Goal: Task Accomplishment & Management: Manage account settings

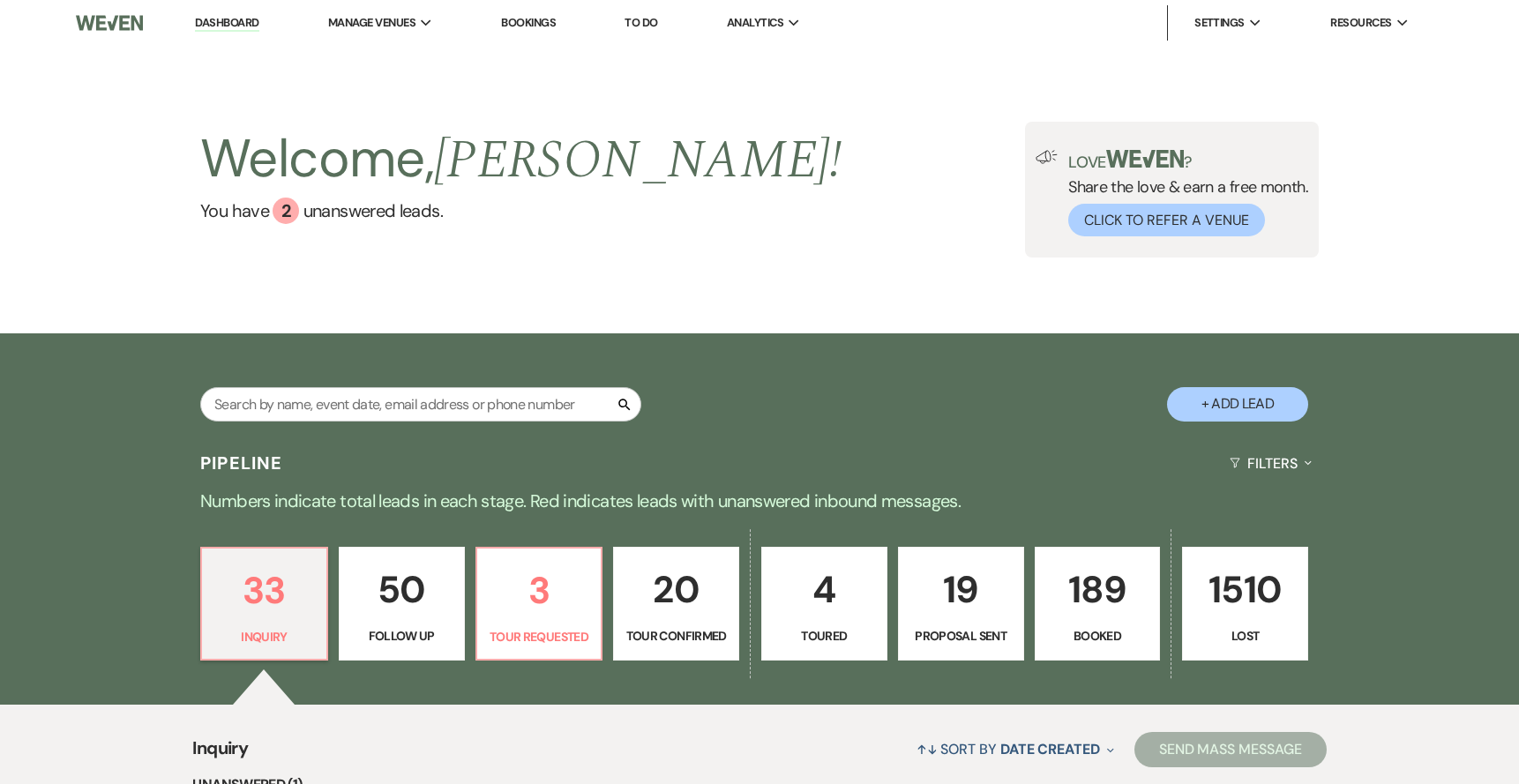
click at [1106, 189] on div "Love ? Share the love & earn a free month. Click to Refer a Venue" at bounding box center [1183, 192] width 251 height 86
click at [827, 202] on div "Welcome, Anthony ! You have 2 unanswered lead s . Love ? Share the love & earn …" at bounding box center [759, 189] width 1270 height 136
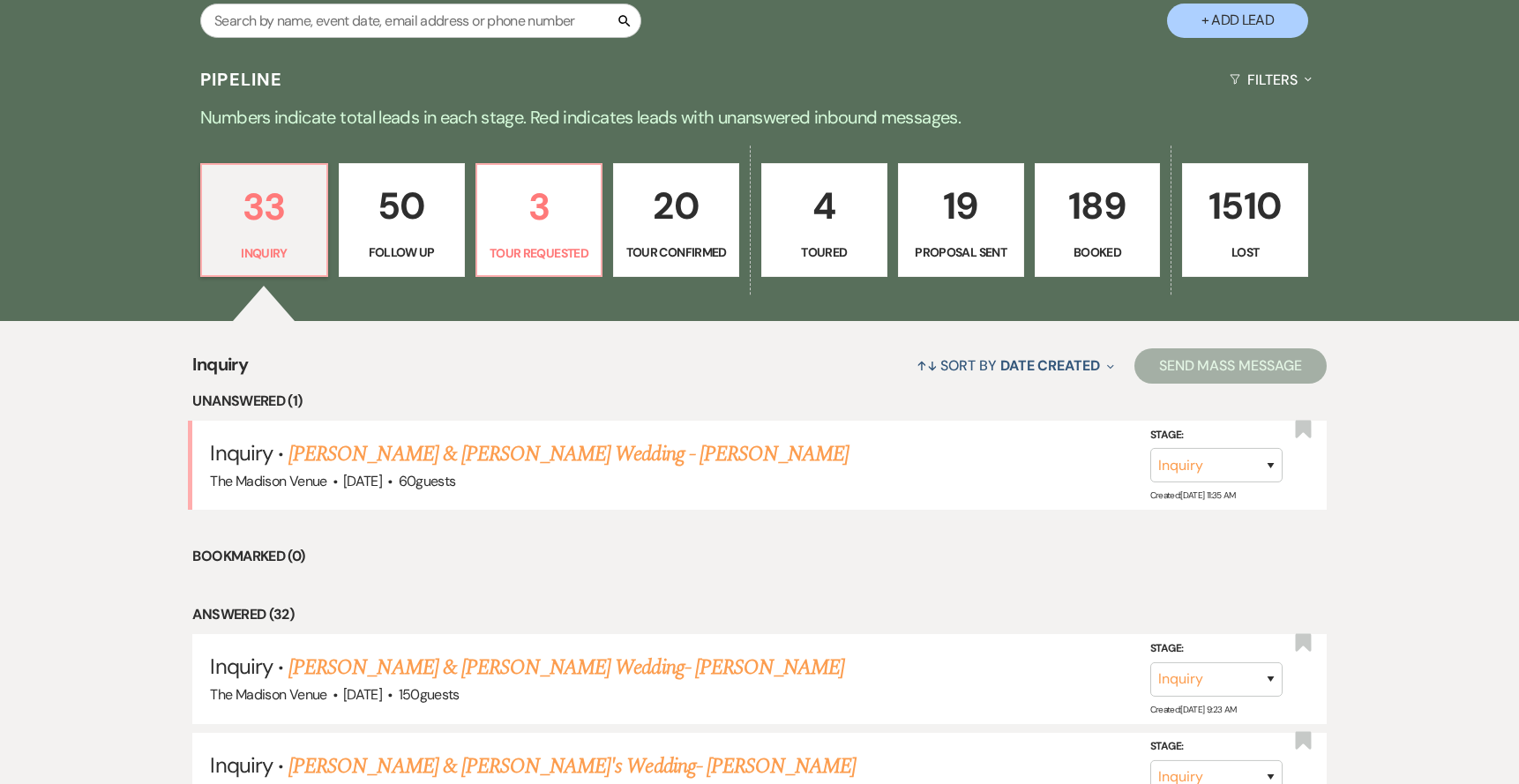
scroll to position [573, 0]
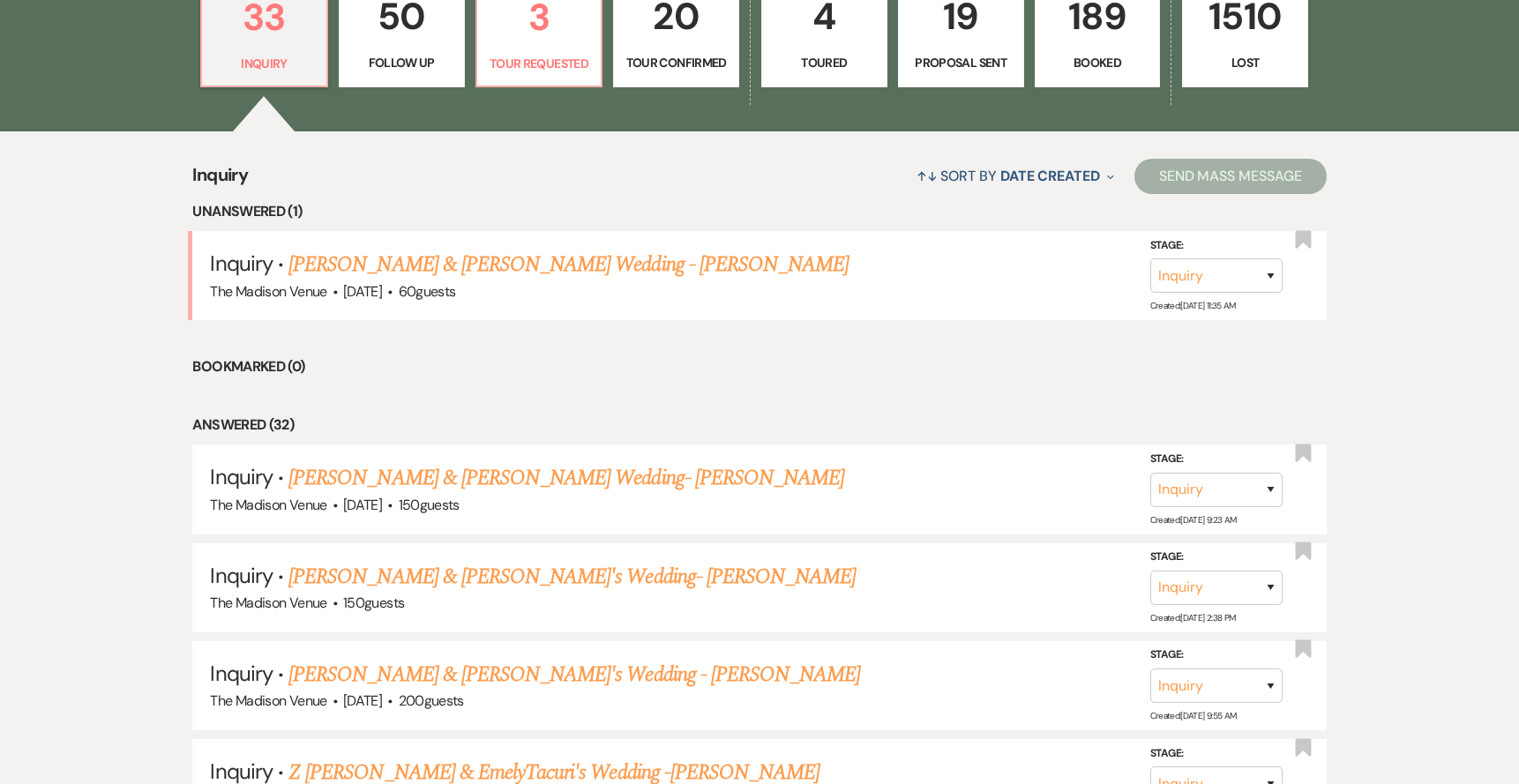
click at [503, 28] on p "3" at bounding box center [539, 18] width 103 height 59
select select "2"
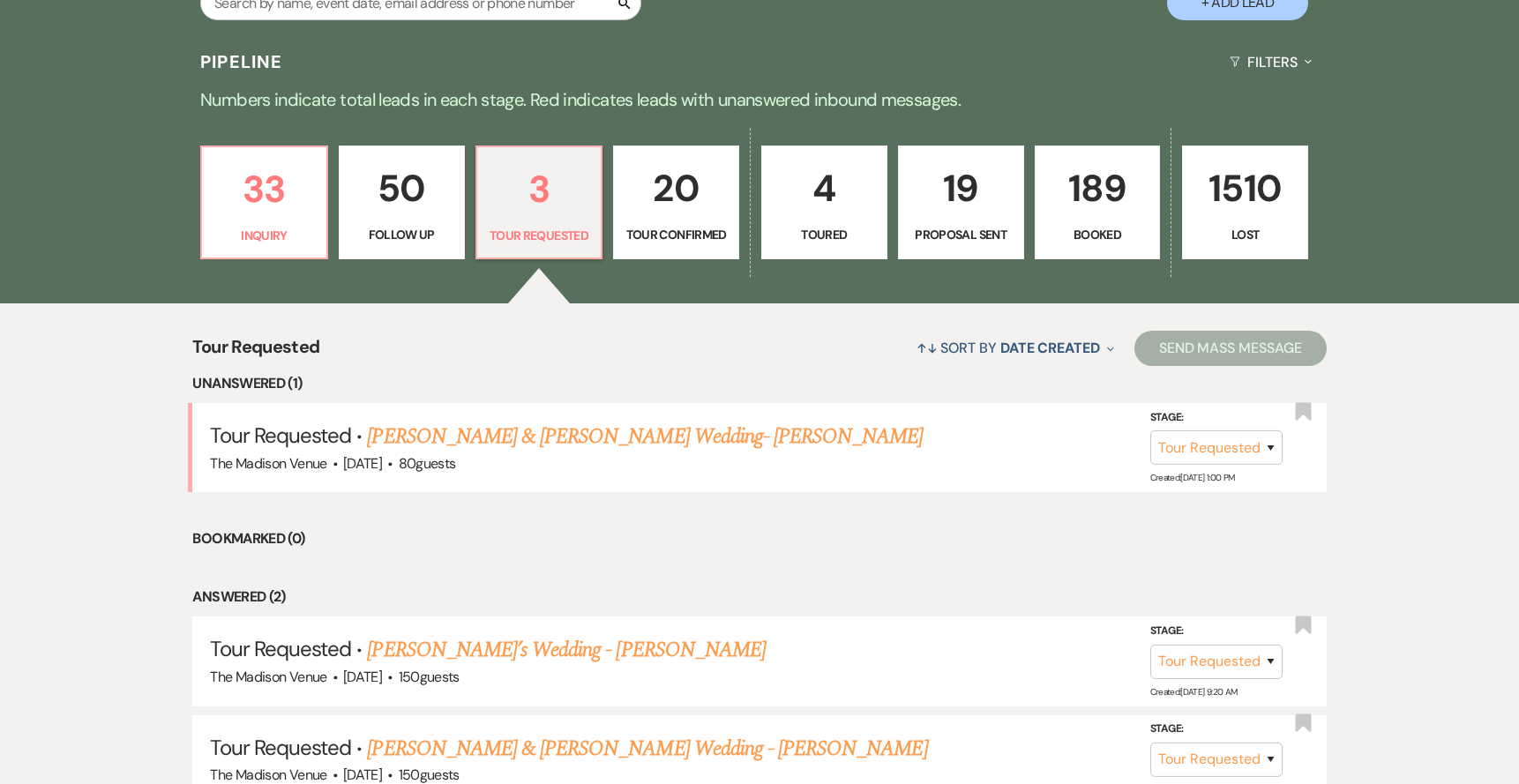
scroll to position [305, 0]
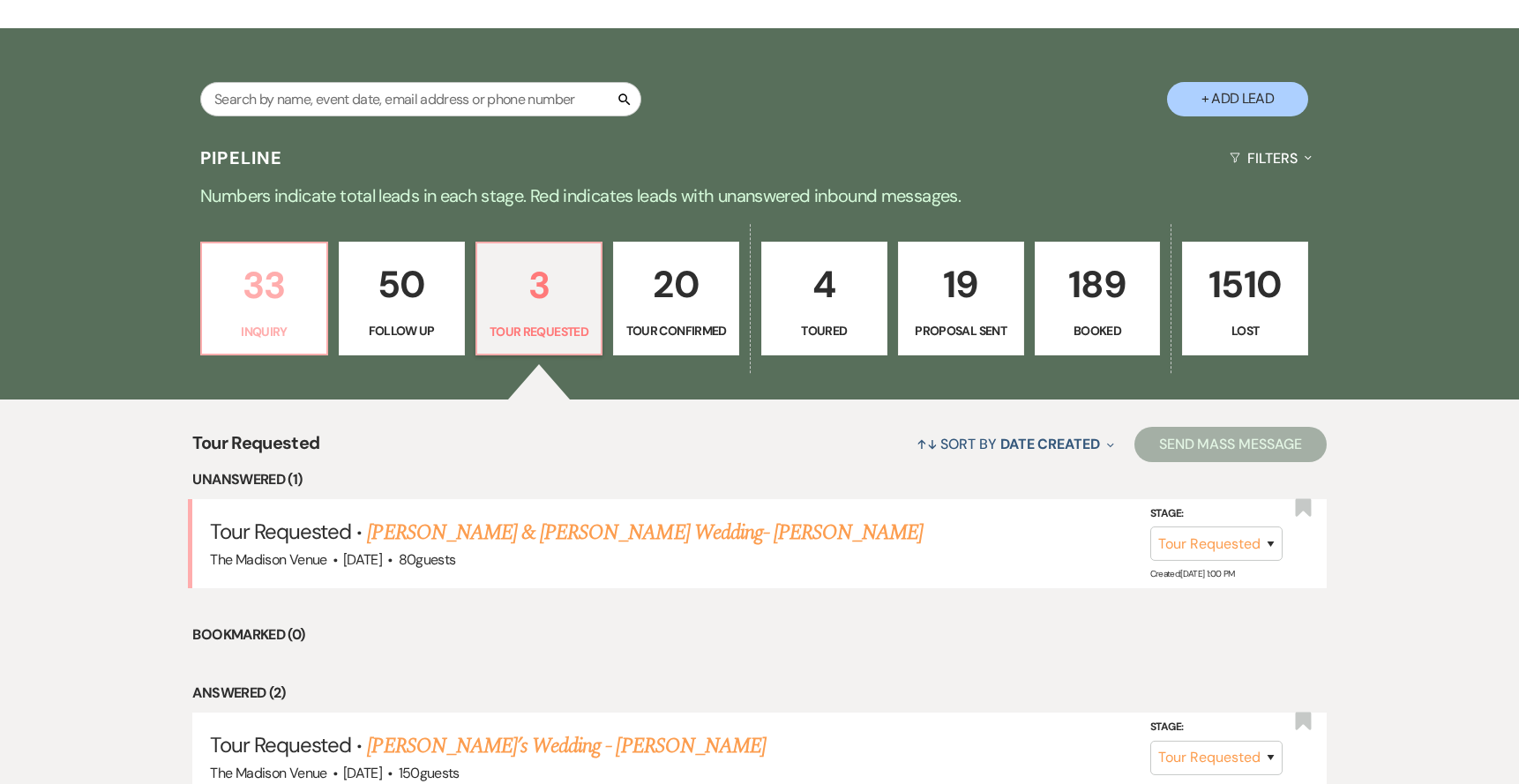
click at [246, 298] on p "33" at bounding box center [264, 285] width 103 height 59
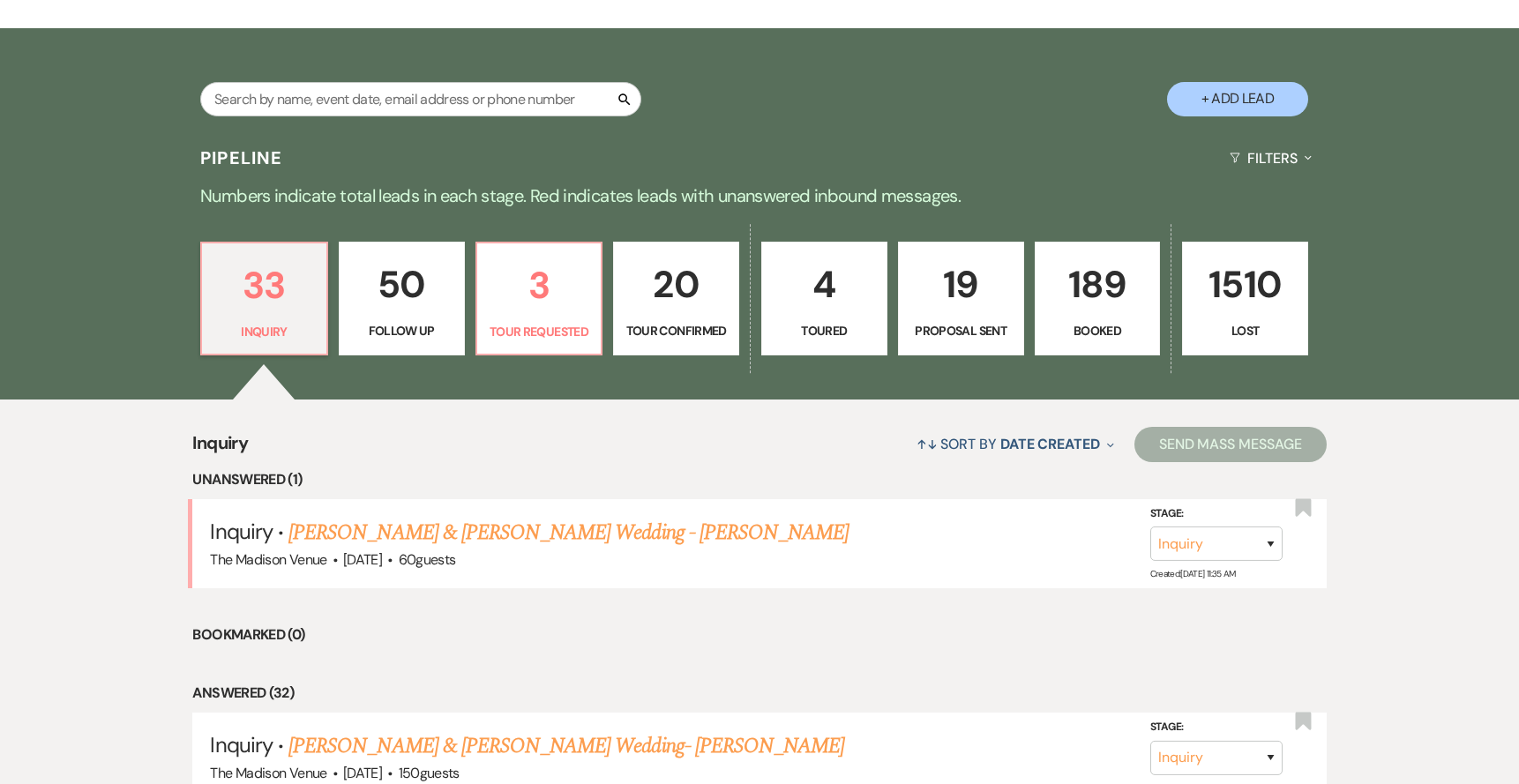
click at [692, 630] on li "Bookmarked (0)" at bounding box center [759, 634] width 1133 height 23
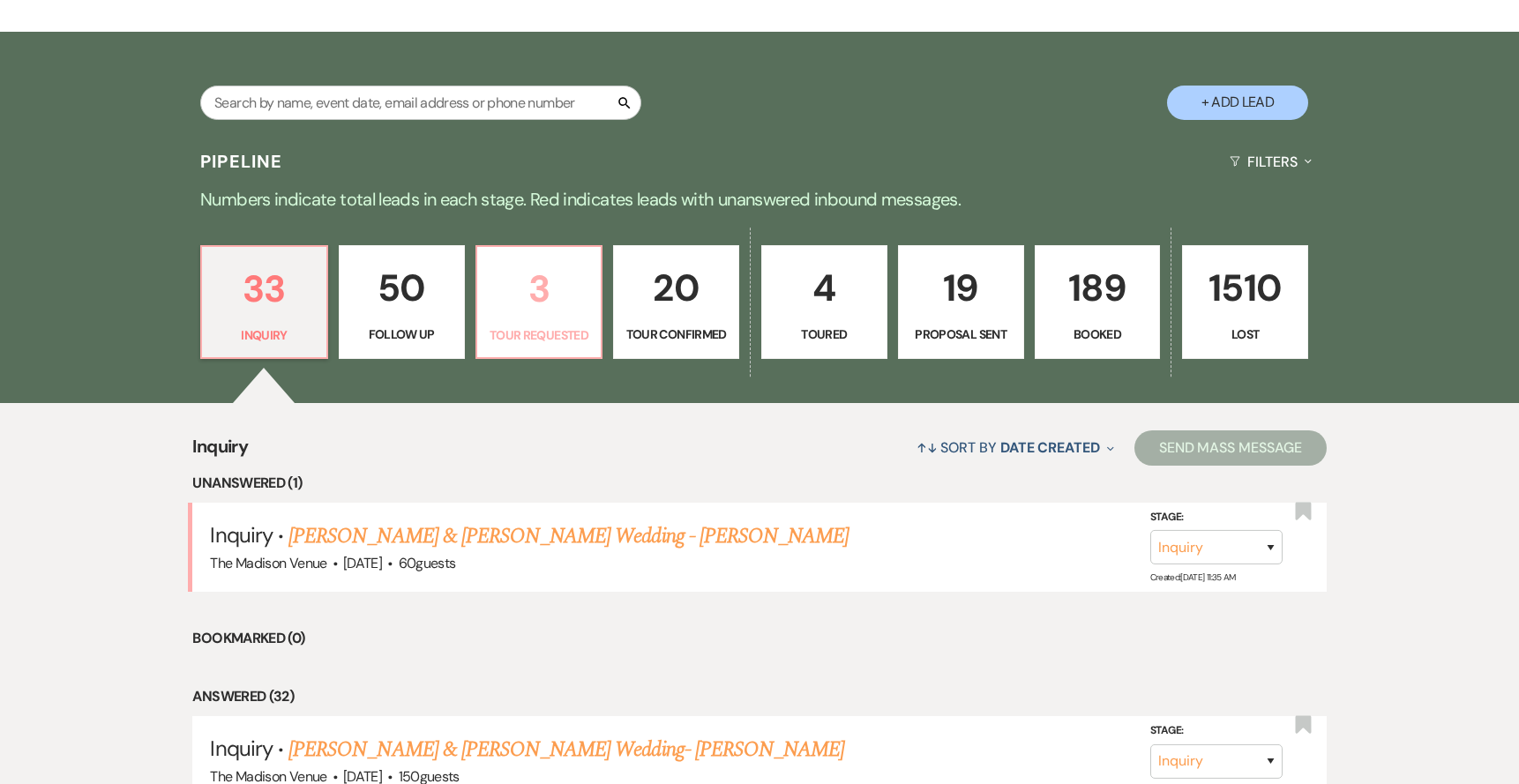
click at [556, 299] on p "3" at bounding box center [539, 289] width 103 height 59
select select "2"
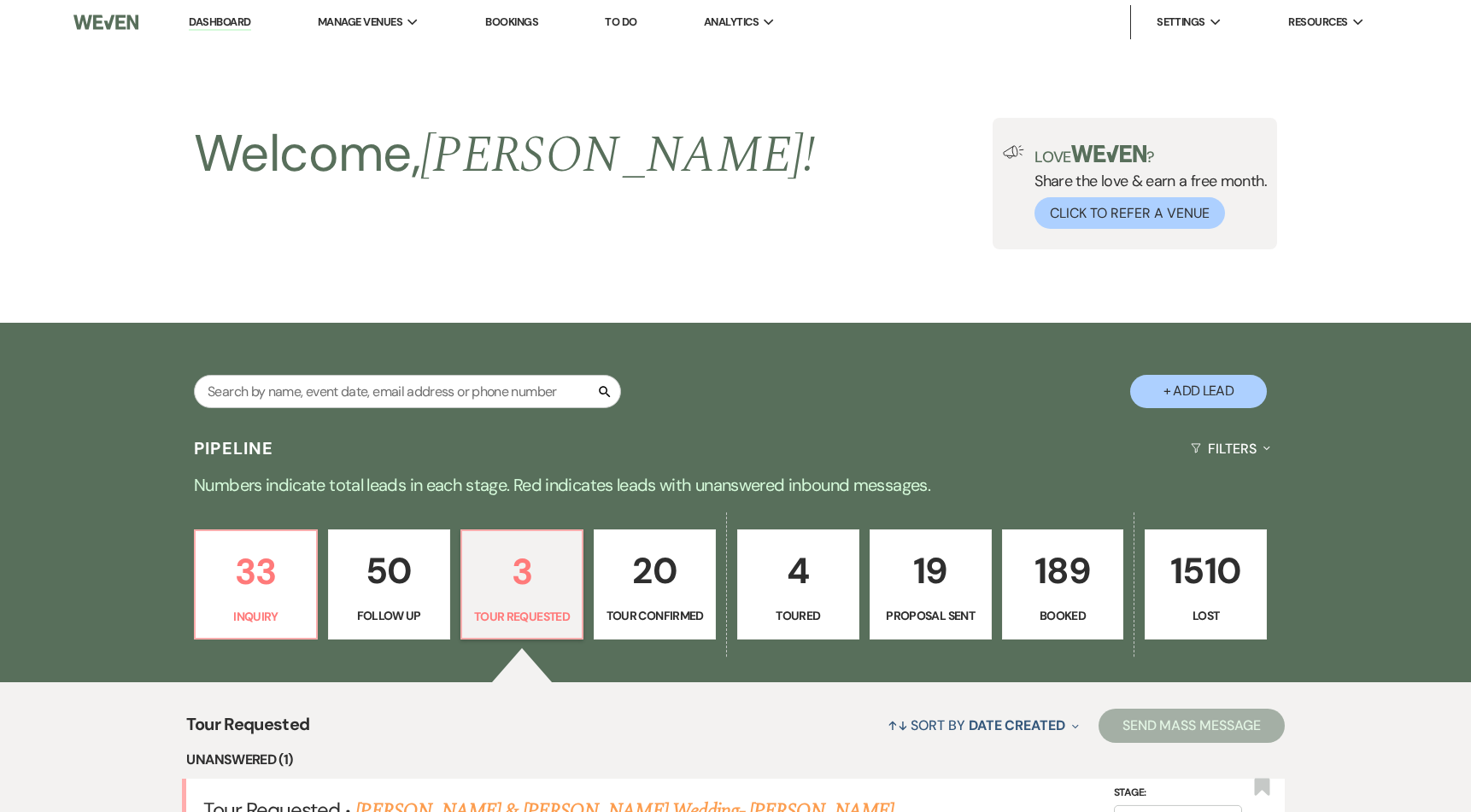
select select "2"
click at [390, 64] on li "The Madison Venue" at bounding box center [404, 57] width 154 height 17
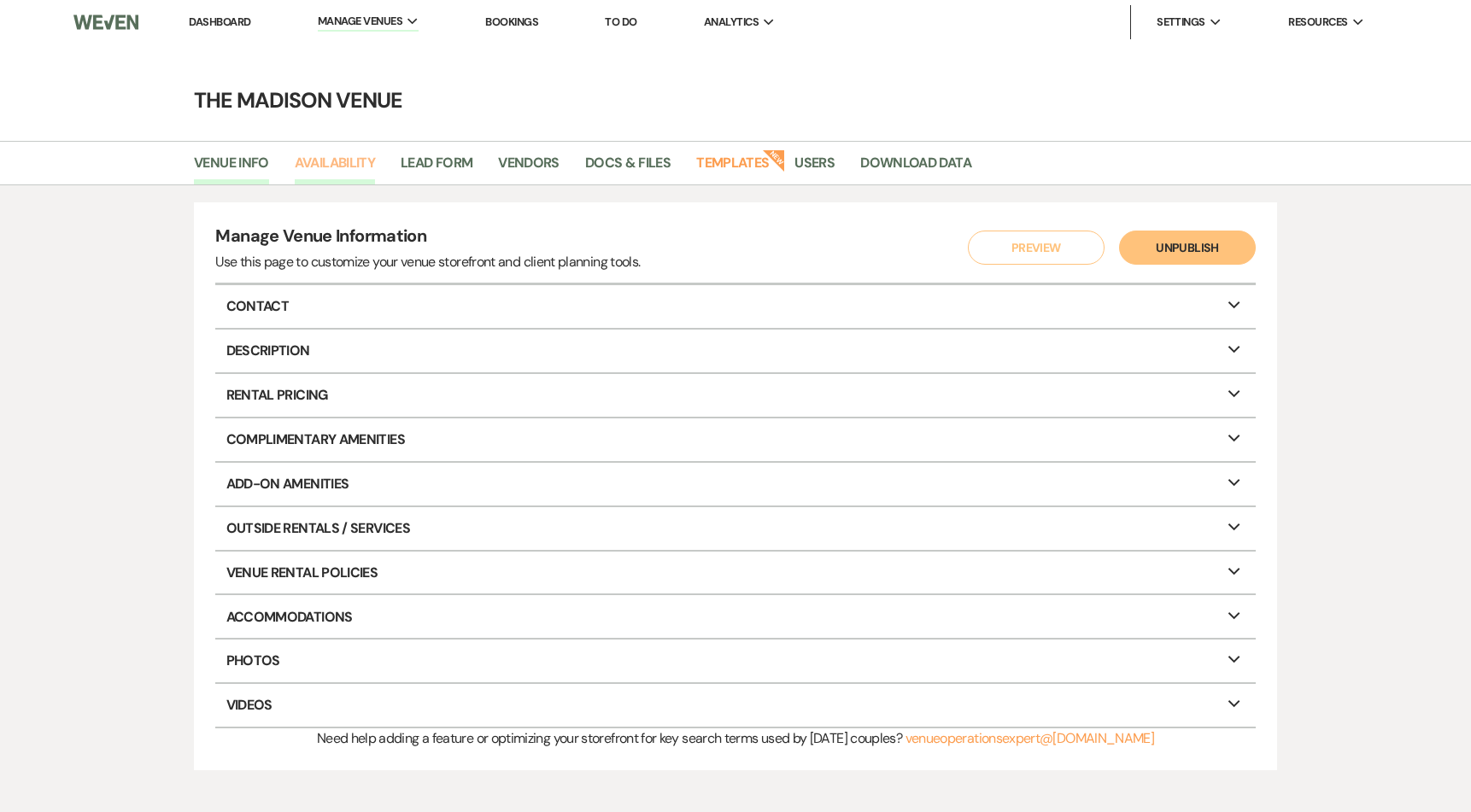
click at [313, 155] on link "Availability" at bounding box center [335, 168] width 81 height 33
select select "3"
select select "2026"
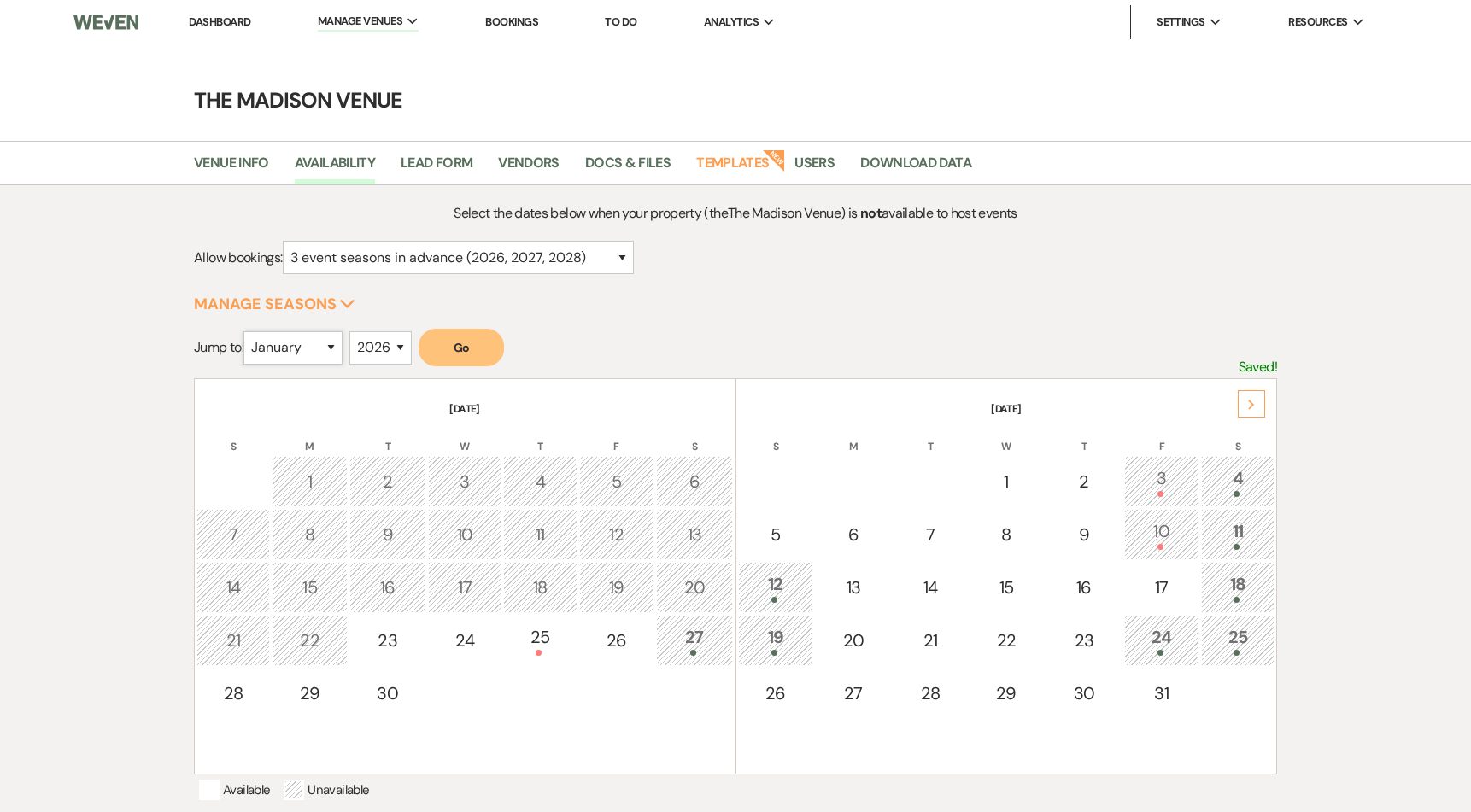
click at [273, 344] on select "January February March April May June July August September October November De…" at bounding box center [293, 347] width 99 height 34
select select "9"
click at [248, 331] on select "January February March April May June July August September October November De…" at bounding box center [293, 347] width 99 height 34
click at [458, 352] on button "Go" at bounding box center [461, 346] width 85 height 37
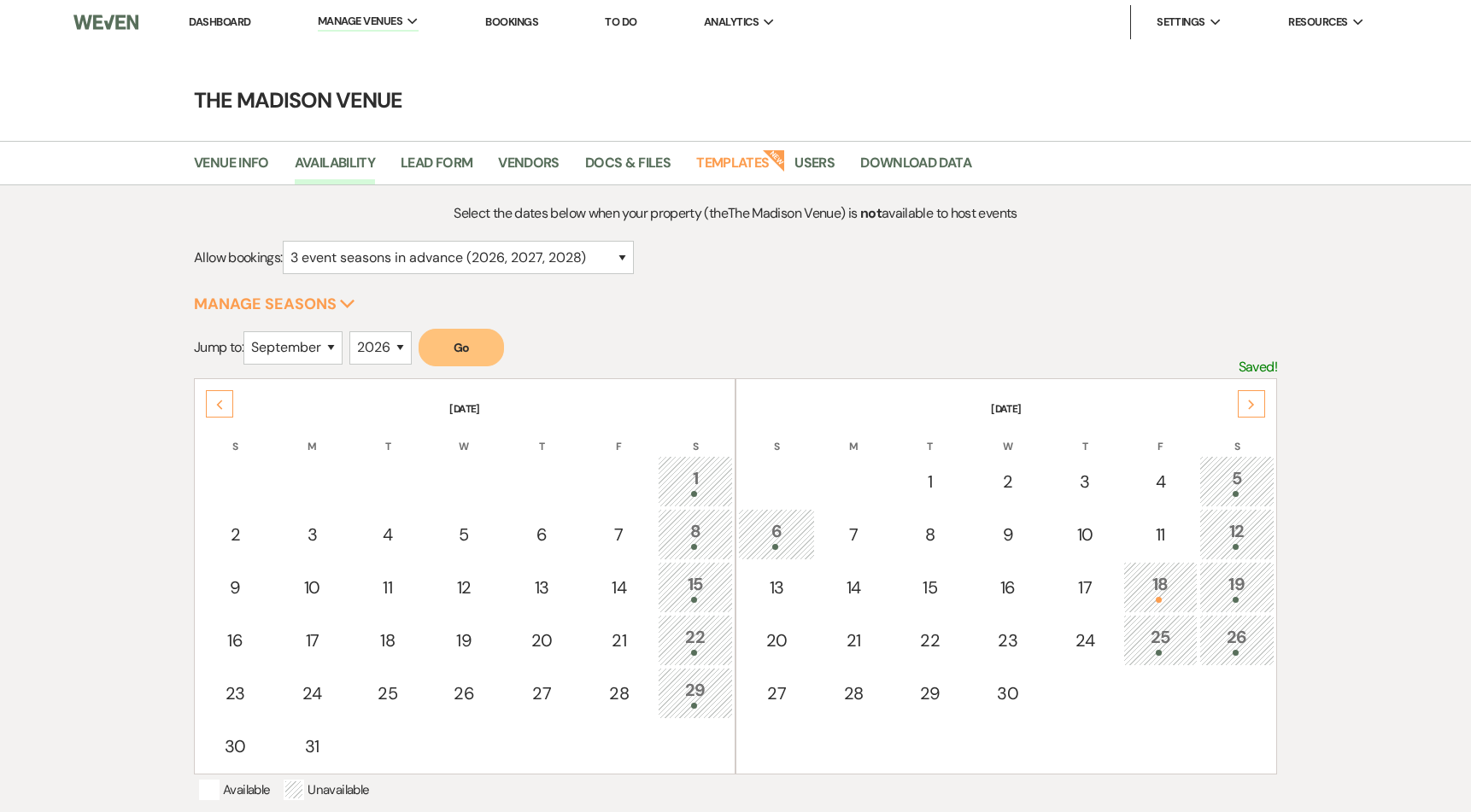
click at [1251, 406] on use at bounding box center [1251, 404] width 6 height 10
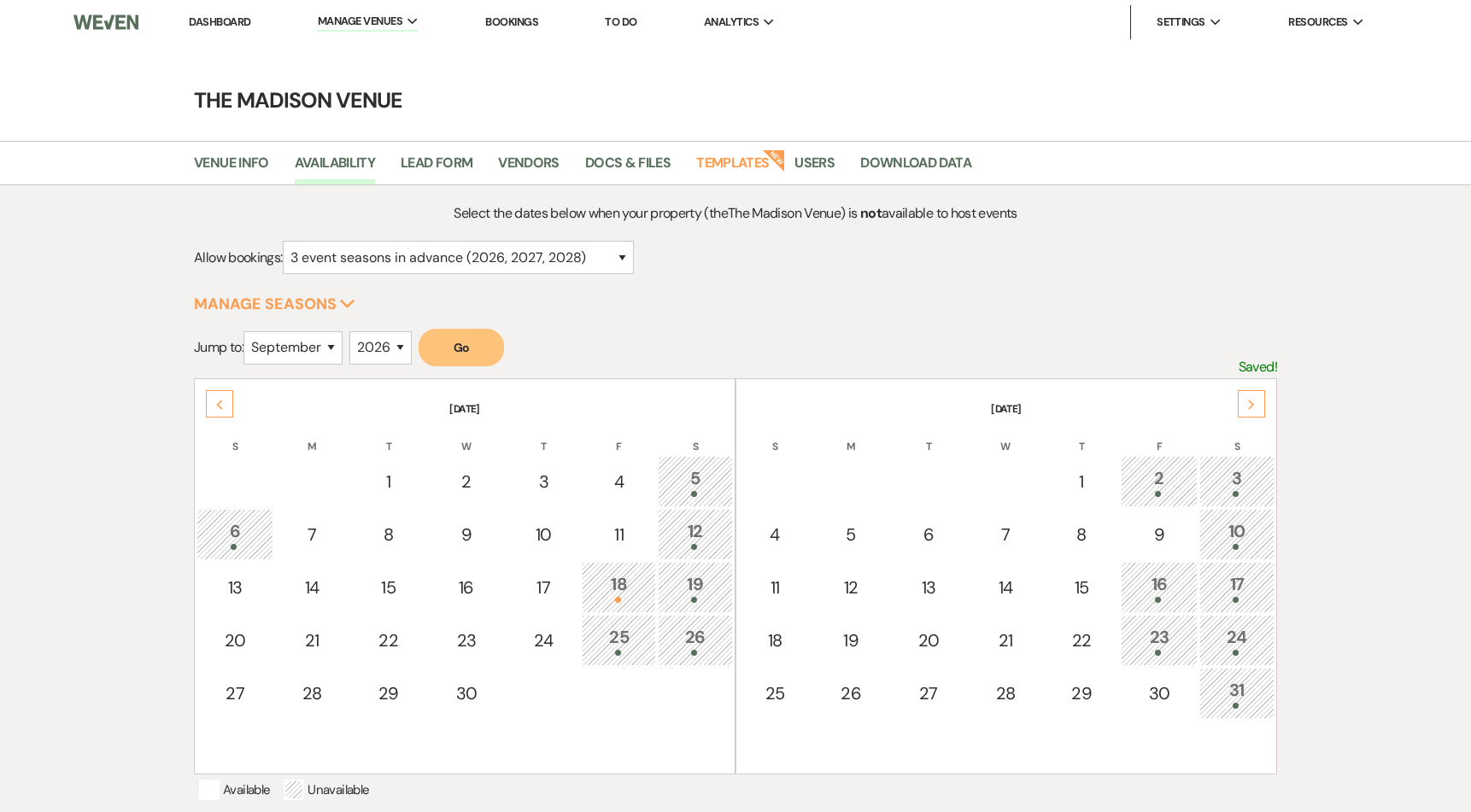
click at [1251, 405] on use at bounding box center [1251, 404] width 6 height 10
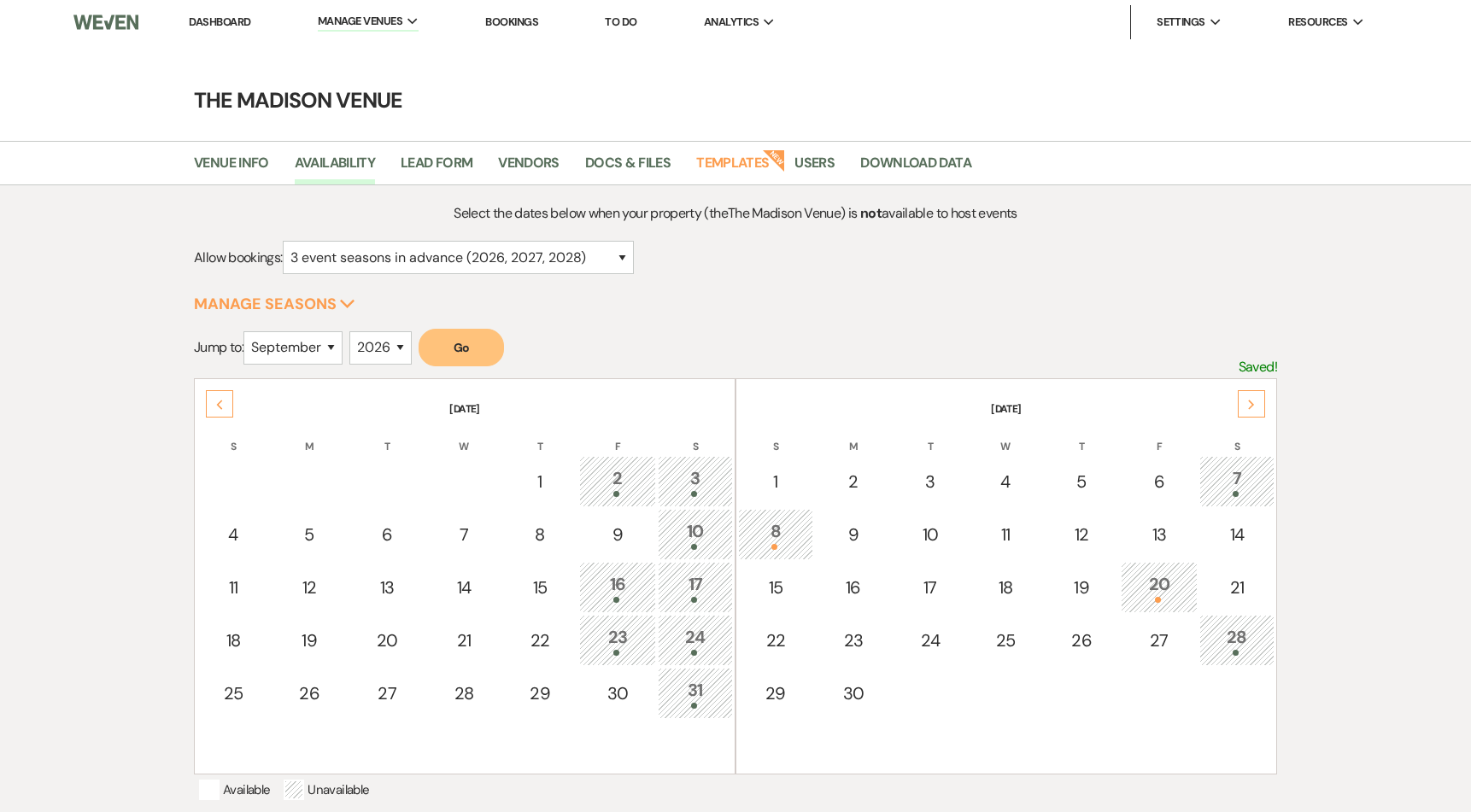
click at [220, 402] on use at bounding box center [220, 404] width 6 height 10
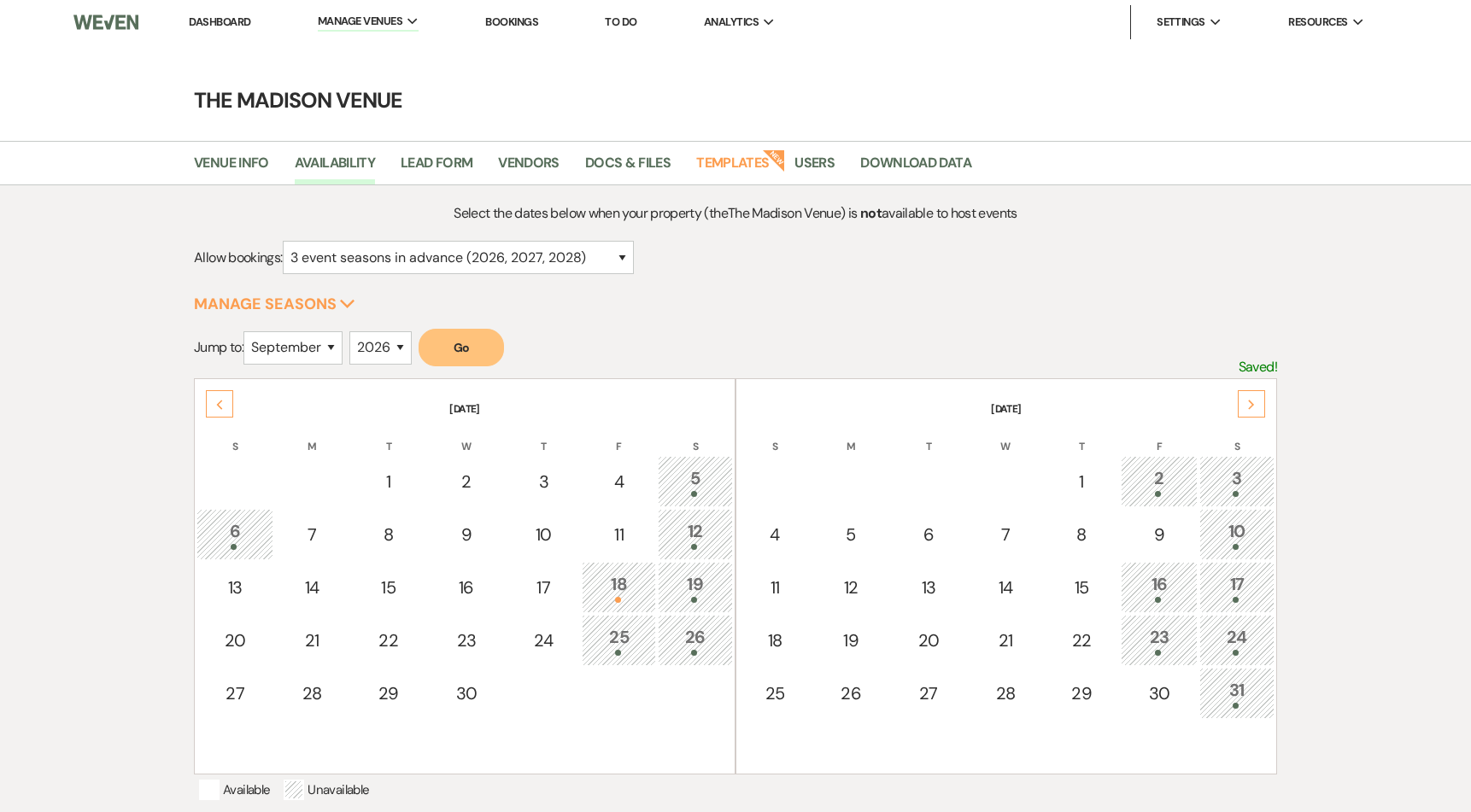
click at [1249, 407] on use at bounding box center [1251, 404] width 6 height 10
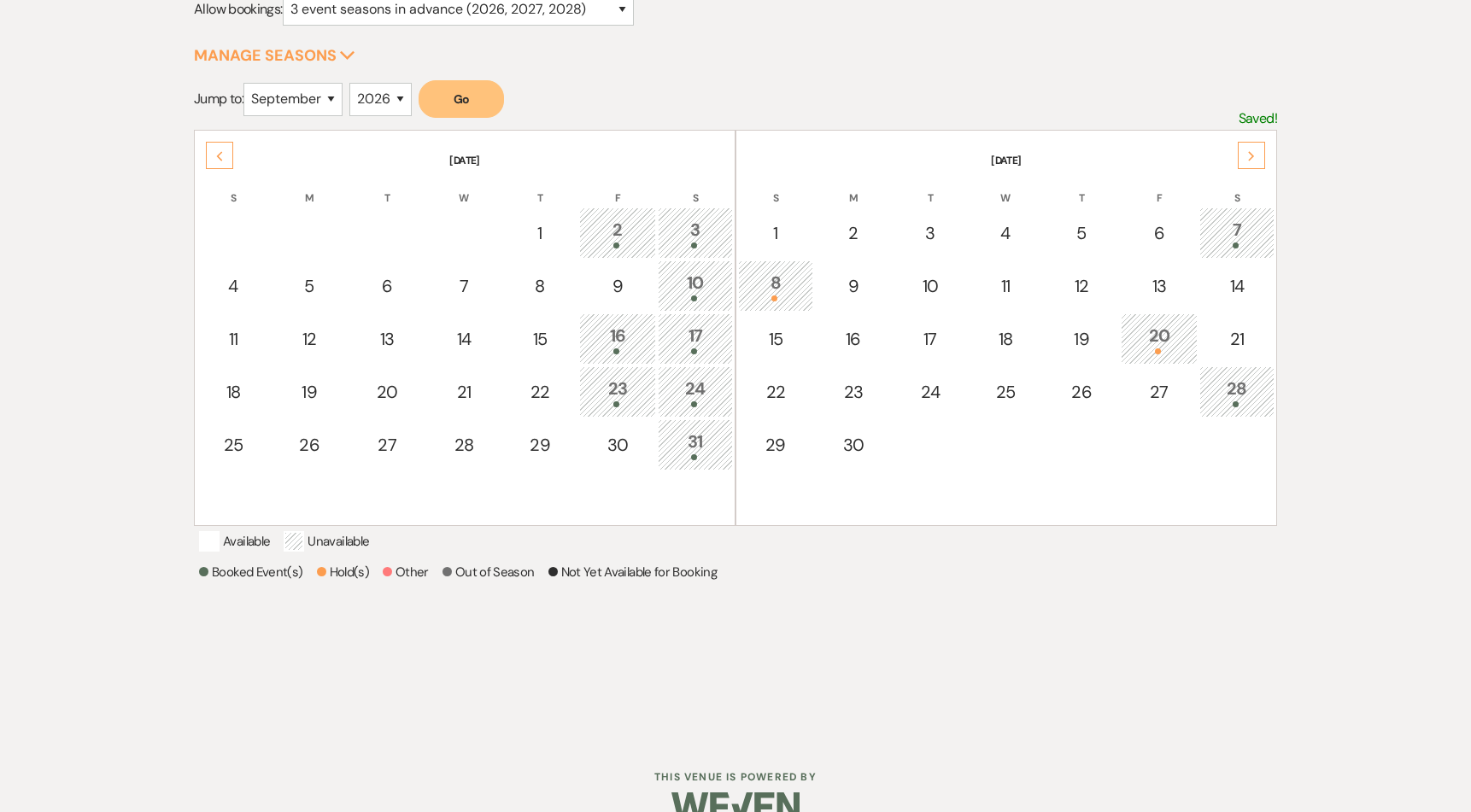
scroll to position [305, 0]
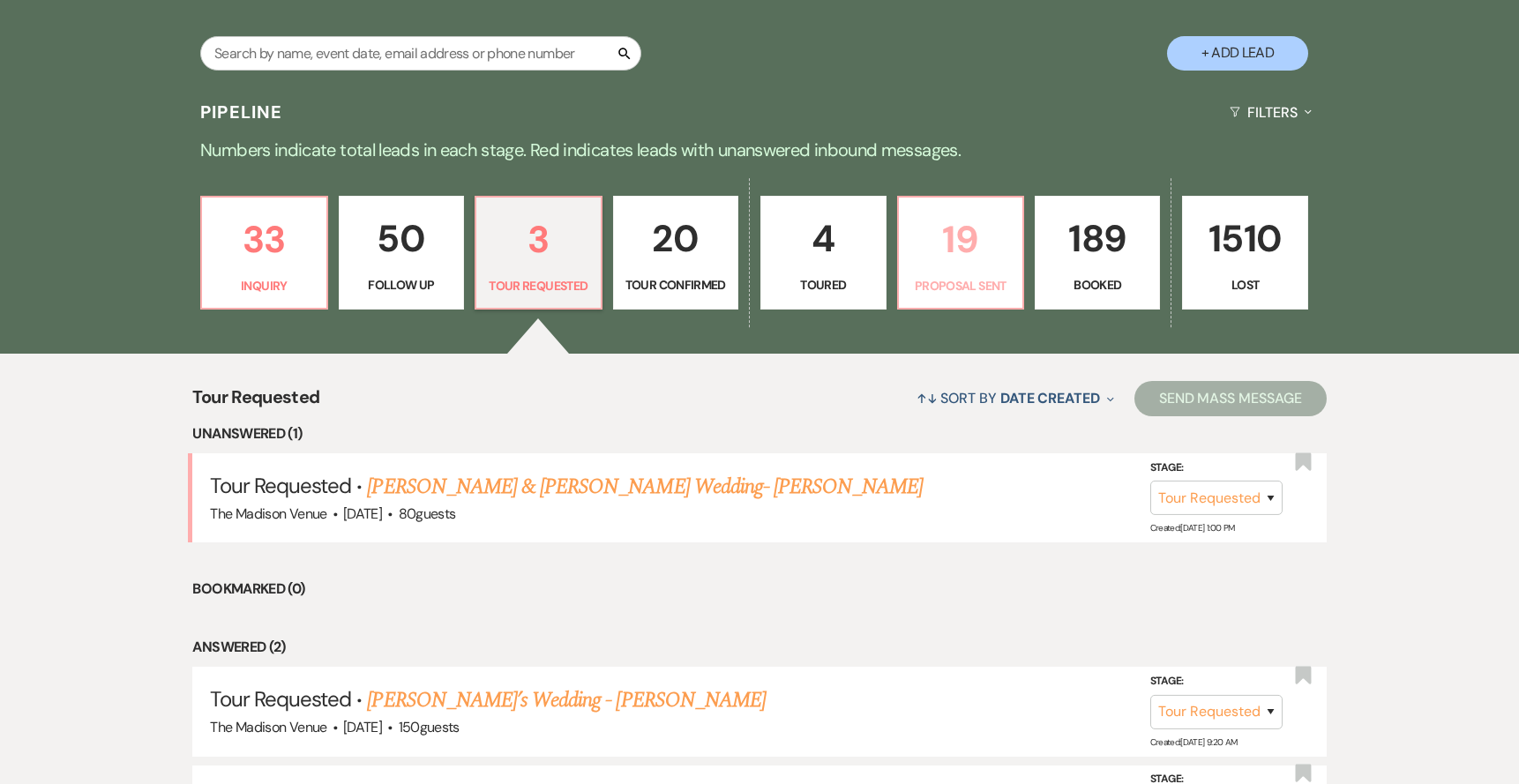
click at [927, 257] on p "19" at bounding box center [960, 240] width 102 height 59
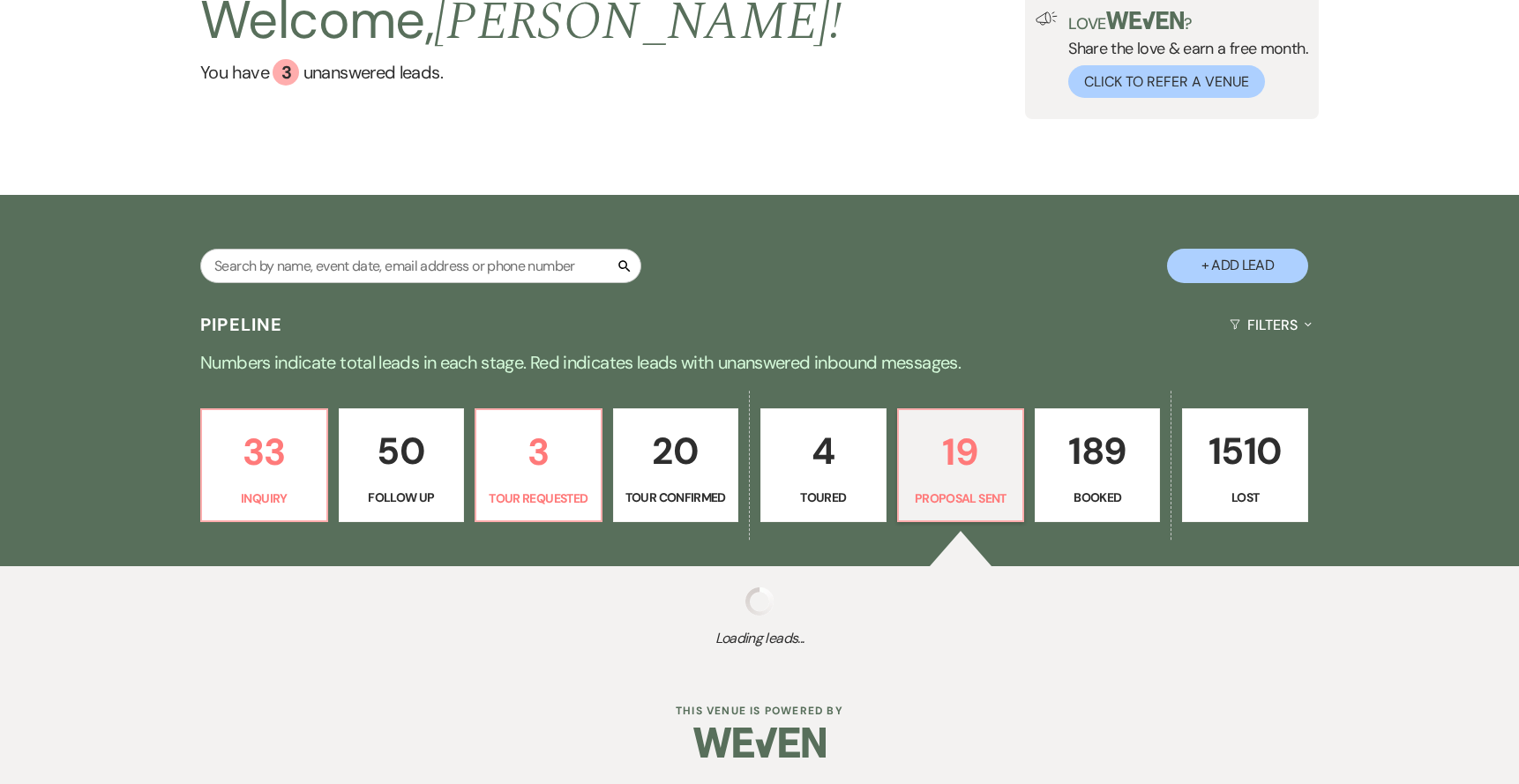
select select "6"
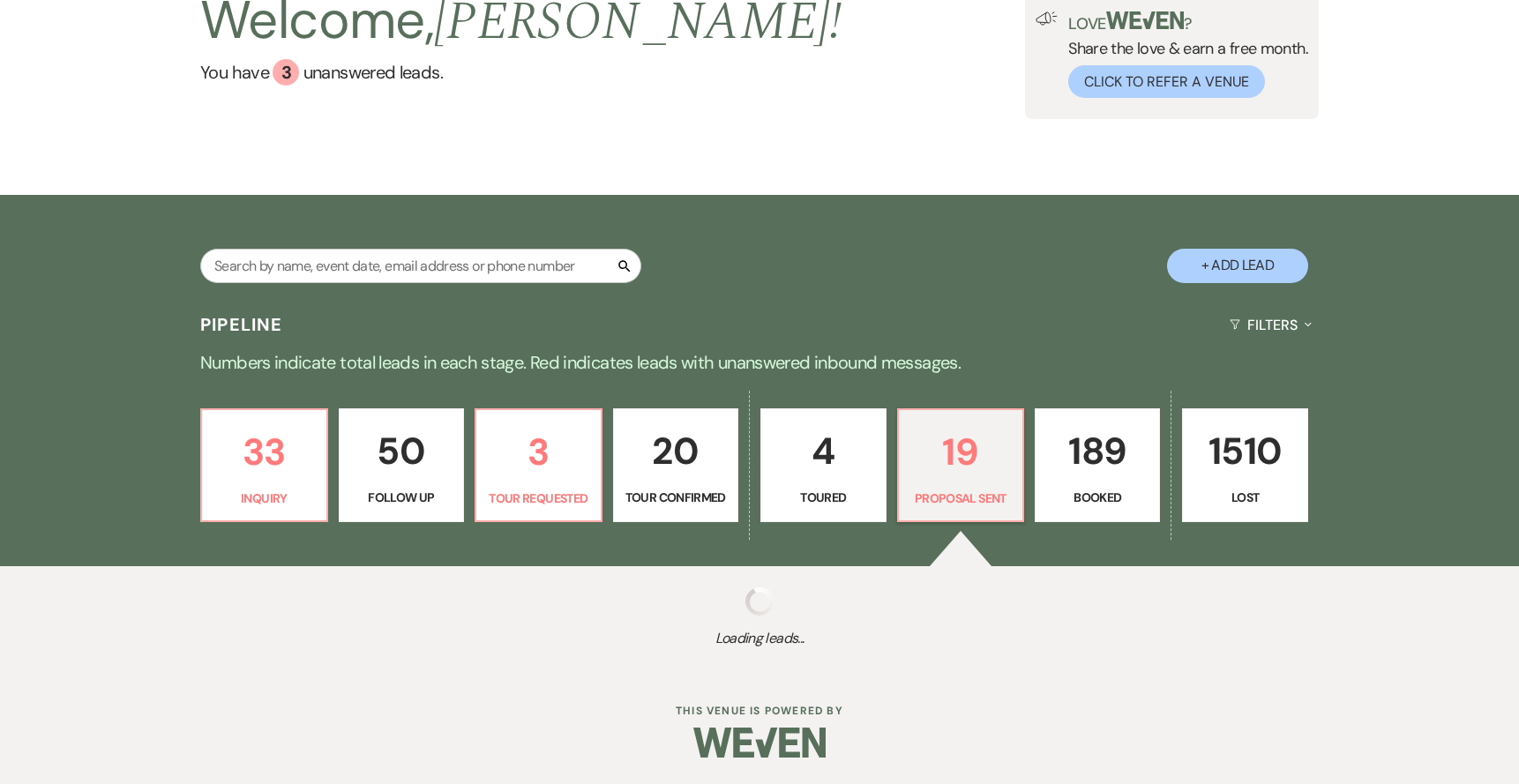
select select "6"
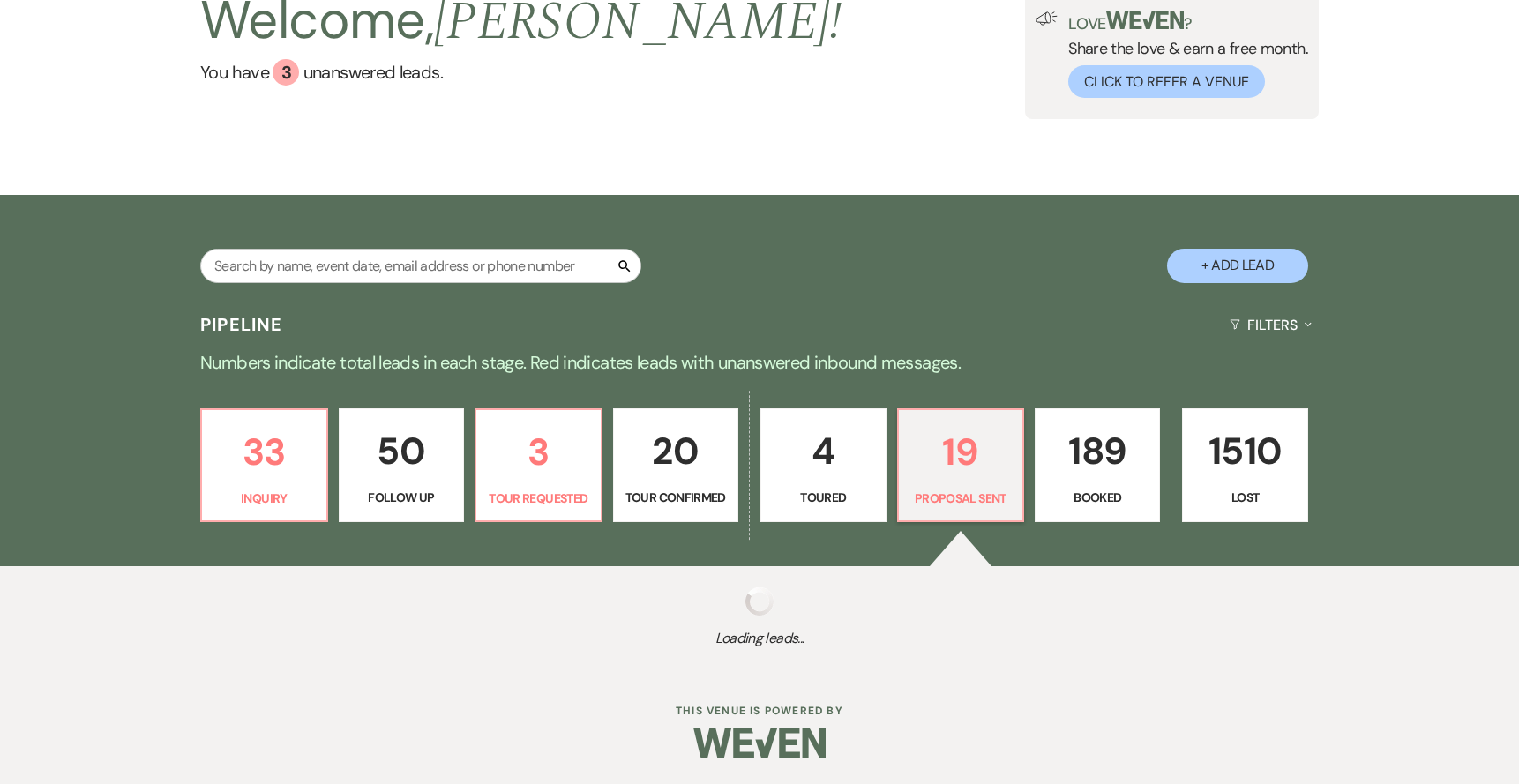
select select "6"
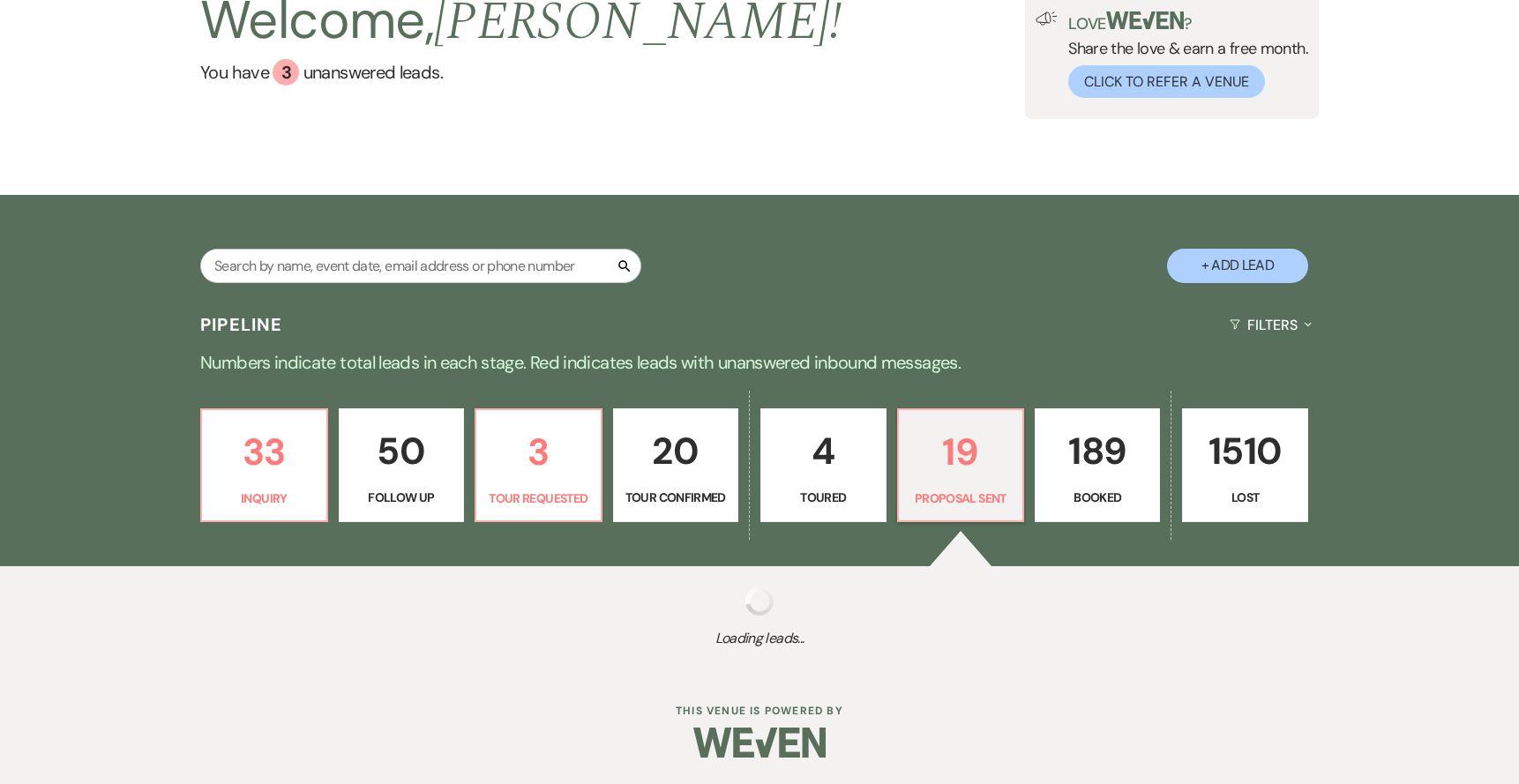
select select "6"
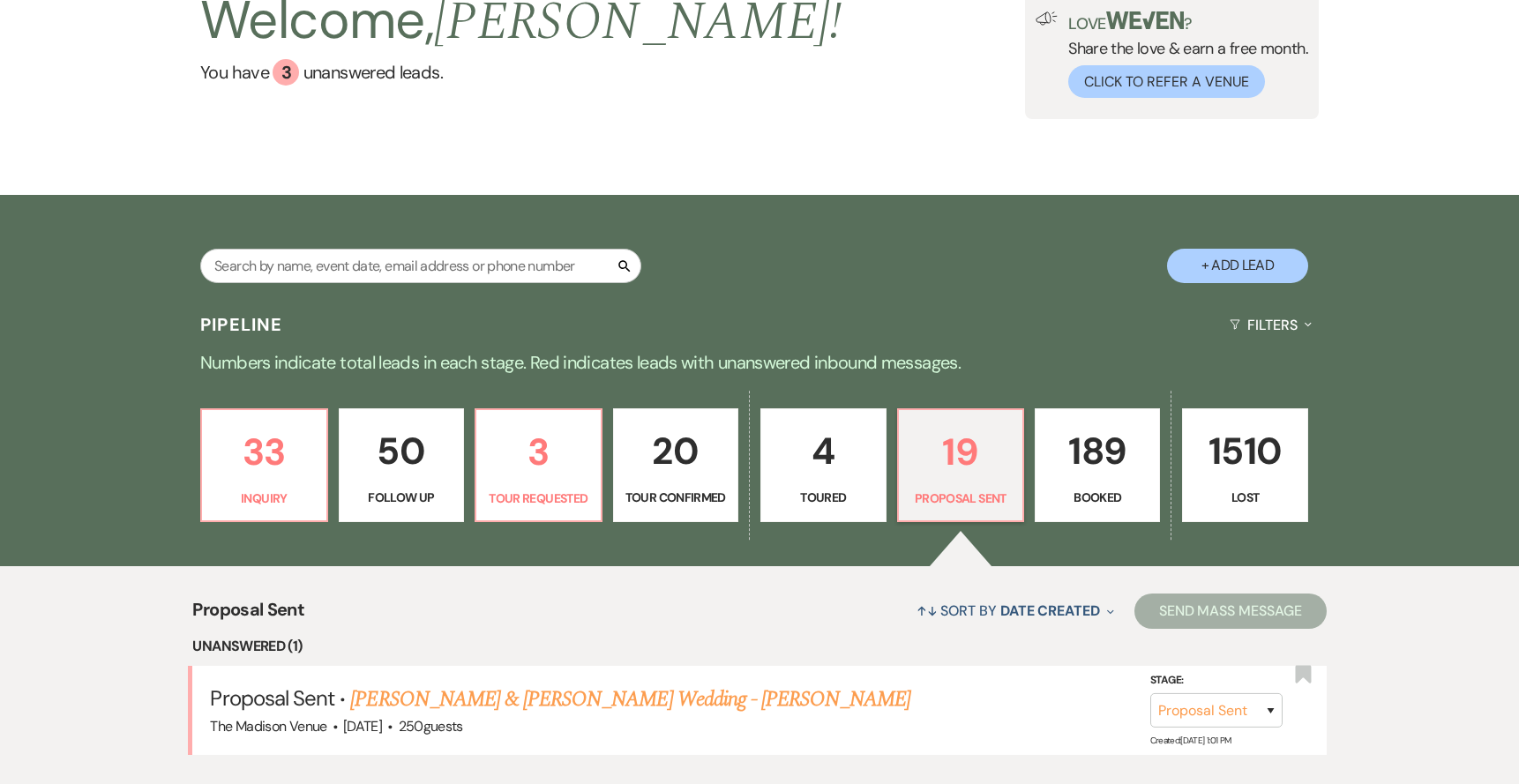
scroll to position [351, 0]
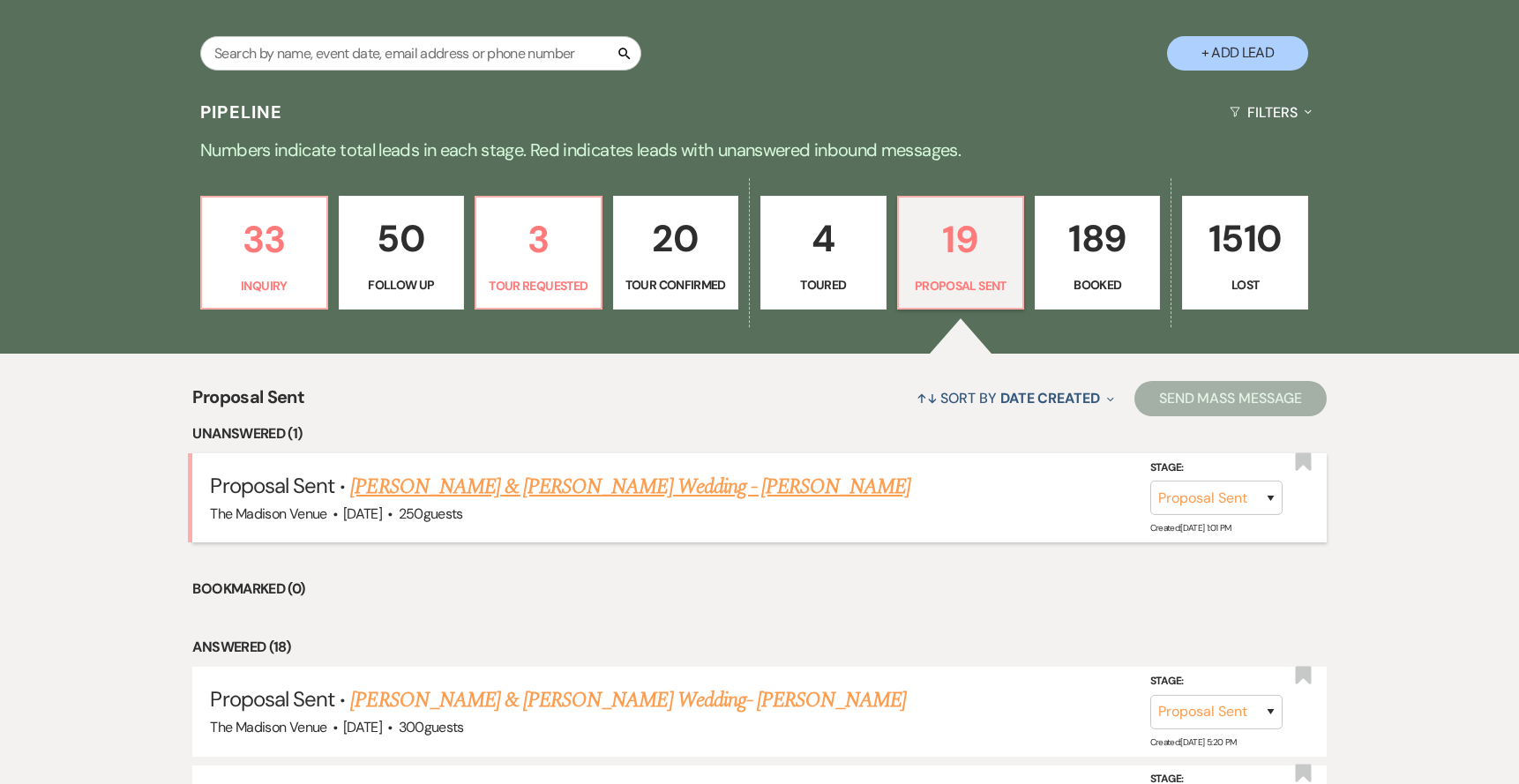
click at [654, 489] on link "Adam Crowley & Samantha Clarke's Wedding - Anthony" at bounding box center [630, 487] width 560 height 32
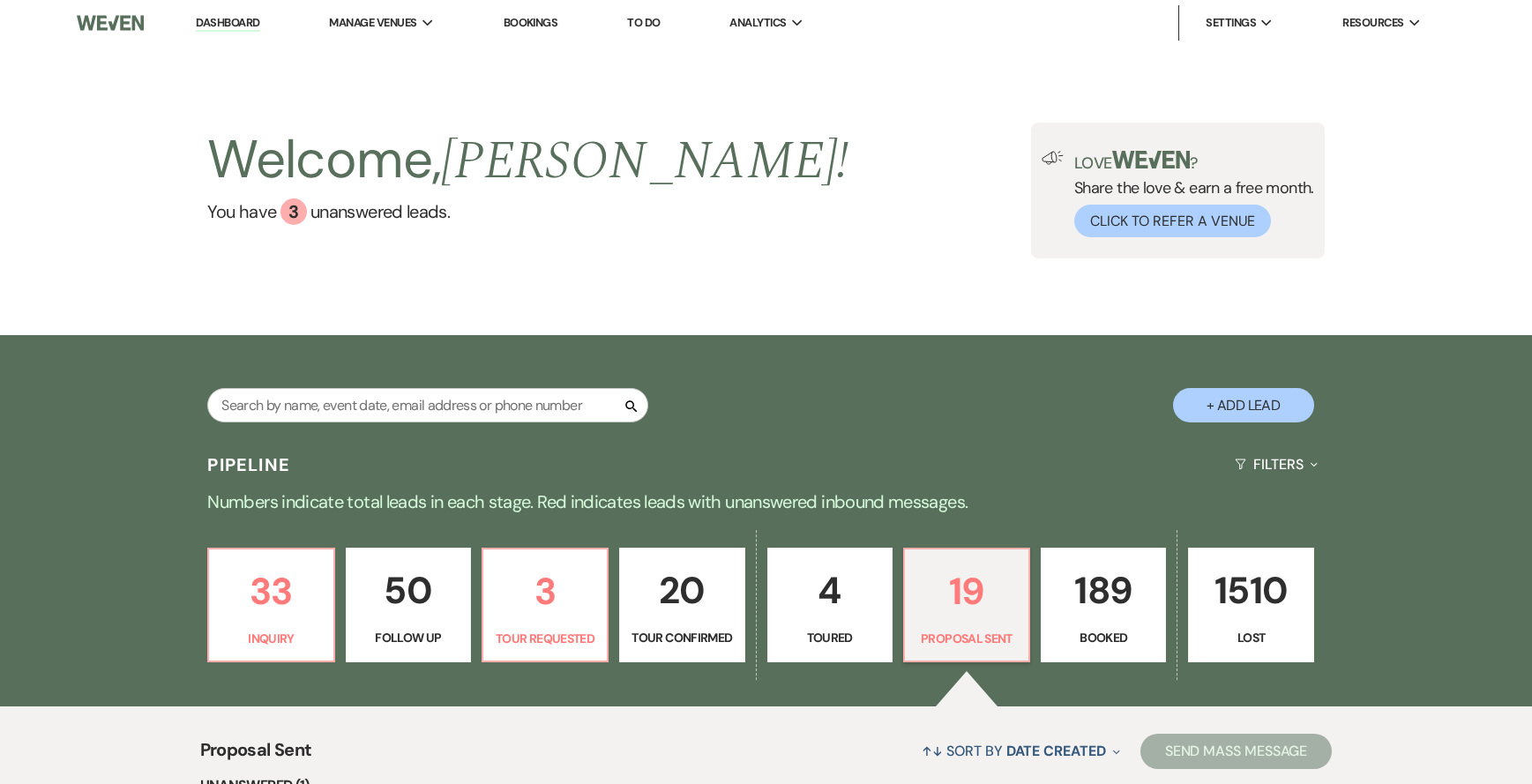
select select "6"
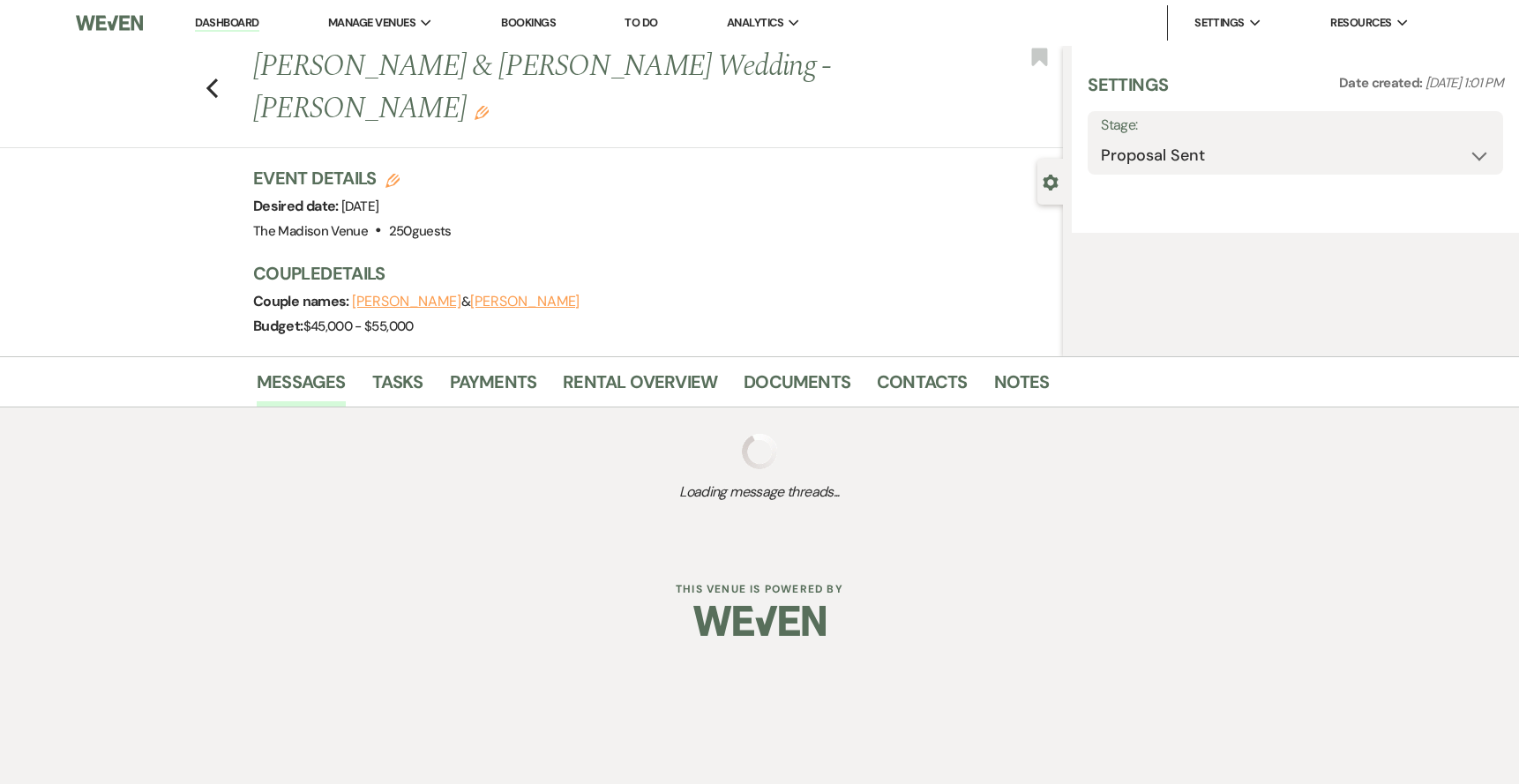
select select "5"
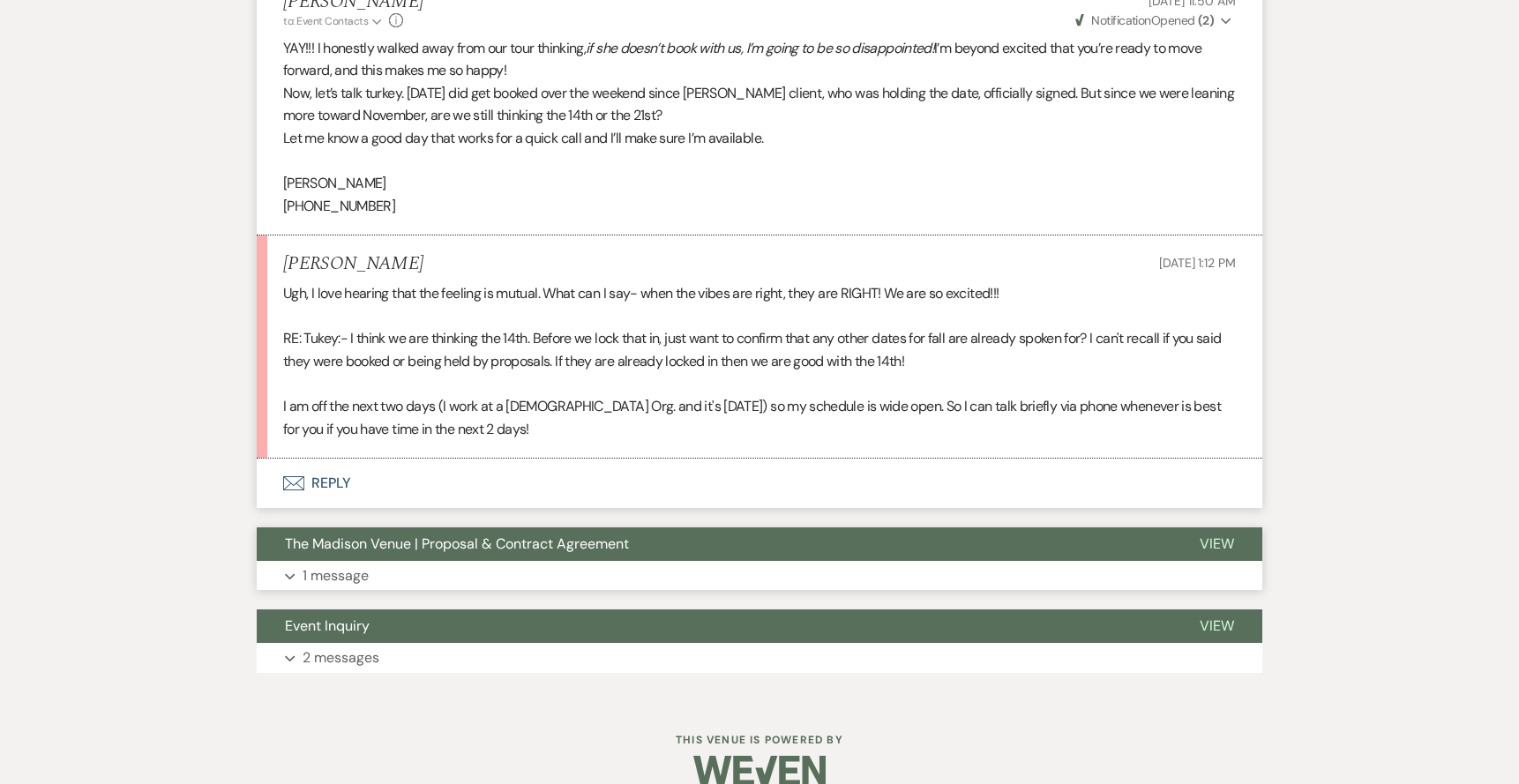
scroll to position [1311, 0]
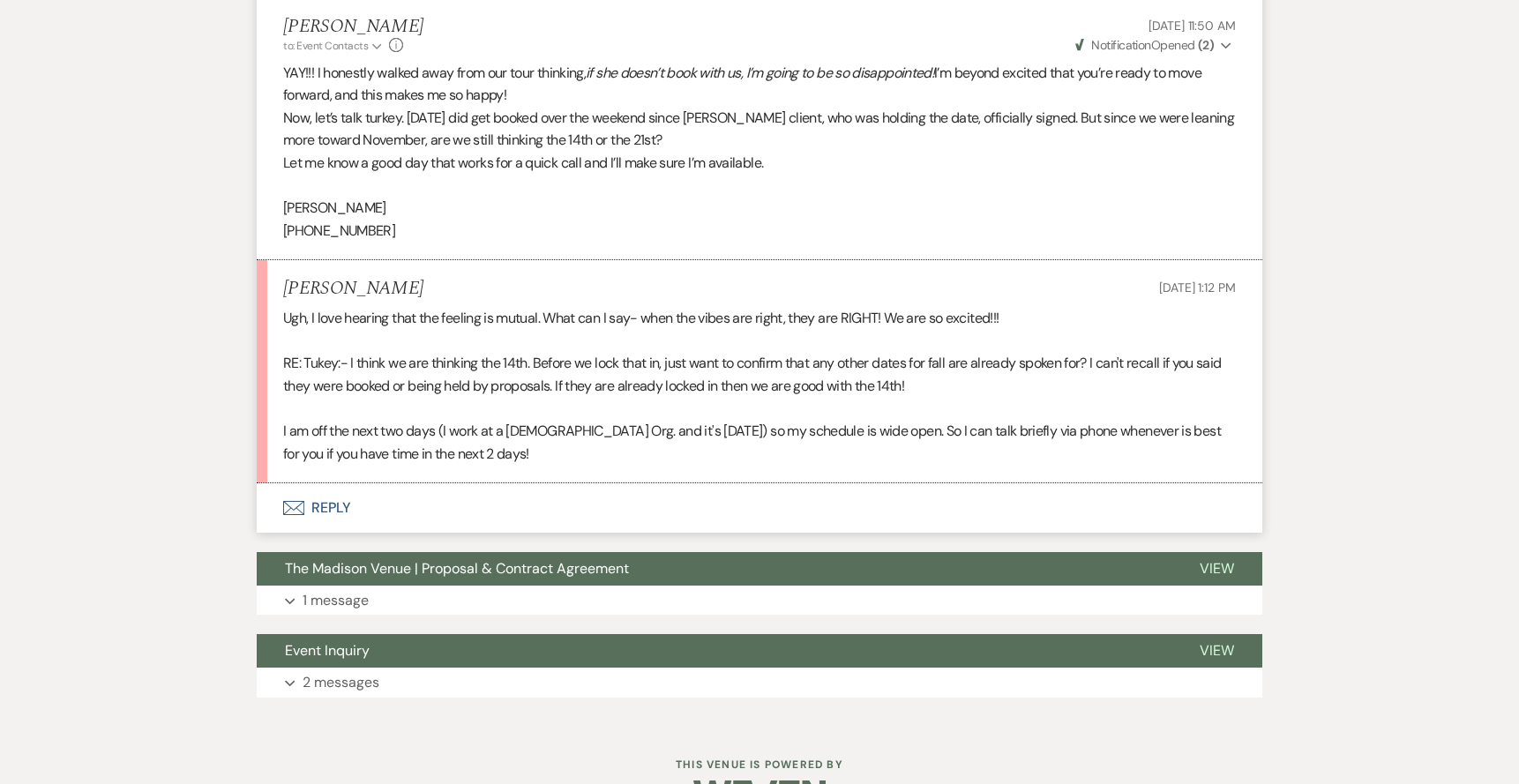
click at [331, 505] on button "Envelope Reply" at bounding box center [760, 507] width 1005 height 50
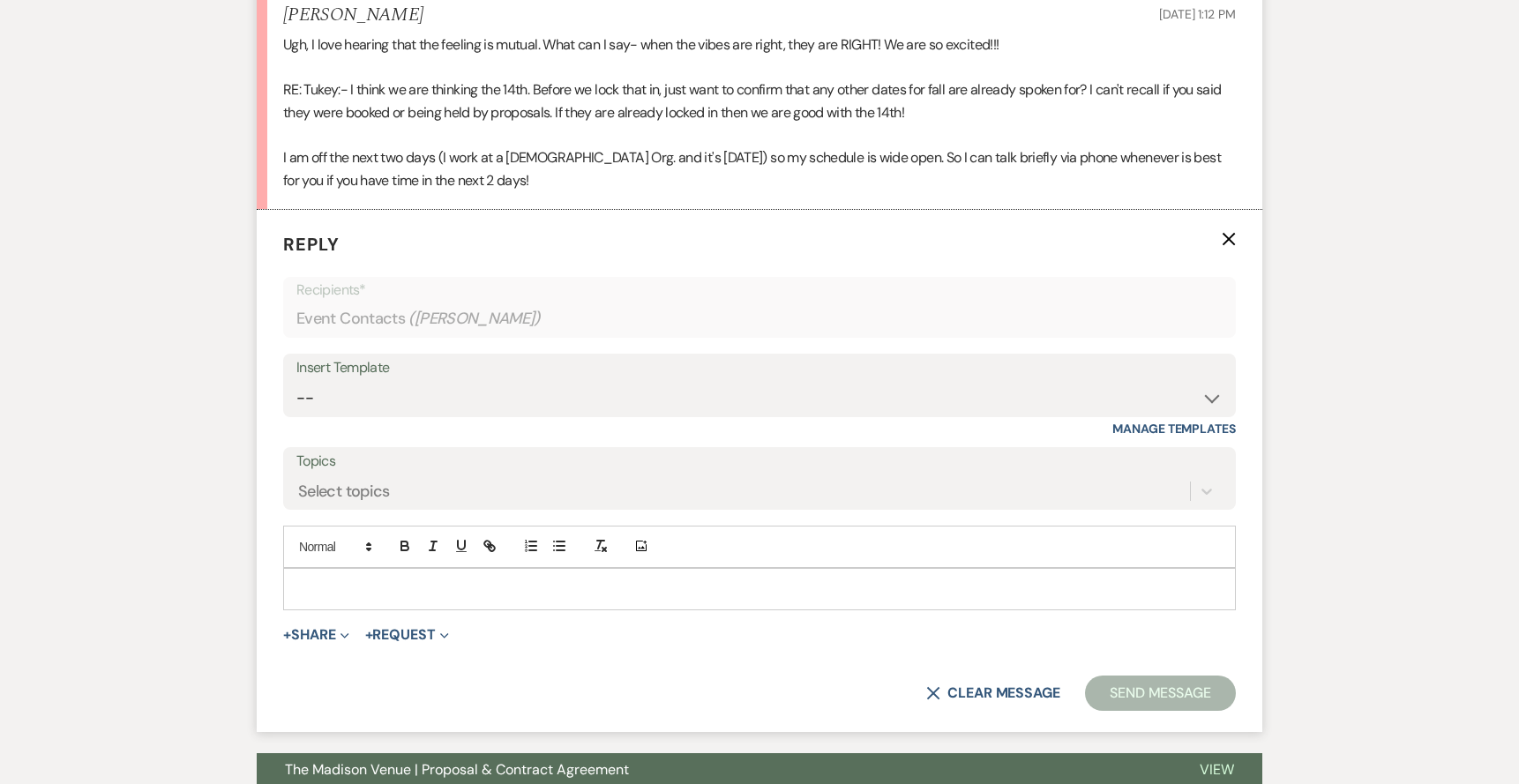
scroll to position [1585, 0]
click at [382, 584] on p at bounding box center [760, 589] width 924 height 20
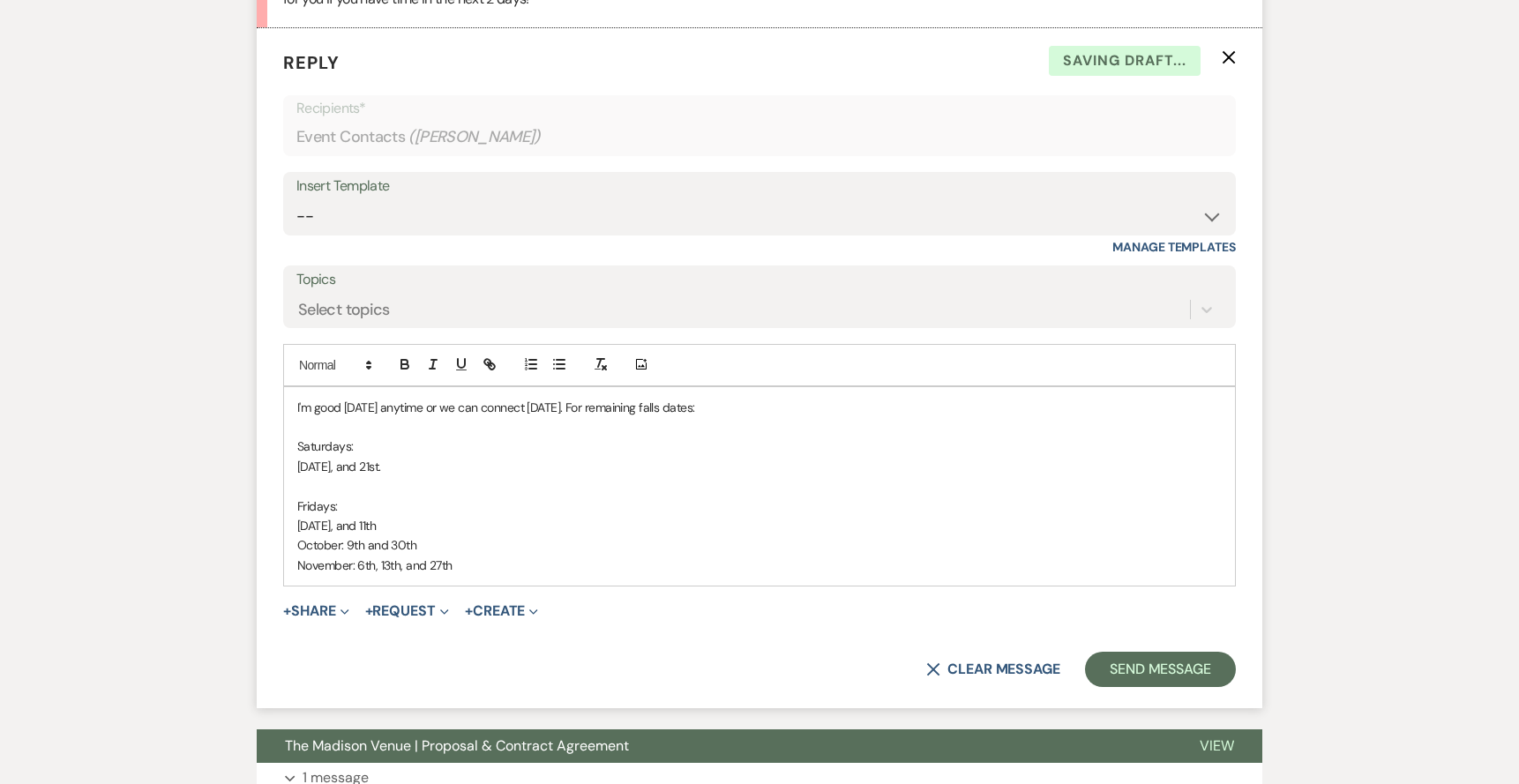
scroll to position [1769, 0]
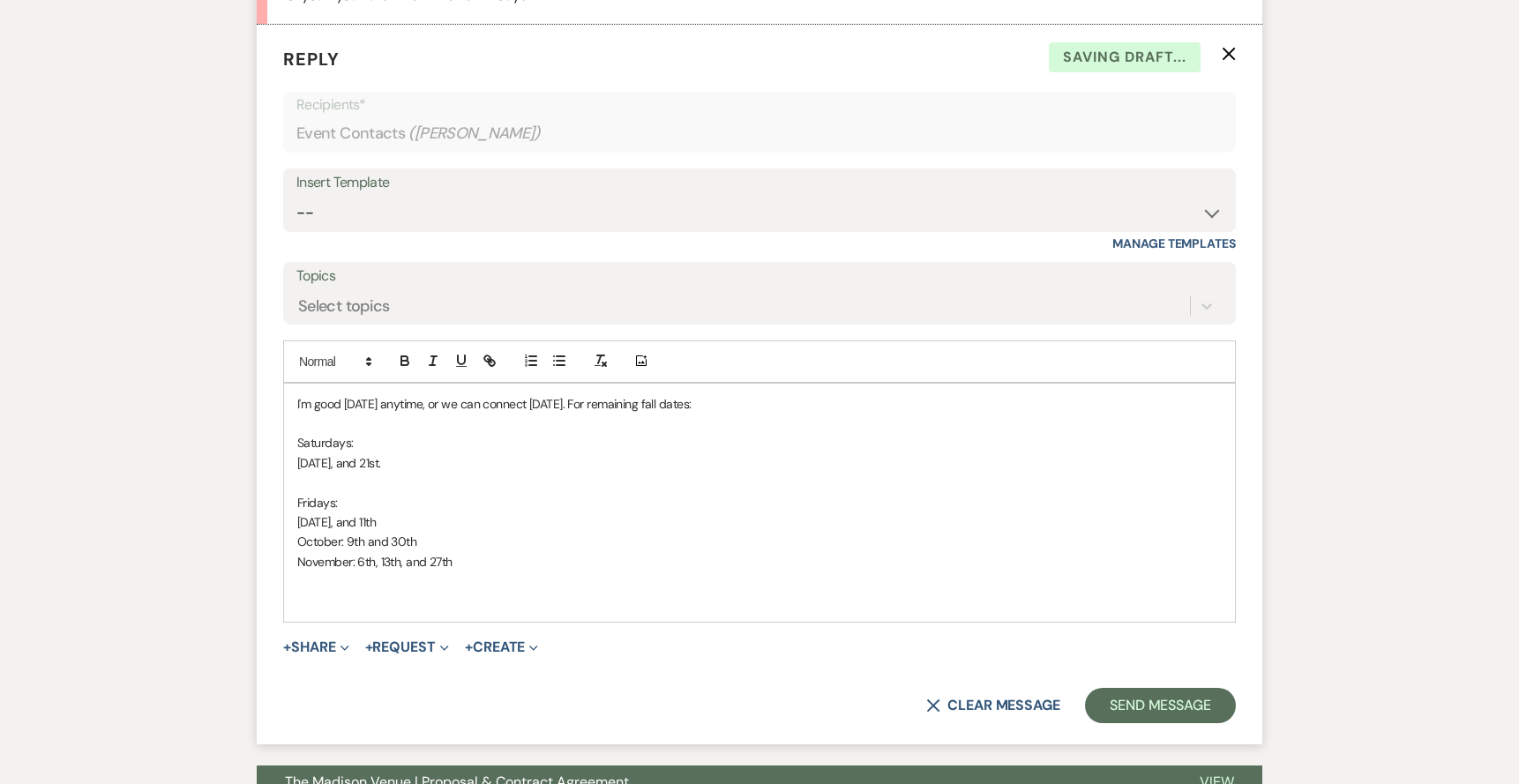
click at [419, 592] on p at bounding box center [760, 602] width 924 height 20
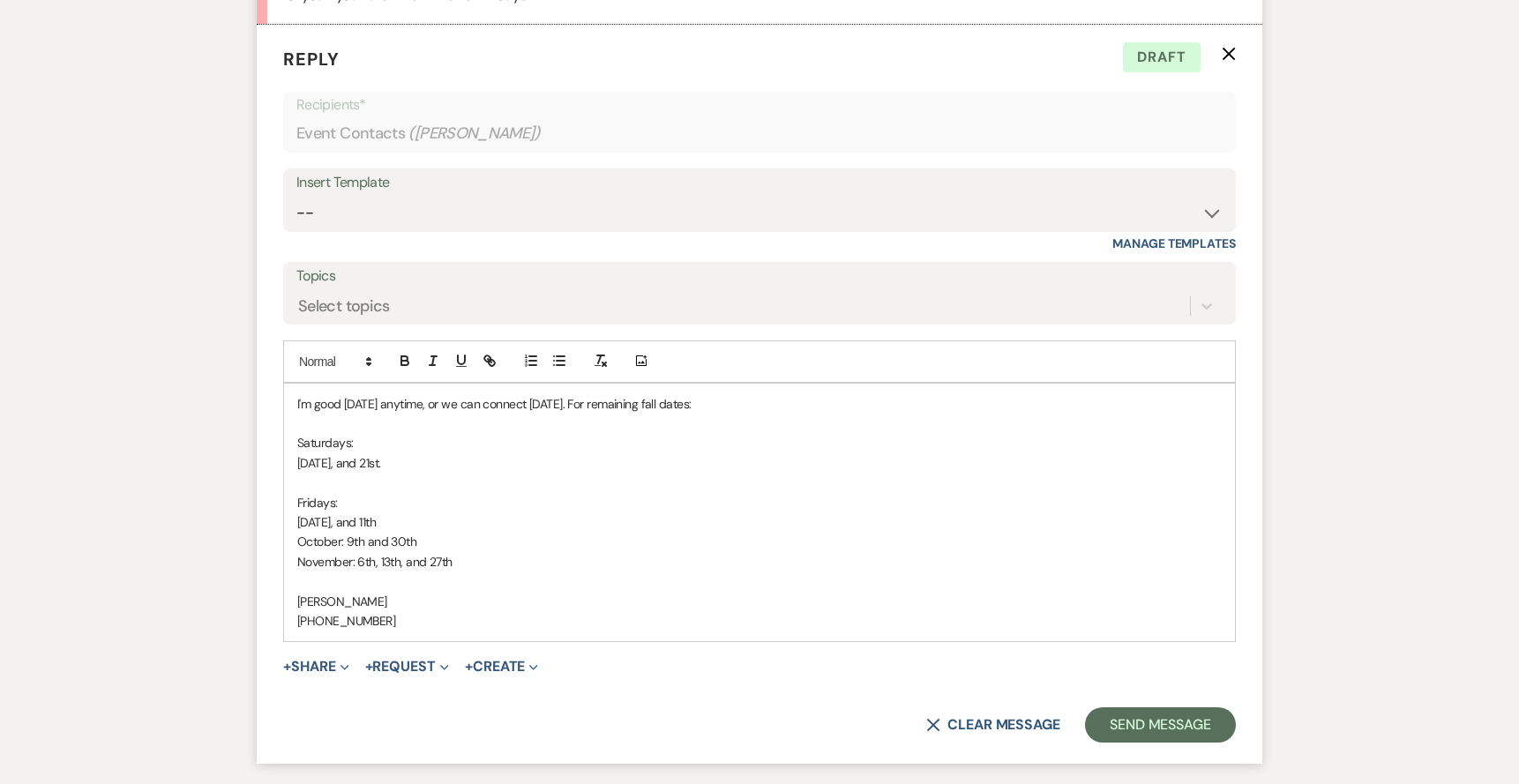
click at [631, 515] on p "September 4th, and 11th" at bounding box center [760, 522] width 924 height 20
drag, startPoint x: 292, startPoint y: 404, endPoint x: 309, endPoint y: 401, distance: 17.3
click at [292, 404] on div "I'm good today anytime, or we can connect tomorrow. For remaining fall dates: S…" at bounding box center [759, 512] width 951 height 259
click at [1177, 723] on button "Send Message" at bounding box center [1160, 725] width 151 height 36
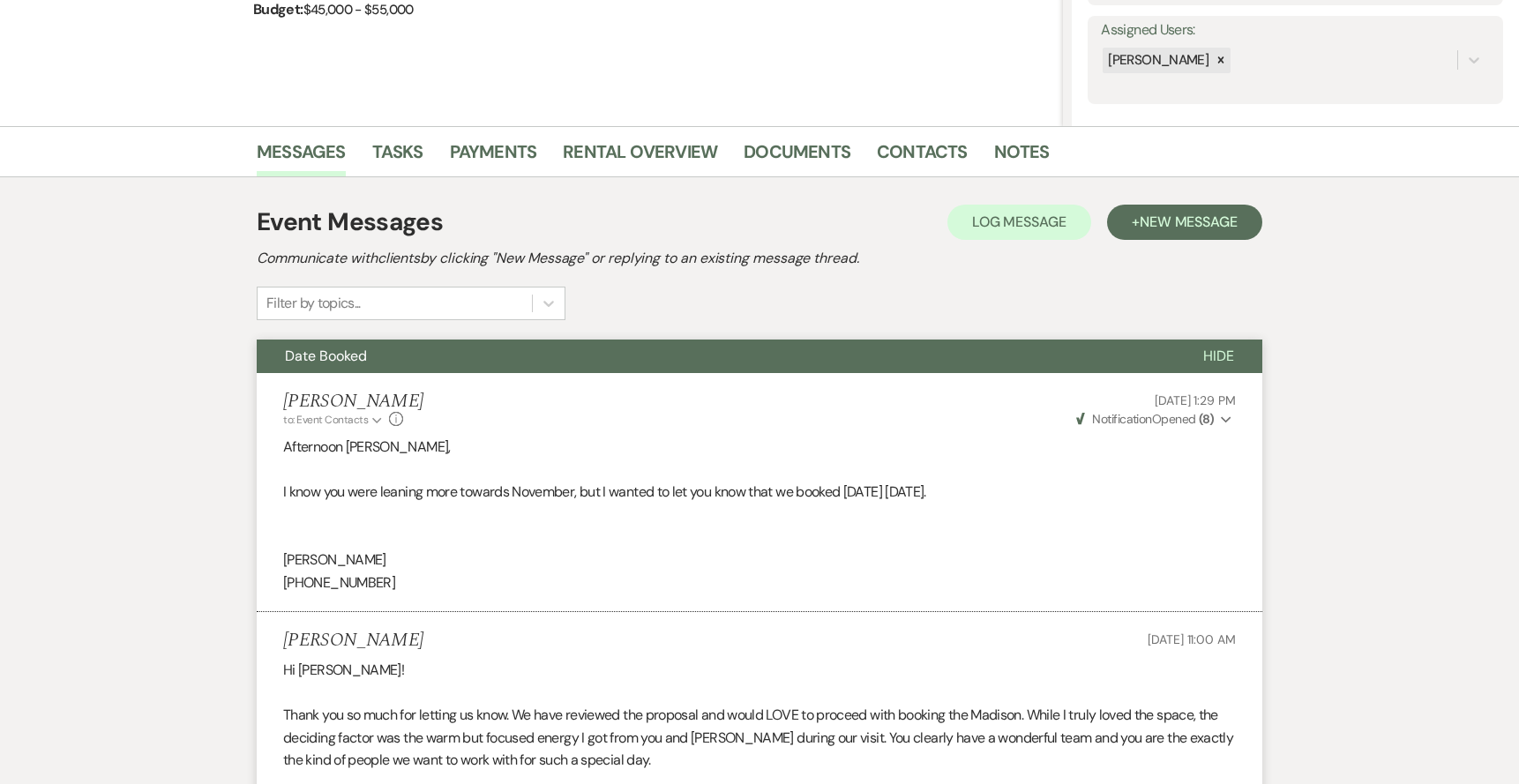
scroll to position [0, 0]
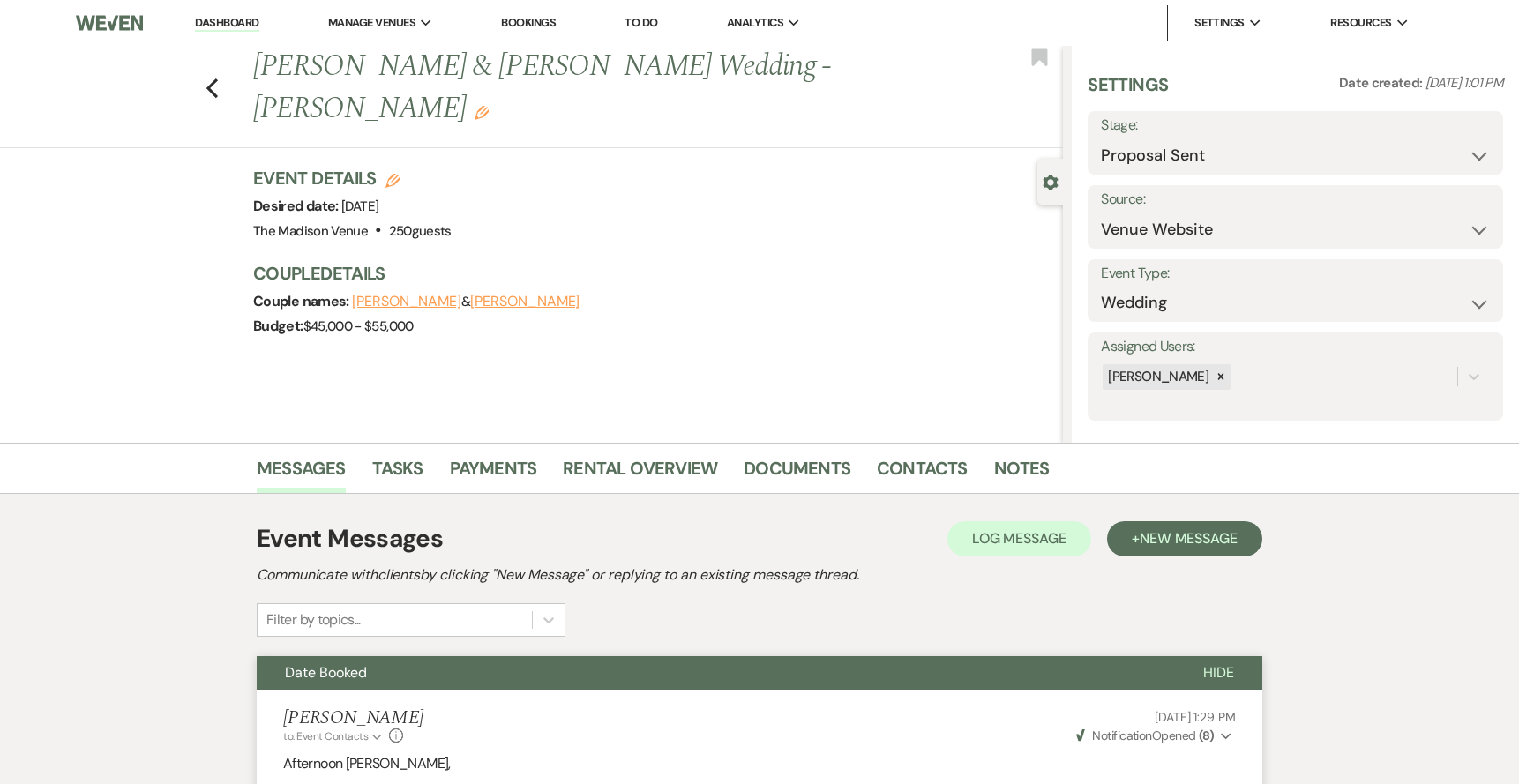
click at [221, 24] on link "Dashboard" at bounding box center [227, 23] width 63 height 17
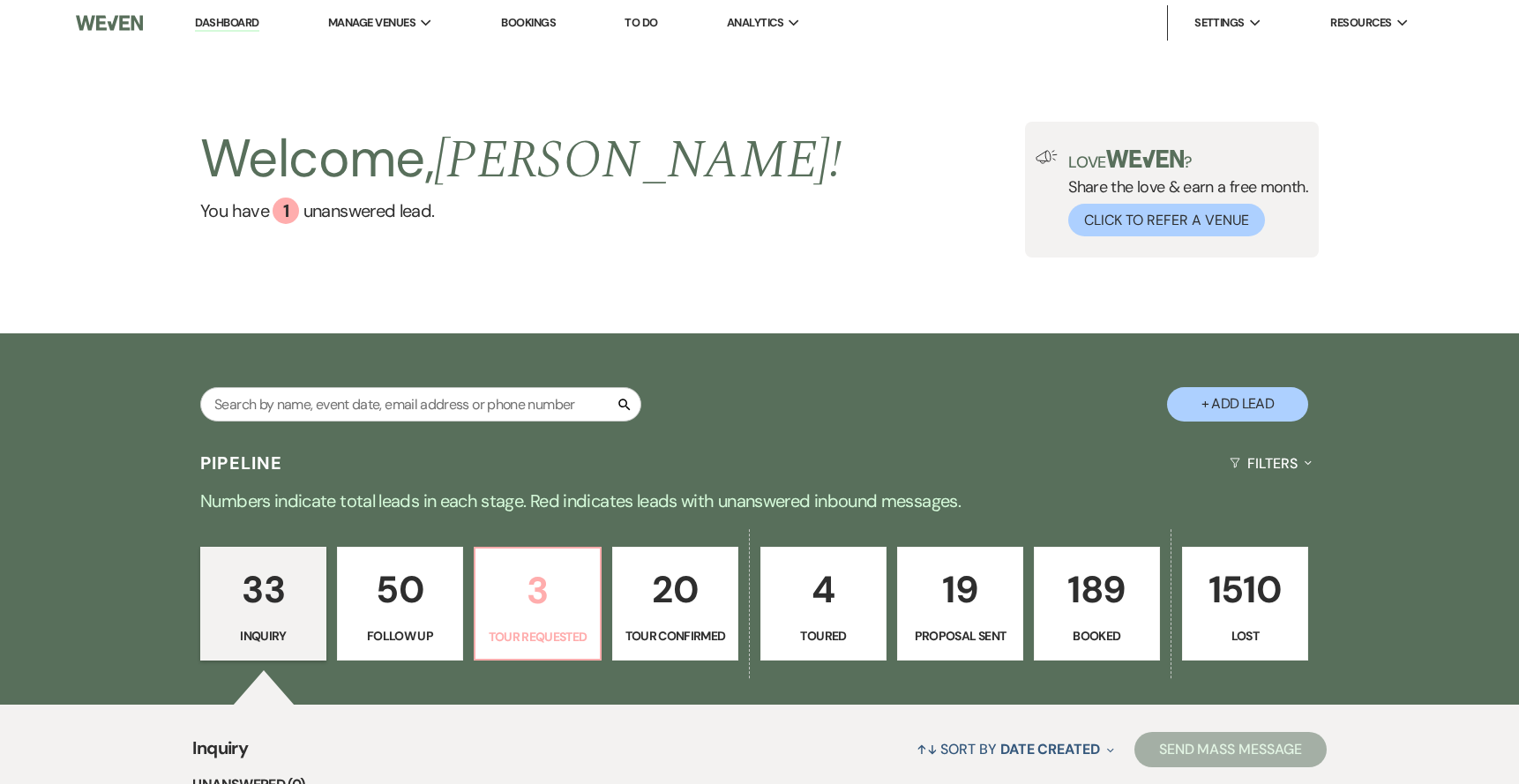
click at [546, 604] on p "3" at bounding box center [537, 591] width 103 height 59
select select "2"
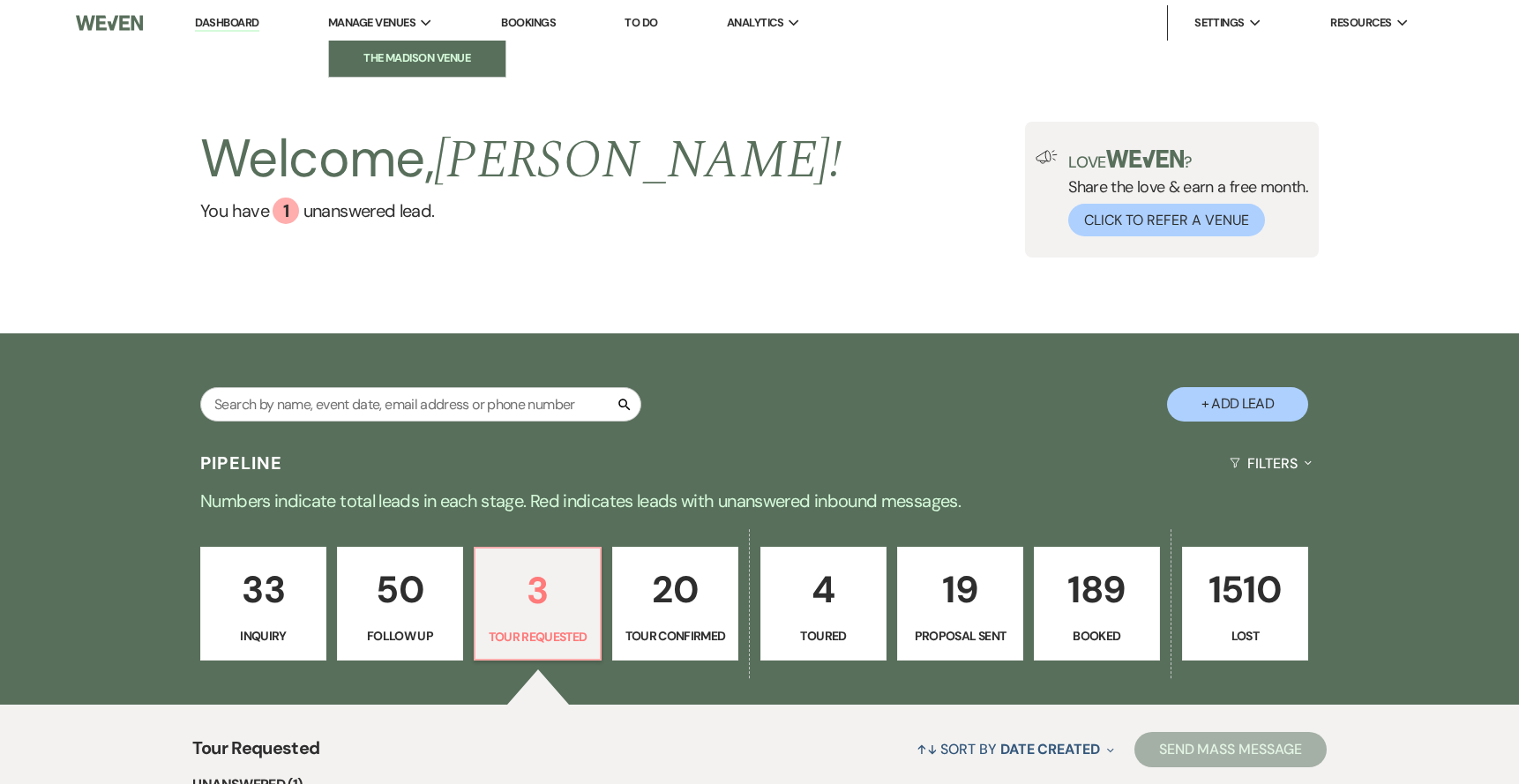
click at [388, 59] on li "The Madison Venue" at bounding box center [417, 58] width 159 height 18
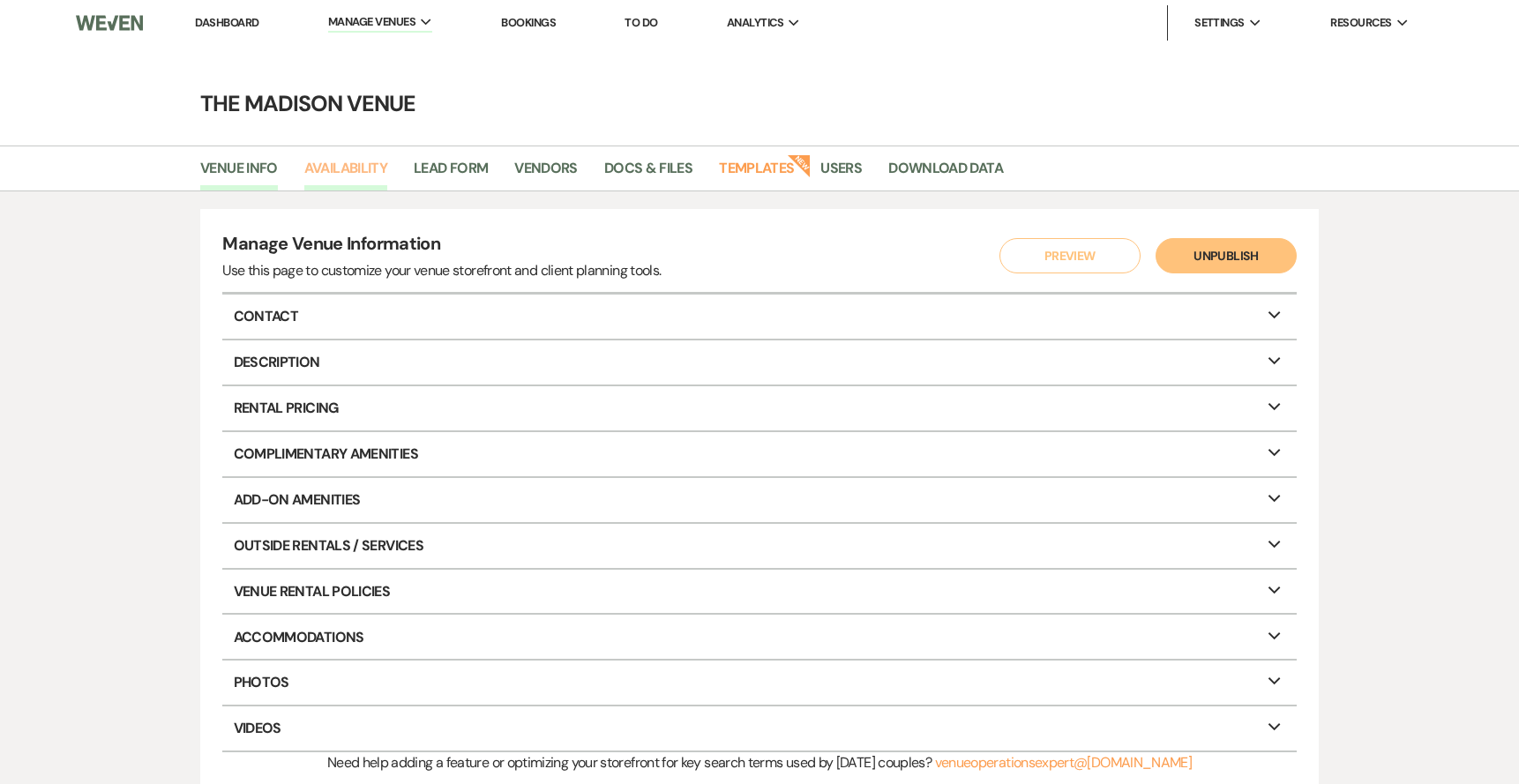
click at [353, 164] on link "Availability" at bounding box center [346, 173] width 83 height 34
select select "3"
select select "2026"
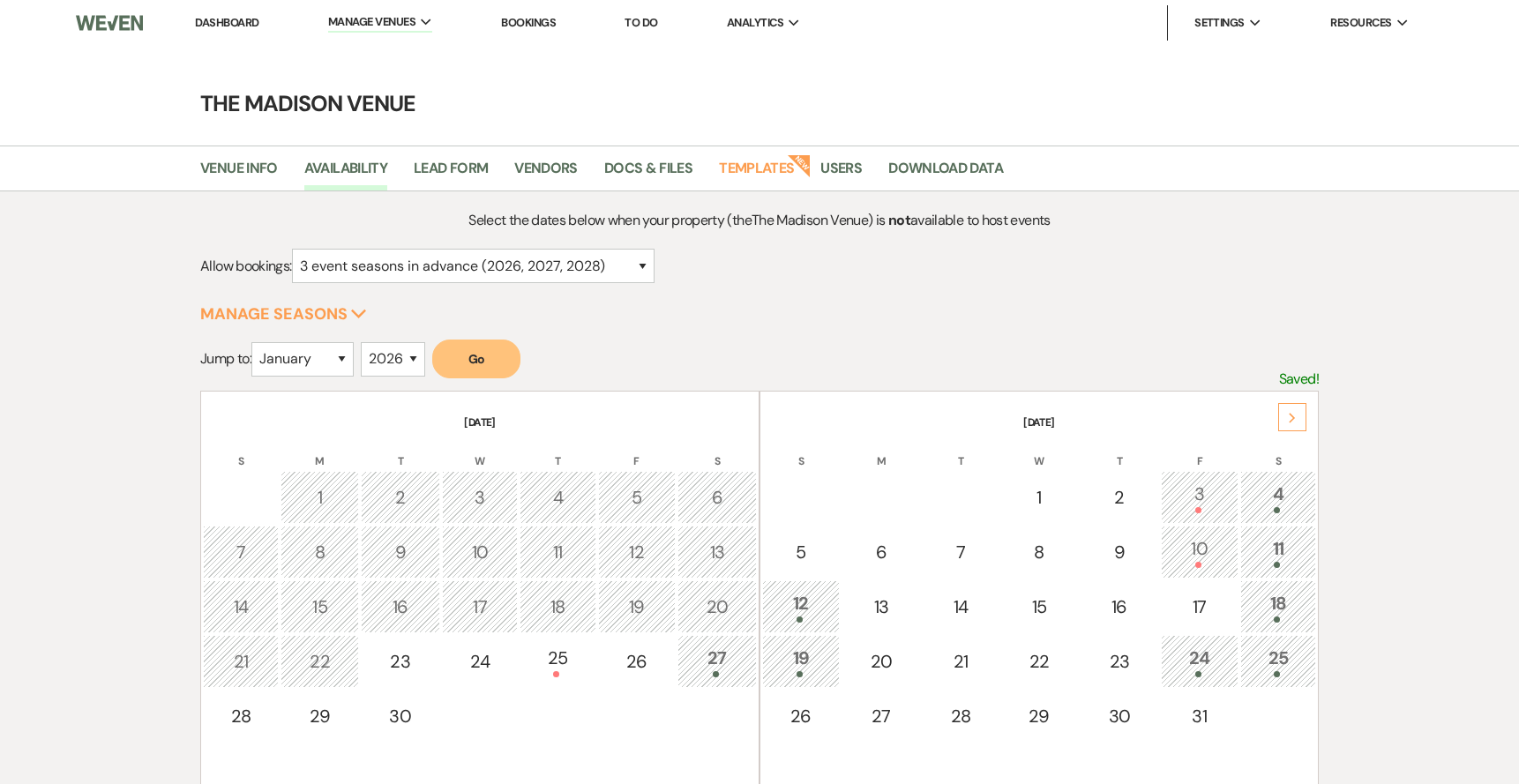
click at [720, 666] on div "27" at bounding box center [717, 660] width 59 height 33
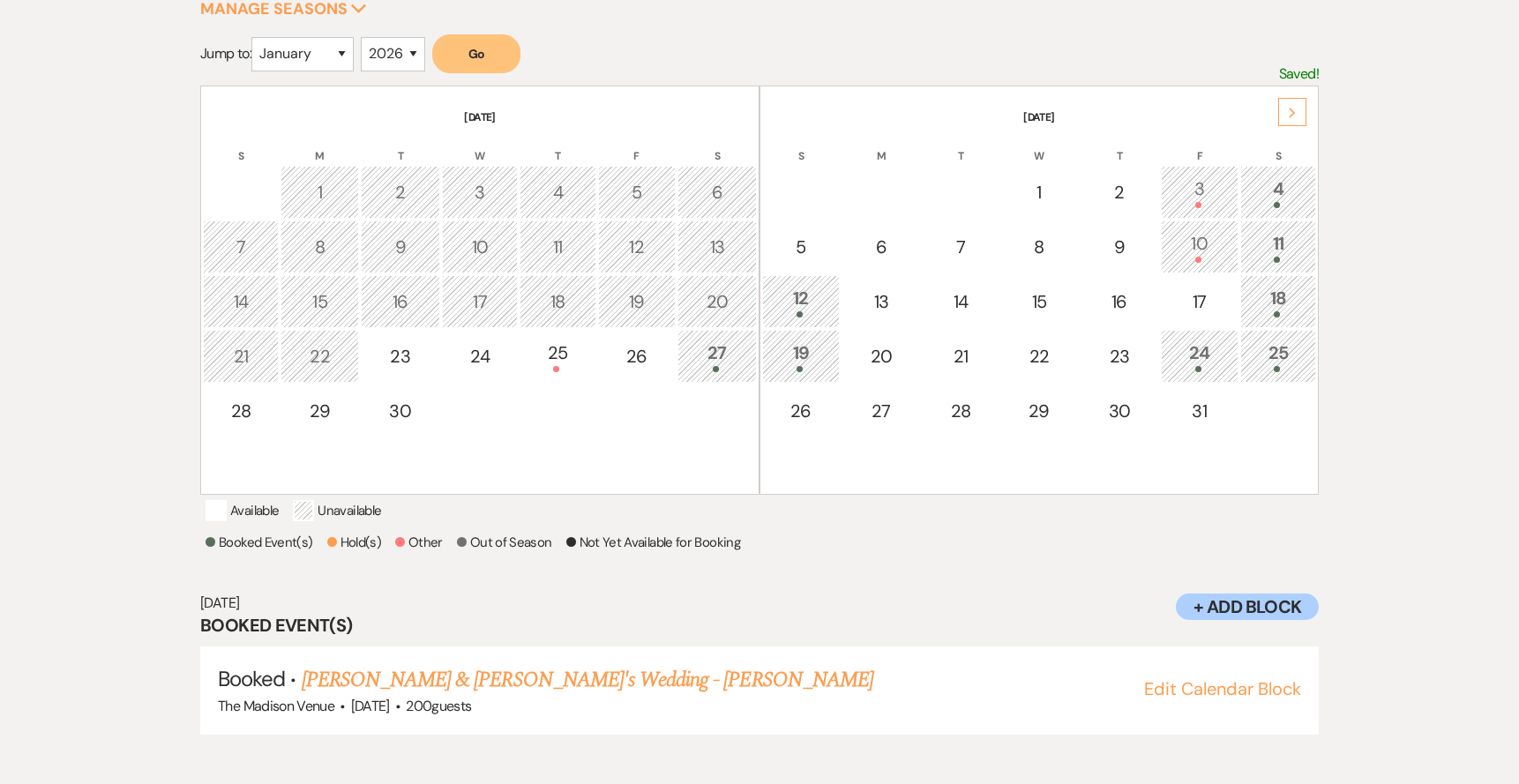
scroll to position [313, 0]
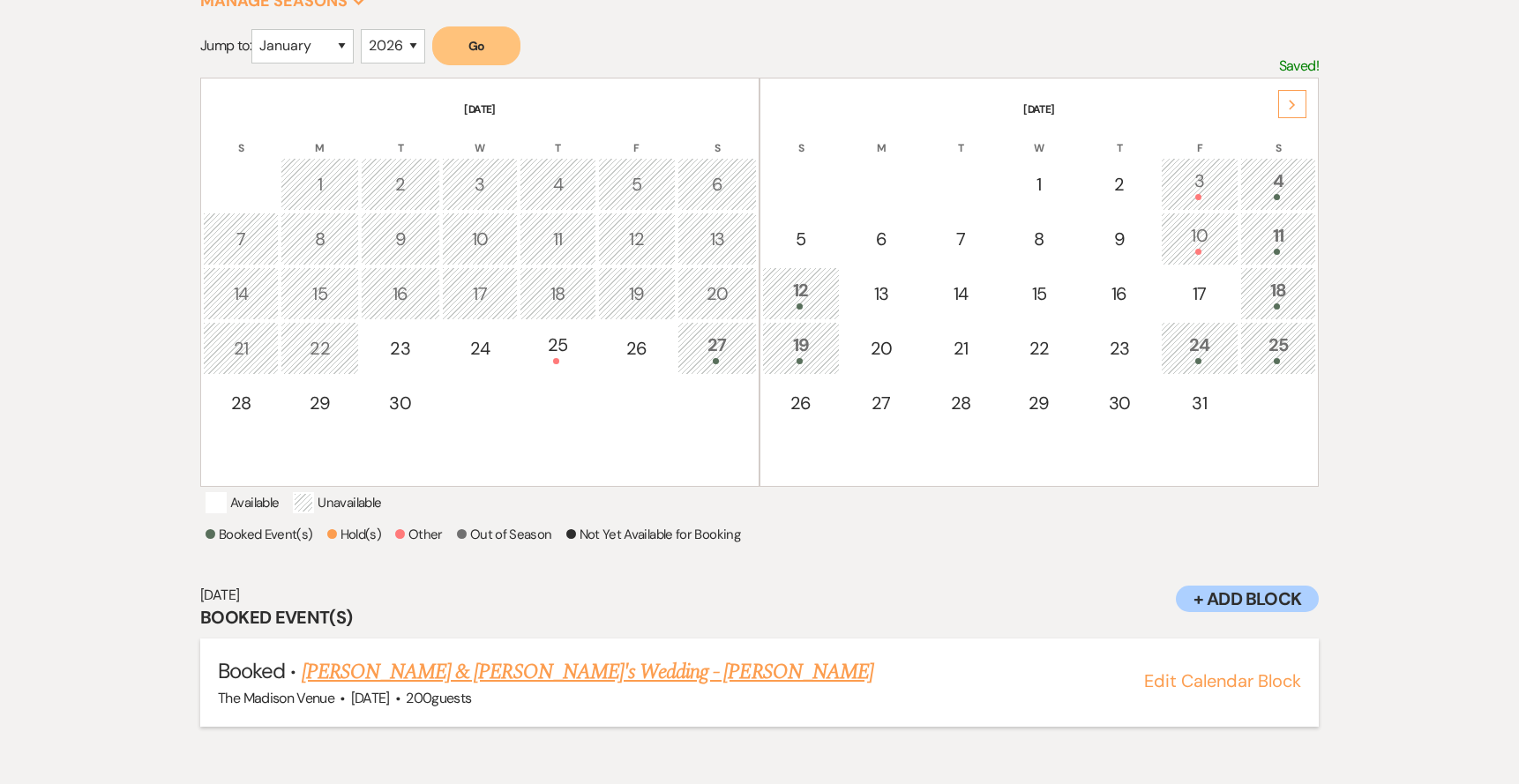
click at [598, 688] on link "Manny Garcia & AJ's Wedding - Anthony" at bounding box center [587, 672] width 571 height 32
click at [1211, 181] on div "3" at bounding box center [1199, 183] width 58 height 33
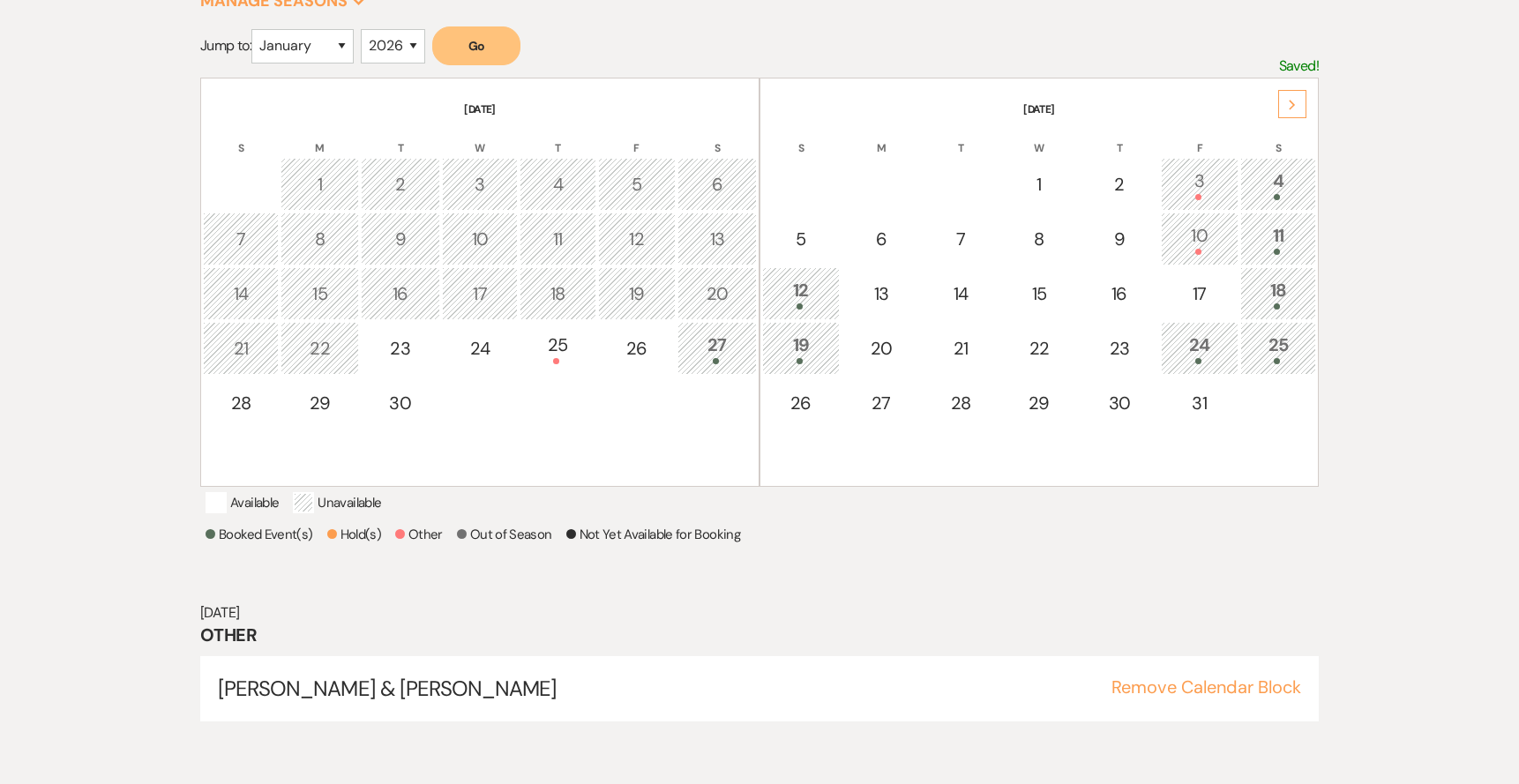
click at [1272, 176] on div "4" at bounding box center [1277, 183] width 57 height 33
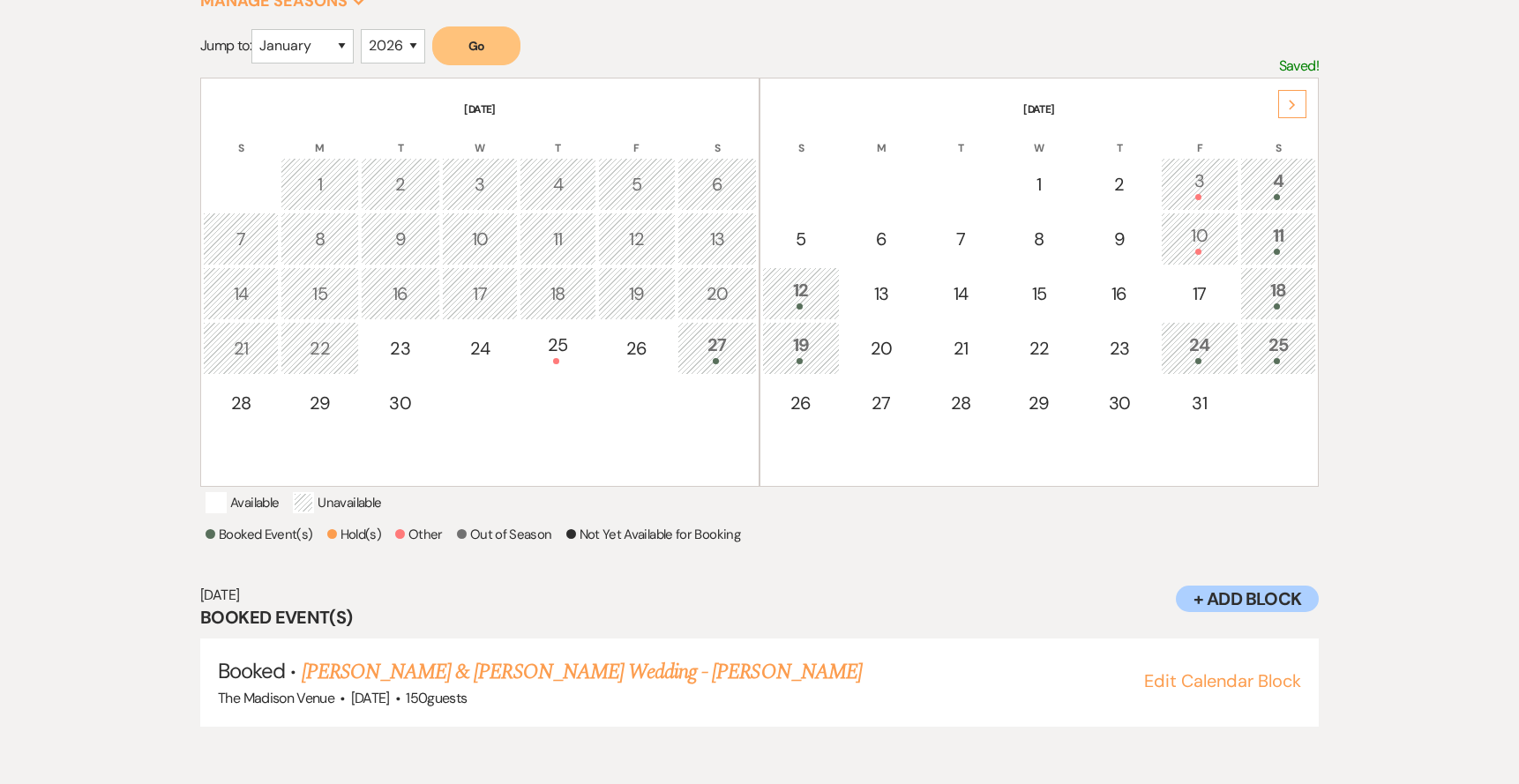
click at [1229, 172] on td "3" at bounding box center [1200, 183] width 77 height 53
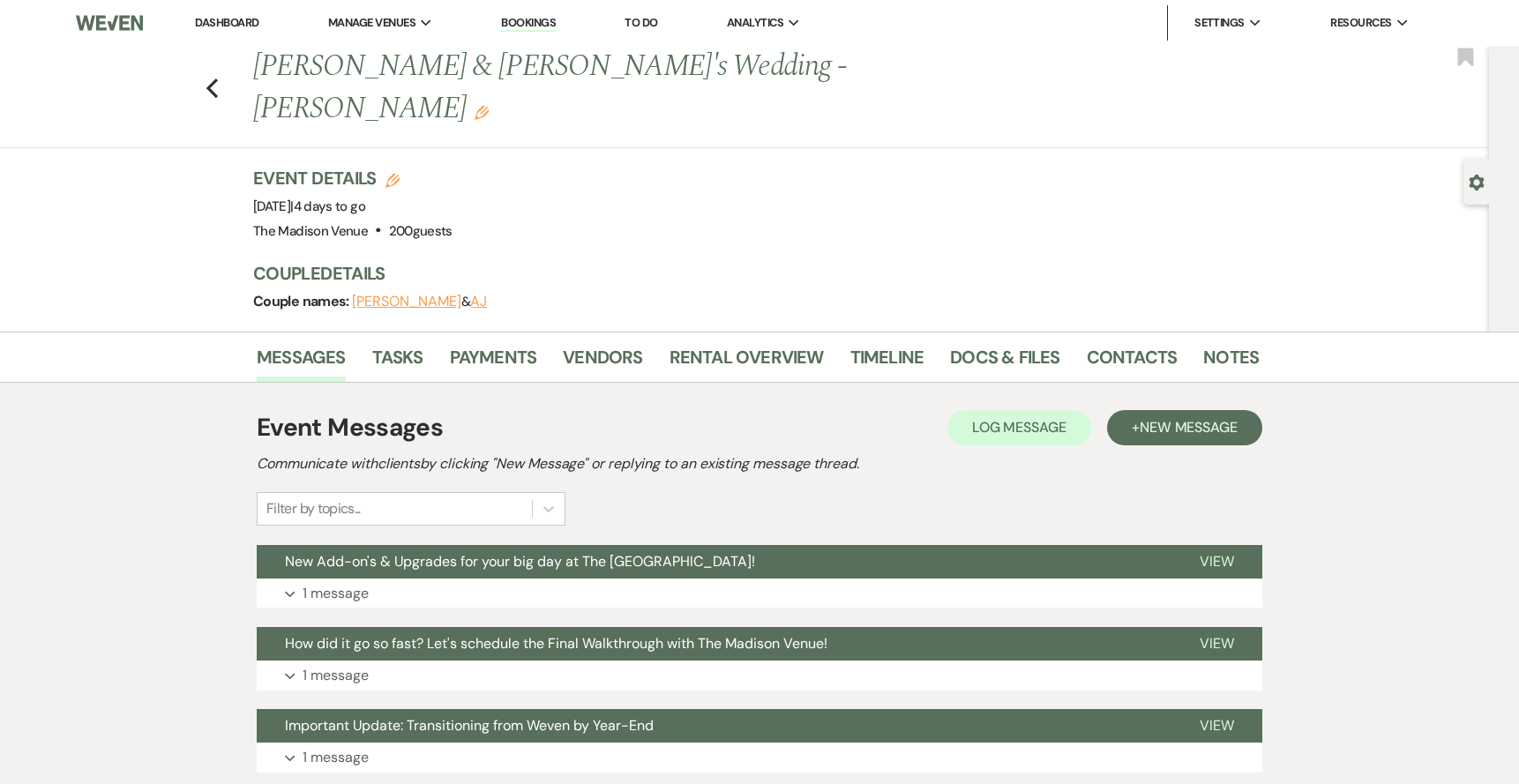
scroll to position [30, 0]
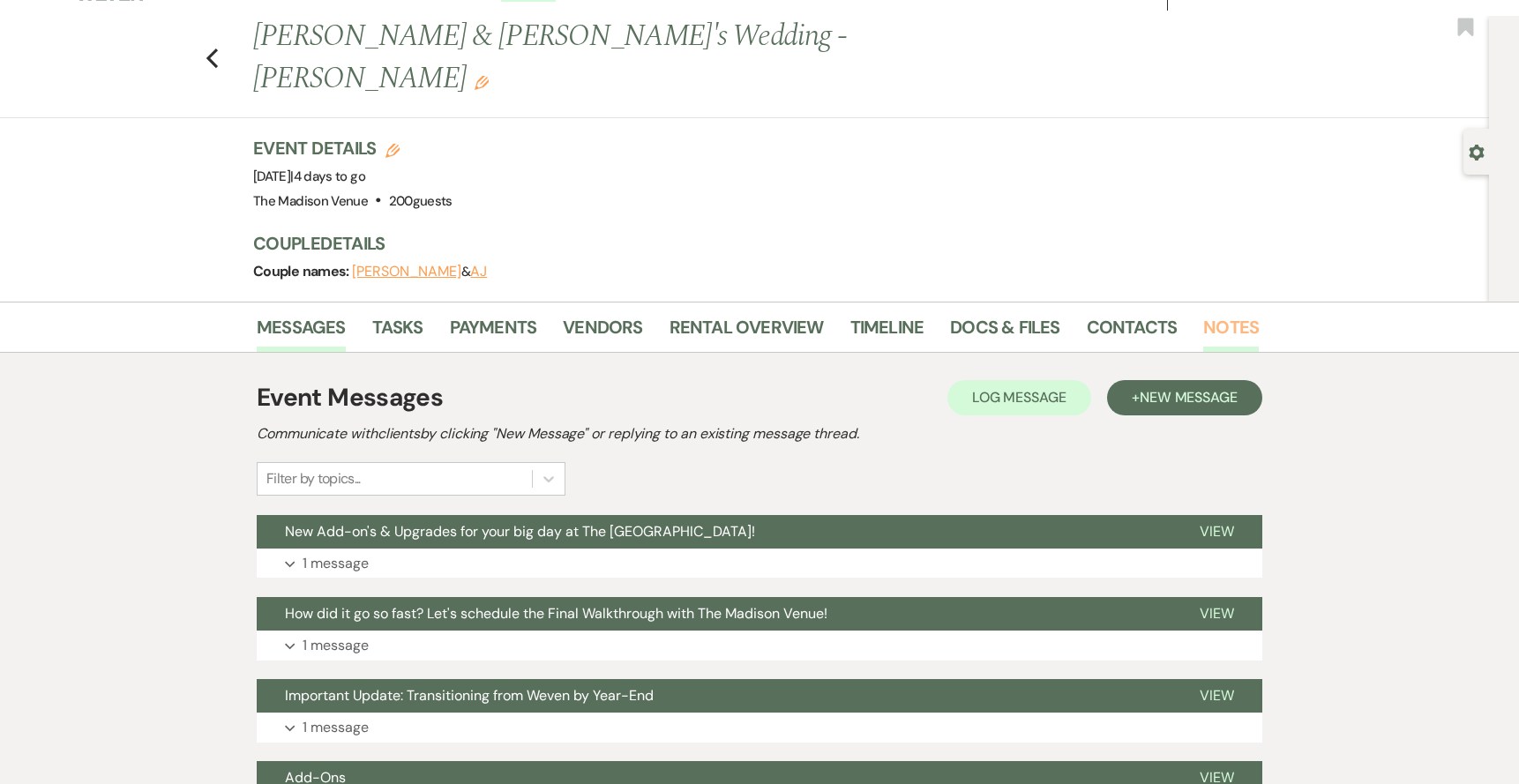
click at [1217, 313] on link "Notes" at bounding box center [1230, 332] width 56 height 39
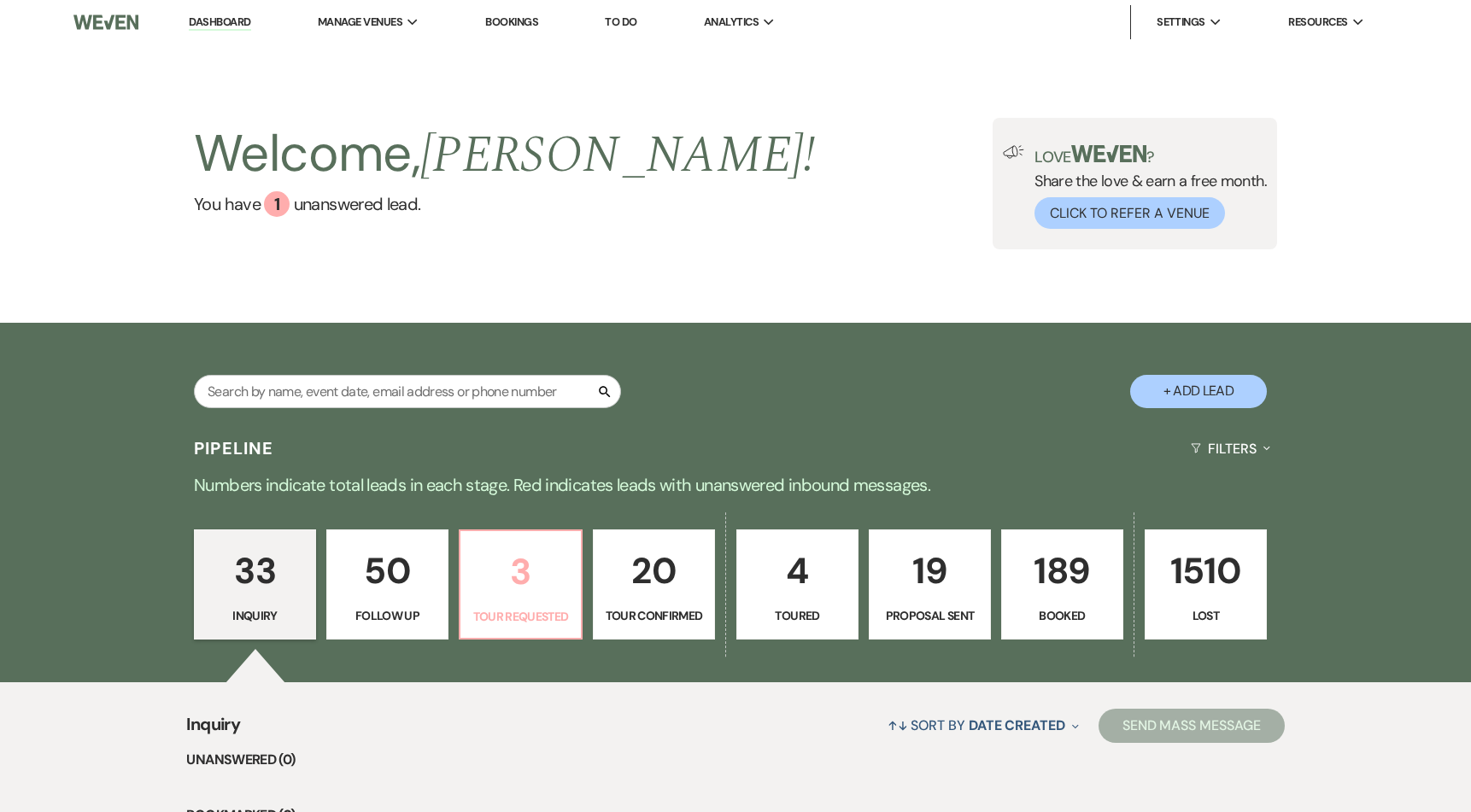
scroll to position [319, 0]
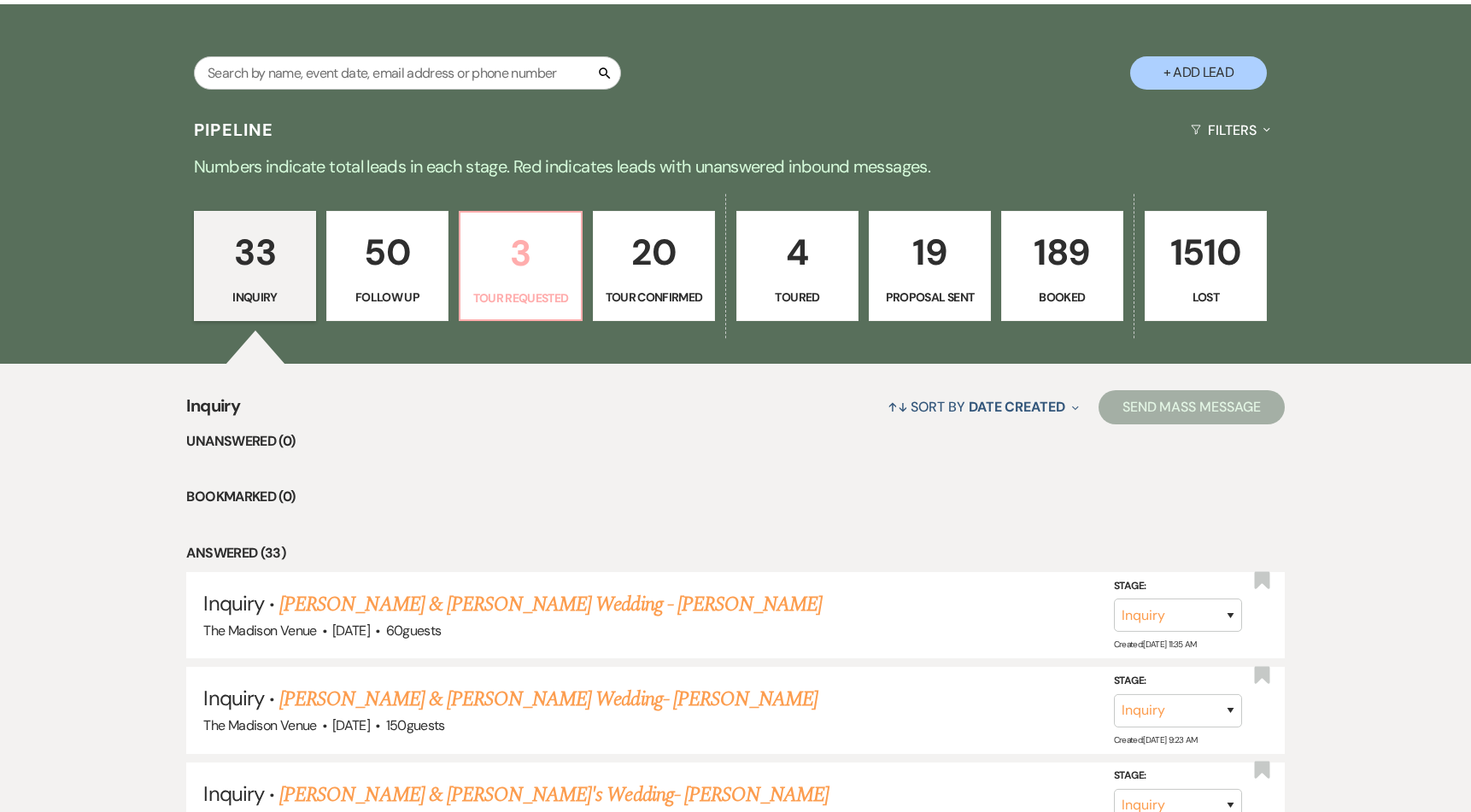
click at [510, 279] on p "3" at bounding box center [520, 253] width 100 height 58
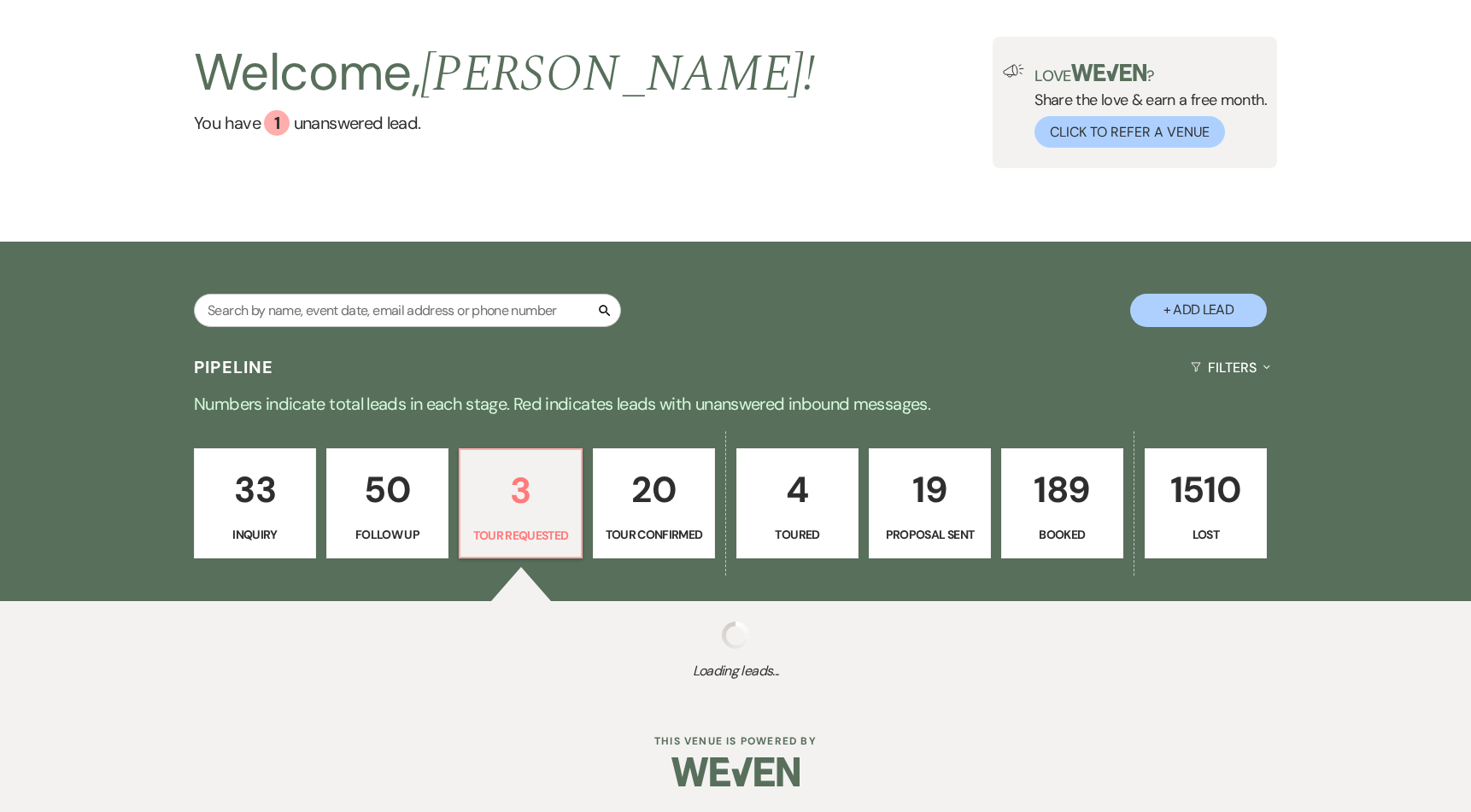
scroll to position [319, 0]
select select "2"
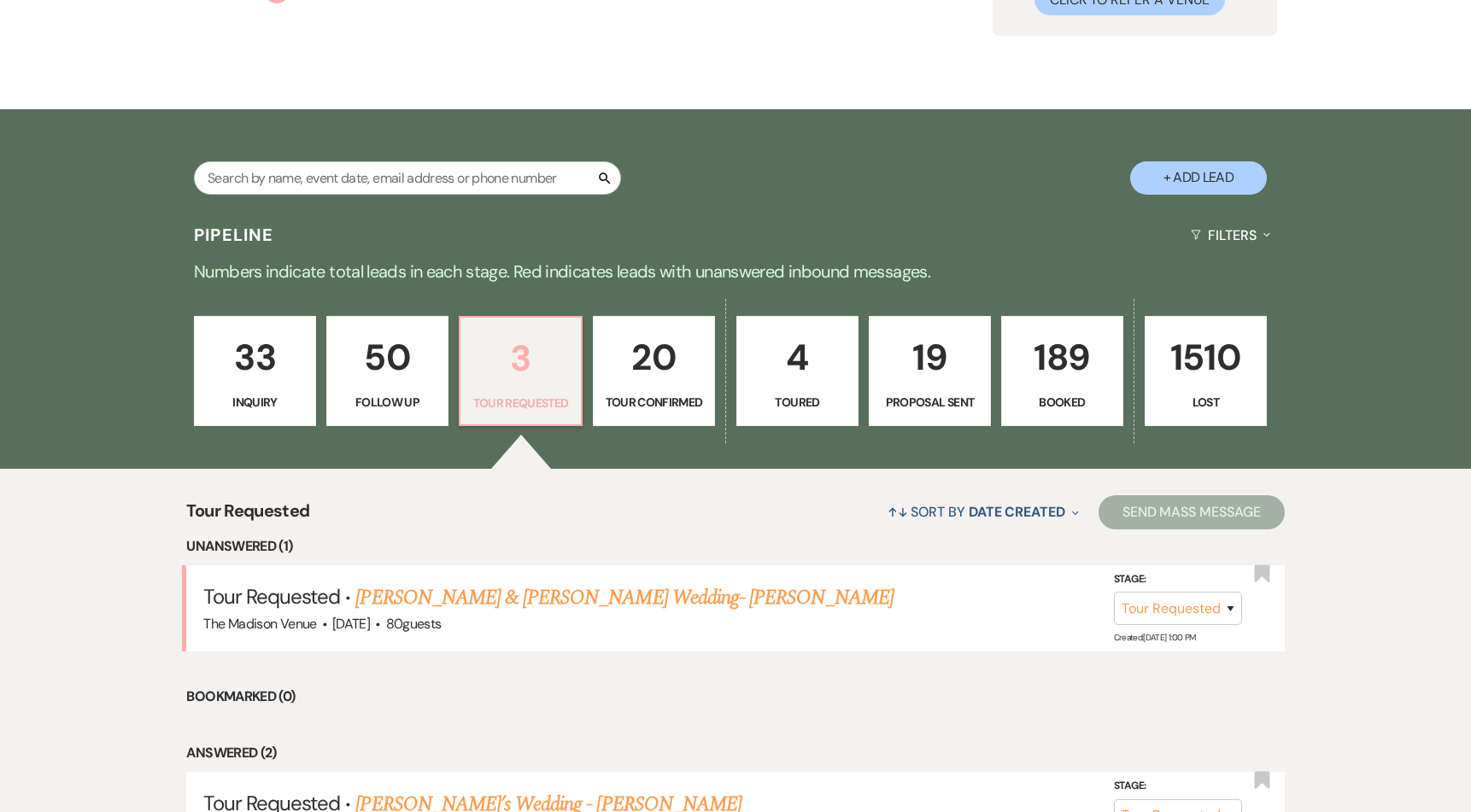
scroll to position [0, 0]
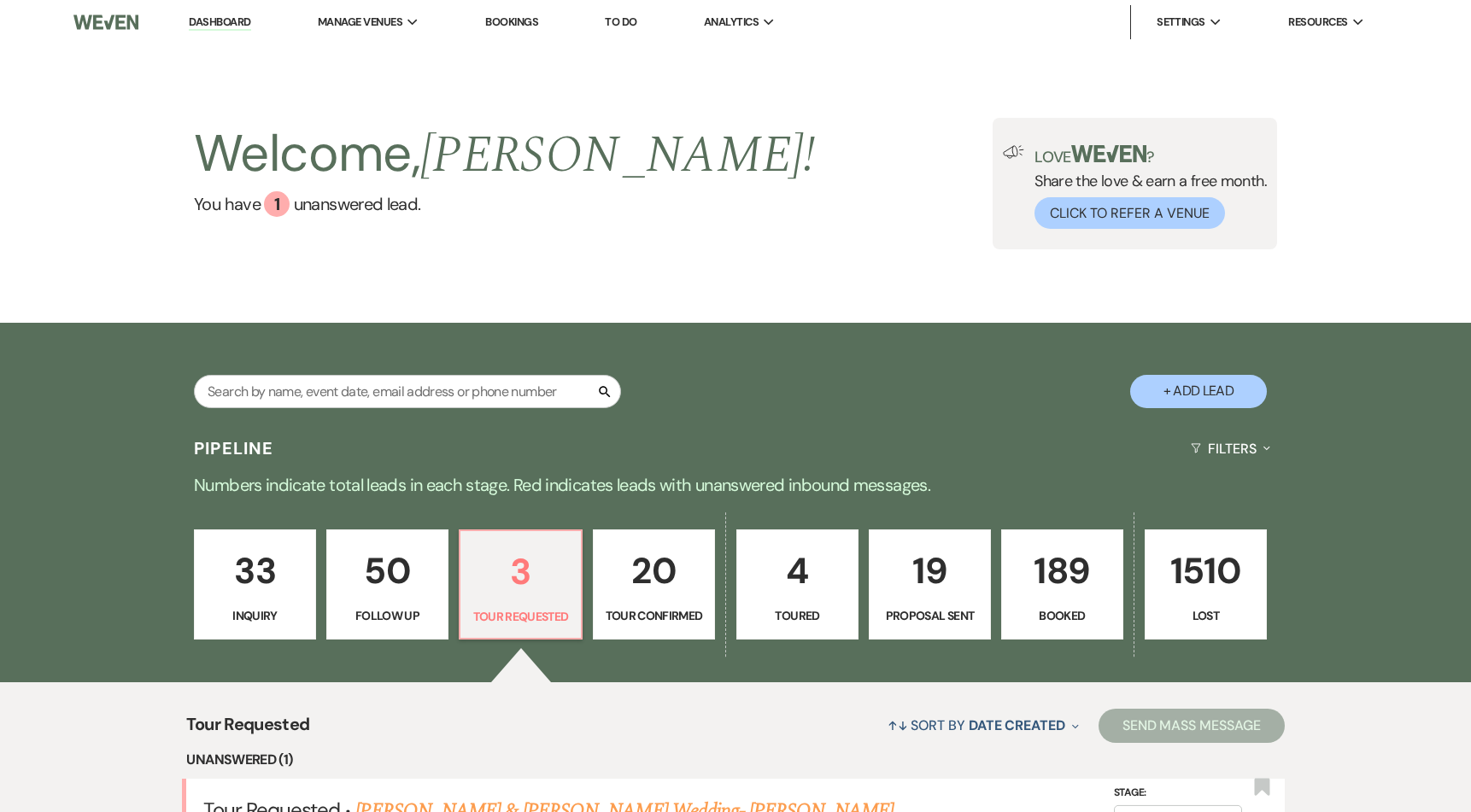
click at [243, 586] on p "33" at bounding box center [254, 571] width 100 height 58
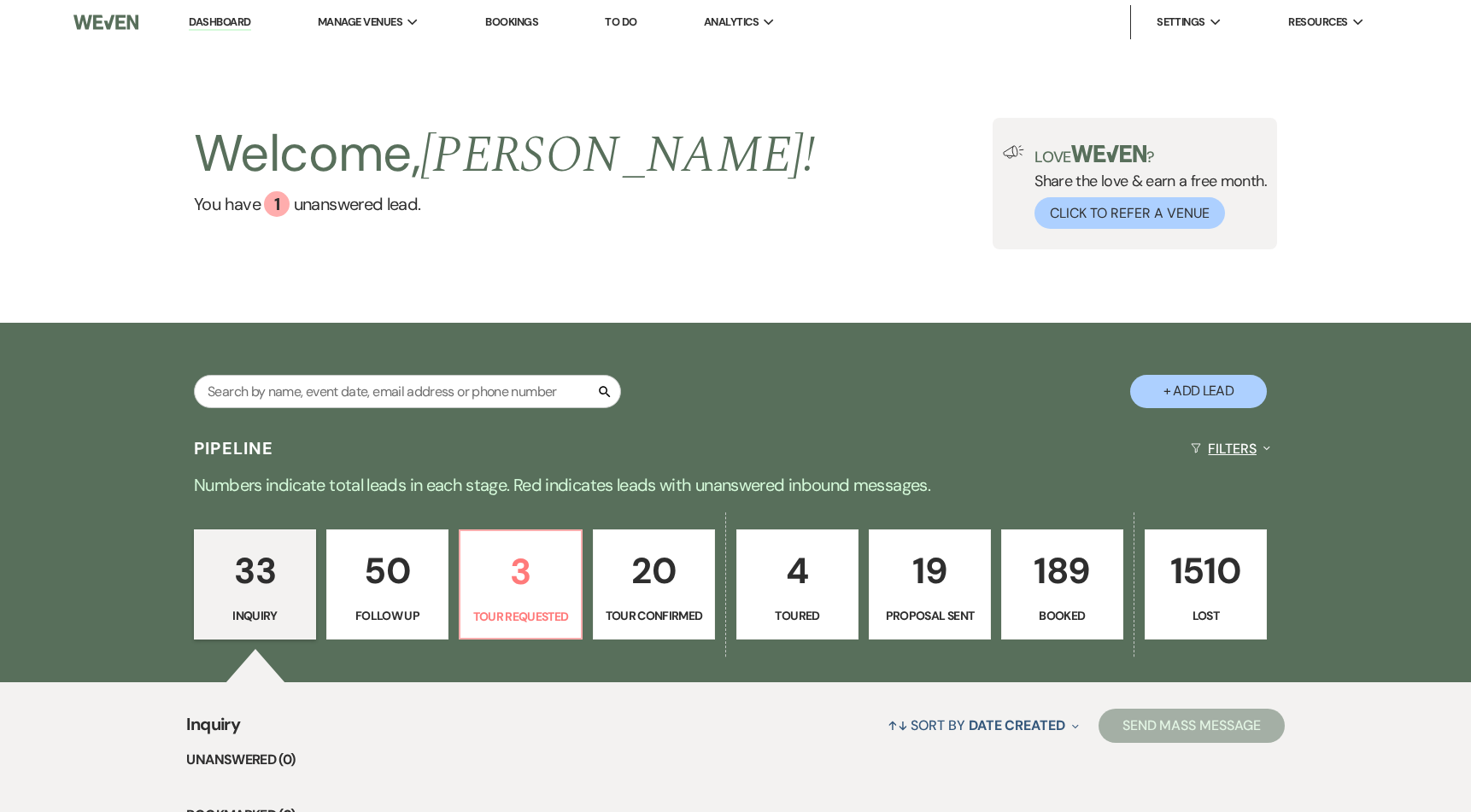
click at [1226, 451] on button "Filters Expand" at bounding box center [1230, 448] width 93 height 45
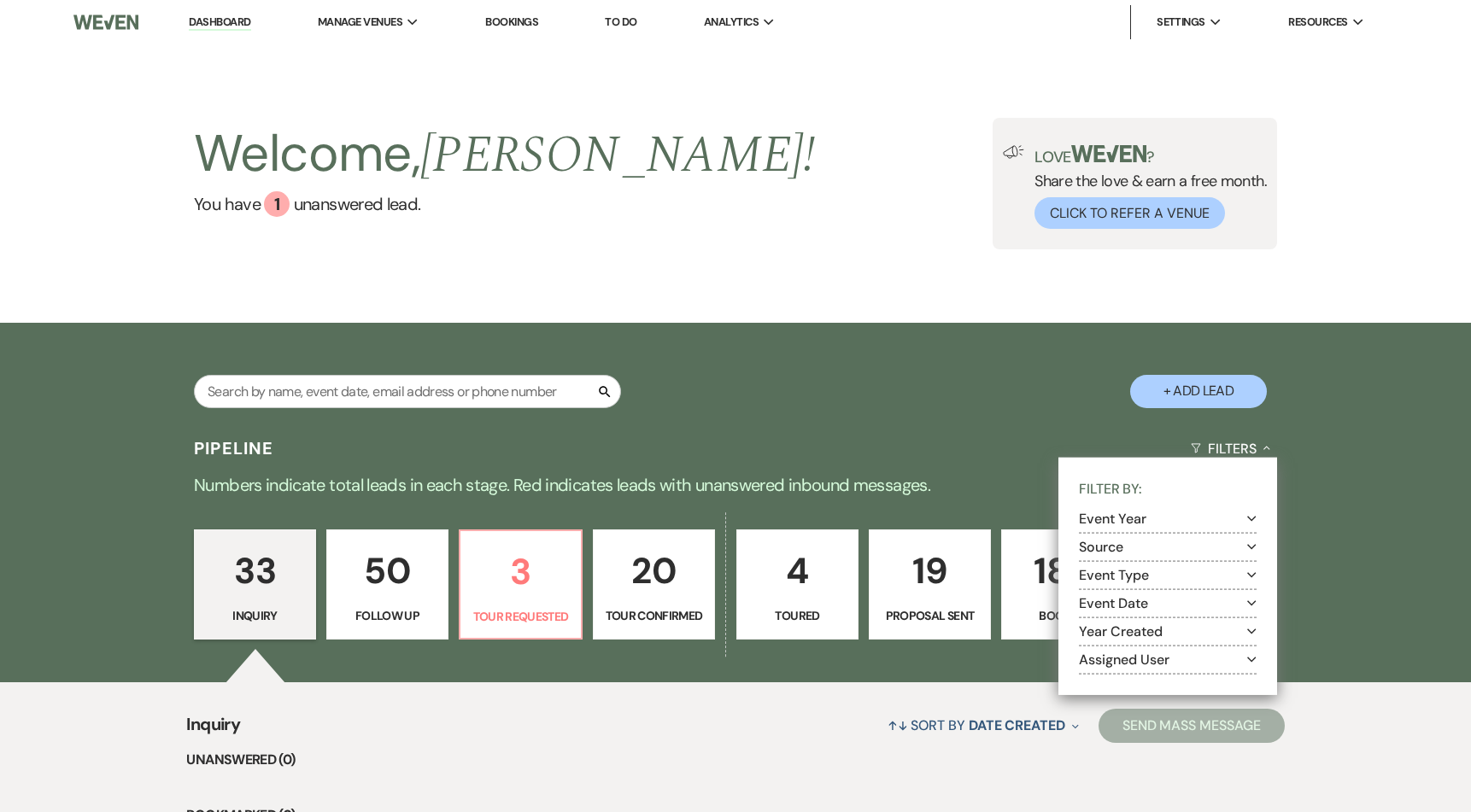
click at [1114, 657] on button "Assigned User Expand" at bounding box center [1168, 660] width 178 height 13
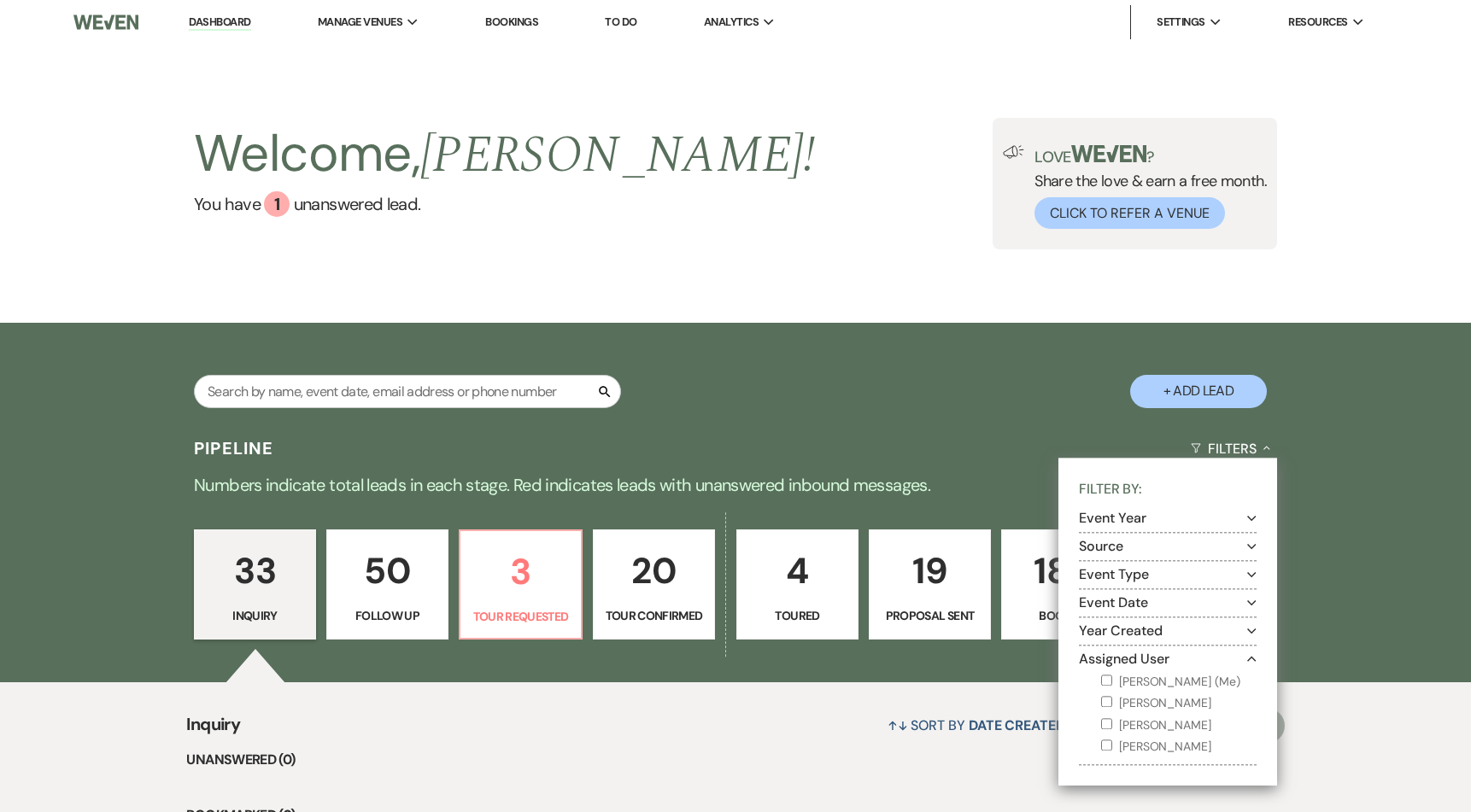
click at [1108, 677] on input "Anthony Licursi (Me)" at bounding box center [1107, 681] width 12 height 12
checkbox input "true"
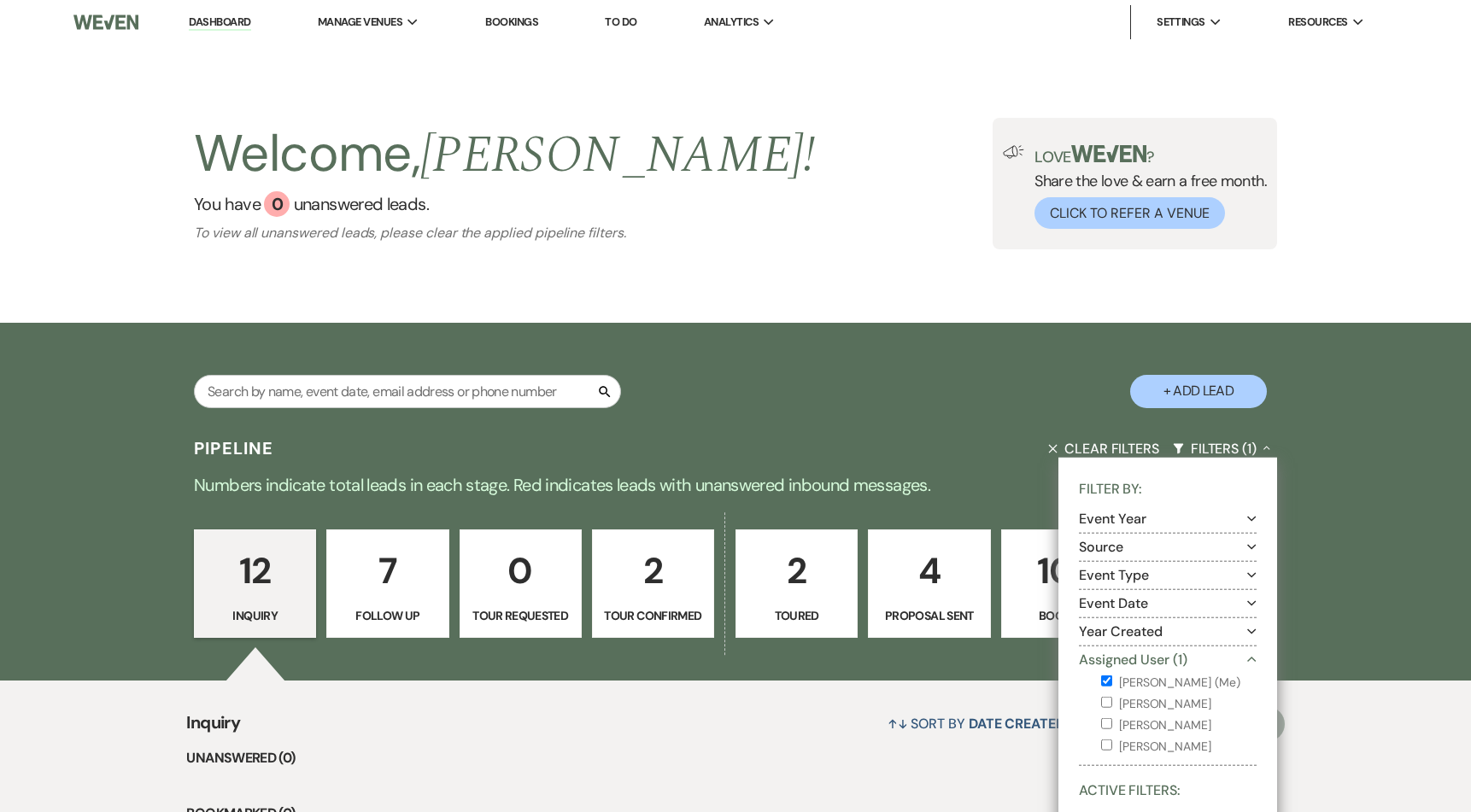
click at [851, 761] on li "Unanswered (0)" at bounding box center [735, 757] width 1097 height 22
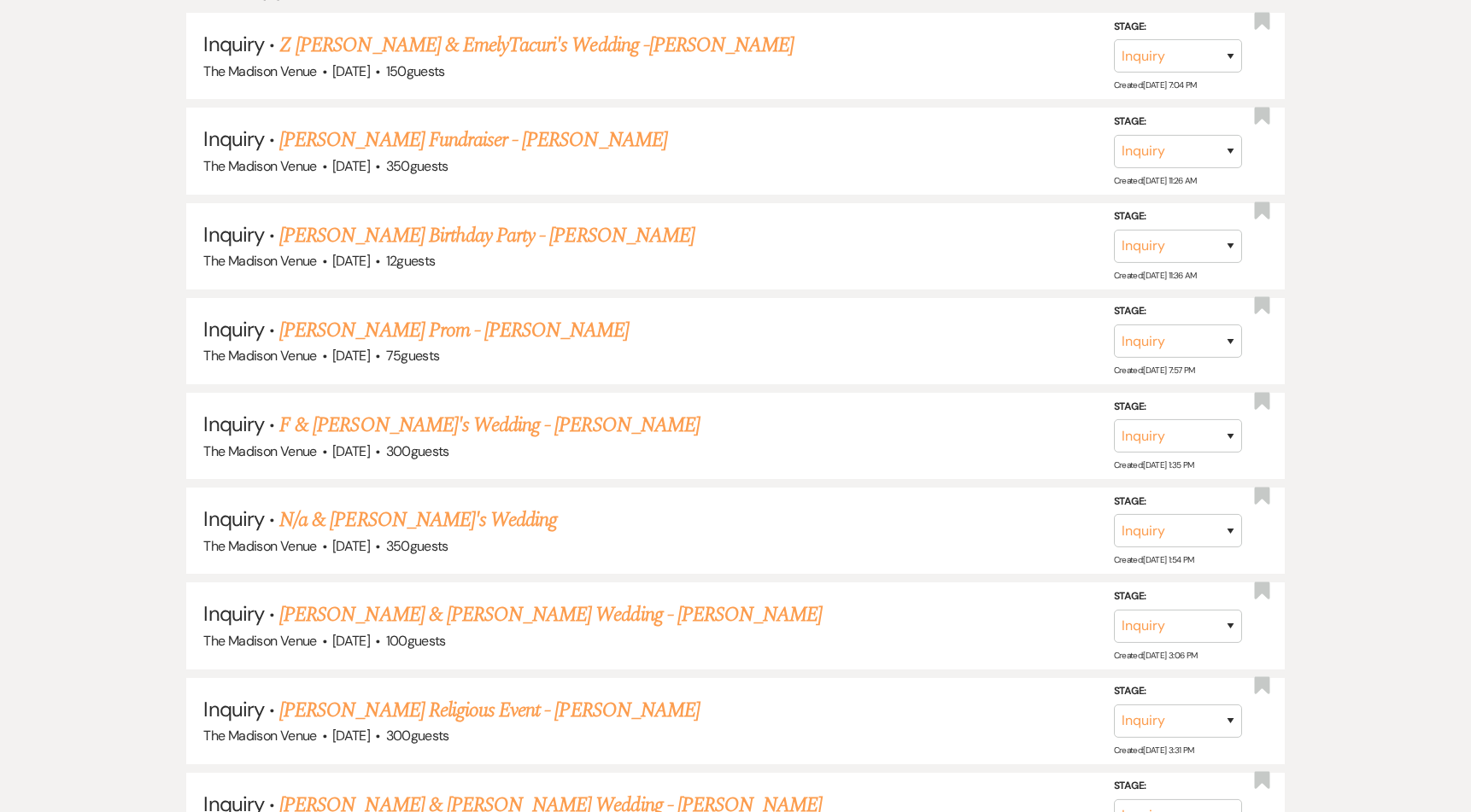
scroll to position [1347, 0]
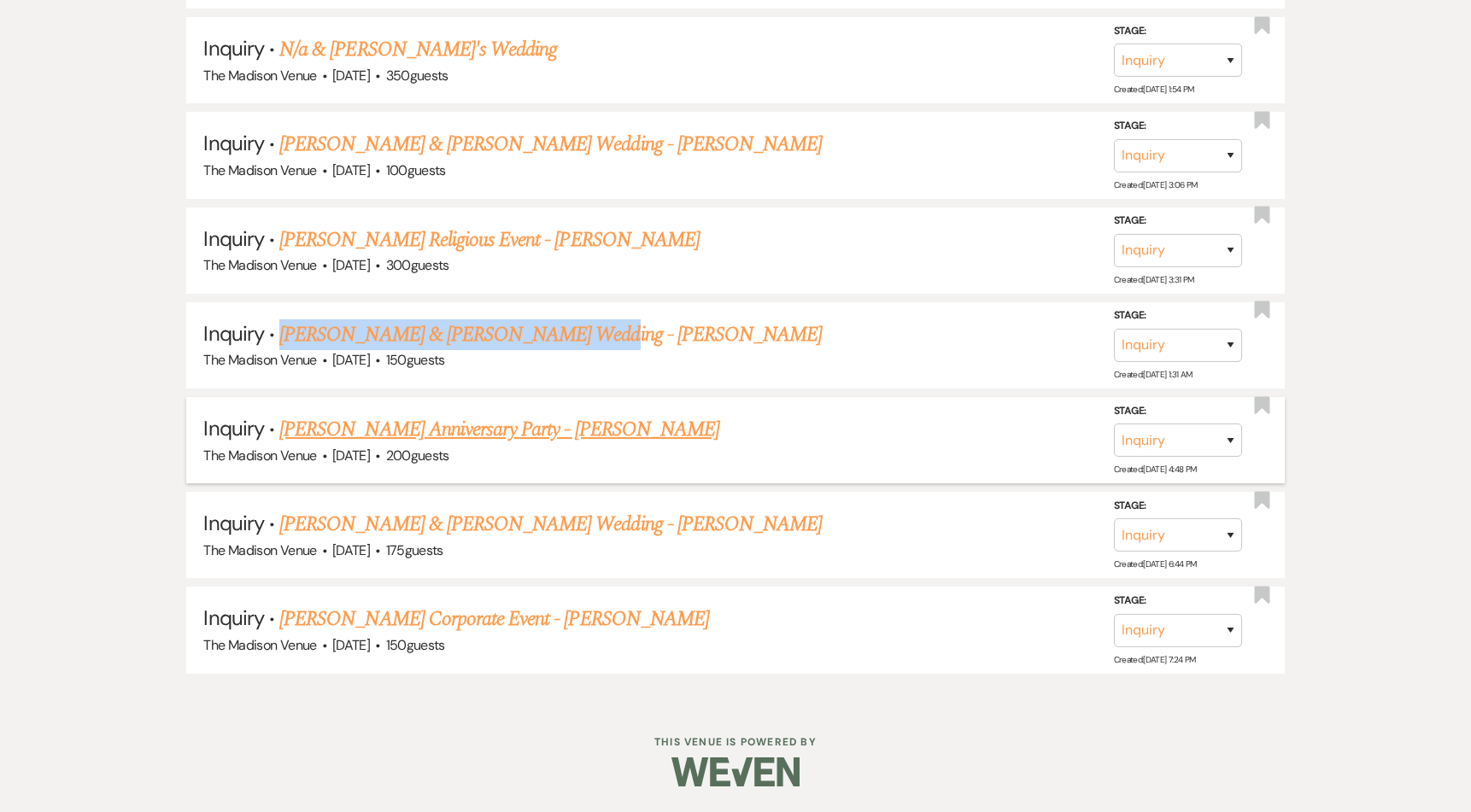
click at [377, 433] on link "Parneet Saini's Anniversary Party - Anthony" at bounding box center [499, 429] width 440 height 31
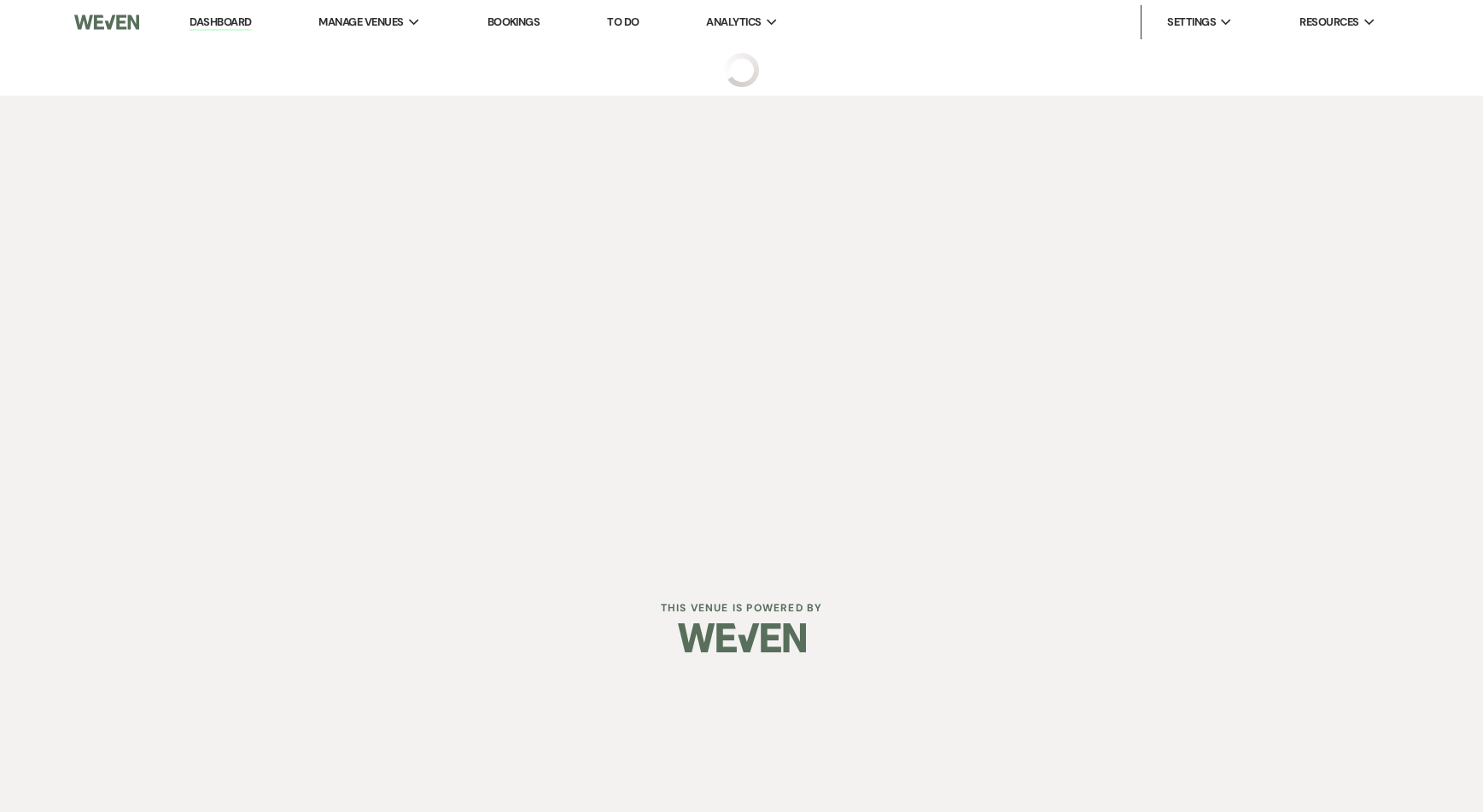
select select "5"
select select "17"
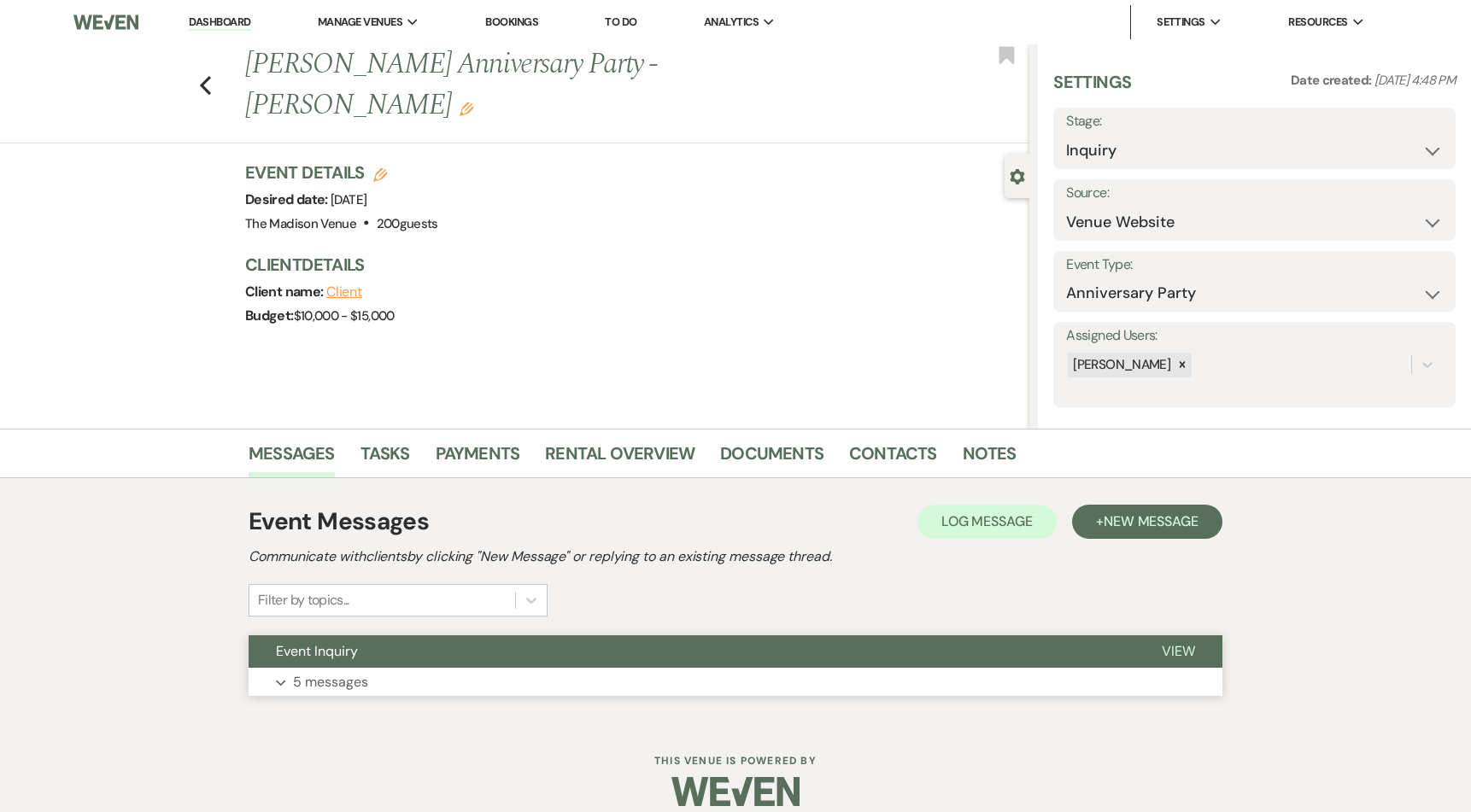
click at [816, 650] on button "Event Inquiry" at bounding box center [691, 652] width 885 height 33
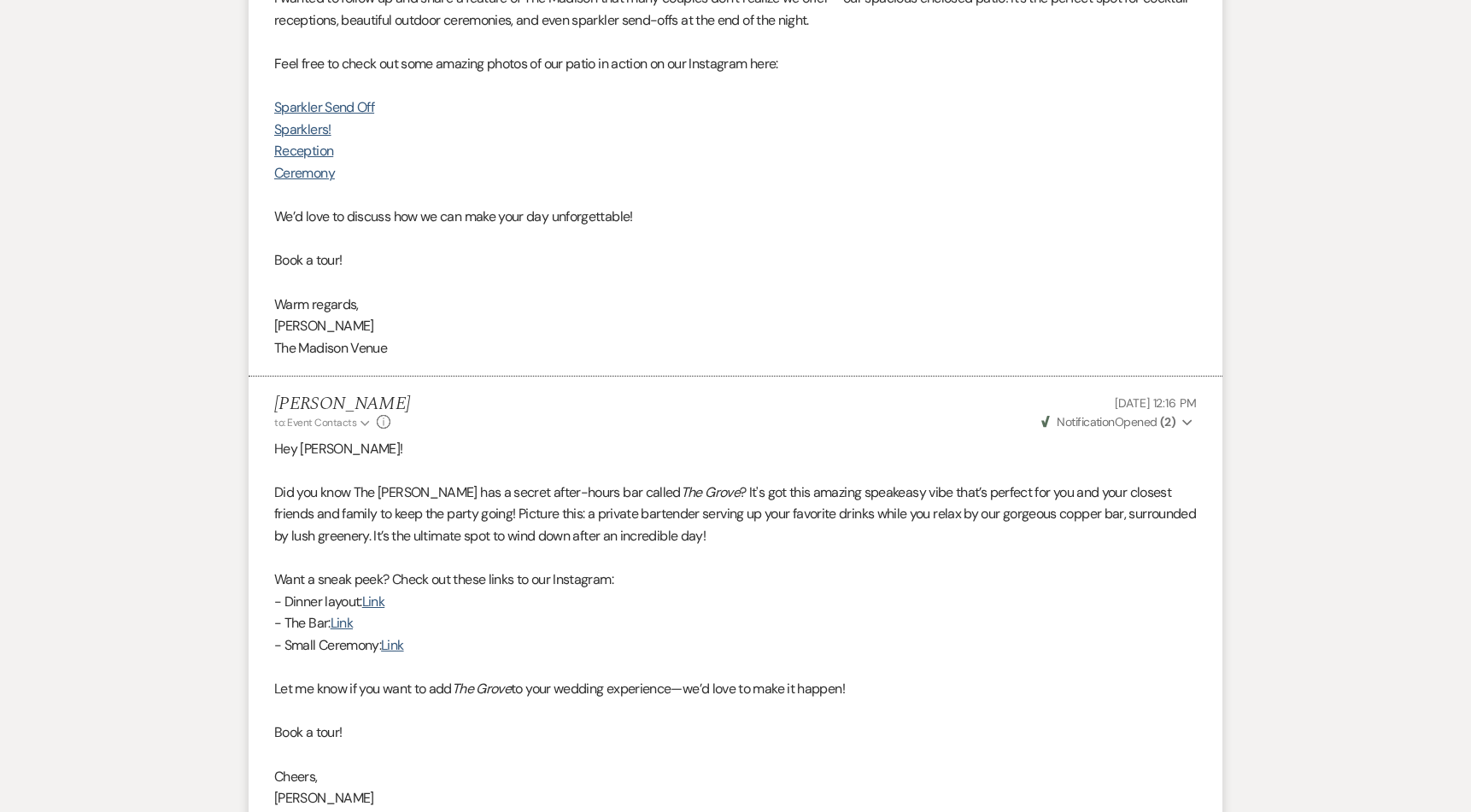
scroll to position [3234, 0]
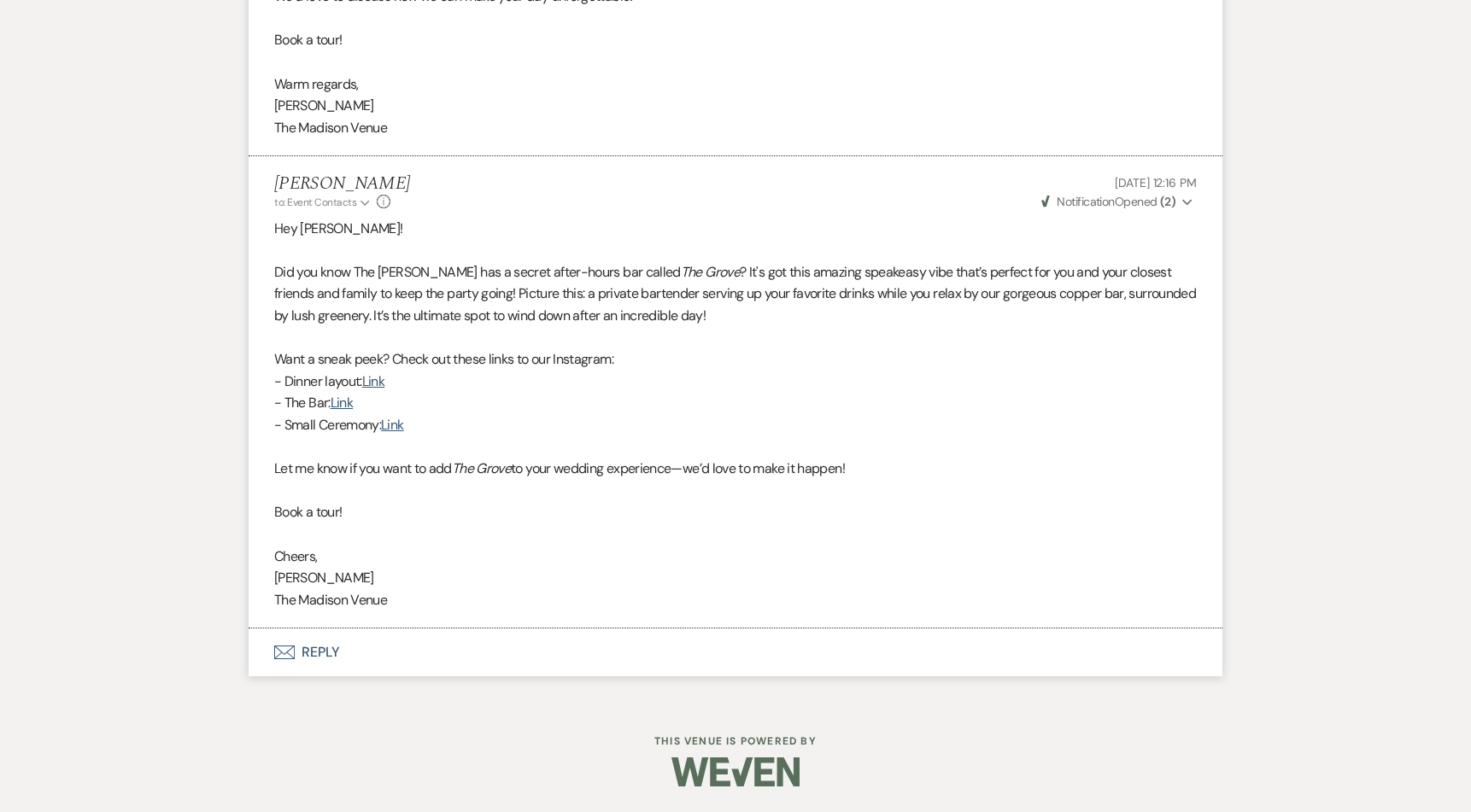
click at [308, 651] on button "Envelope Reply" at bounding box center [736, 653] width 974 height 48
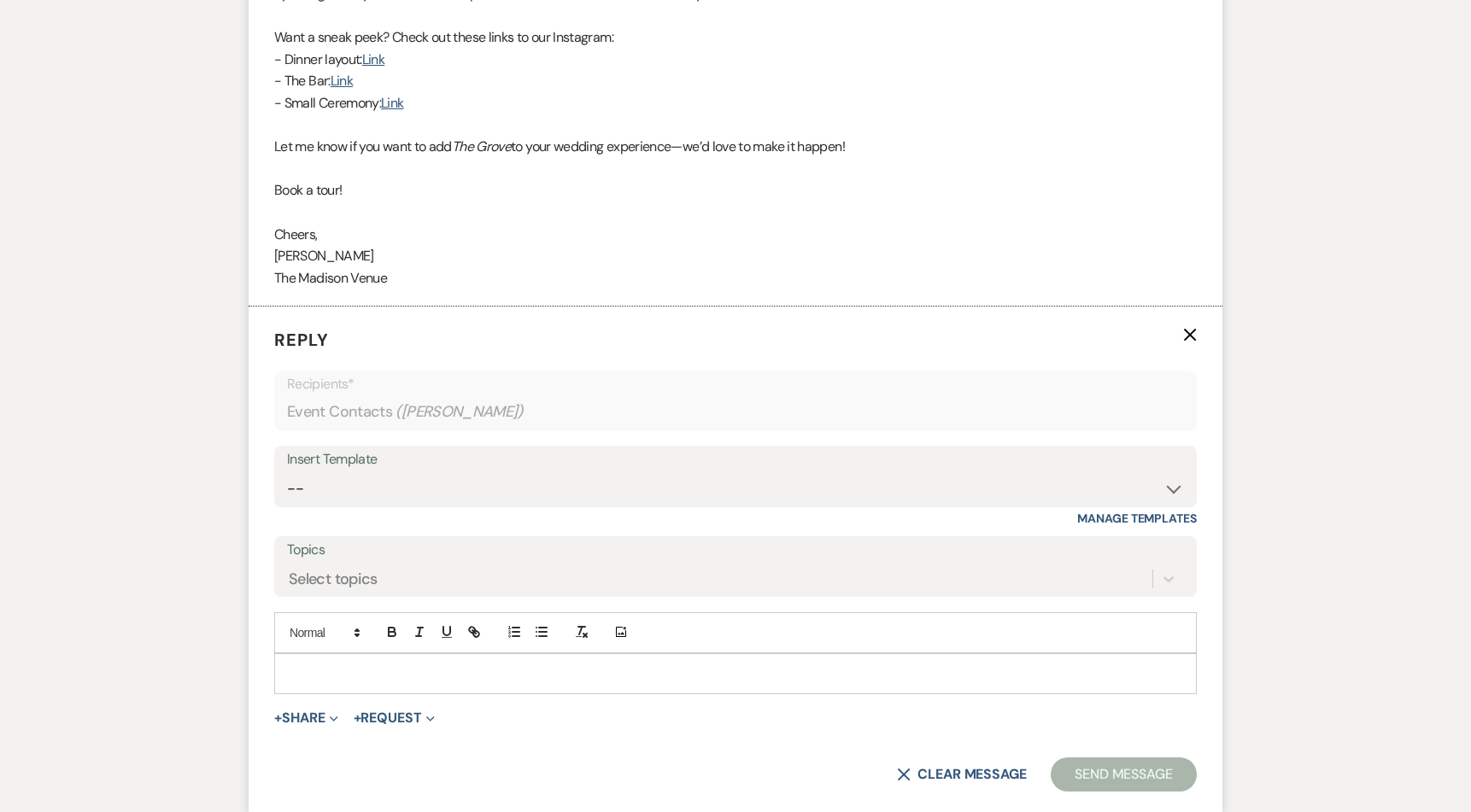
scroll to position [3560, 0]
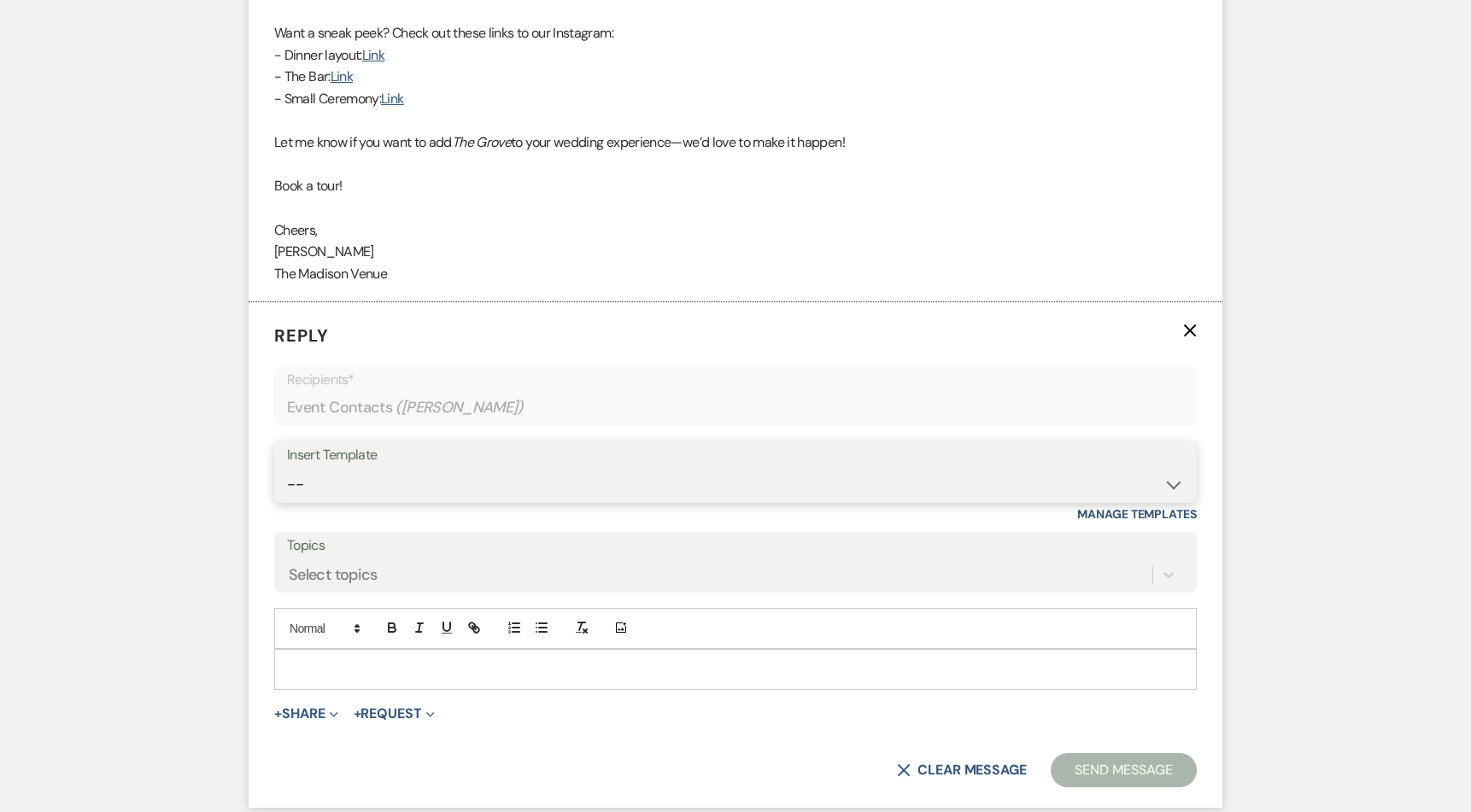
click at [382, 490] on select "-- Weven Planning Portal Introduction (Booked Events) Corporate Lead Follow Up …" at bounding box center [736, 484] width 897 height 34
select select "3685"
click at [287, 467] on select "-- Weven Planning Portal Introduction (Booked Events) Corporate Lead Follow Up …" at bounding box center [736, 484] width 897 height 34
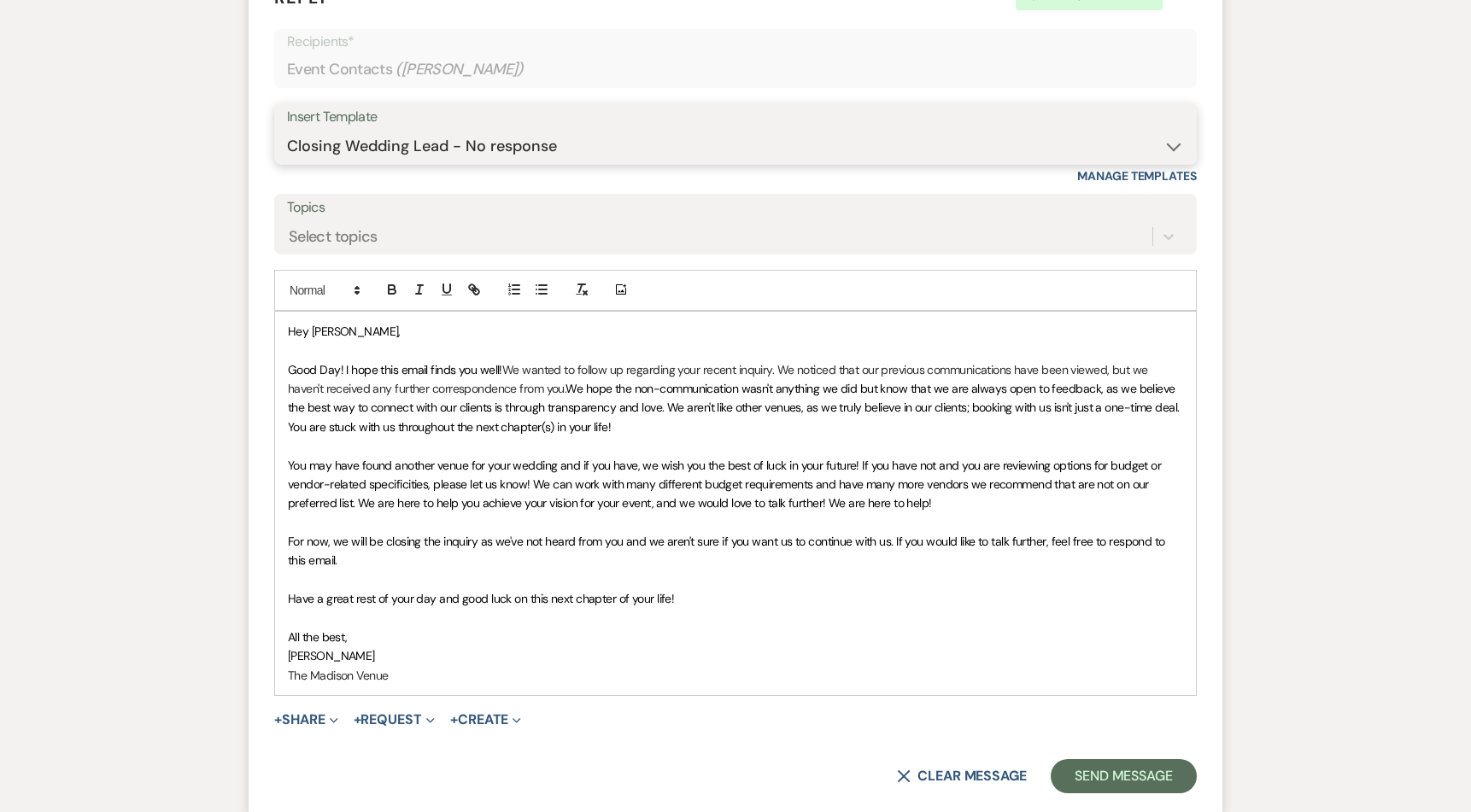
scroll to position [4054, 0]
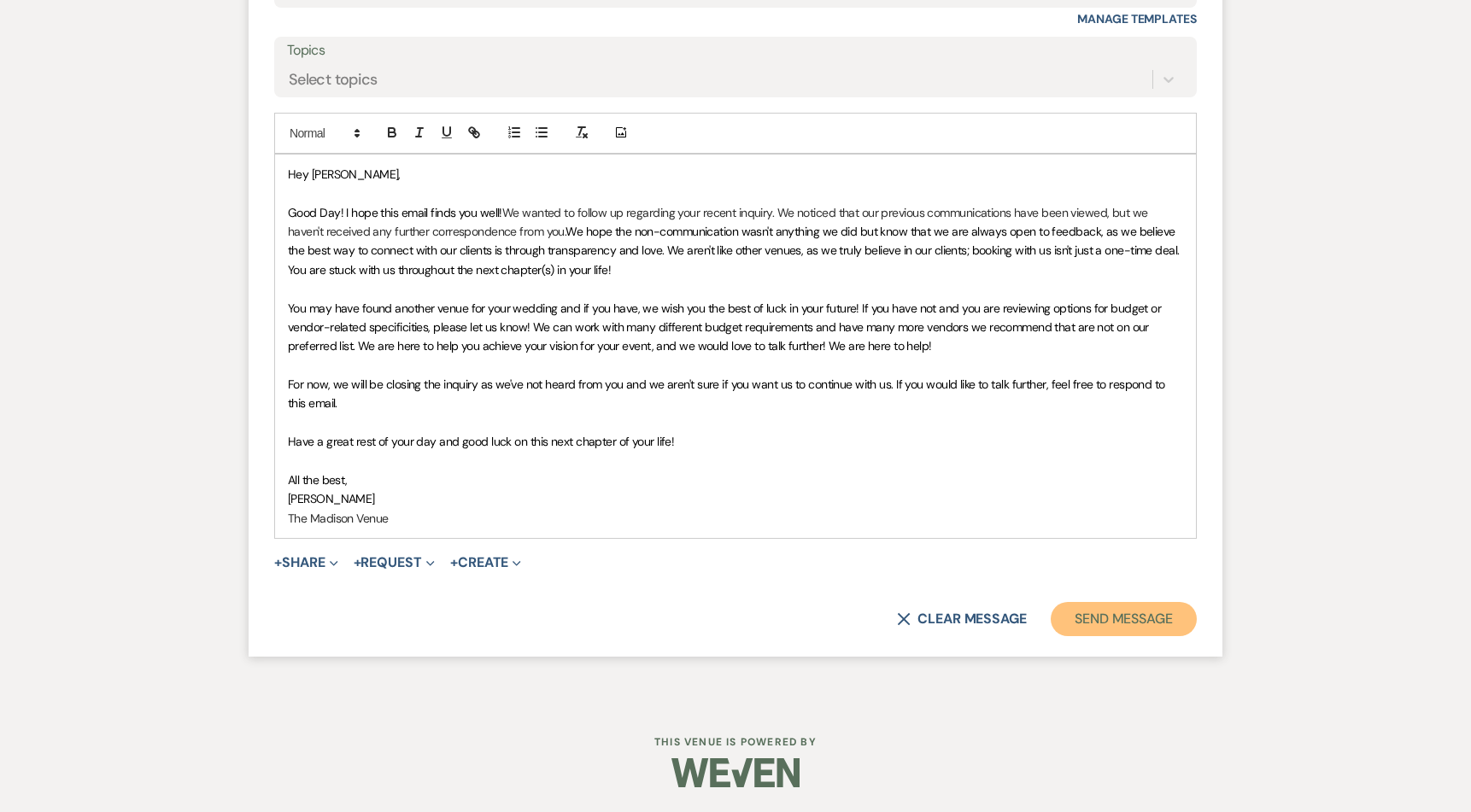
click at [1118, 614] on button "Send Message" at bounding box center [1123, 619] width 146 height 35
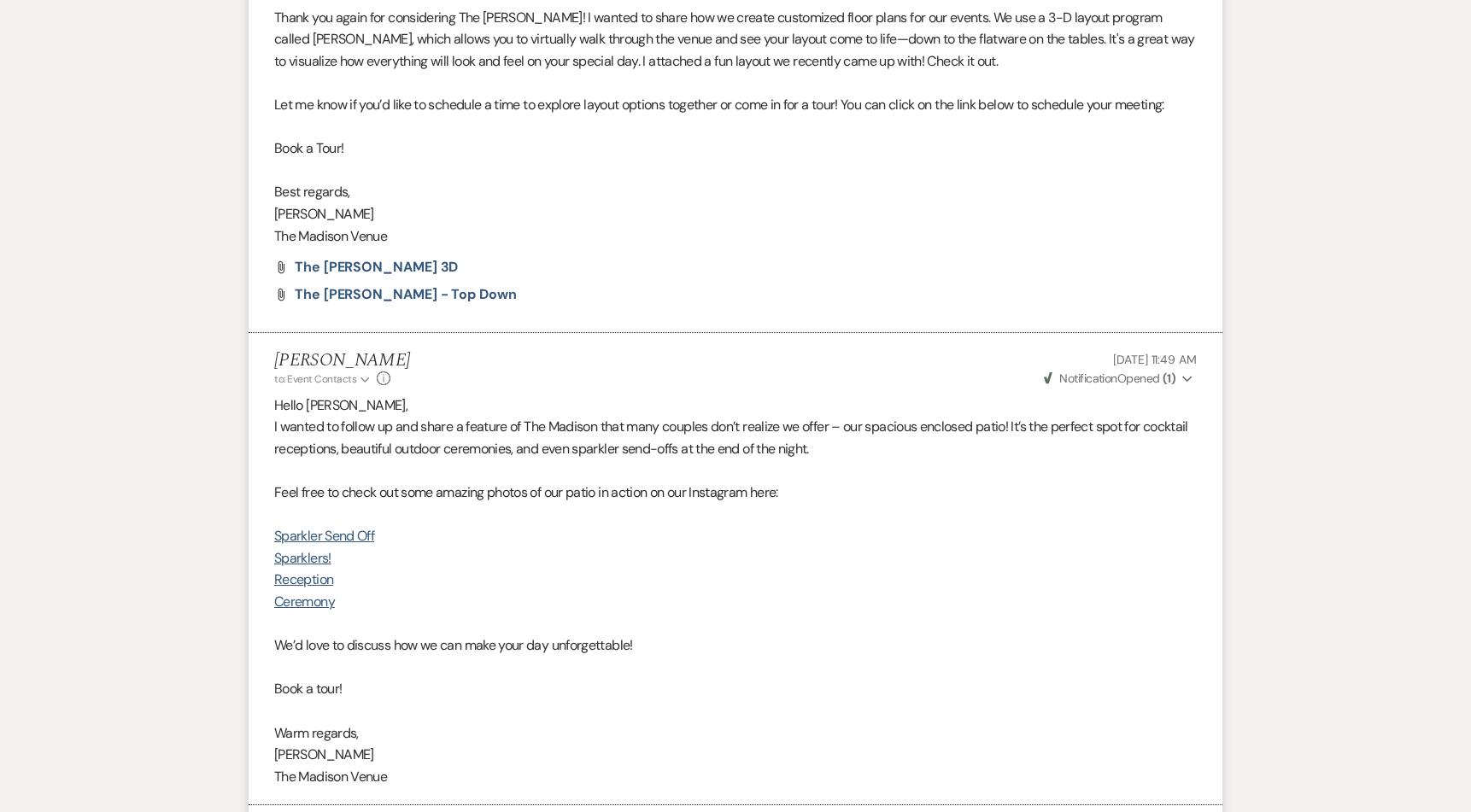
scroll to position [0, 0]
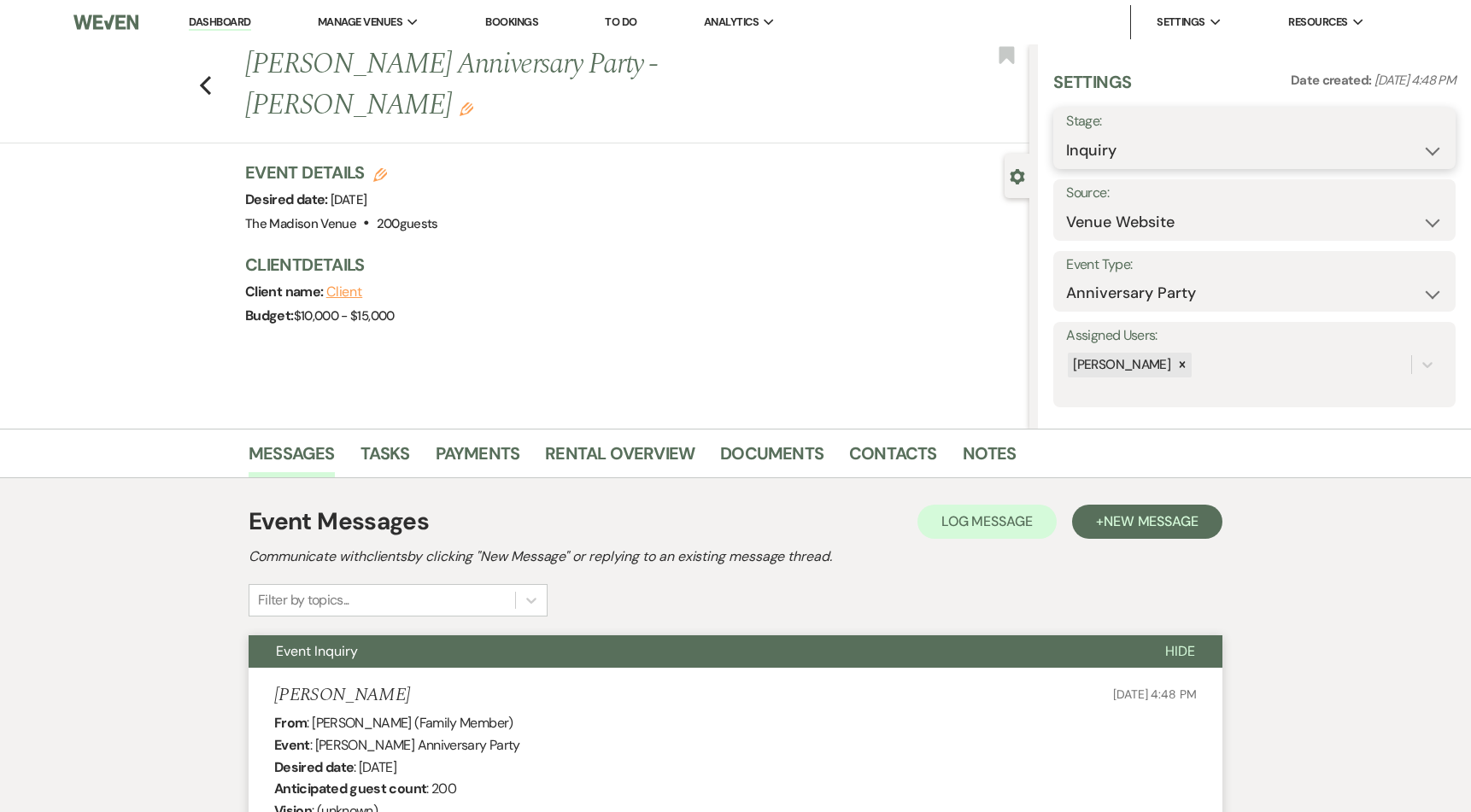
click at [1175, 148] on select "Inquiry Follow Up Tour Requested Tour Confirmed Toured Proposal Sent Booked Lost" at bounding box center [1254, 151] width 376 height 34
select select "8"
click at [1066, 134] on select "Inquiry Follow Up Tour Requested Tour Confirmed Toured Proposal Sent Booked Lost" at bounding box center [1254, 151] width 376 height 34
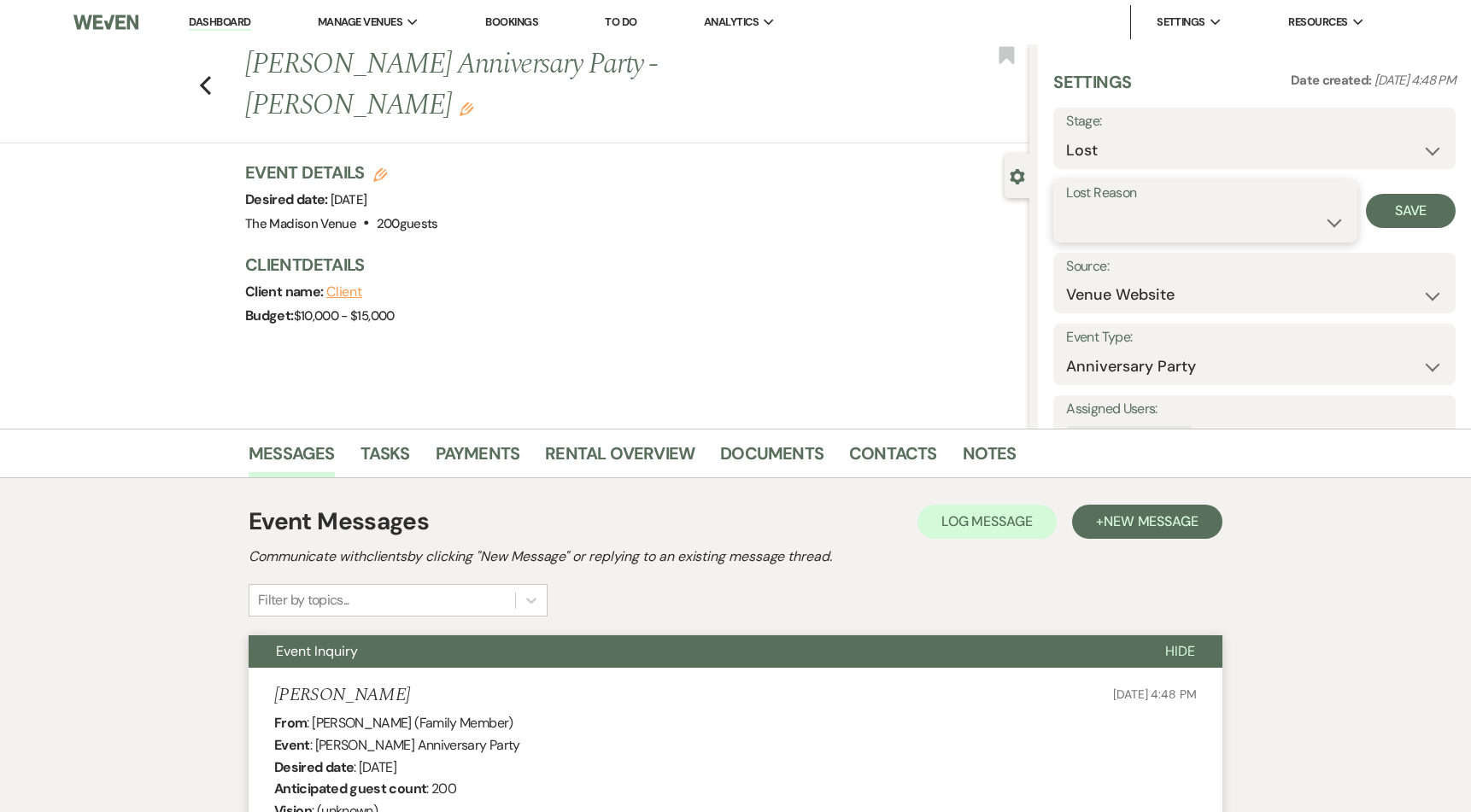
click at [1167, 223] on select "Booked Elsewhere Budget Date Unavailable No Response Not a Good Match Capacity …" at bounding box center [1205, 222] width 278 height 34
select select "5"
click at [1066, 205] on select "Booked Elsewhere Budget Date Unavailable No Response Not a Good Match Capacity …" at bounding box center [1205, 222] width 278 height 34
click at [1411, 204] on button "Save" at bounding box center [1410, 211] width 89 height 35
click at [210, 76] on use "button" at bounding box center [205, 85] width 12 height 19
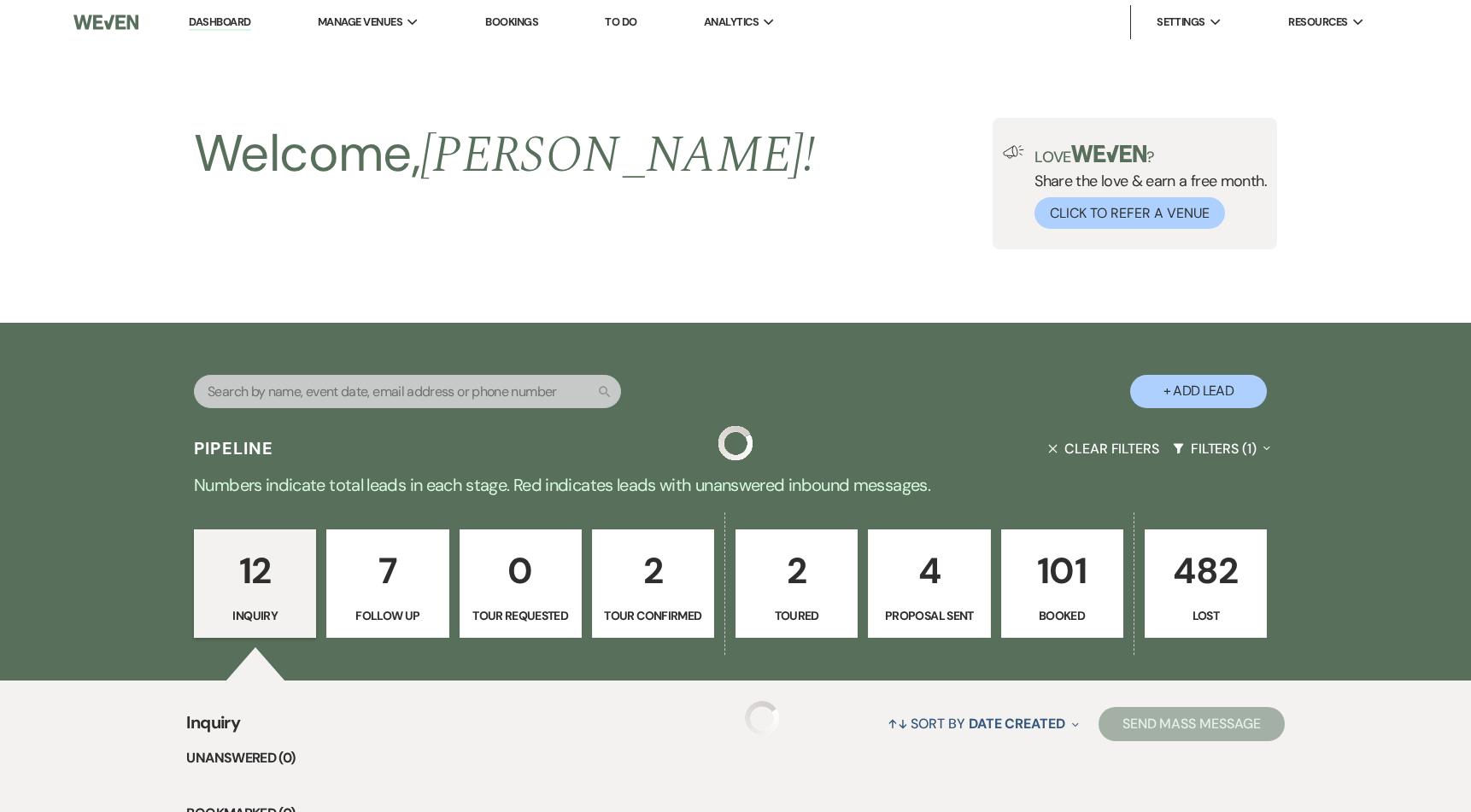
scroll to position [1252, 0]
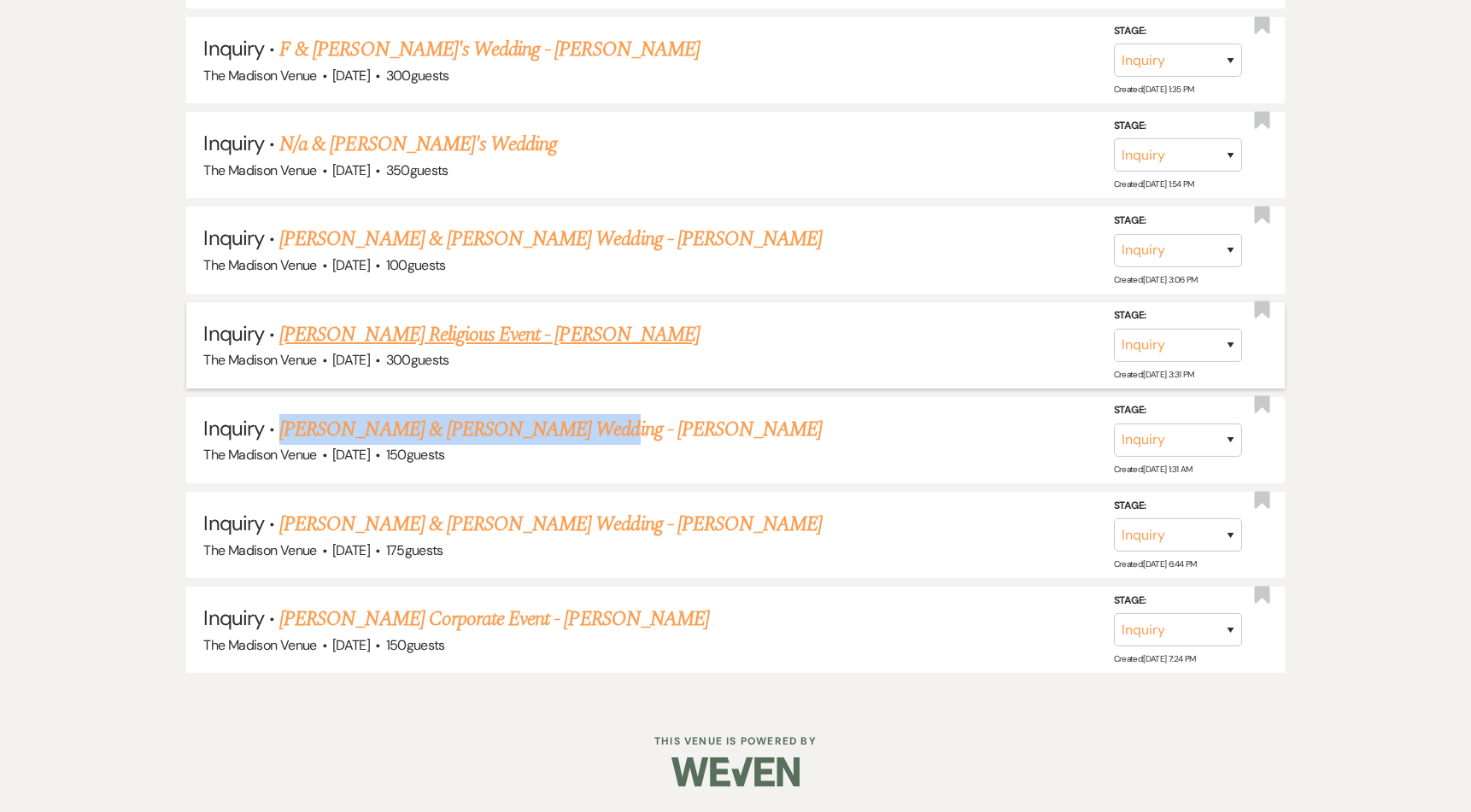
click at [405, 335] on link "Purva Patel's Religious Event - Anthony" at bounding box center [490, 335] width 421 height 31
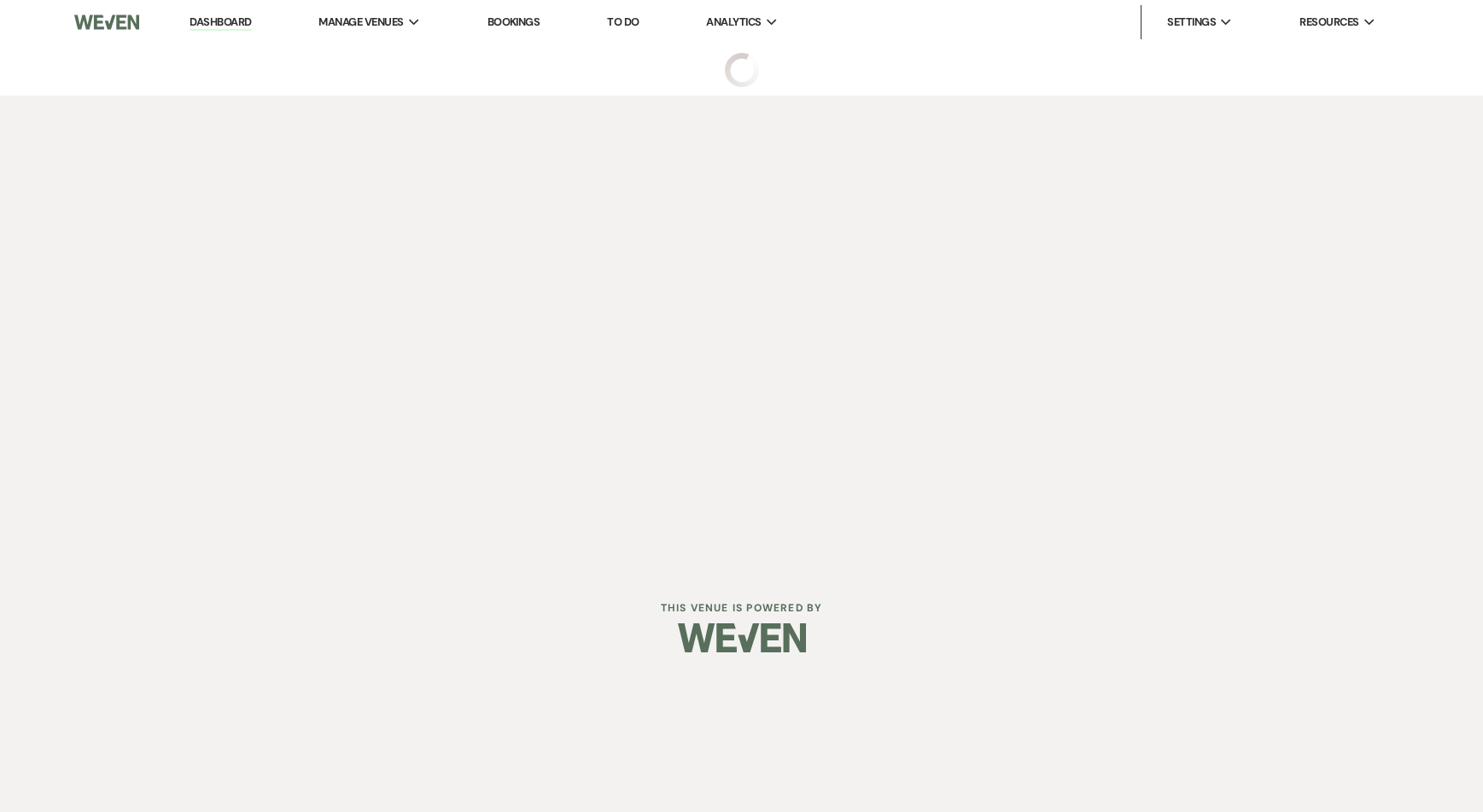
select select "5"
select select "12"
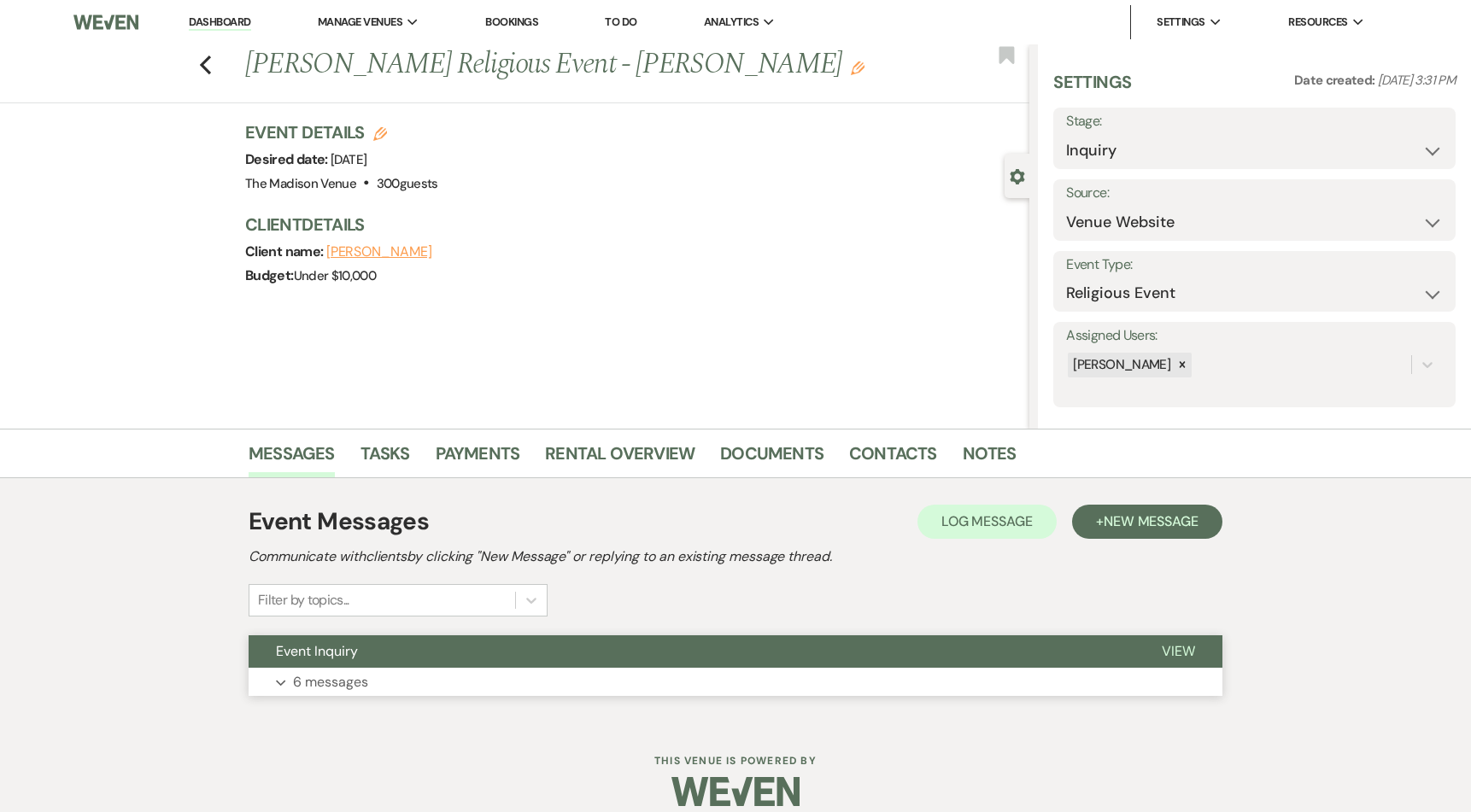
click at [558, 655] on button "Event Inquiry" at bounding box center [691, 652] width 885 height 33
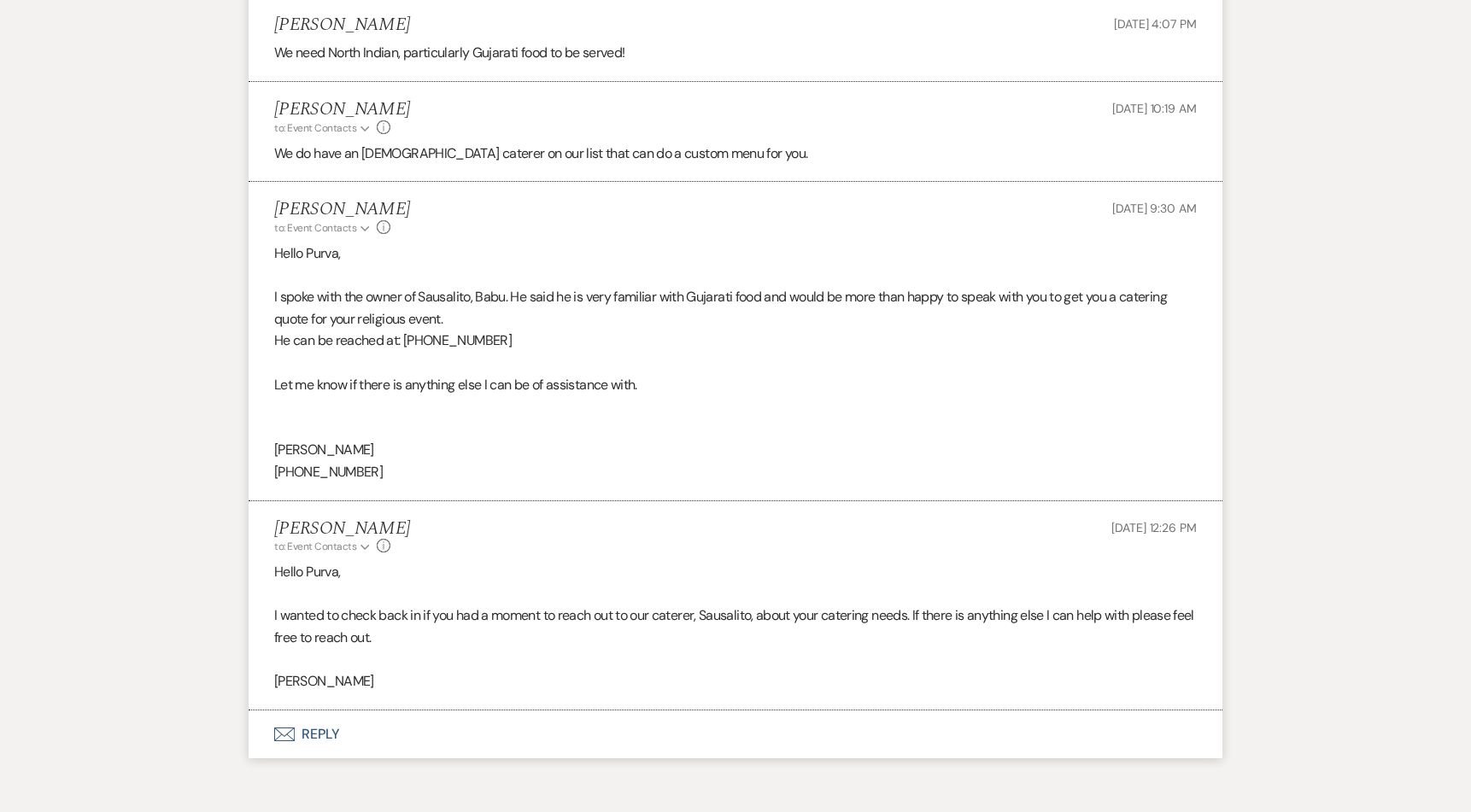
scroll to position [1274, 0]
click at [313, 730] on button "Envelope Reply" at bounding box center [736, 732] width 974 height 48
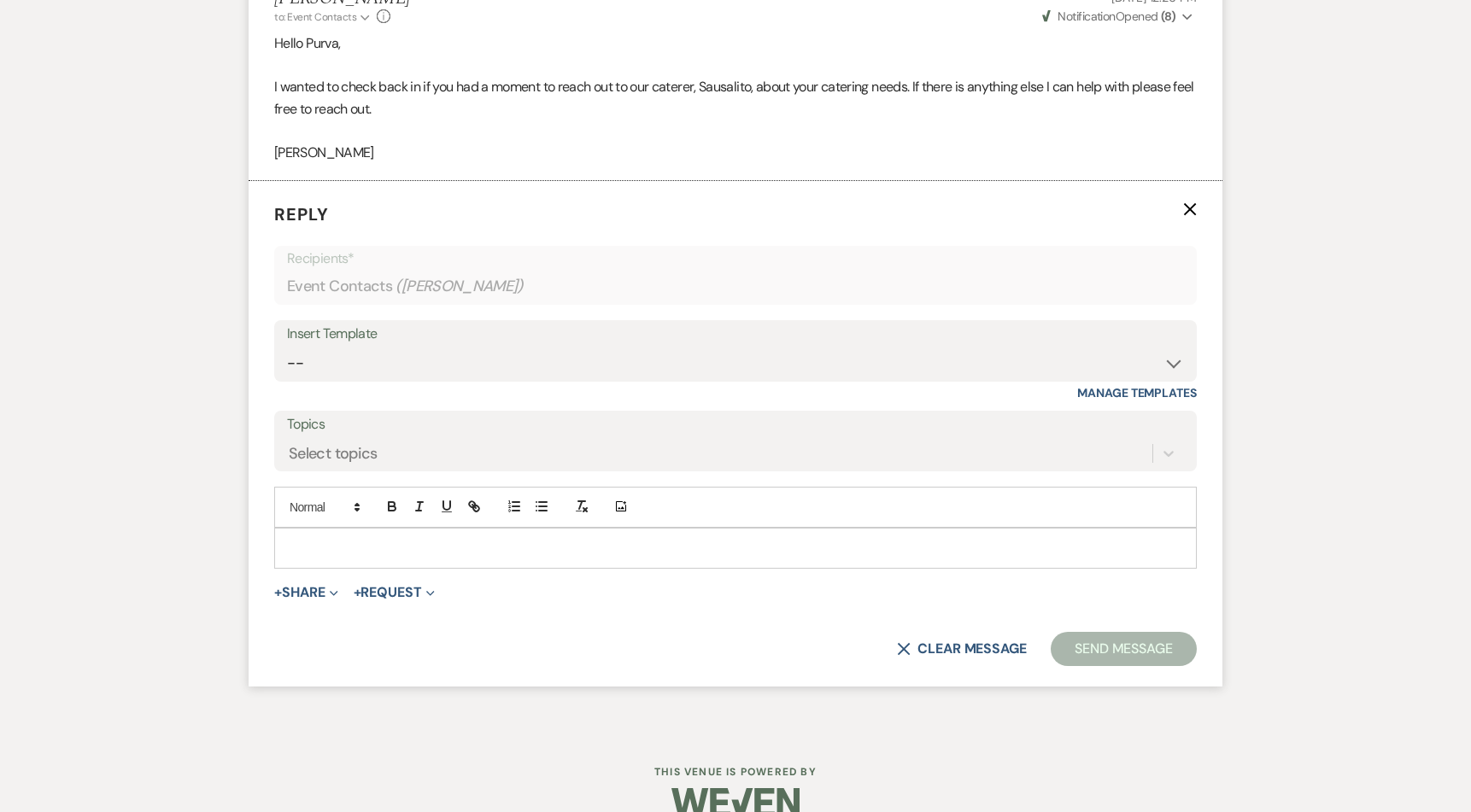
scroll to position [1829, 0]
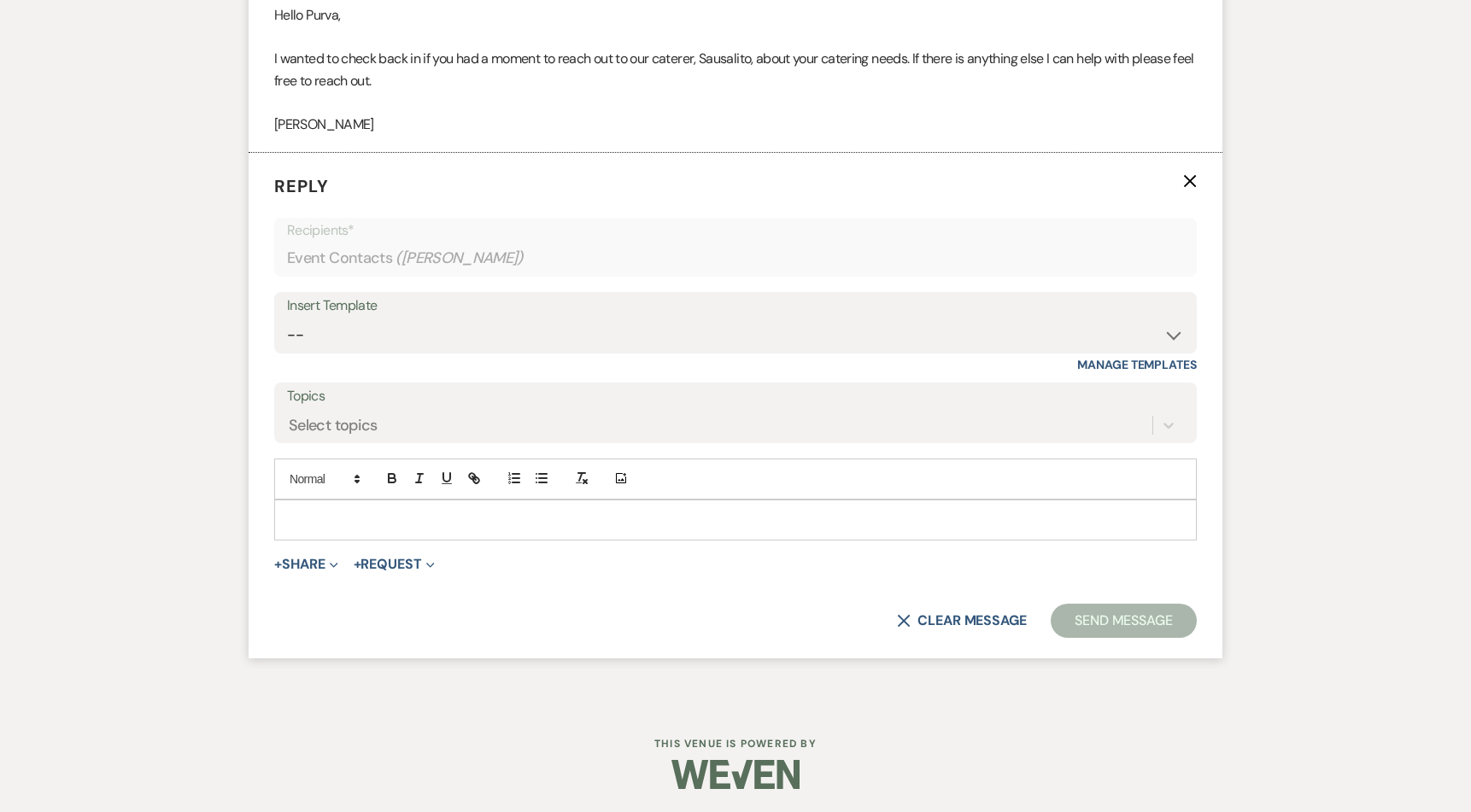
click at [465, 351] on div "Insert Template -- Weven Planning Portal Introduction (Booked Events) Corporate…" at bounding box center [736, 322] width 923 height 61
click at [468, 328] on select "-- Weven Planning Portal Introduction (Booked Events) Corporate Lead Follow Up …" at bounding box center [736, 335] width 897 height 34
select select "3685"
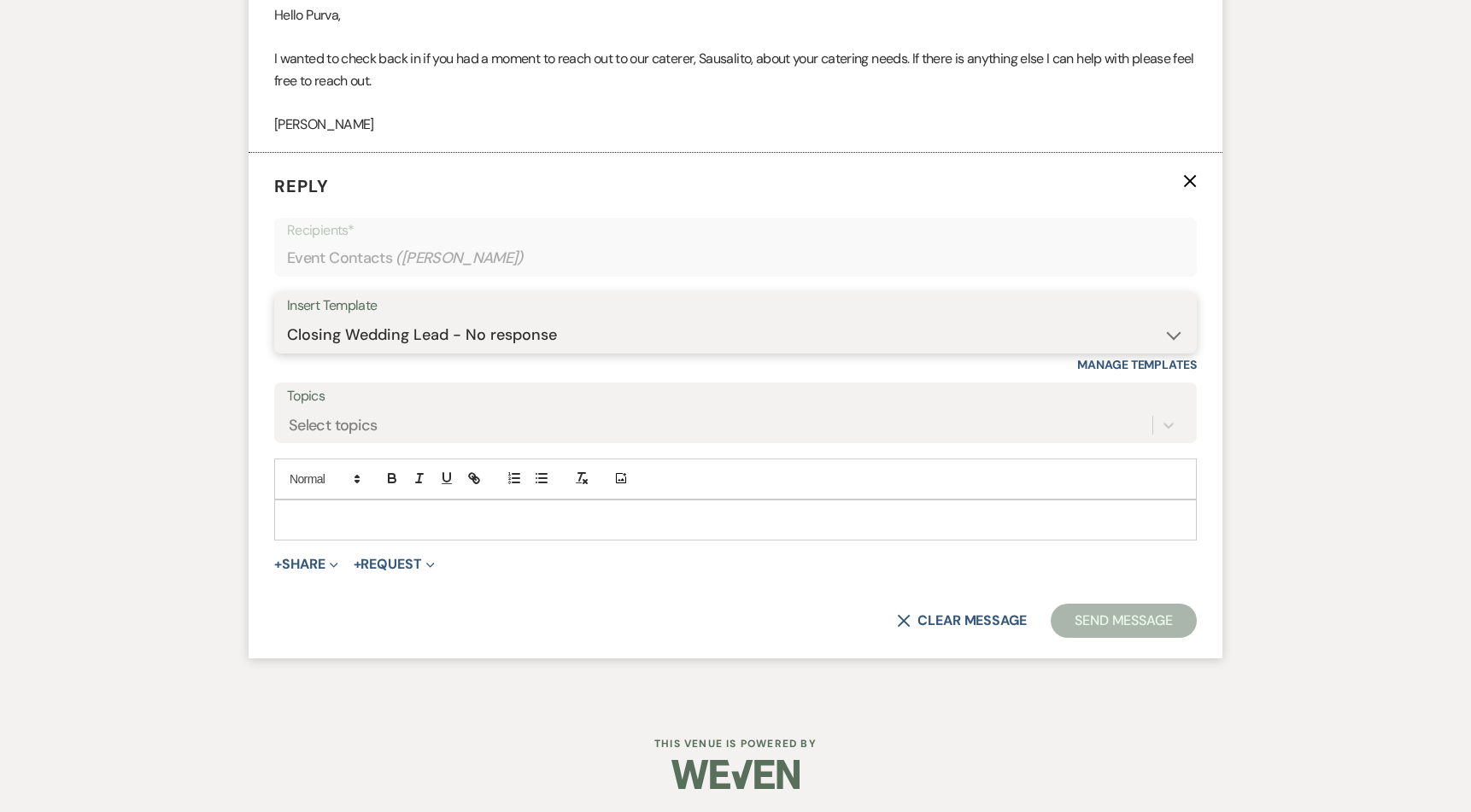
click at [287, 319] on select "-- Weven Planning Portal Introduction (Booked Events) Corporate Lead Follow Up …" at bounding box center [736, 335] width 897 height 34
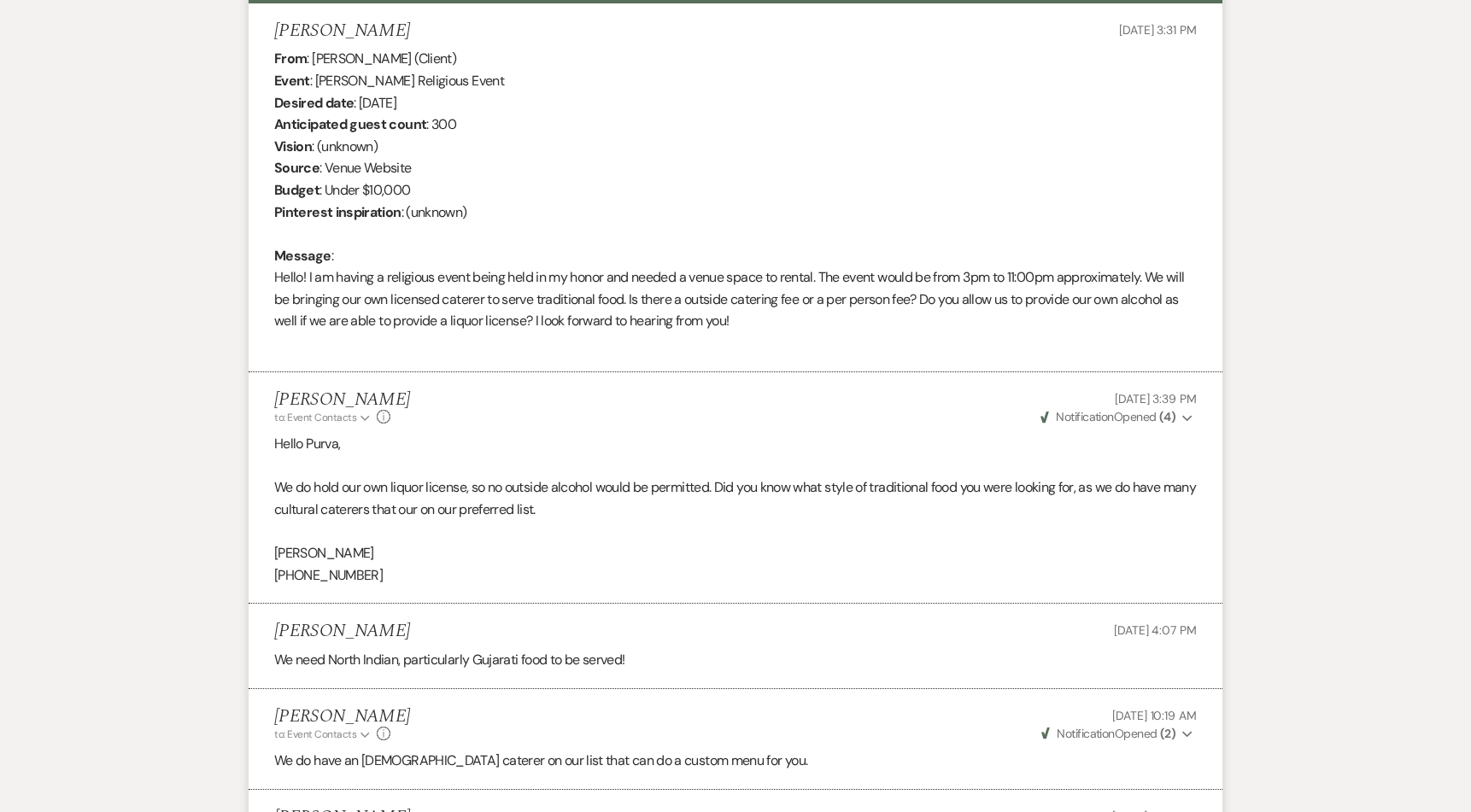
scroll to position [0, 0]
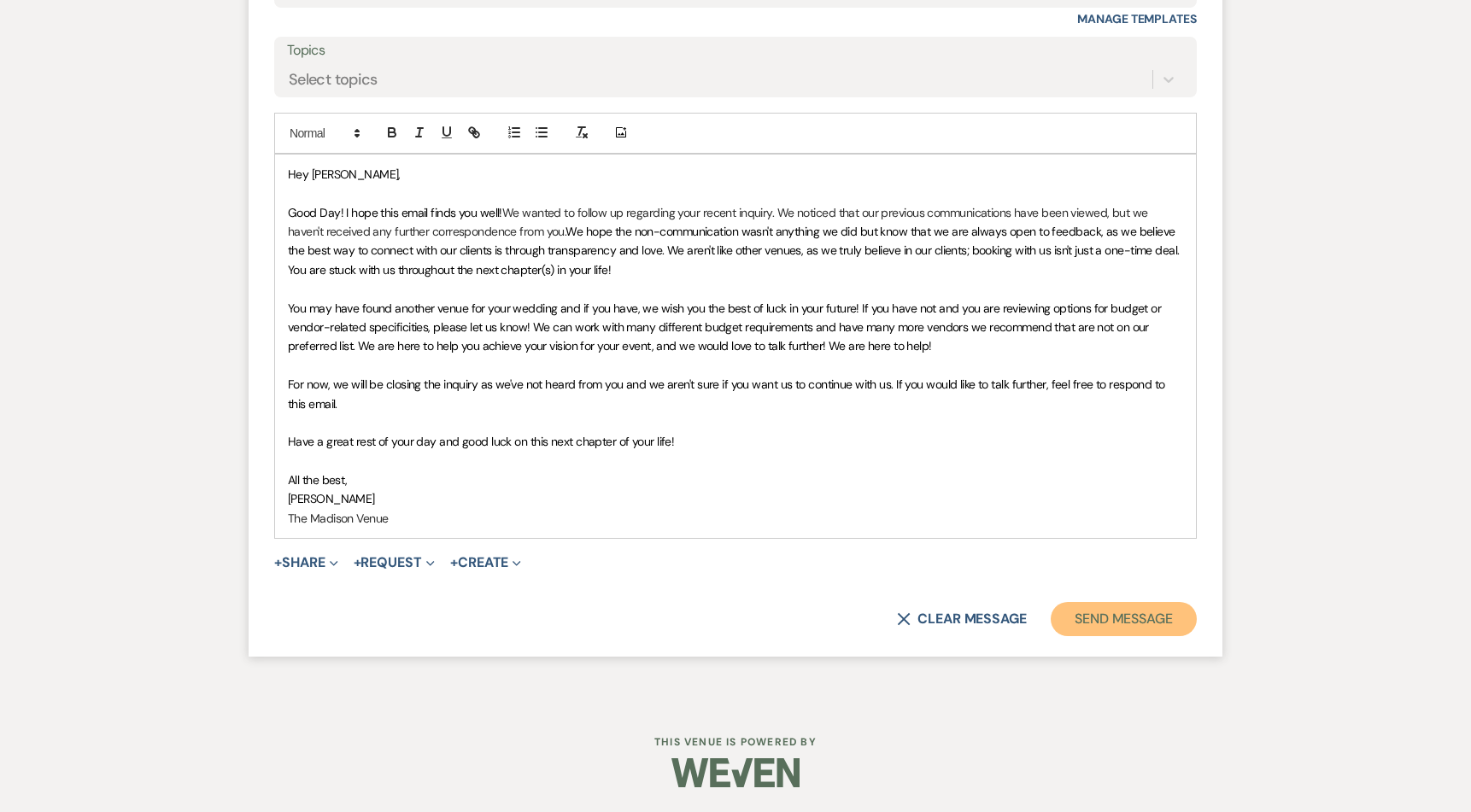
click at [1146, 621] on button "Send Message" at bounding box center [1123, 619] width 146 height 35
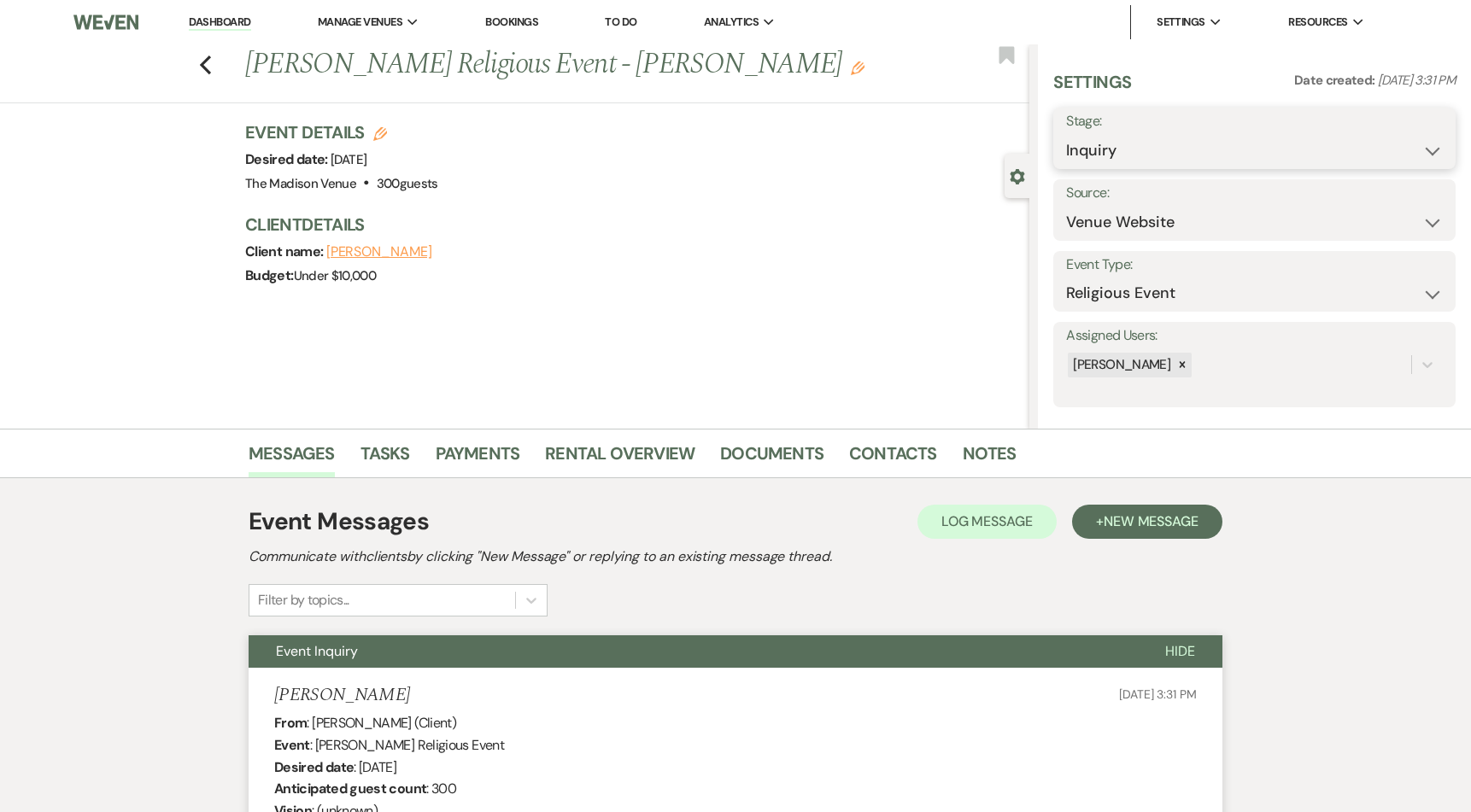
click at [1211, 148] on select "Inquiry Follow Up Tour Requested Tour Confirmed Toured Proposal Sent Booked Lost" at bounding box center [1254, 151] width 376 height 34
select select "8"
click at [1066, 134] on select "Inquiry Follow Up Tour Requested Tour Confirmed Toured Proposal Sent Booked Lost" at bounding box center [1254, 151] width 376 height 34
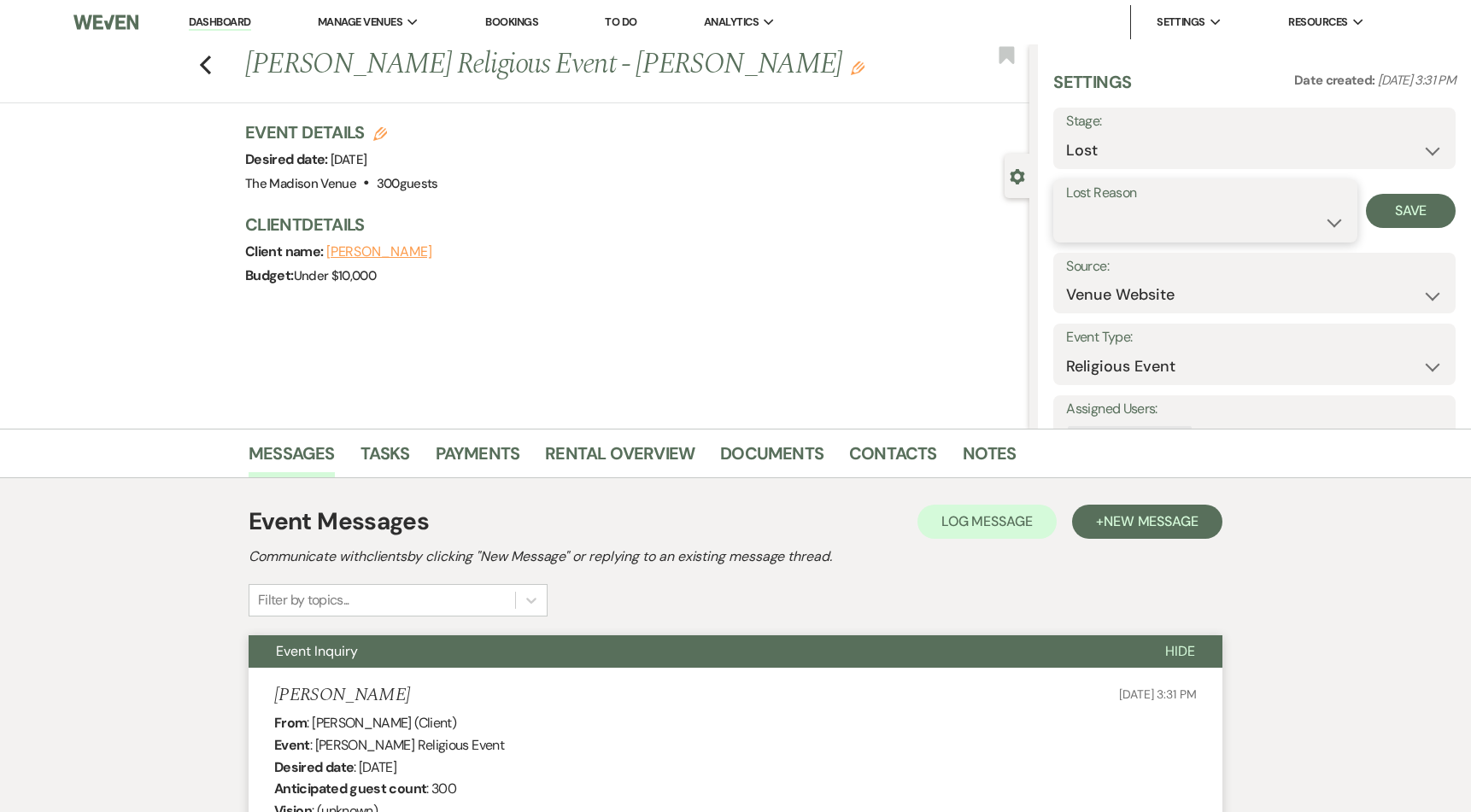
click at [1145, 236] on select "Booked Elsewhere Budget Date Unavailable No Response Not a Good Match Capacity …" at bounding box center [1205, 222] width 278 height 34
select select "5"
click at [1066, 205] on select "Booked Elsewhere Budget Date Unavailable No Response Not a Good Match Capacity …" at bounding box center [1205, 222] width 278 height 34
click at [1388, 212] on button "Save" at bounding box center [1410, 211] width 89 height 35
click at [220, 70] on div "Previous Purva Patel's Religious Event - Anthony Edit Bookmark" at bounding box center [510, 73] width 1038 height 59
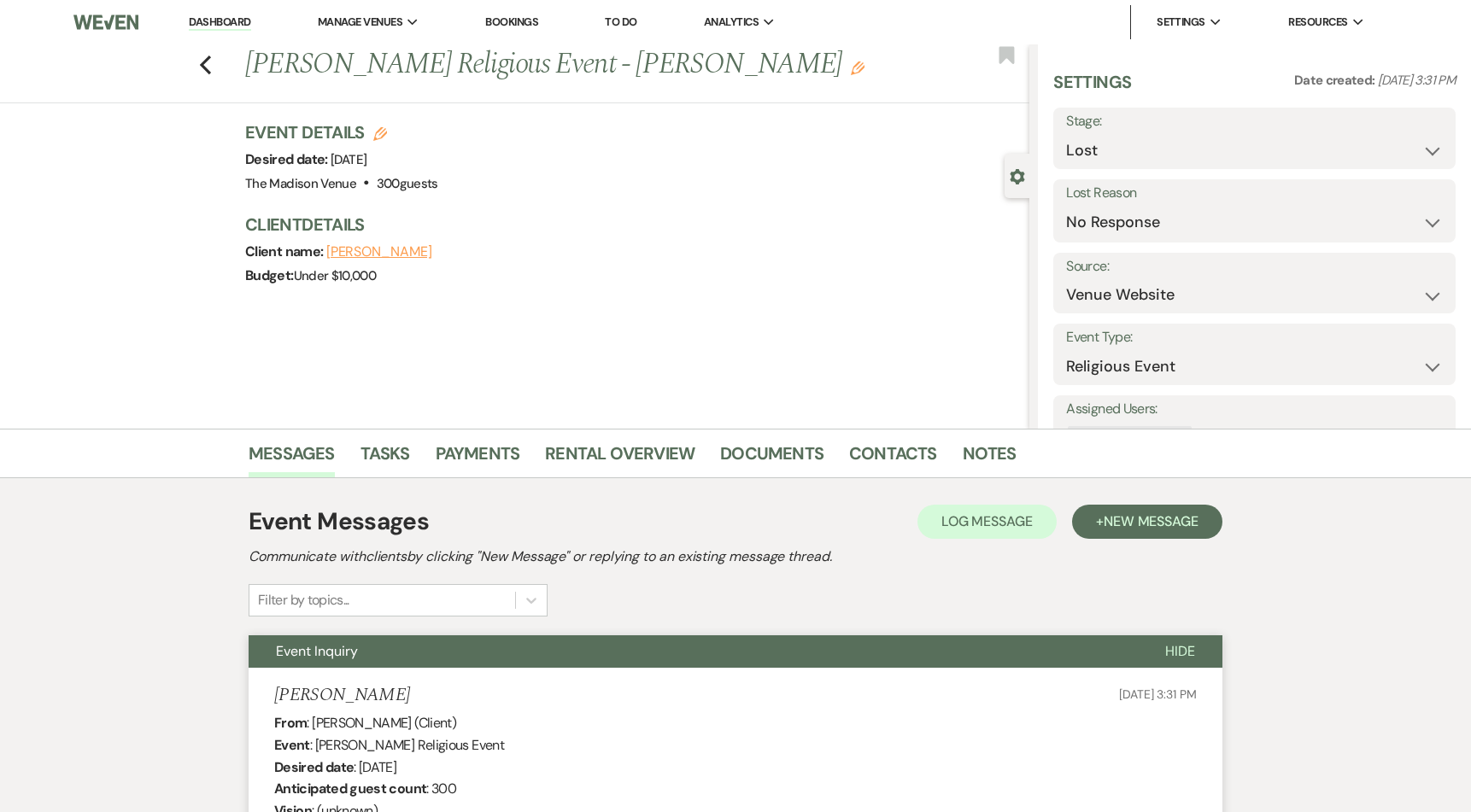
click at [200, 70] on div "Previous Purva Patel's Religious Event - Anthony Edit Bookmark" at bounding box center [510, 73] width 1038 height 59
click at [204, 67] on div "Previous Purva Patel's Religious Event - Anthony Edit Bookmark" at bounding box center [510, 73] width 1038 height 59
click at [206, 63] on use "button" at bounding box center [205, 65] width 12 height 19
select select "8"
select select "5"
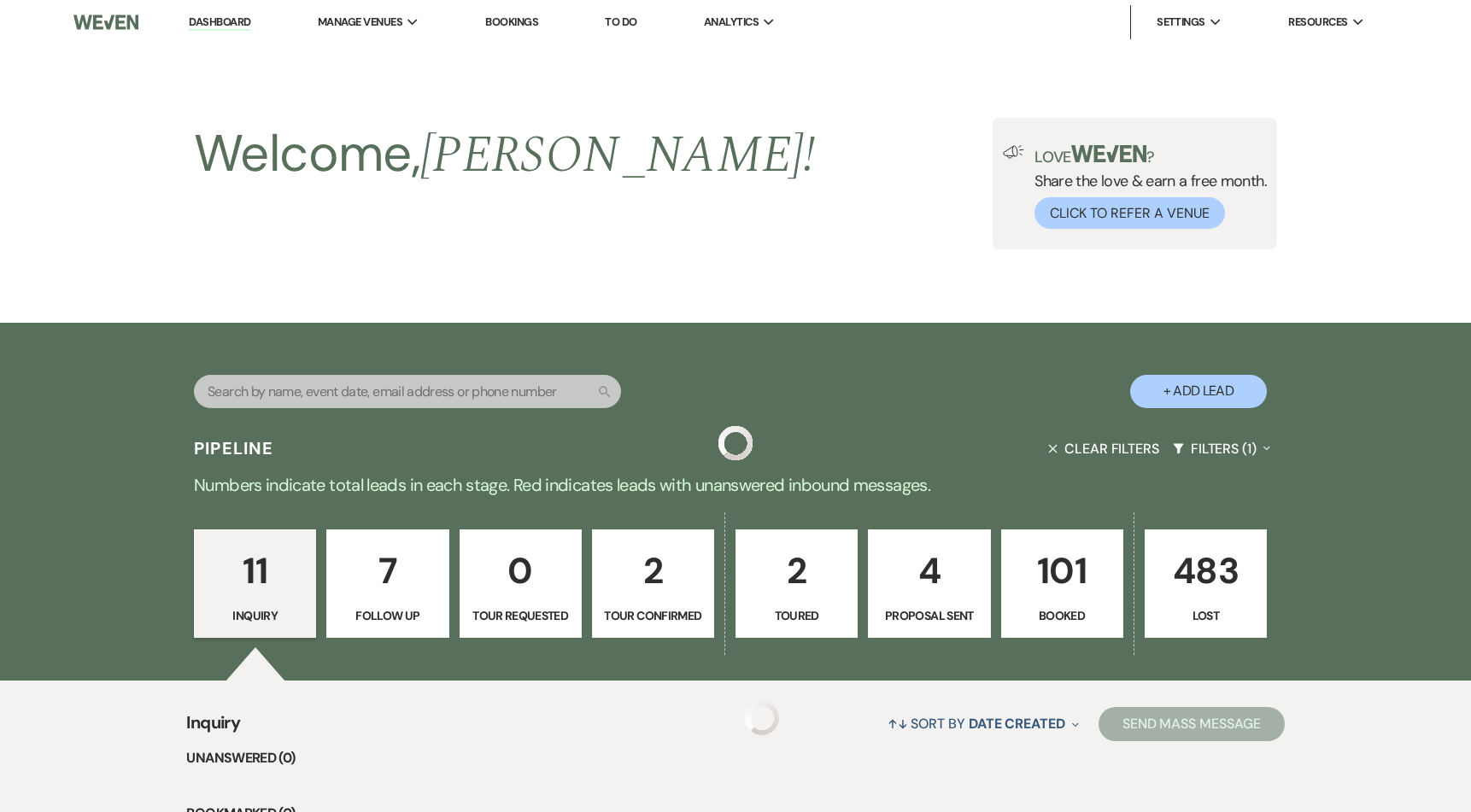
scroll to position [967, 0]
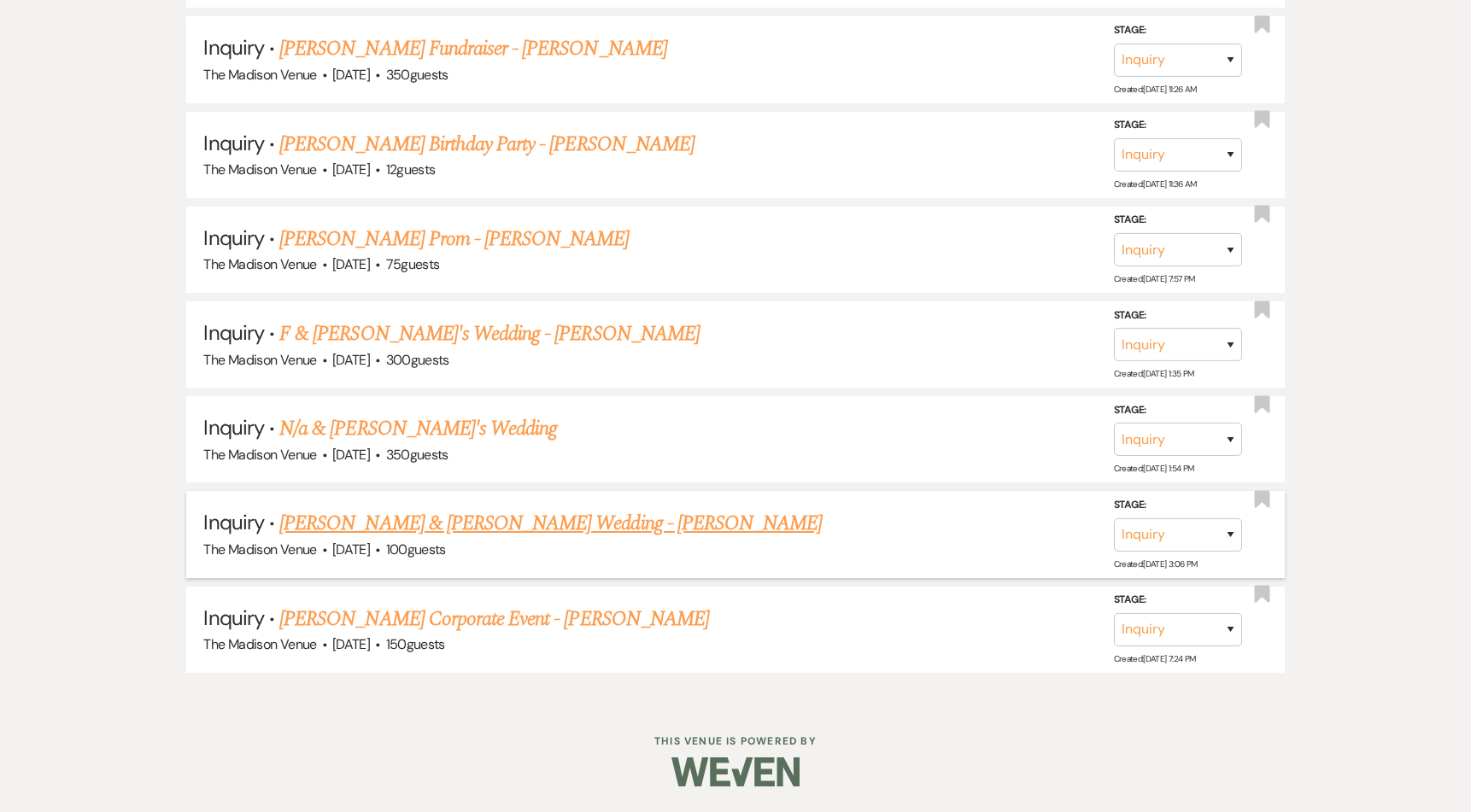
click at [392, 522] on link "Peter & Grayson's Wedding - Anthony" at bounding box center [550, 523] width 543 height 31
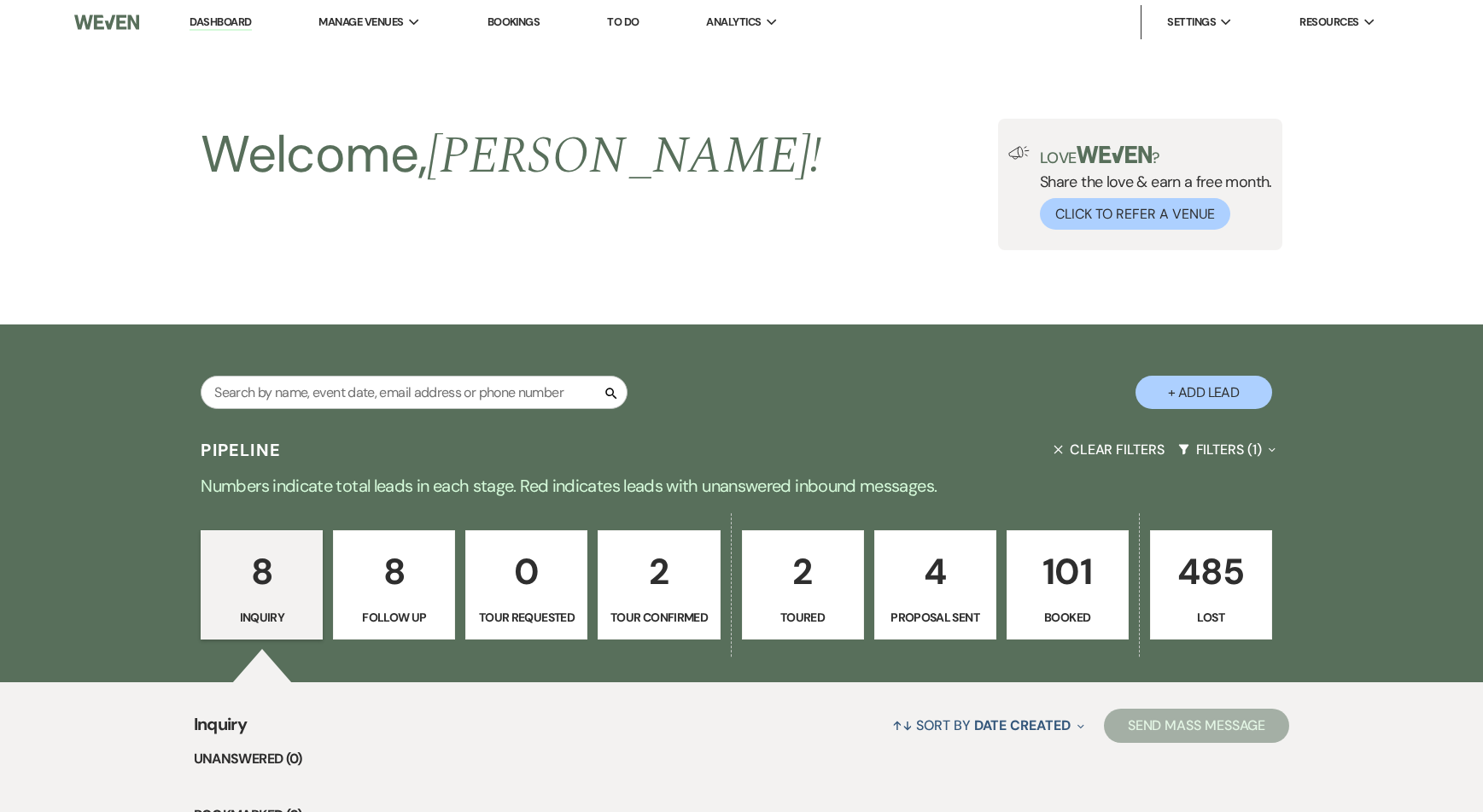
select select "5"
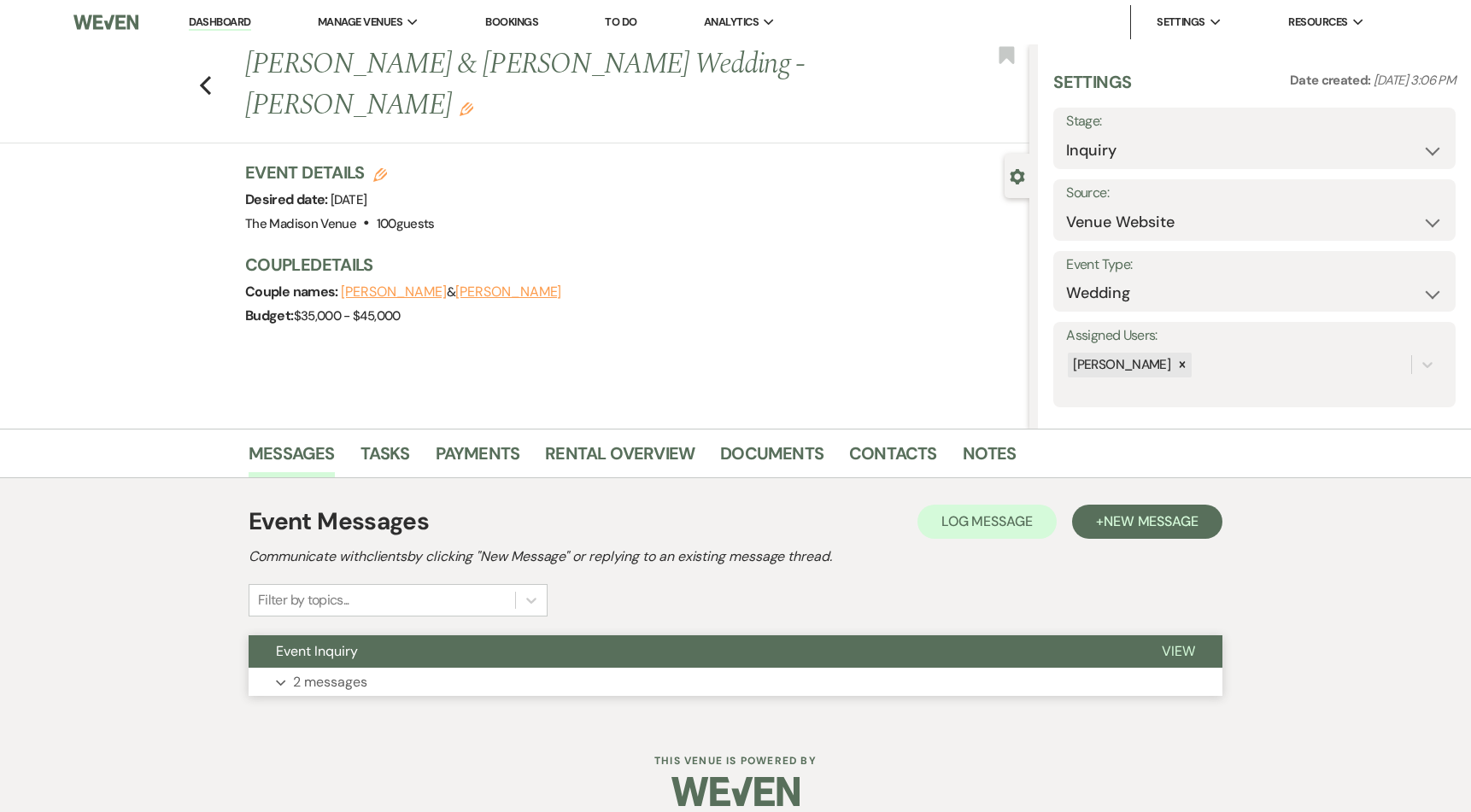
click at [591, 659] on button "Event Inquiry" at bounding box center [691, 652] width 885 height 33
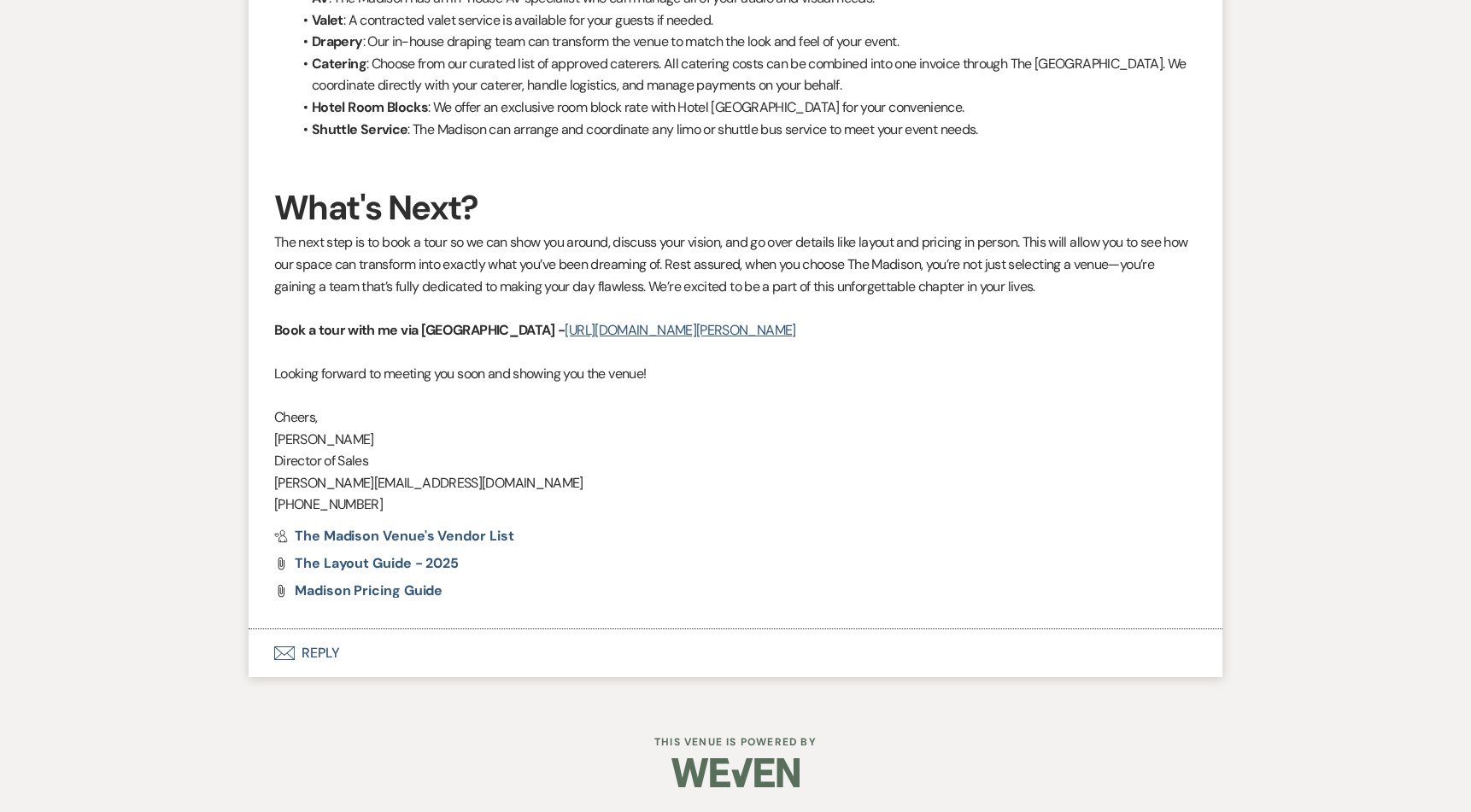
scroll to position [2076, 0]
click at [321, 657] on button "Envelope Reply" at bounding box center [736, 653] width 974 height 48
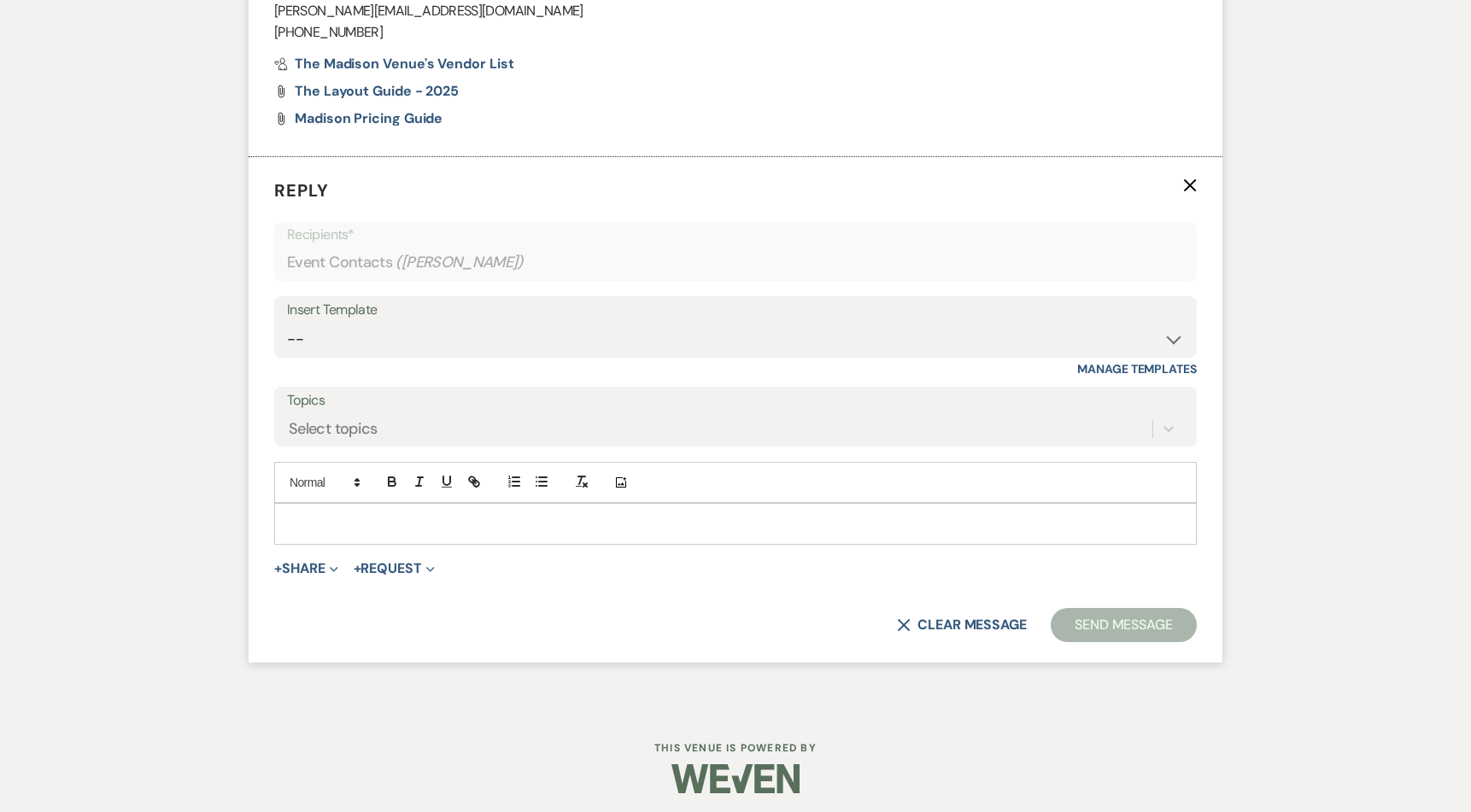
scroll to position [2551, 0]
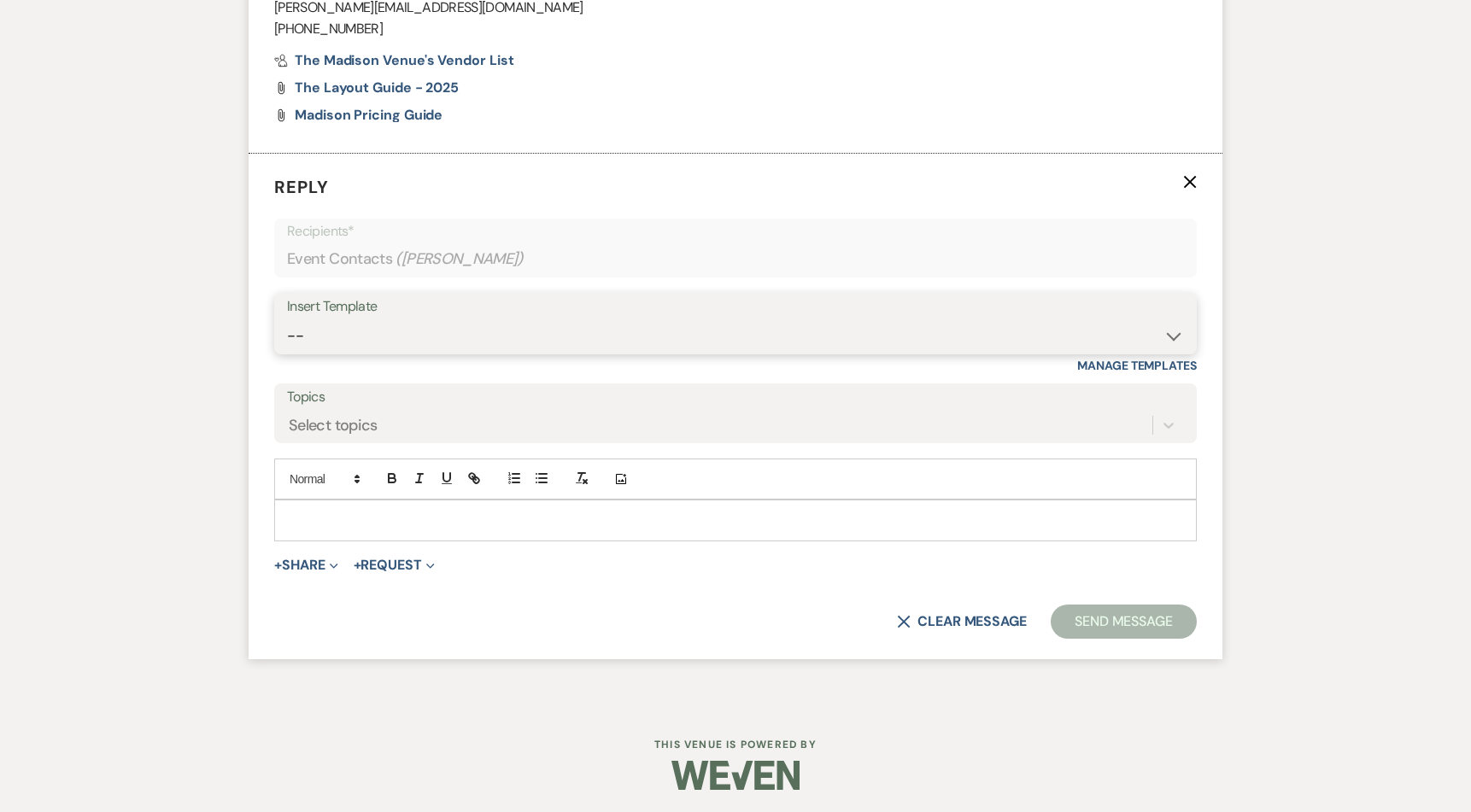
click at [419, 329] on select "-- Weven Planning Portal Introduction (Booked Events) Corporate Lead Follow Up …" at bounding box center [736, 336] width 897 height 34
select select "4271"
click at [287, 320] on select "-- Weven Planning Portal Introduction (Booked Events) Corporate Lead Follow Up …" at bounding box center [736, 336] width 897 height 34
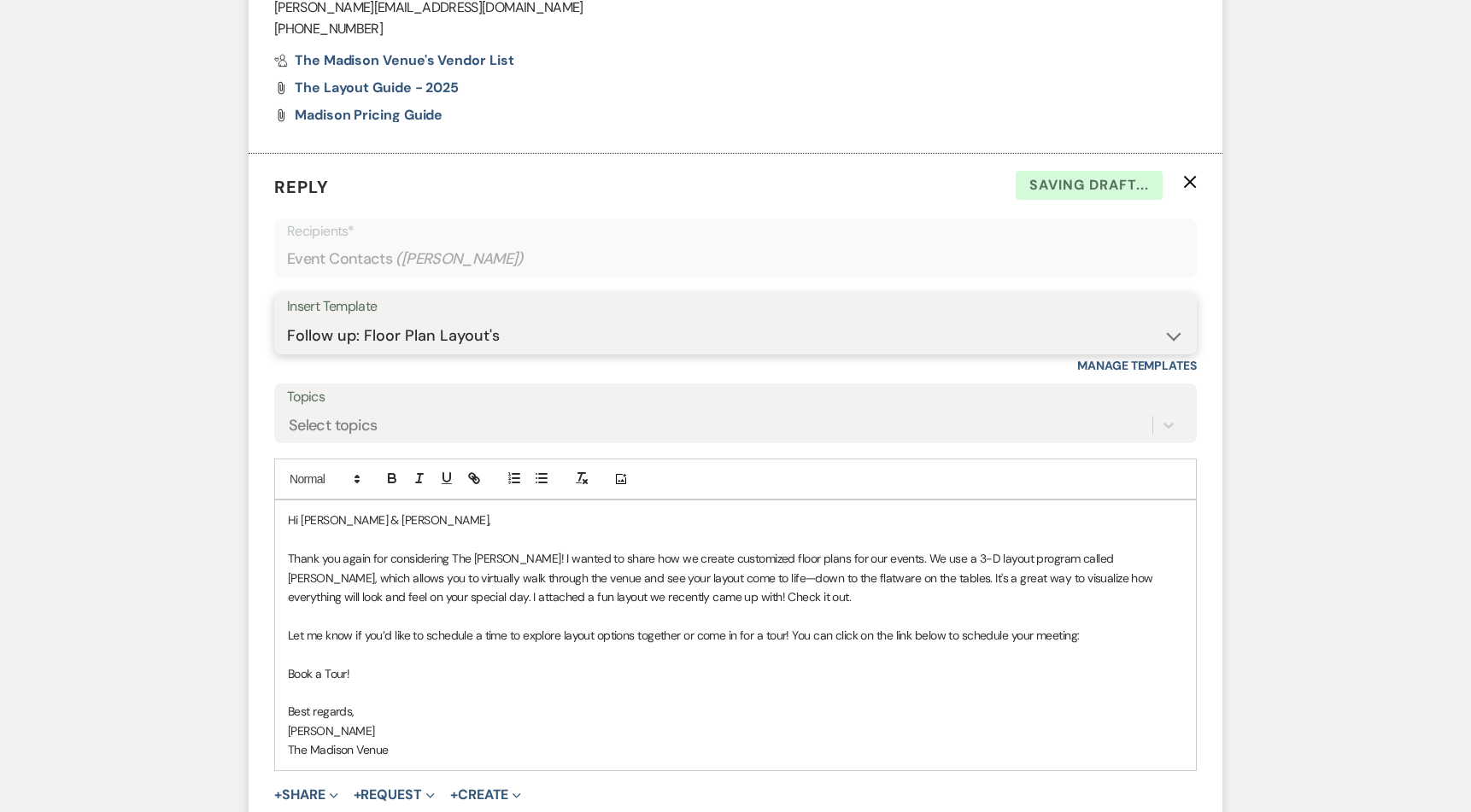
scroll to position [2837, 0]
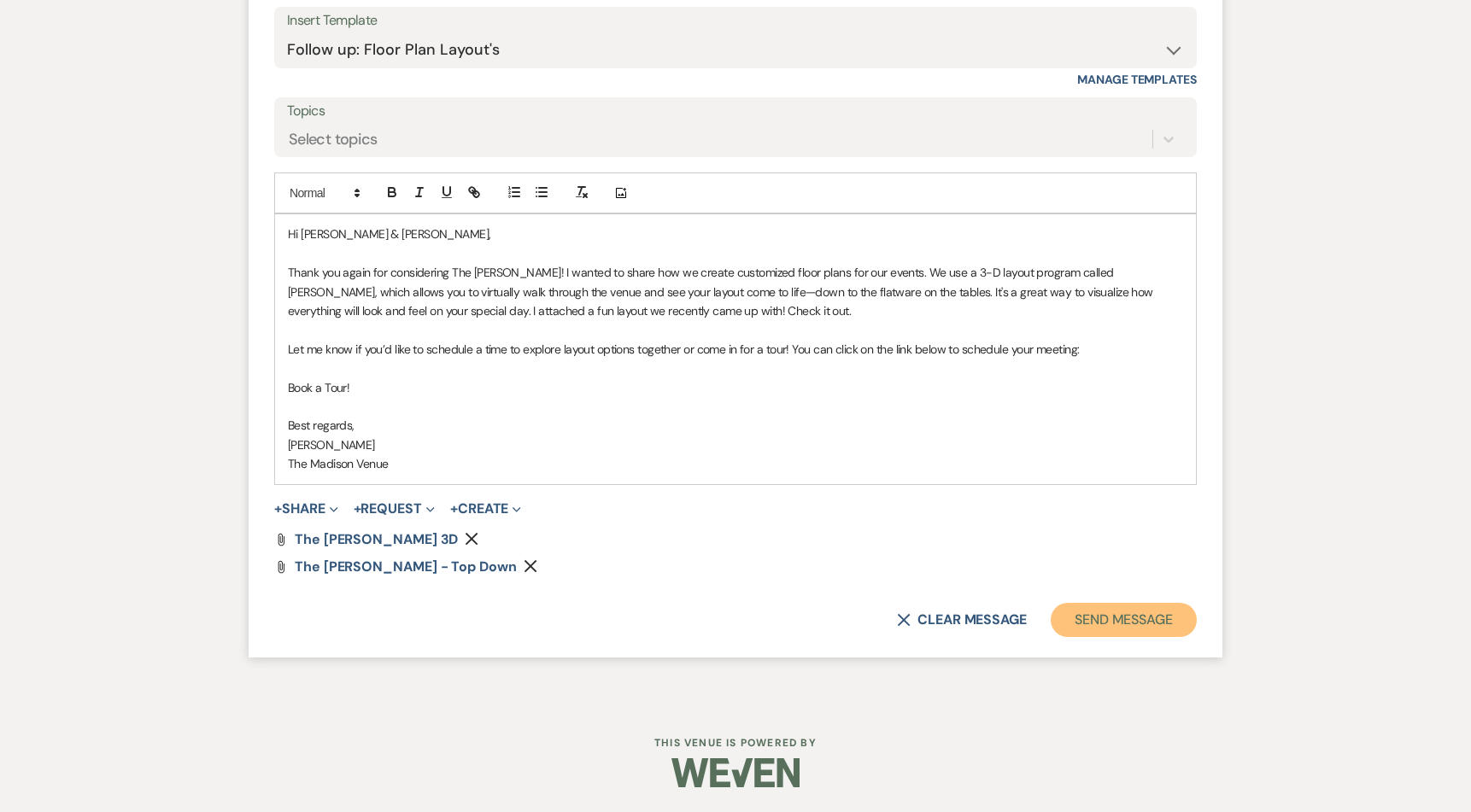
click at [1113, 614] on button "Send Message" at bounding box center [1123, 620] width 146 height 35
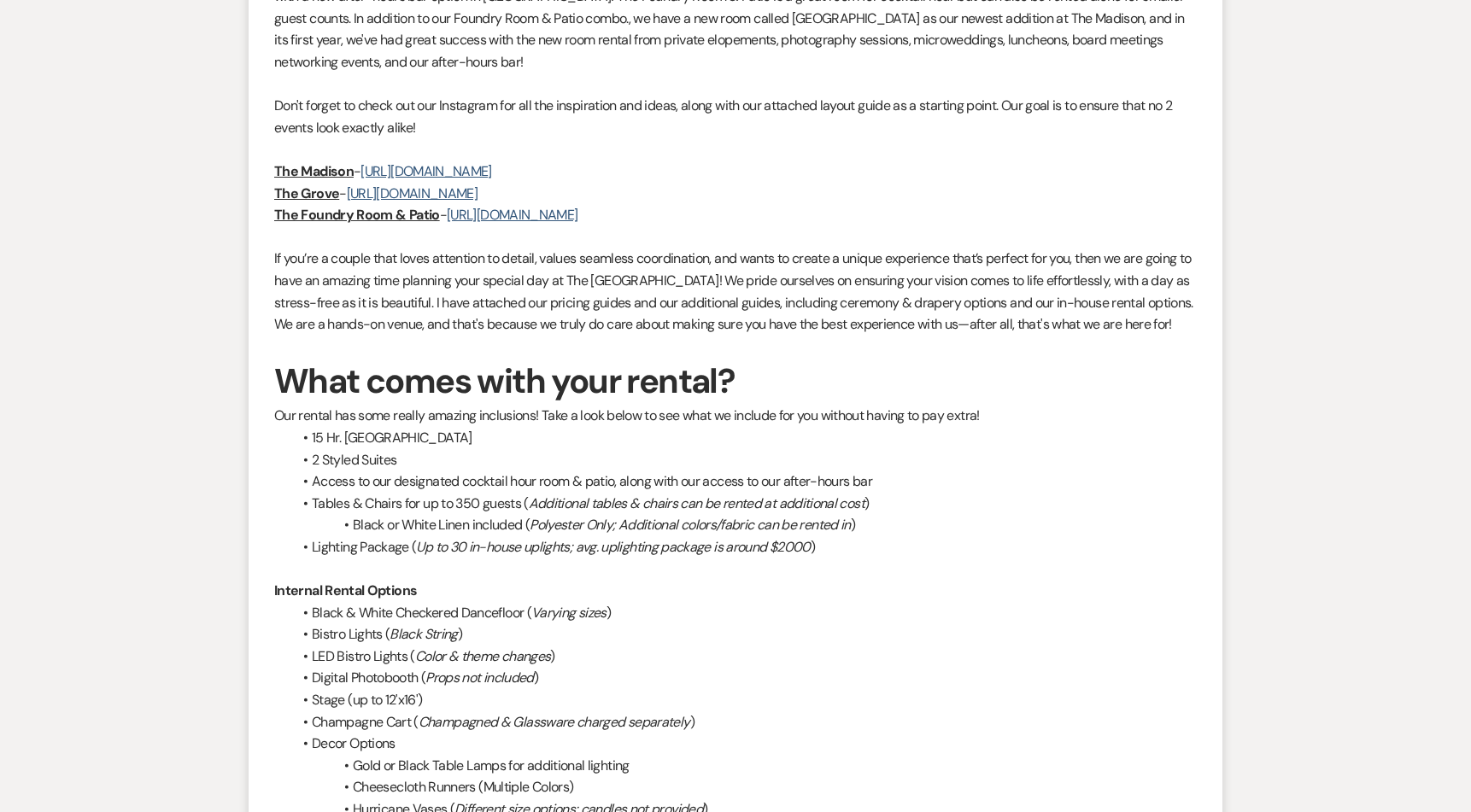
scroll to position [0, 0]
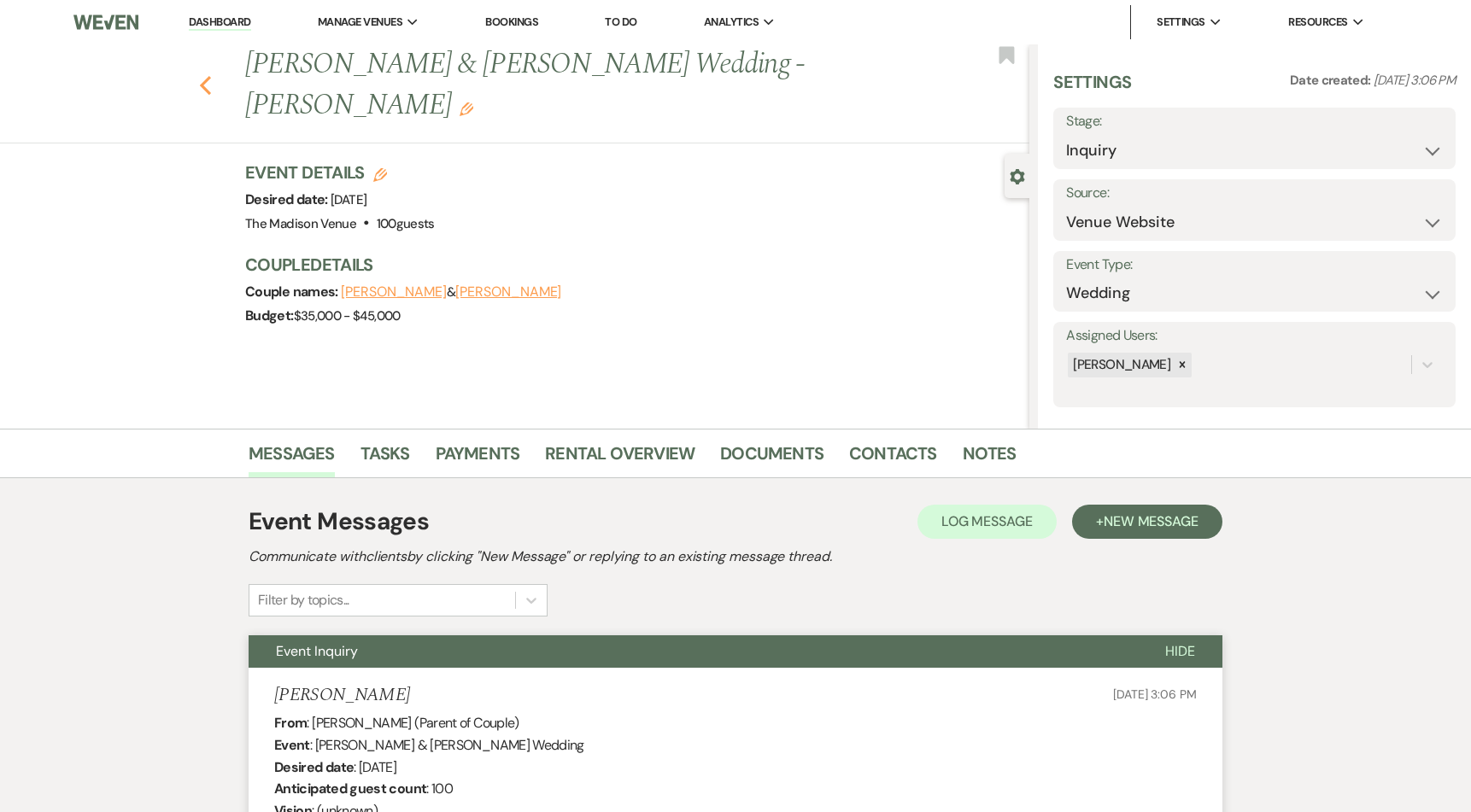
click at [211, 75] on icon "Previous" at bounding box center [205, 84] width 12 height 20
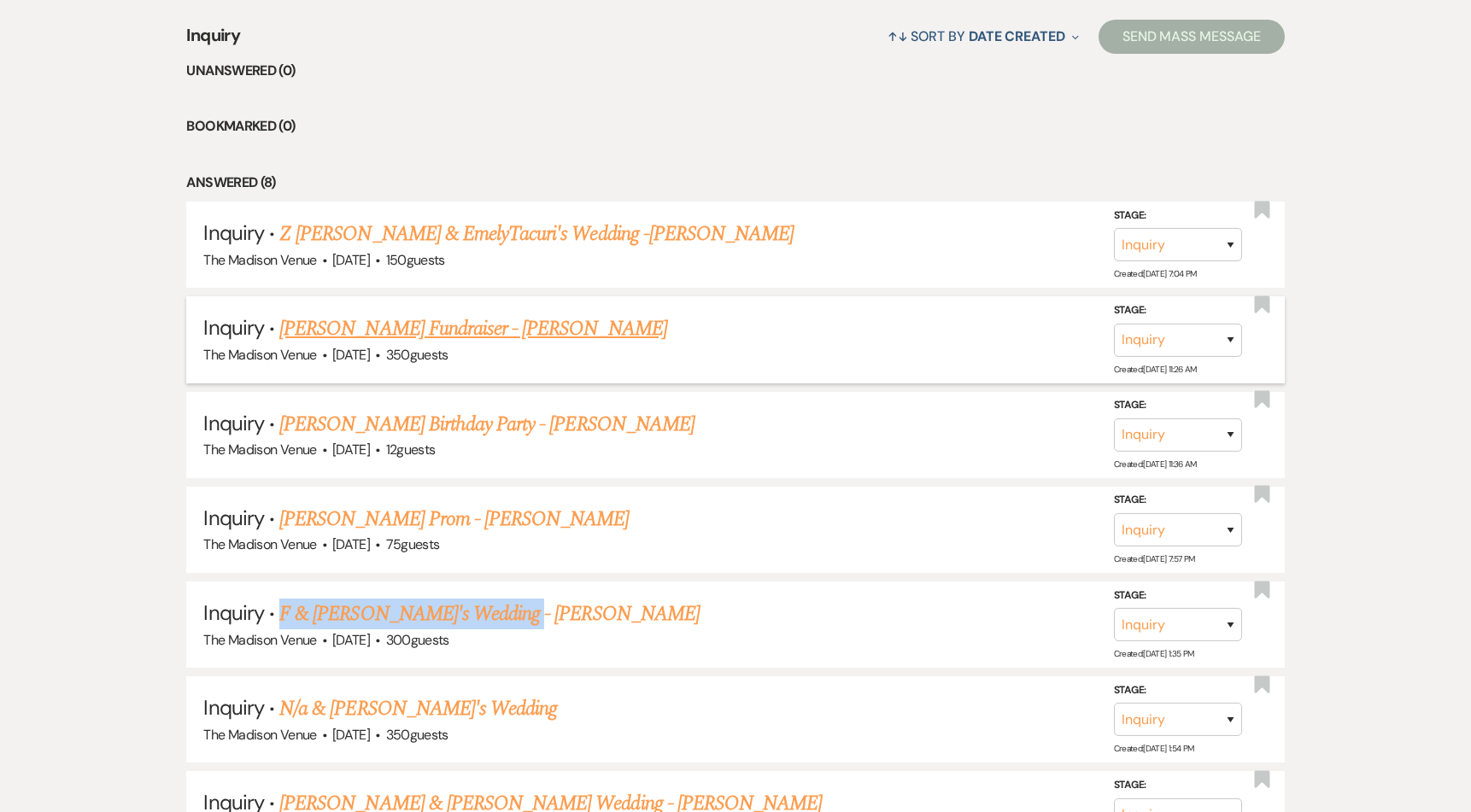
scroll to position [686, 0]
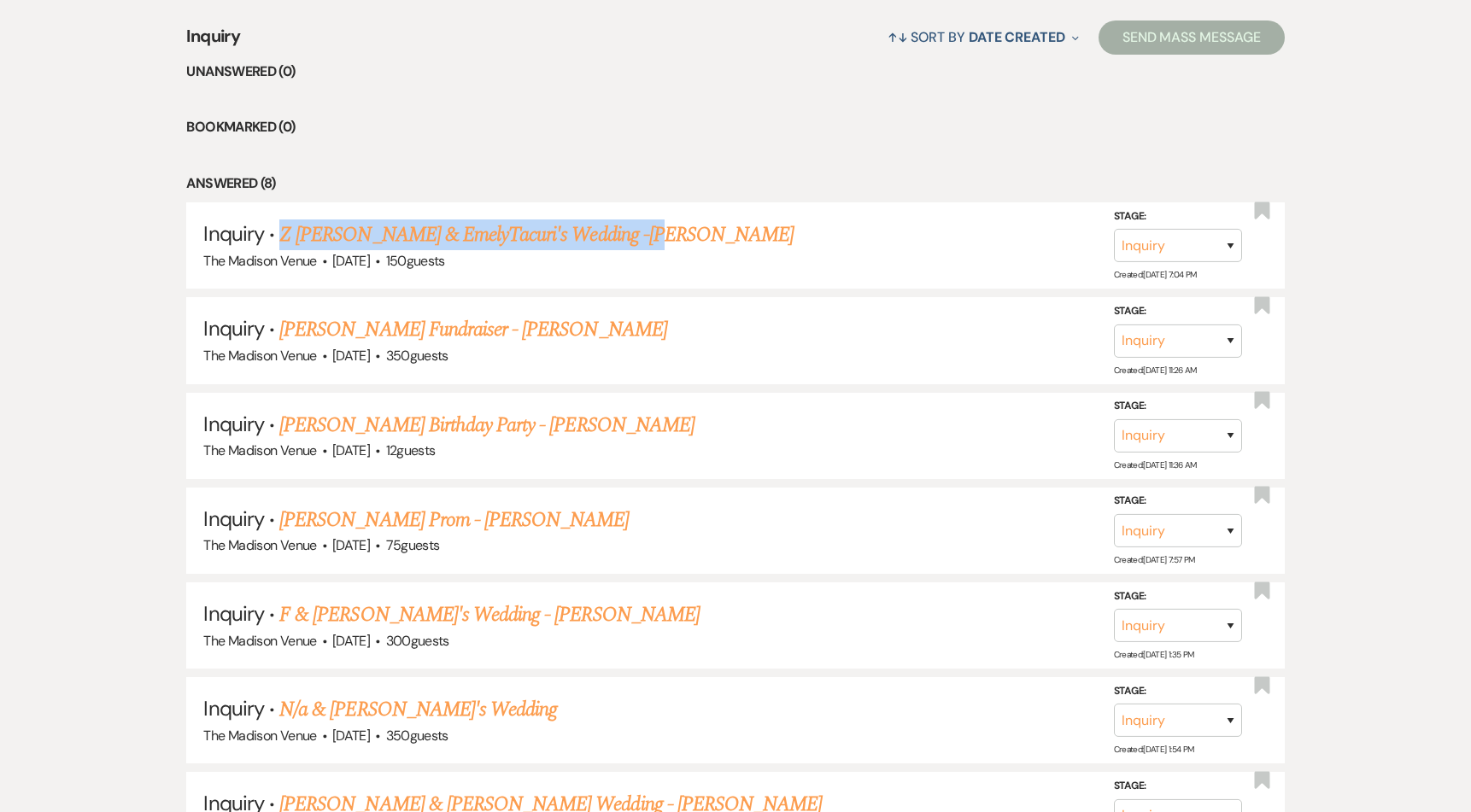
click at [502, 523] on link "Samantha Mieczkowski's Prom - Anthony" at bounding box center [454, 520] width 350 height 31
select select "5"
select select "18"
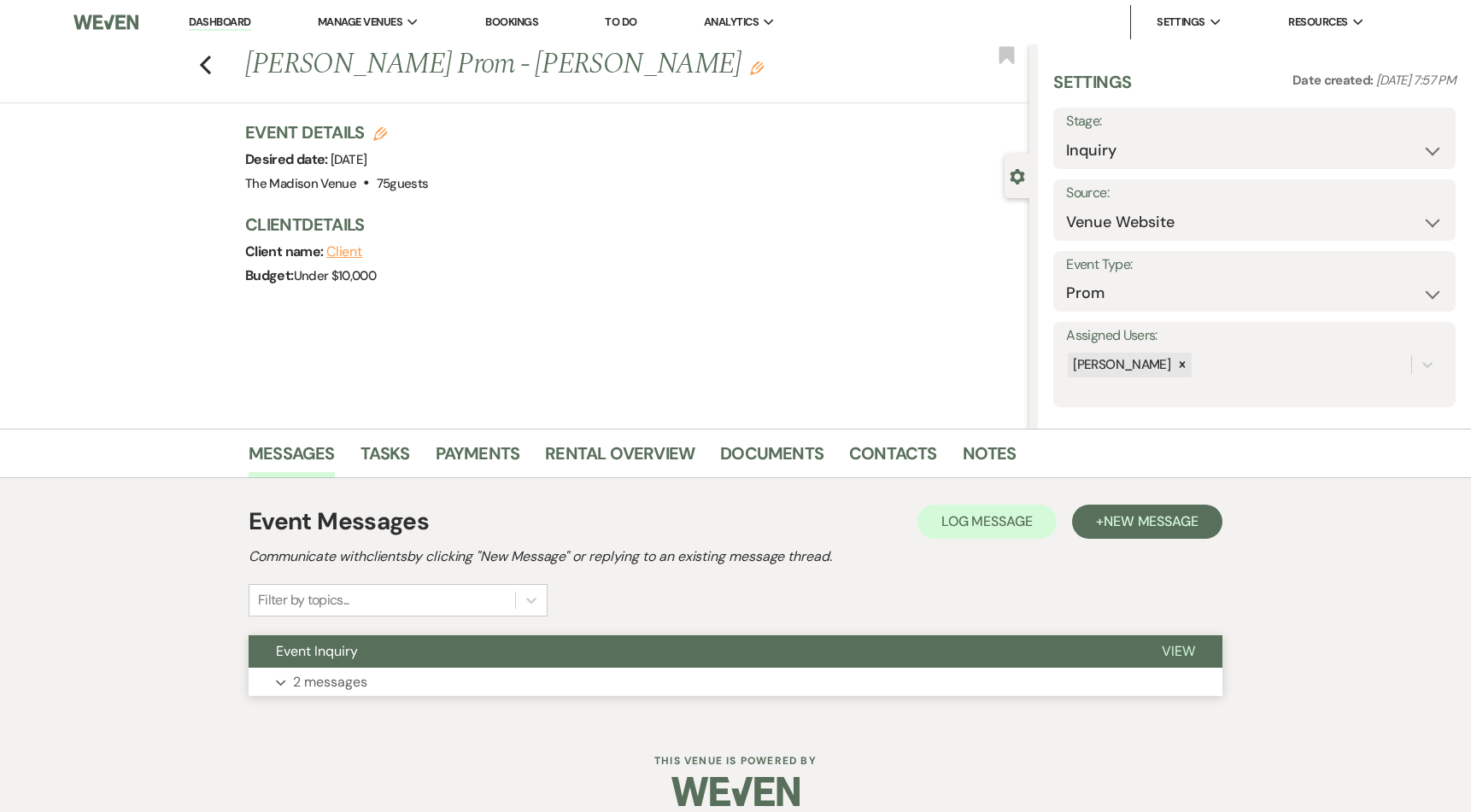
click at [616, 659] on button "Event Inquiry" at bounding box center [691, 652] width 885 height 33
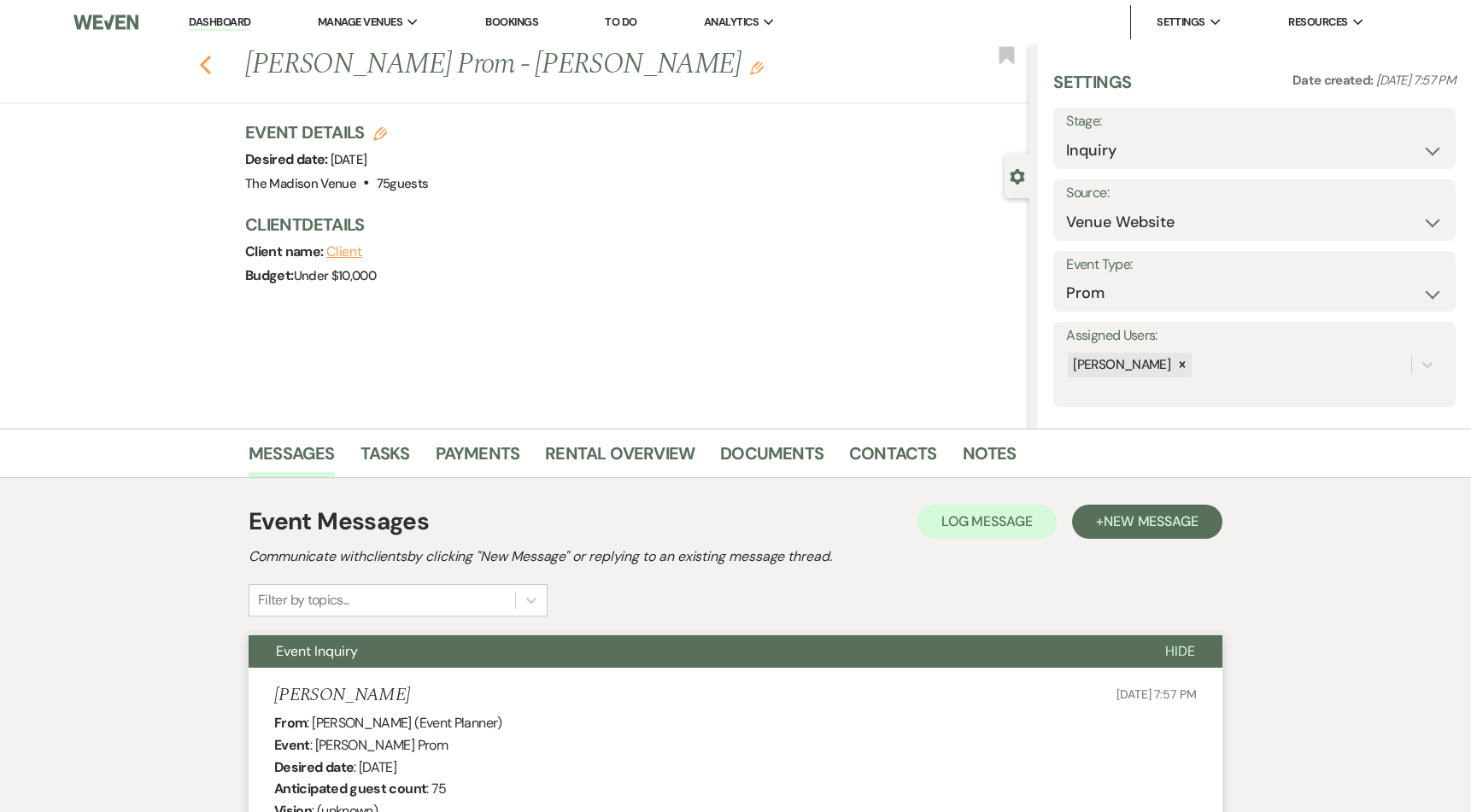
click at [209, 68] on icon "Previous" at bounding box center [205, 64] width 12 height 20
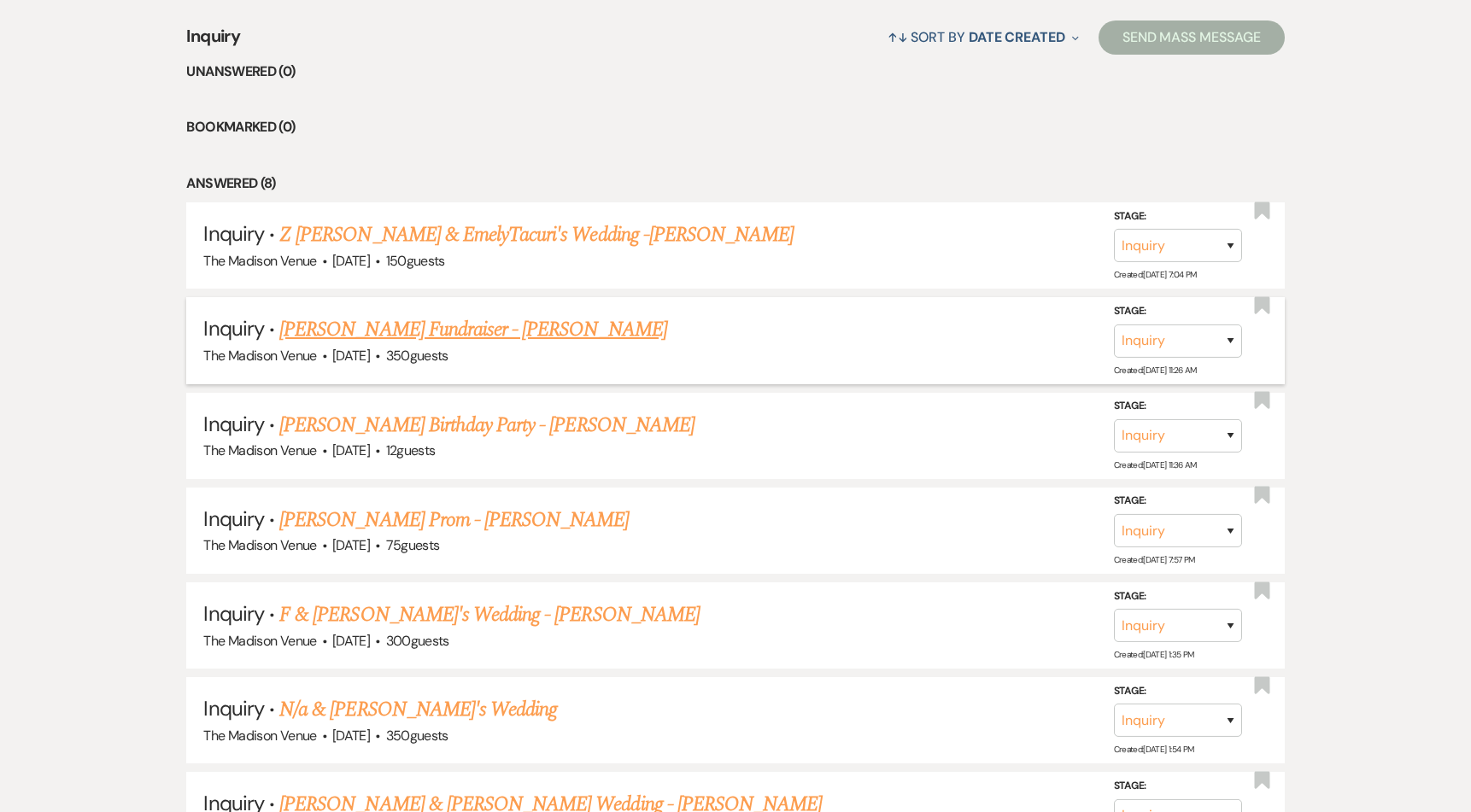
scroll to position [247, 0]
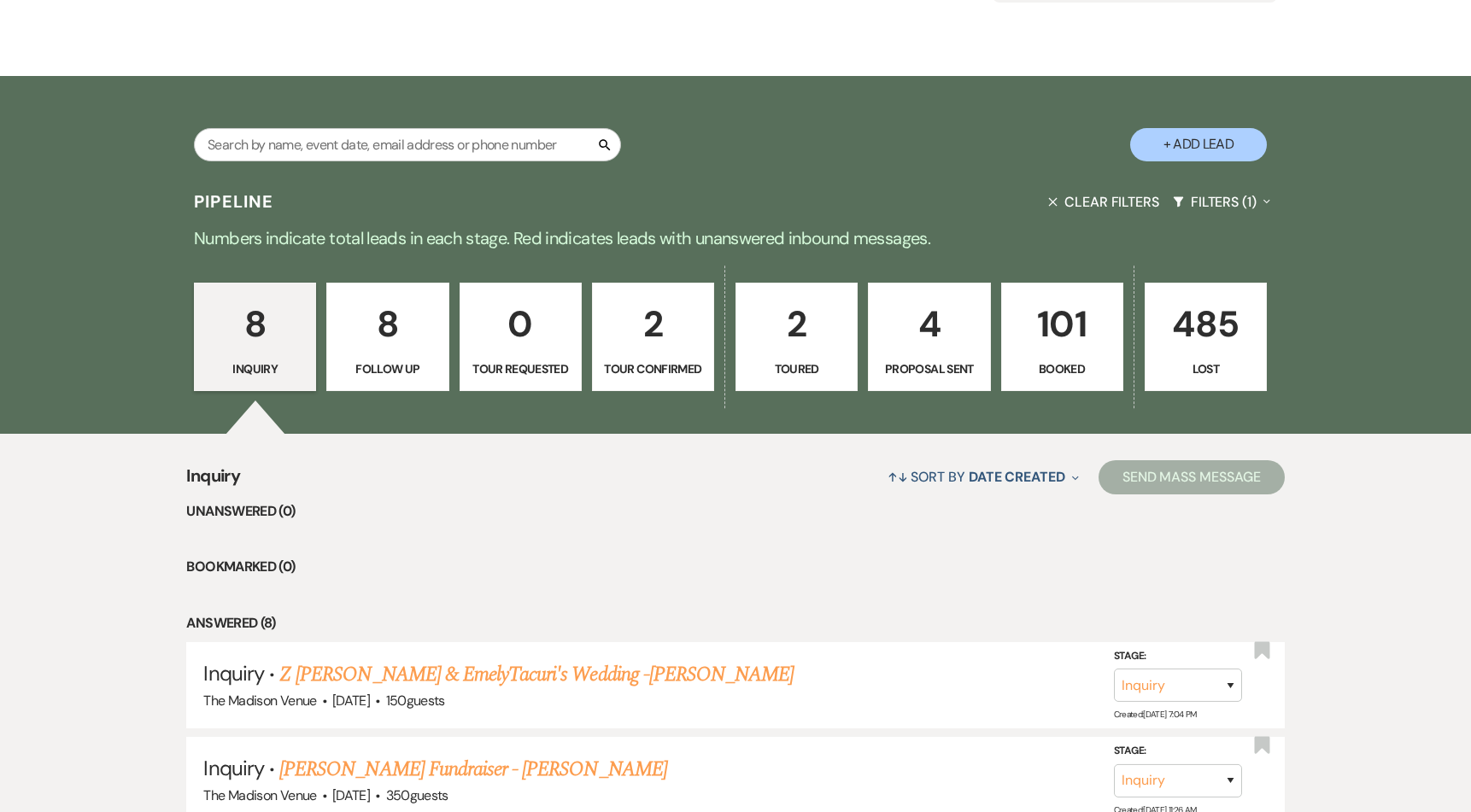
click at [685, 357] on link "2 Tour Confirmed" at bounding box center [652, 337] width 122 height 109
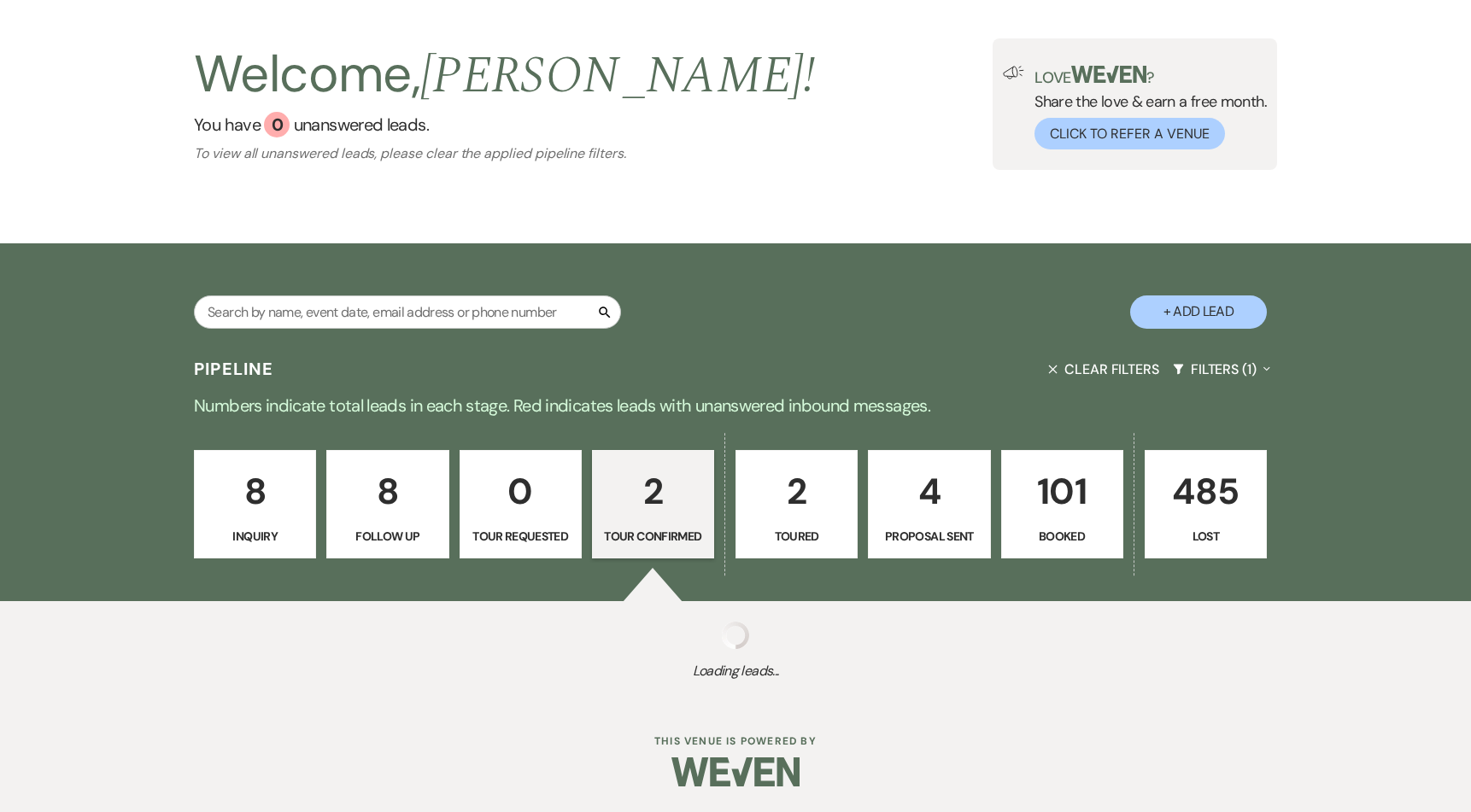
select select "4"
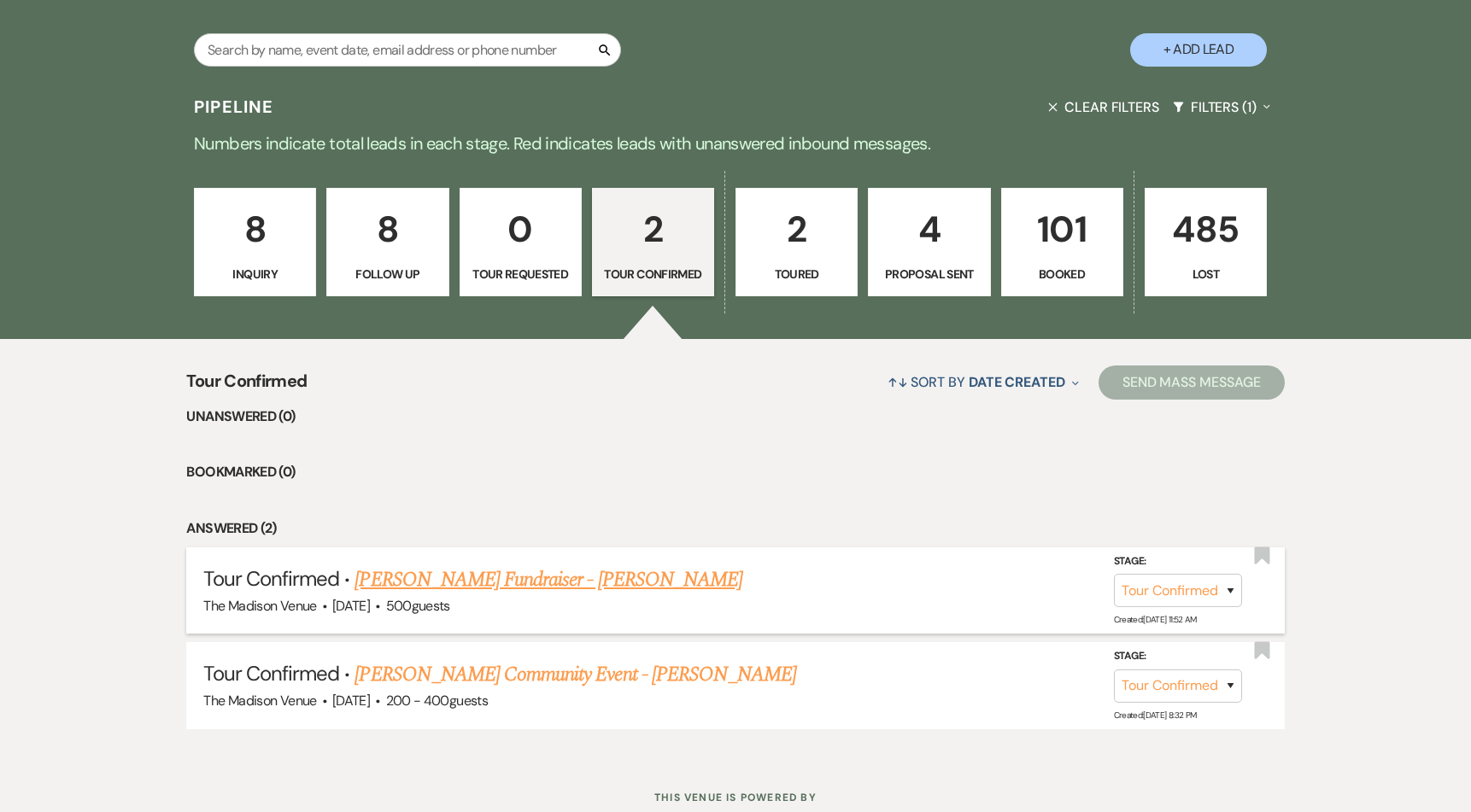
scroll to position [397, 0]
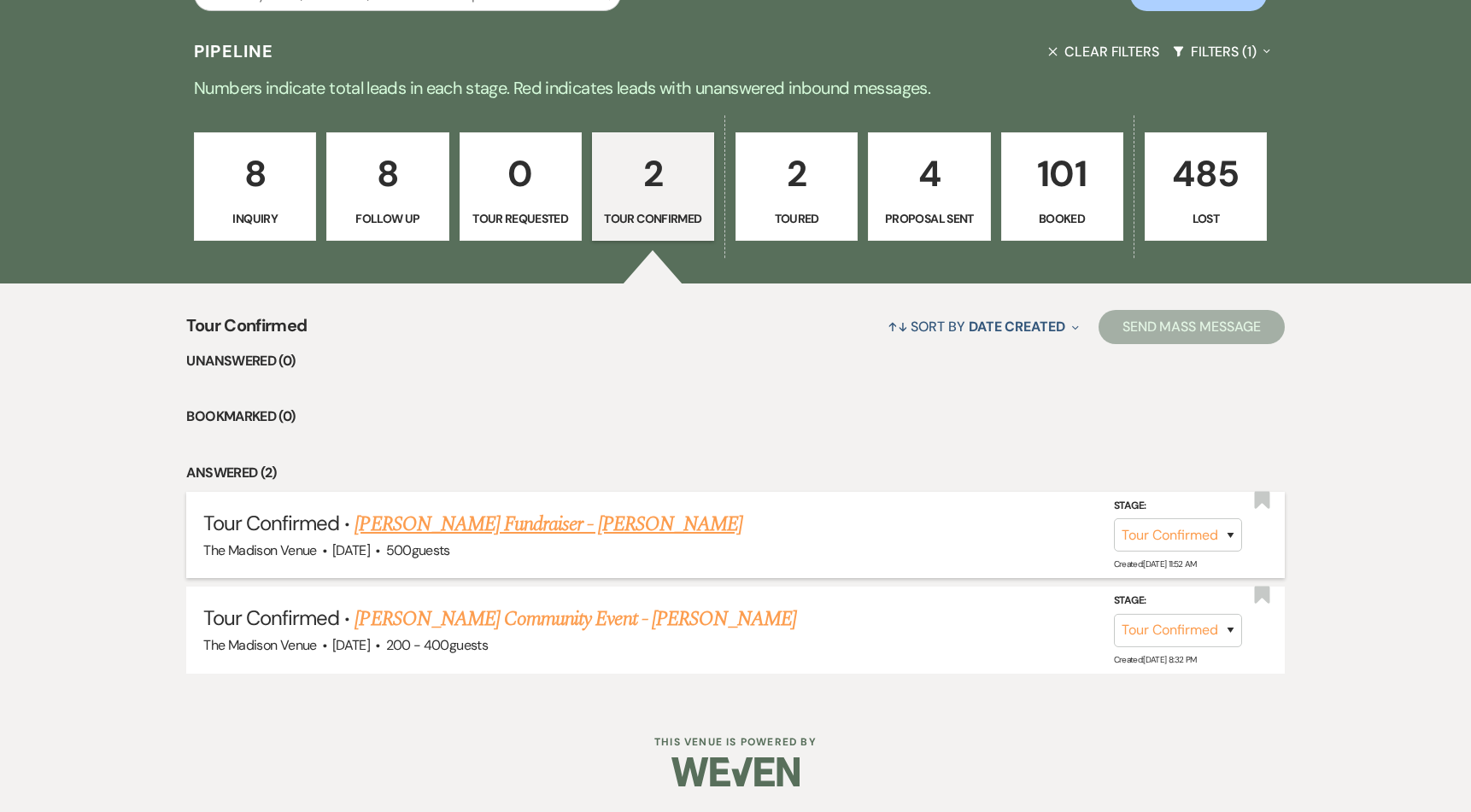
click at [461, 527] on link "Ellie Berlin's Fundraiser - Anthony" at bounding box center [548, 524] width 388 height 31
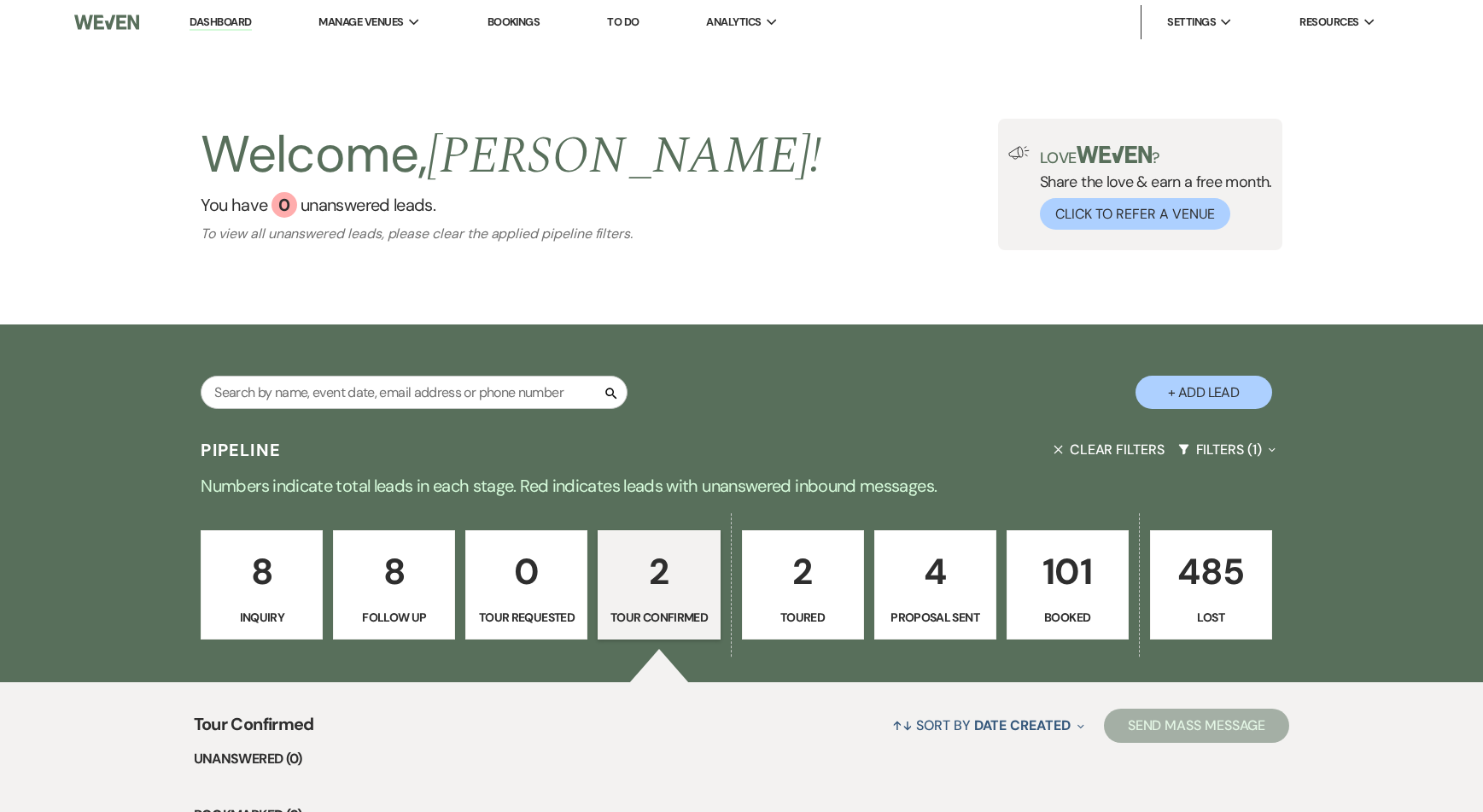
select select "4"
select select "5"
select select "20"
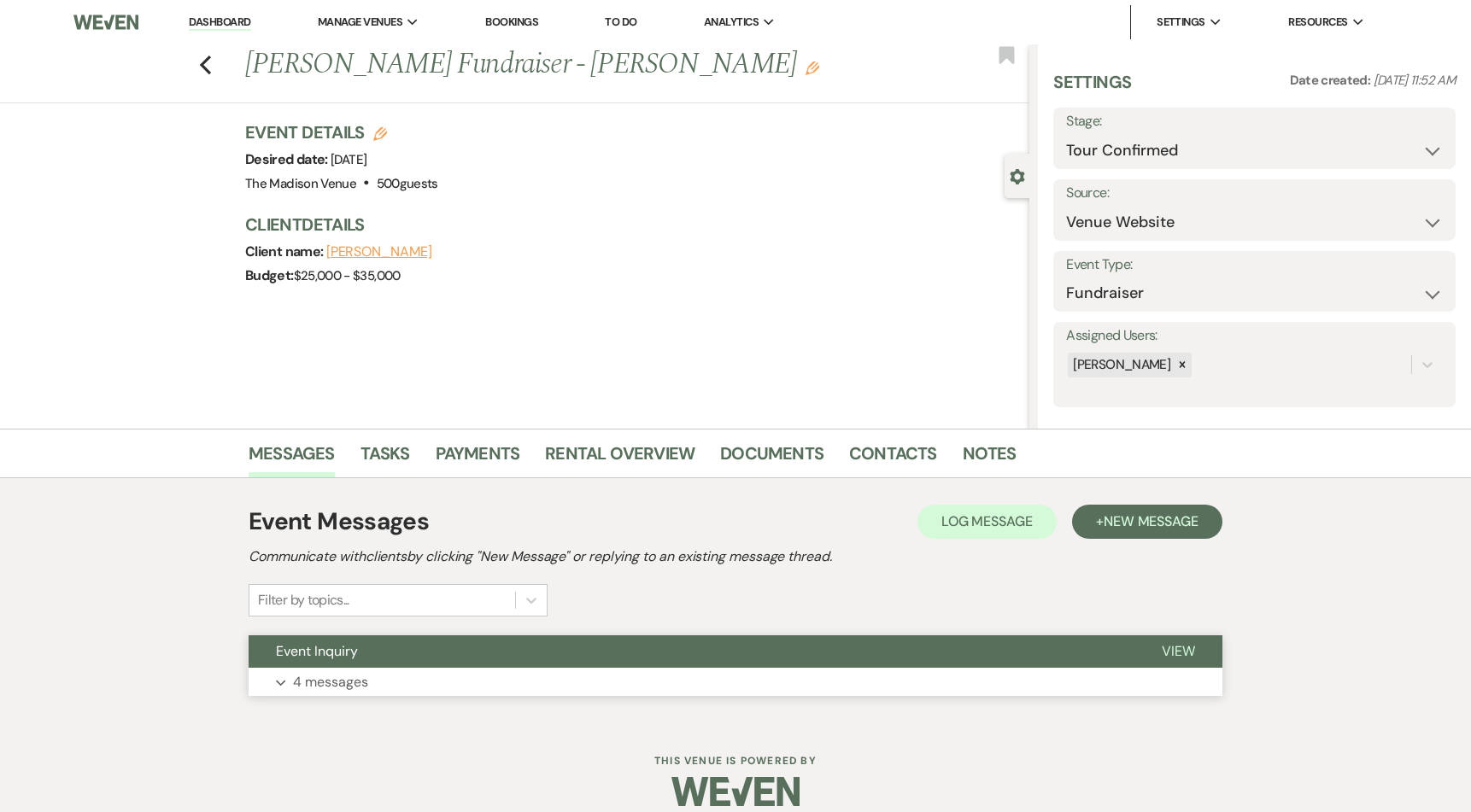
click at [615, 656] on button "Event Inquiry" at bounding box center [691, 652] width 885 height 33
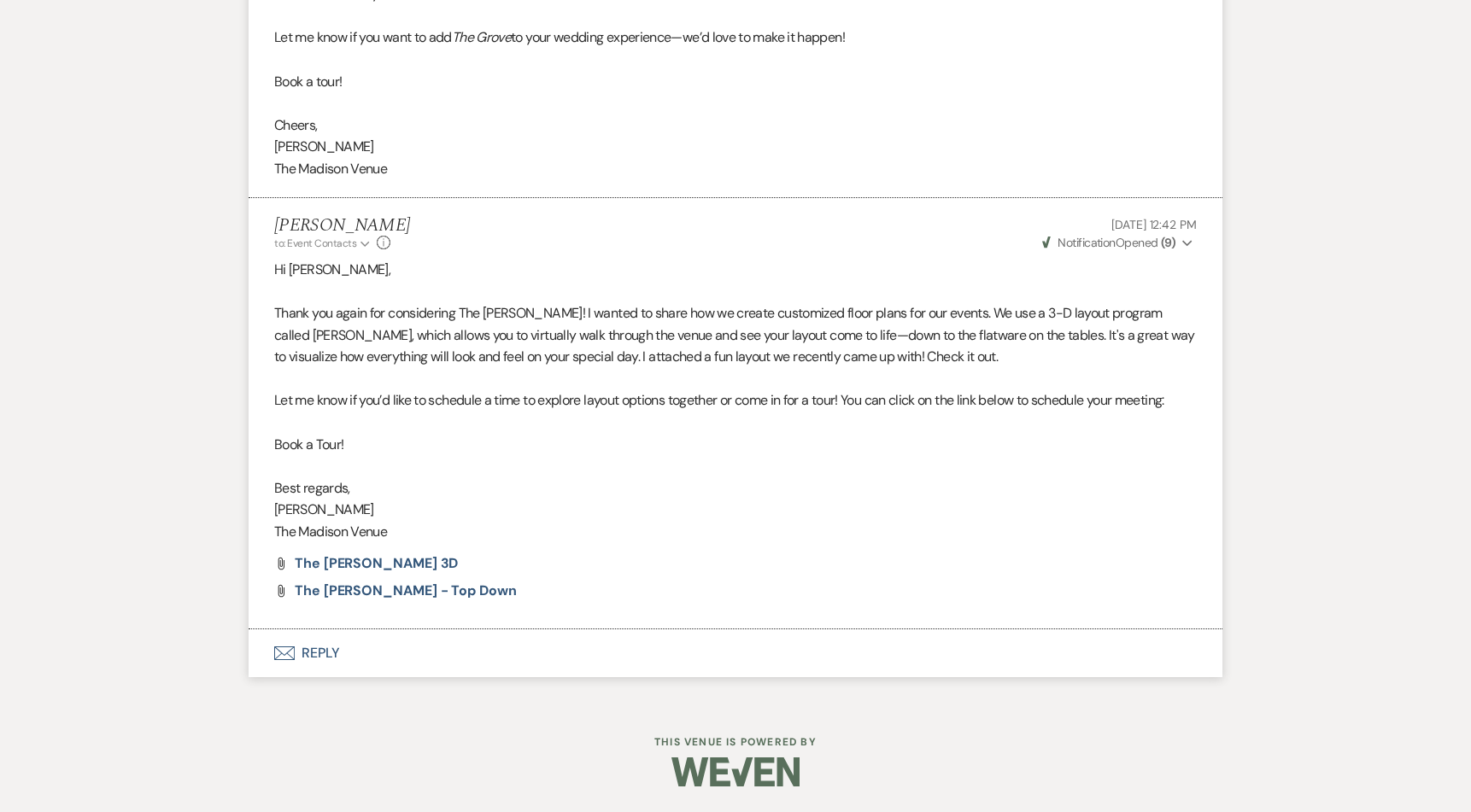
click at [340, 646] on button "Envelope Reply" at bounding box center [736, 654] width 974 height 48
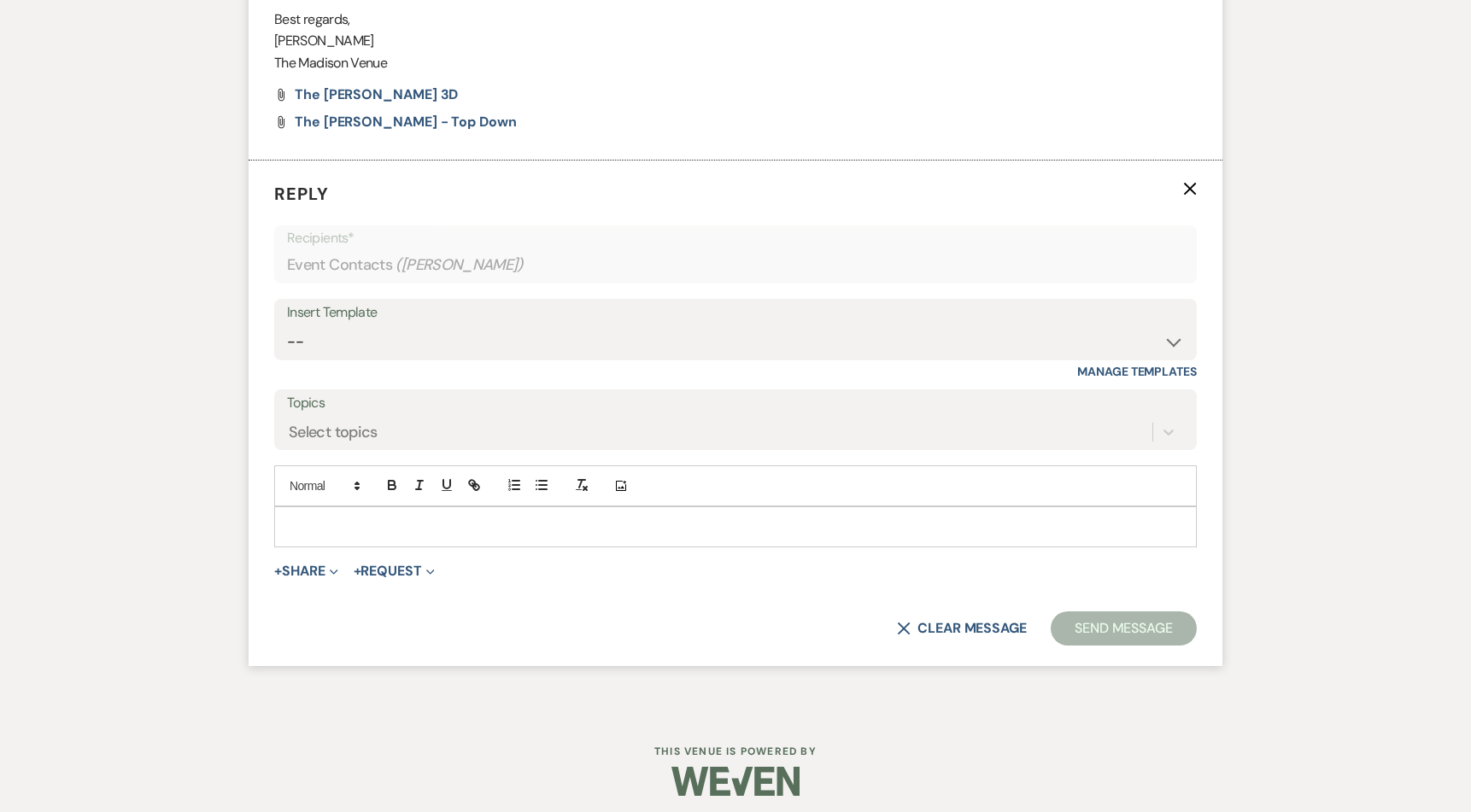
scroll to position [3460, 0]
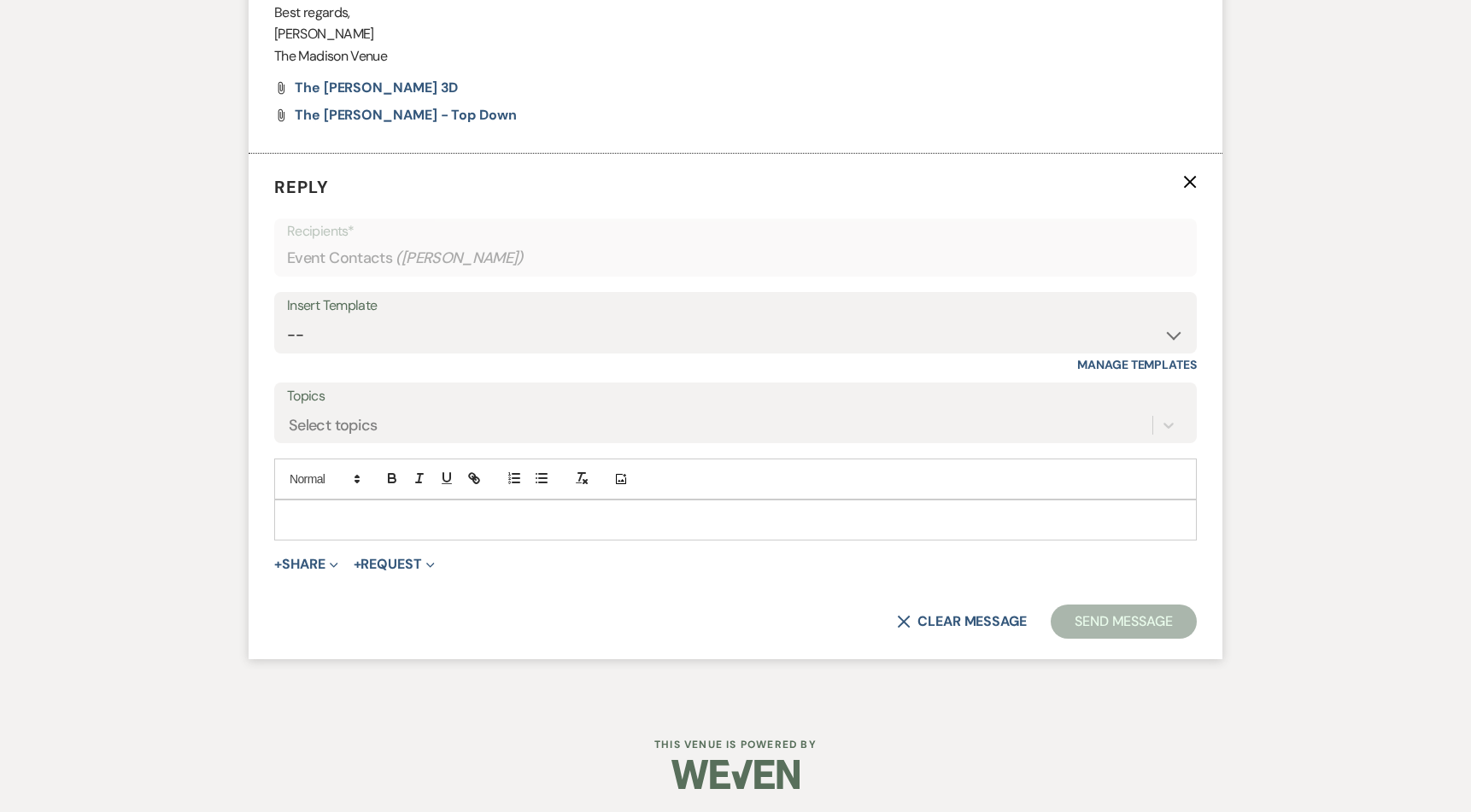
click at [414, 524] on p at bounding box center [736, 520] width 895 height 19
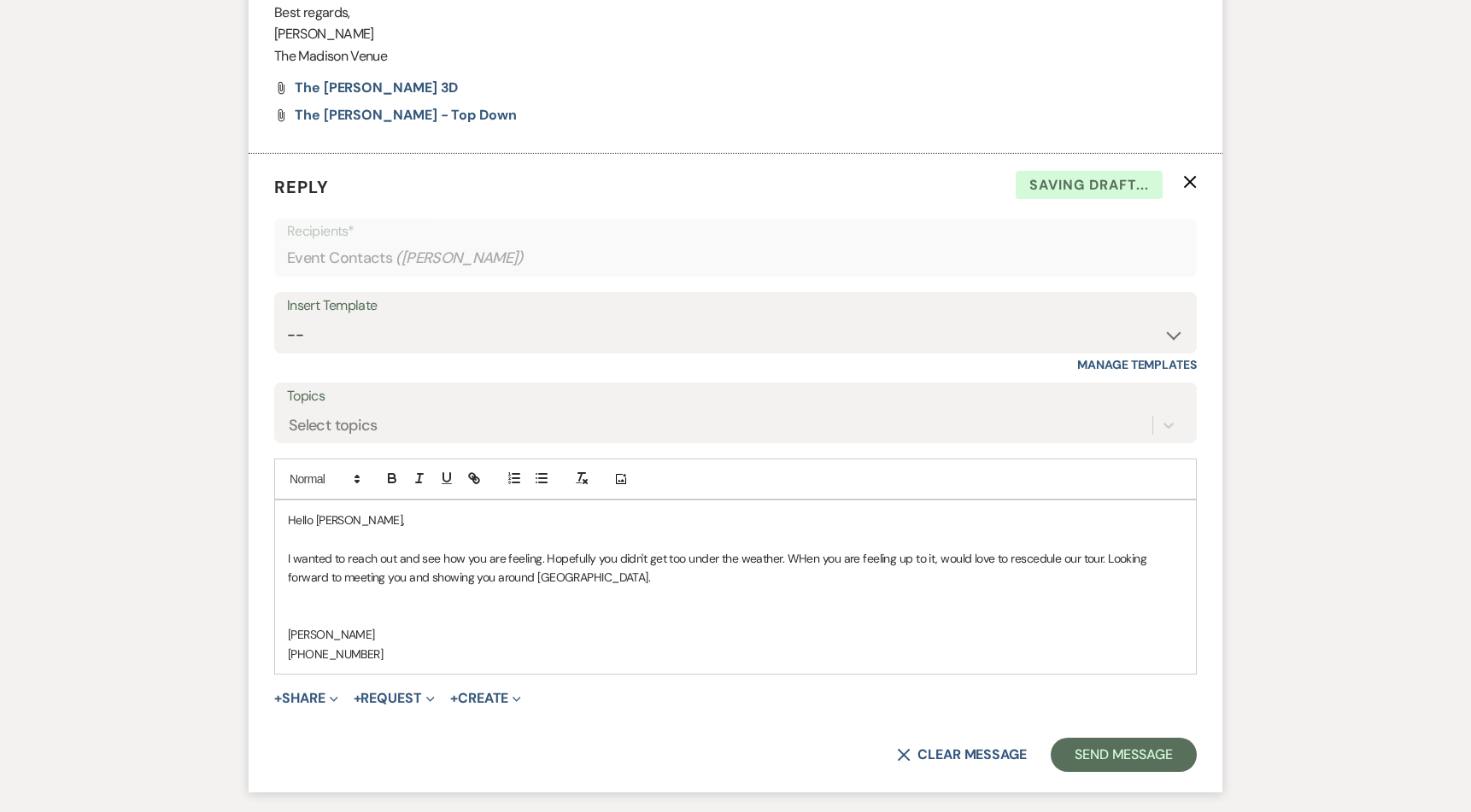
click at [555, 581] on p "I wanted to reach out and see how you are feeling. Hopefully you didn't get too…" at bounding box center [736, 568] width 895 height 38
click at [1121, 748] on button "Send Message" at bounding box center [1123, 755] width 146 height 35
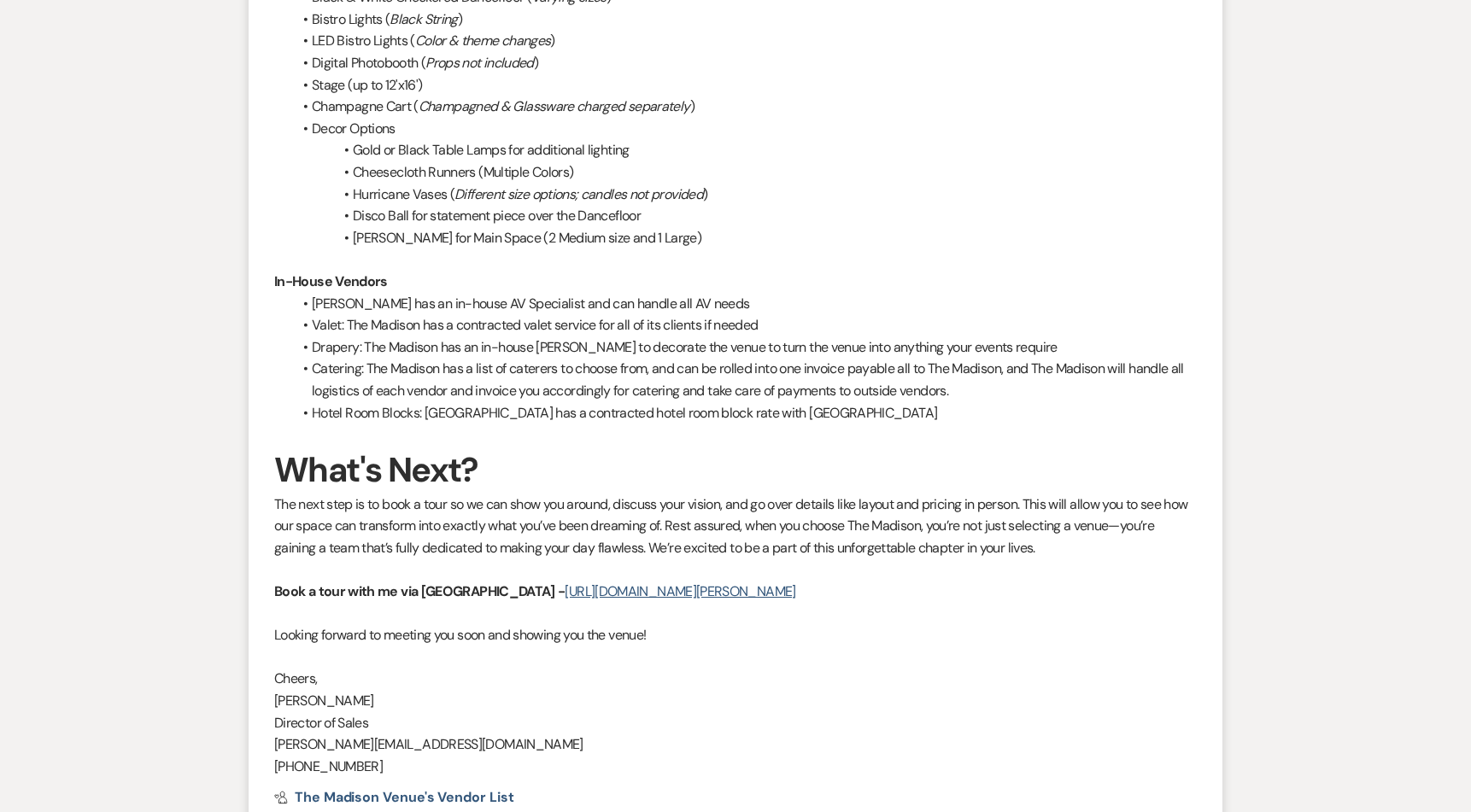
scroll to position [0, 0]
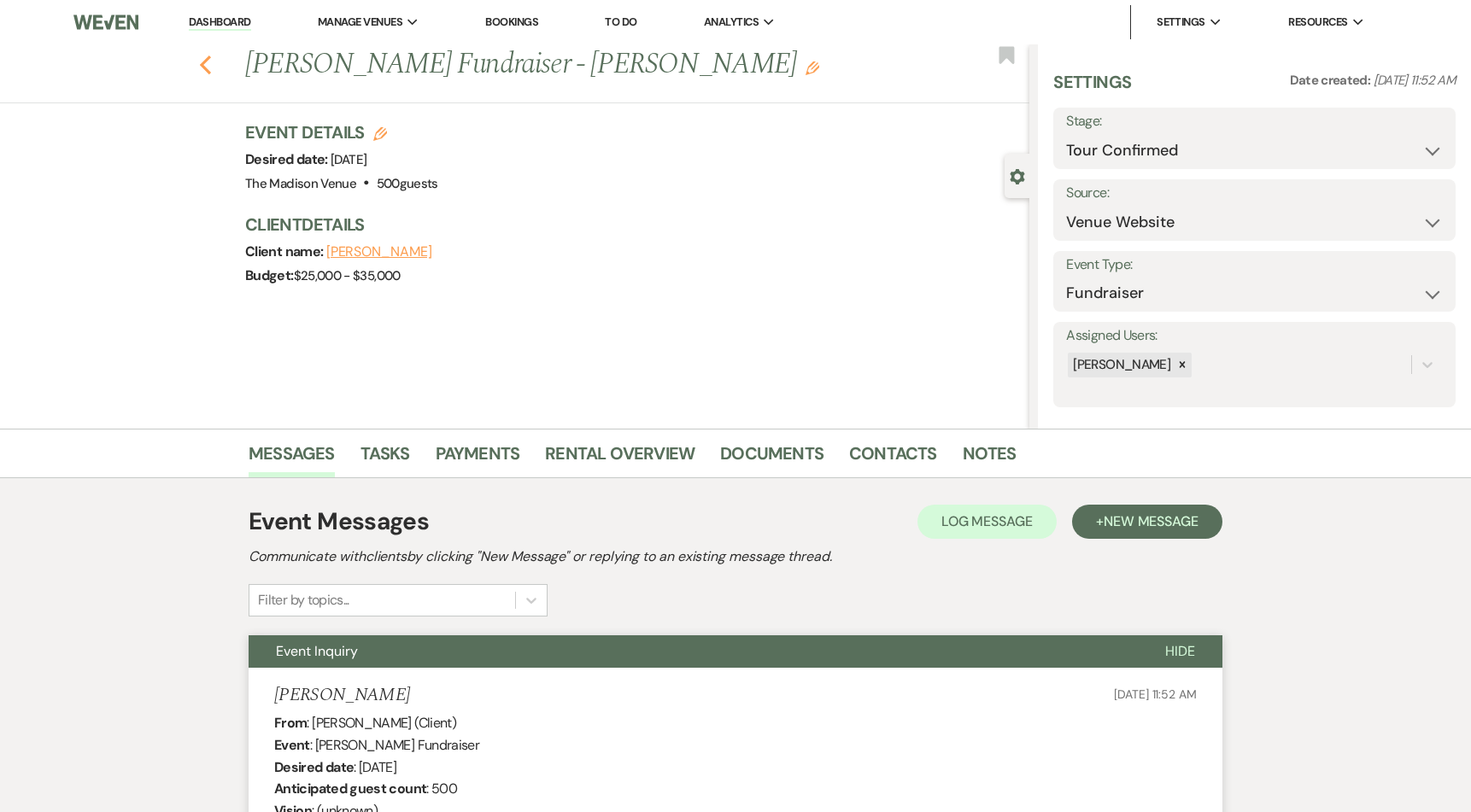
click at [211, 59] on use "button" at bounding box center [205, 65] width 12 height 19
select select "4"
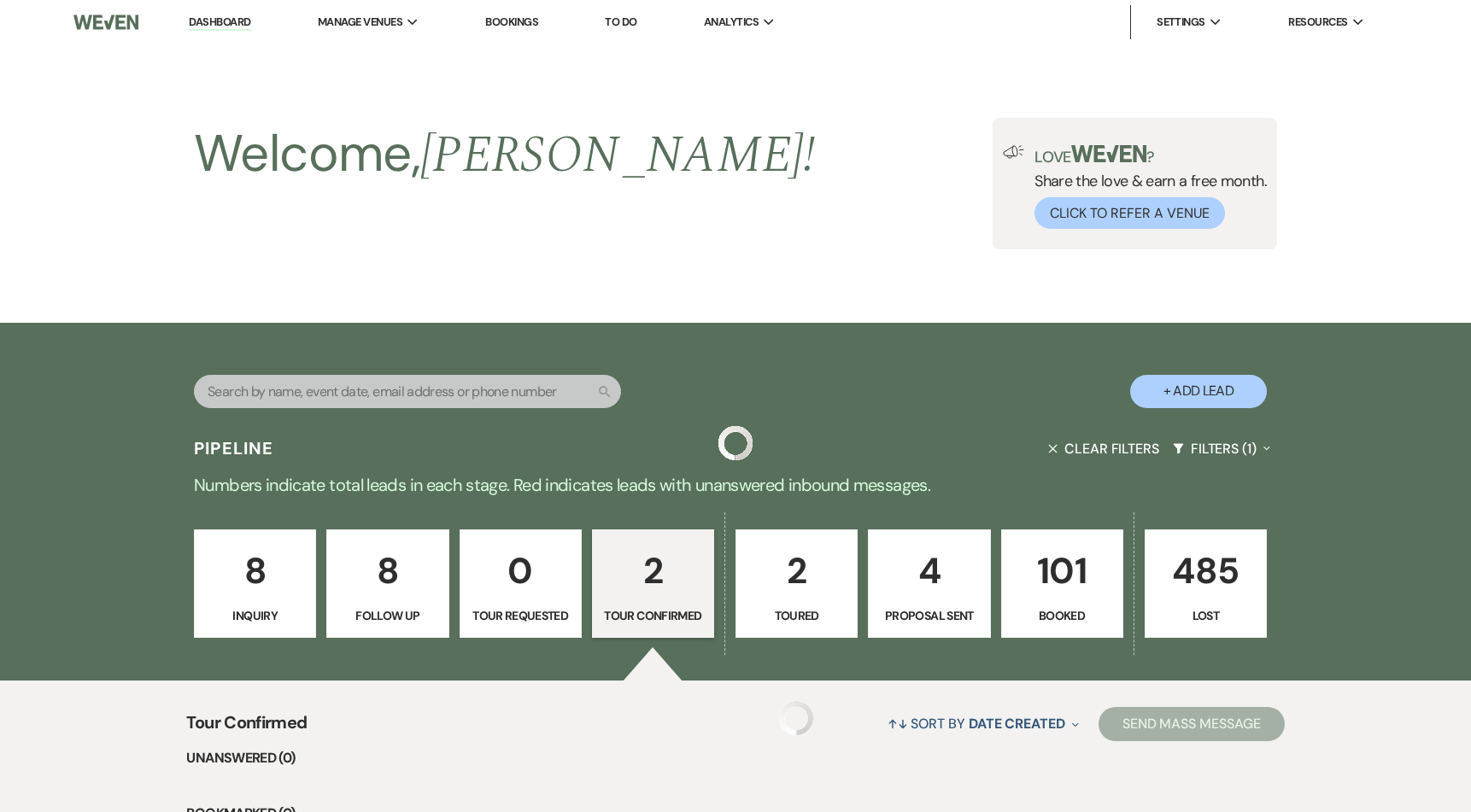
scroll to position [397, 0]
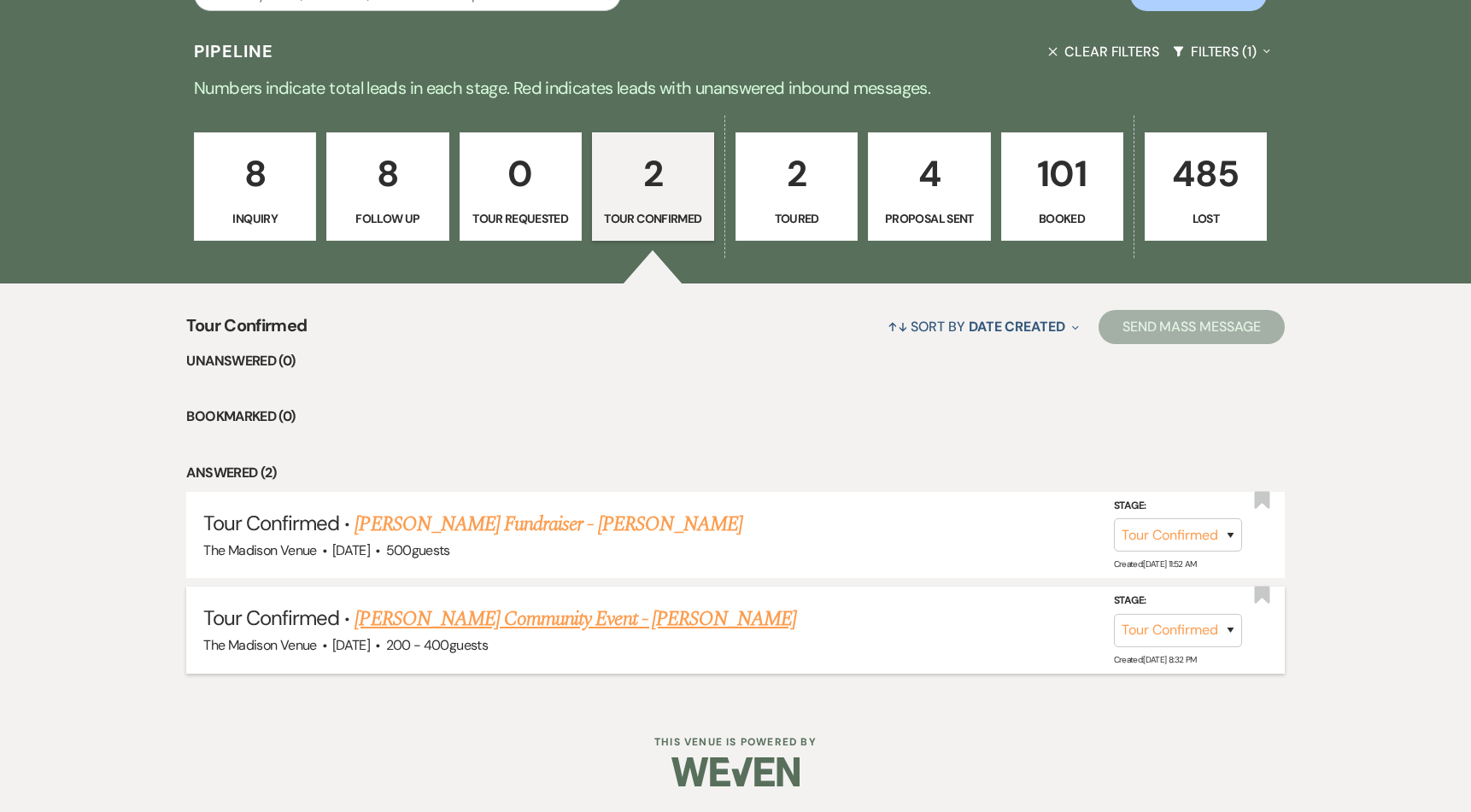
click at [574, 613] on link "Hasson Lewis-Majied's Community Event - Anthony" at bounding box center [575, 619] width 442 height 31
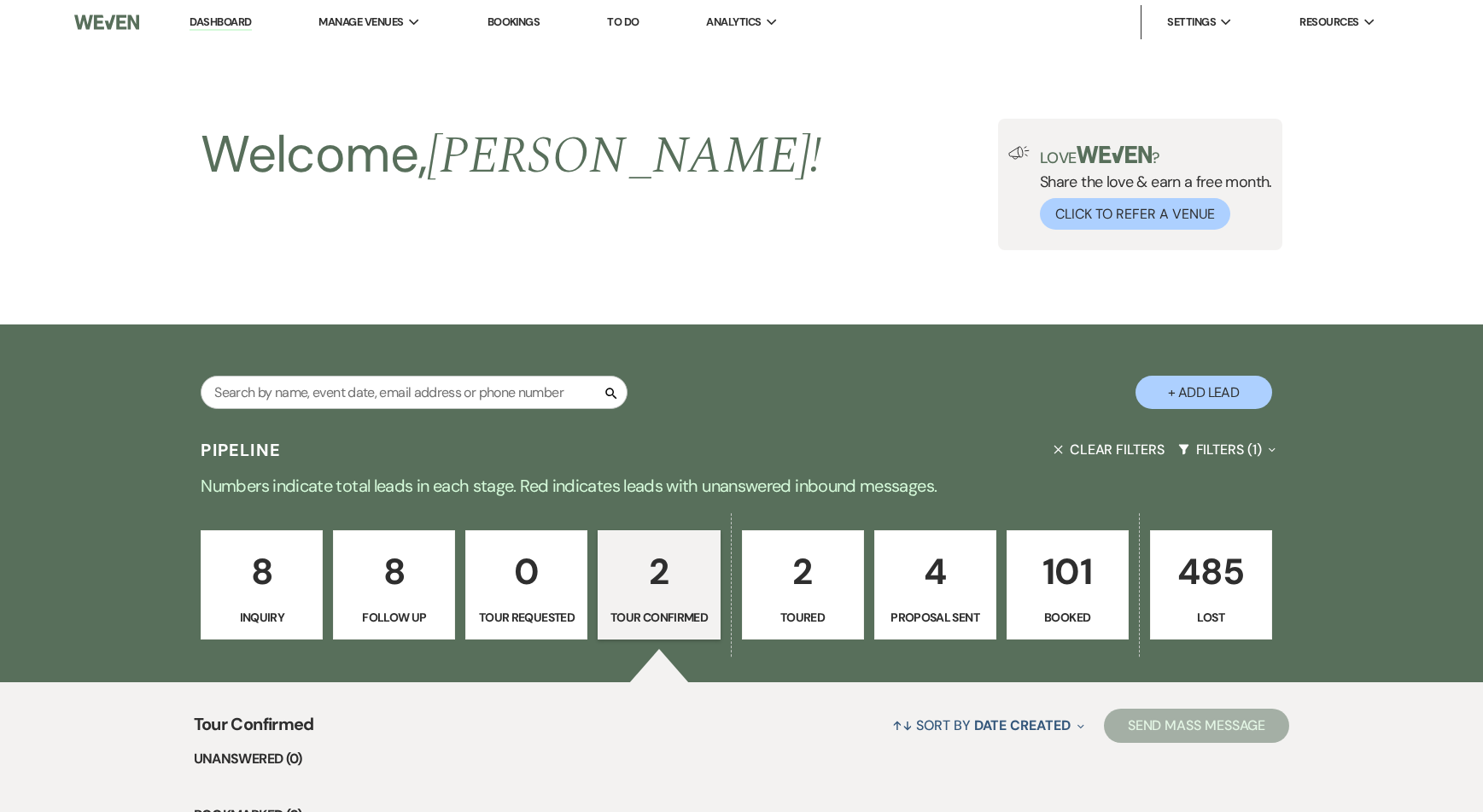
select select "4"
select select "5"
select select "7"
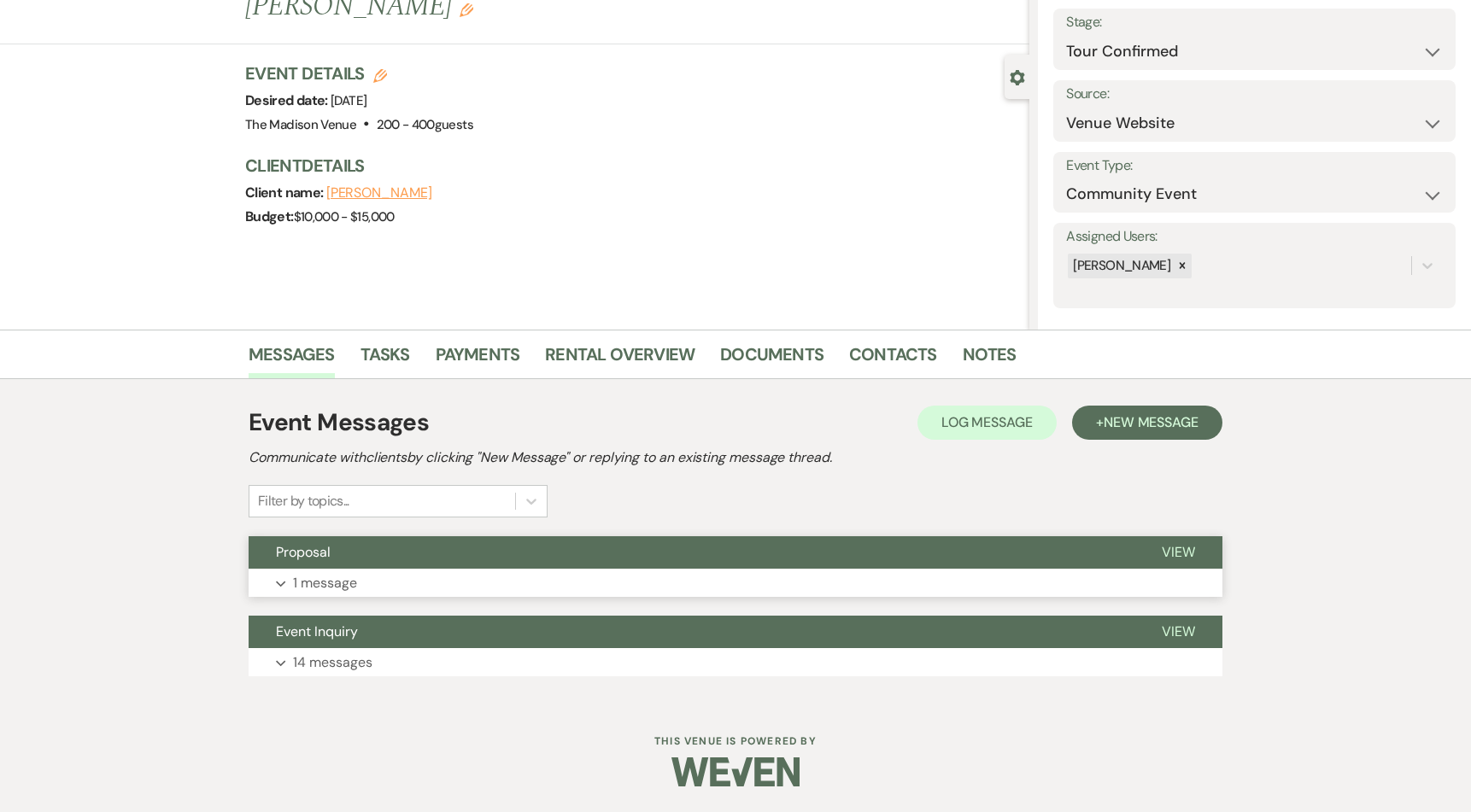
click at [556, 557] on button "Proposal" at bounding box center [691, 553] width 885 height 33
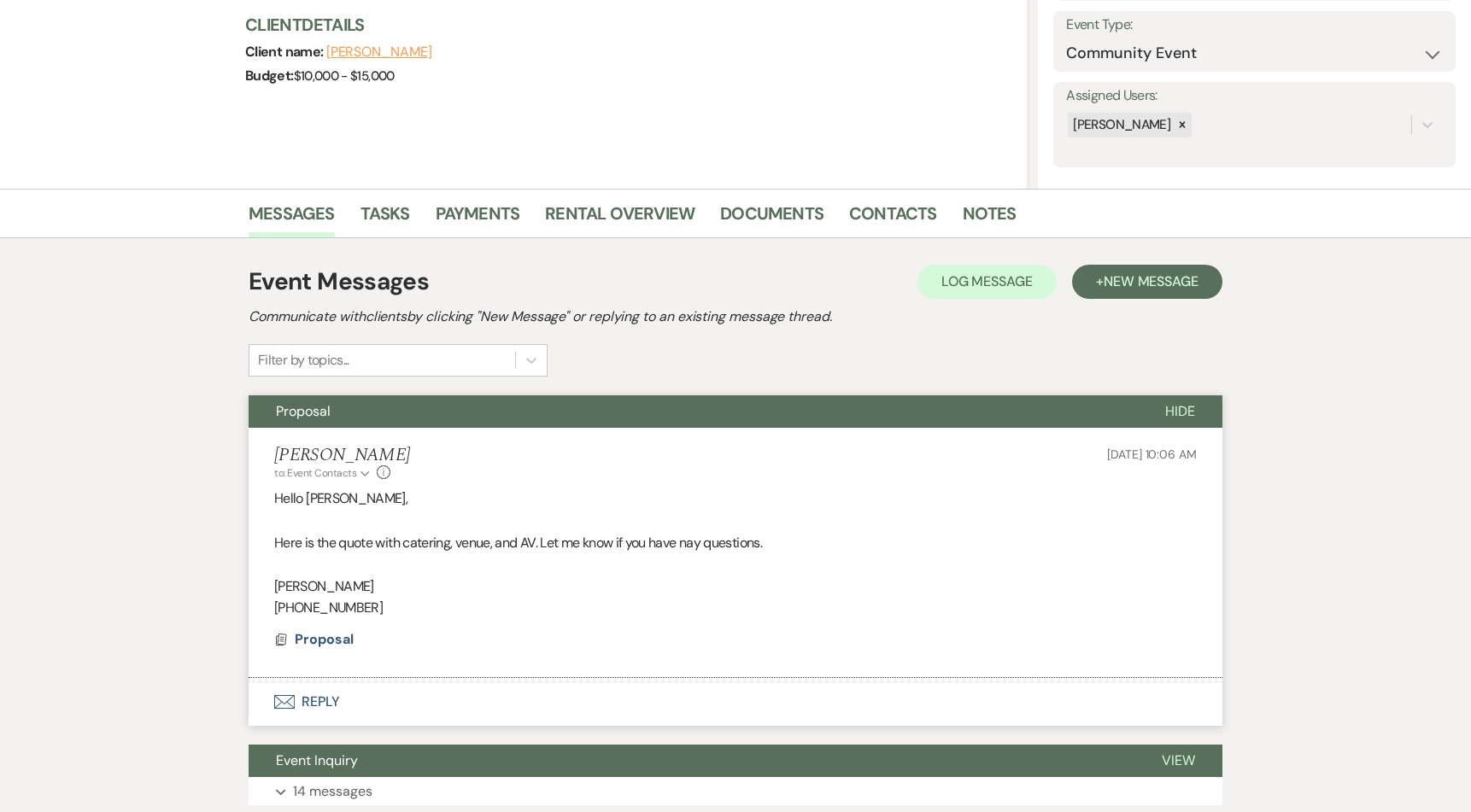
scroll to position [369, 0]
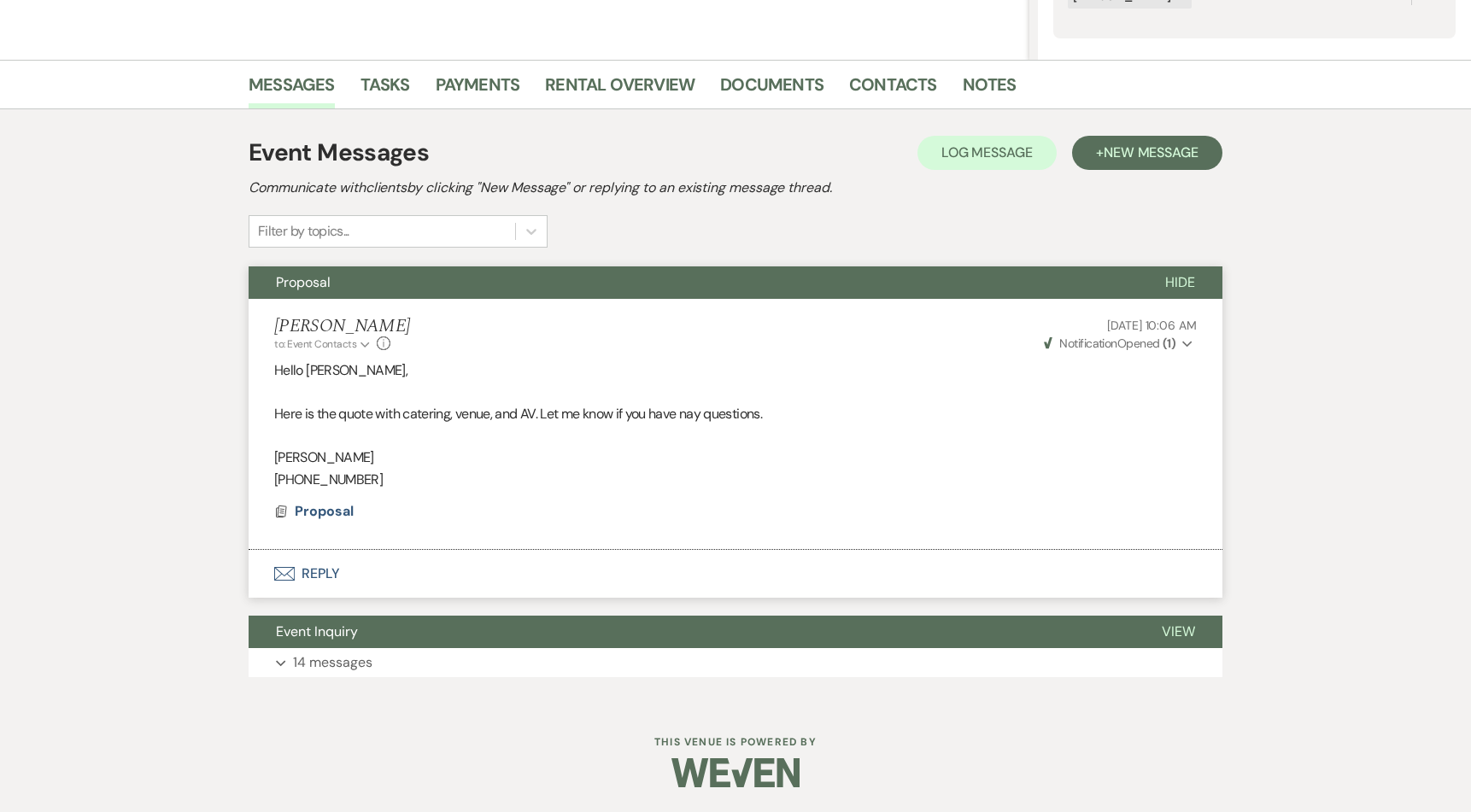
click at [320, 583] on button "Envelope Reply" at bounding box center [736, 574] width 974 height 48
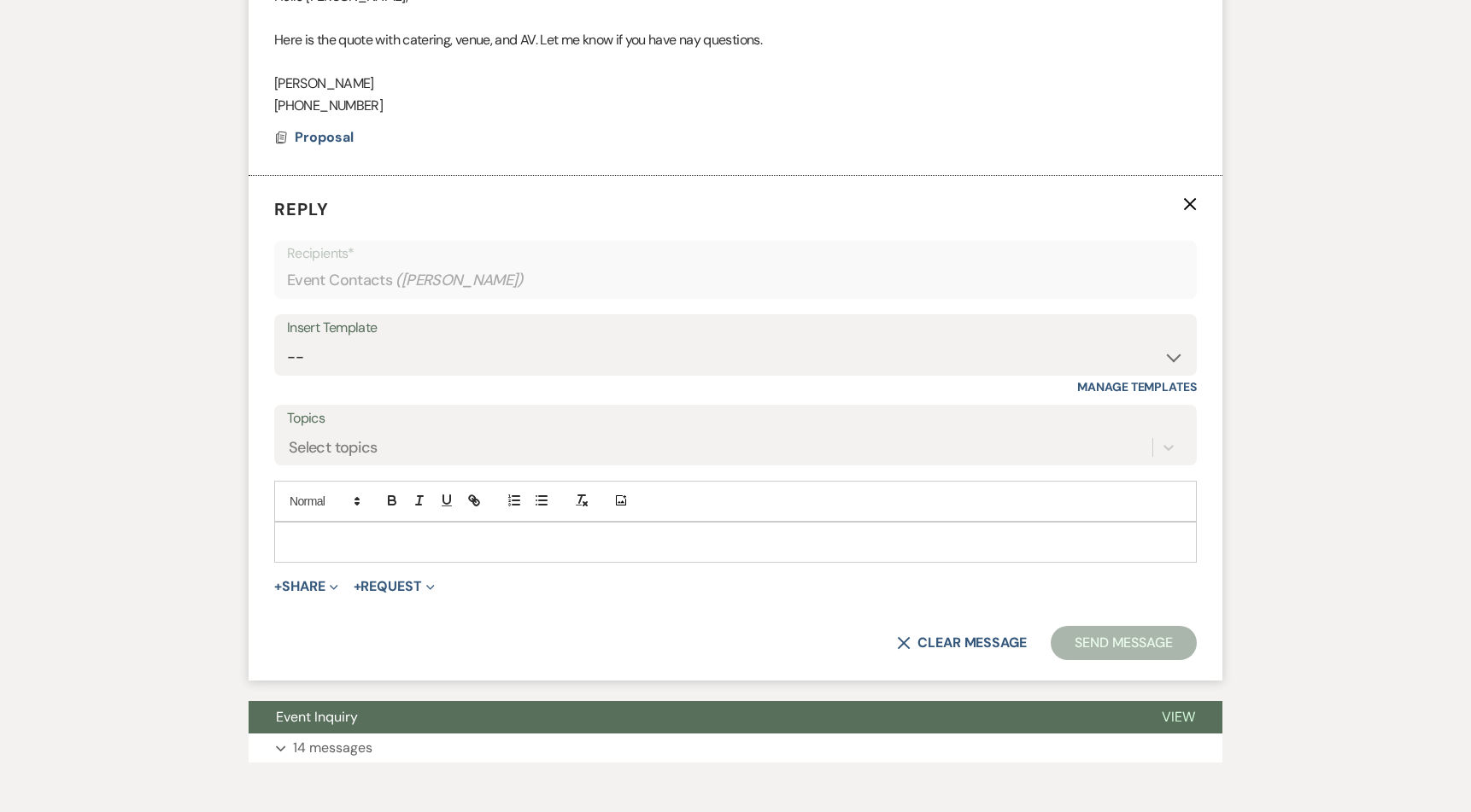
scroll to position [765, 0]
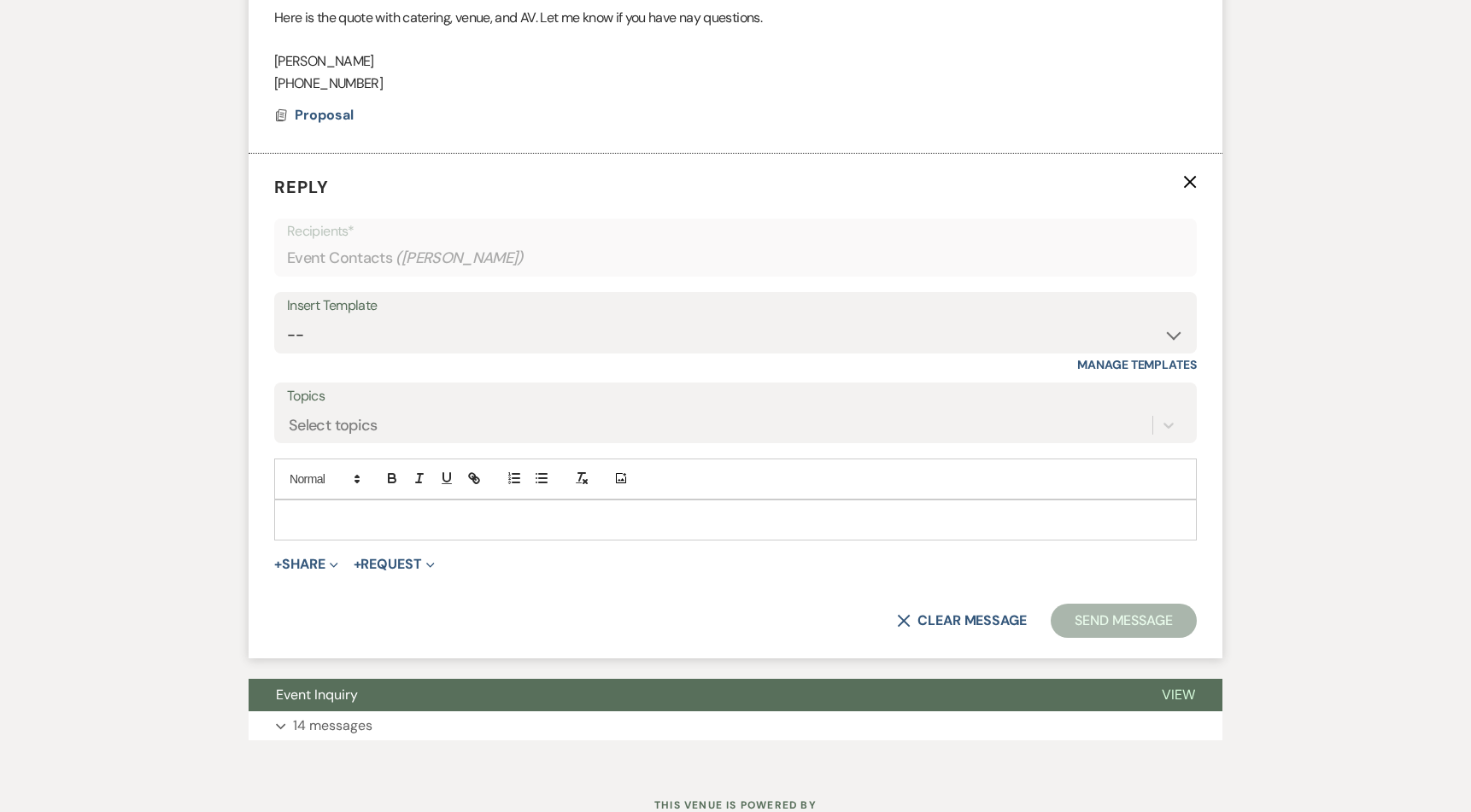
click at [465, 524] on p at bounding box center [736, 520] width 895 height 19
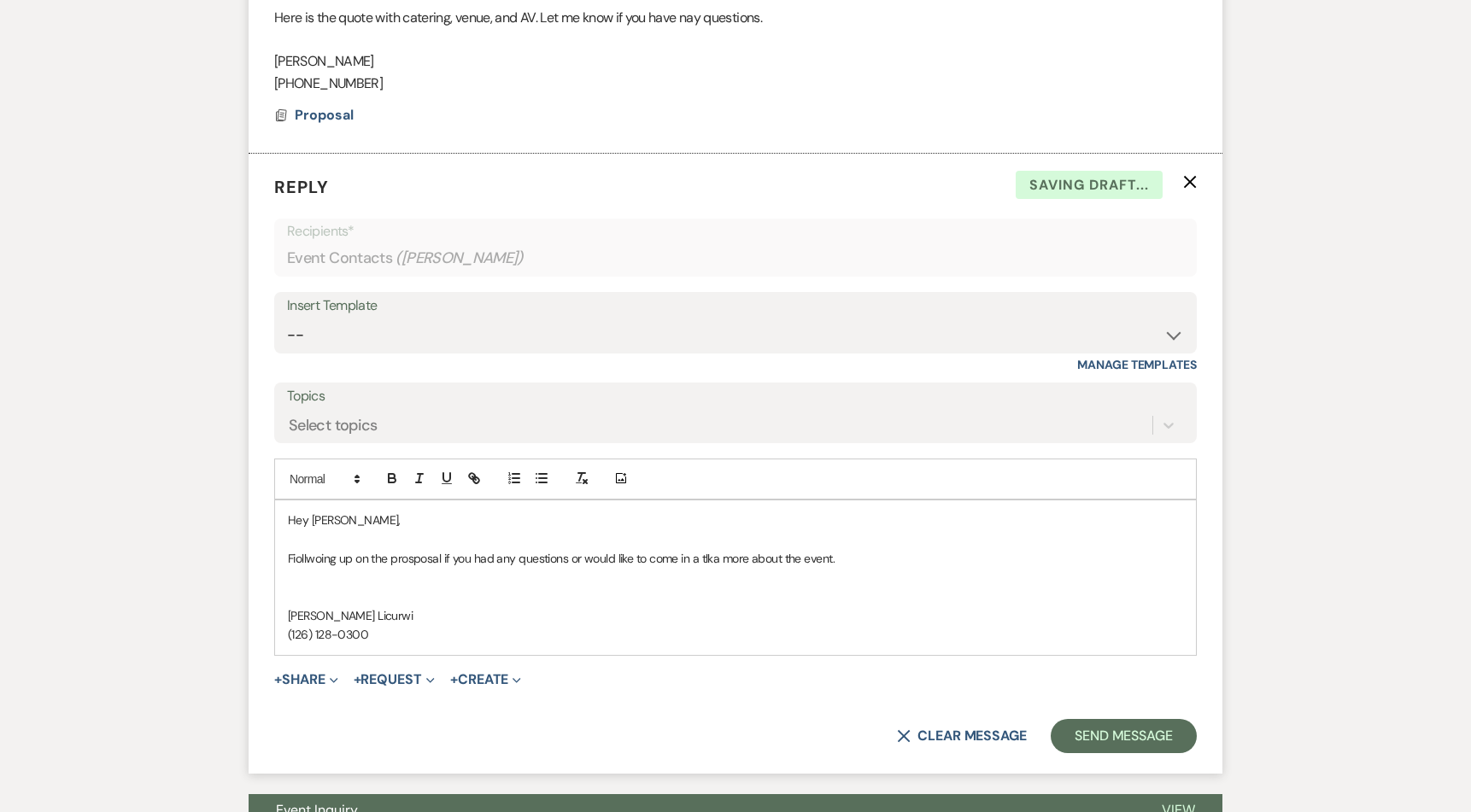
click at [303, 630] on p "(126) 128-0300" at bounding box center [736, 634] width 895 height 19
click at [368, 596] on p at bounding box center [736, 597] width 895 height 19
click at [360, 611] on p "Anthony Licurwi" at bounding box center [736, 616] width 895 height 19
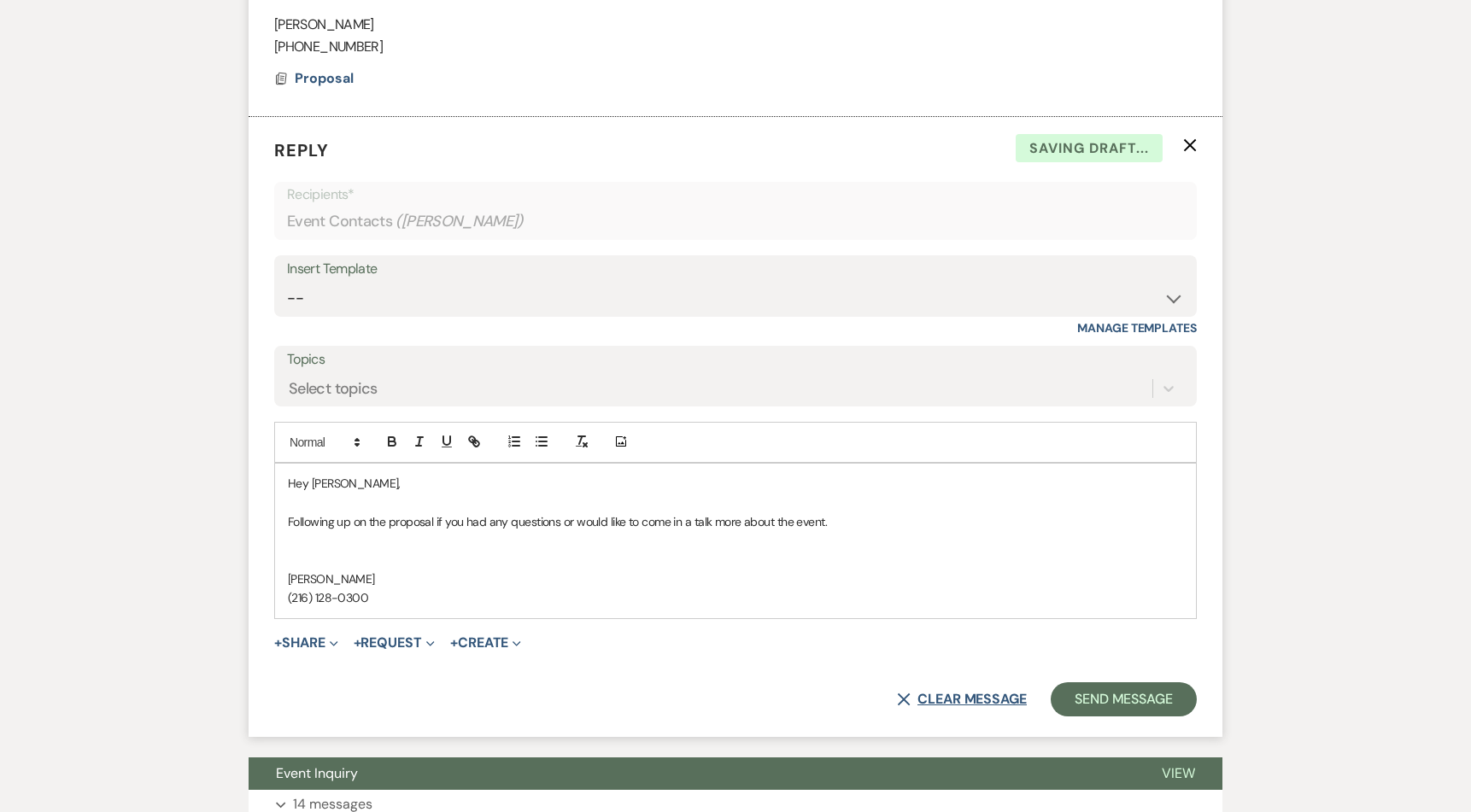
scroll to position [819, 0]
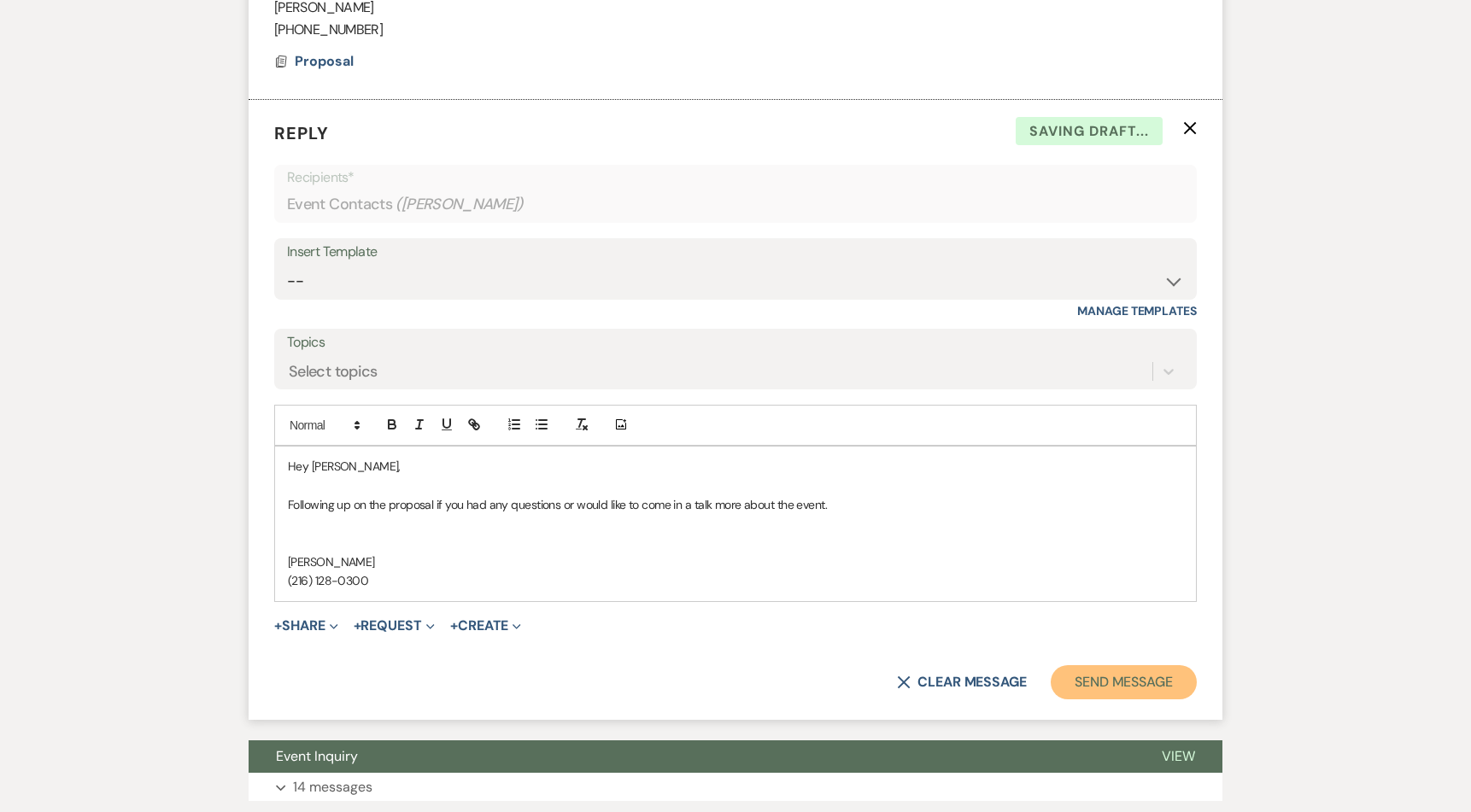
click at [1121, 673] on button "Send Message" at bounding box center [1123, 682] width 146 height 35
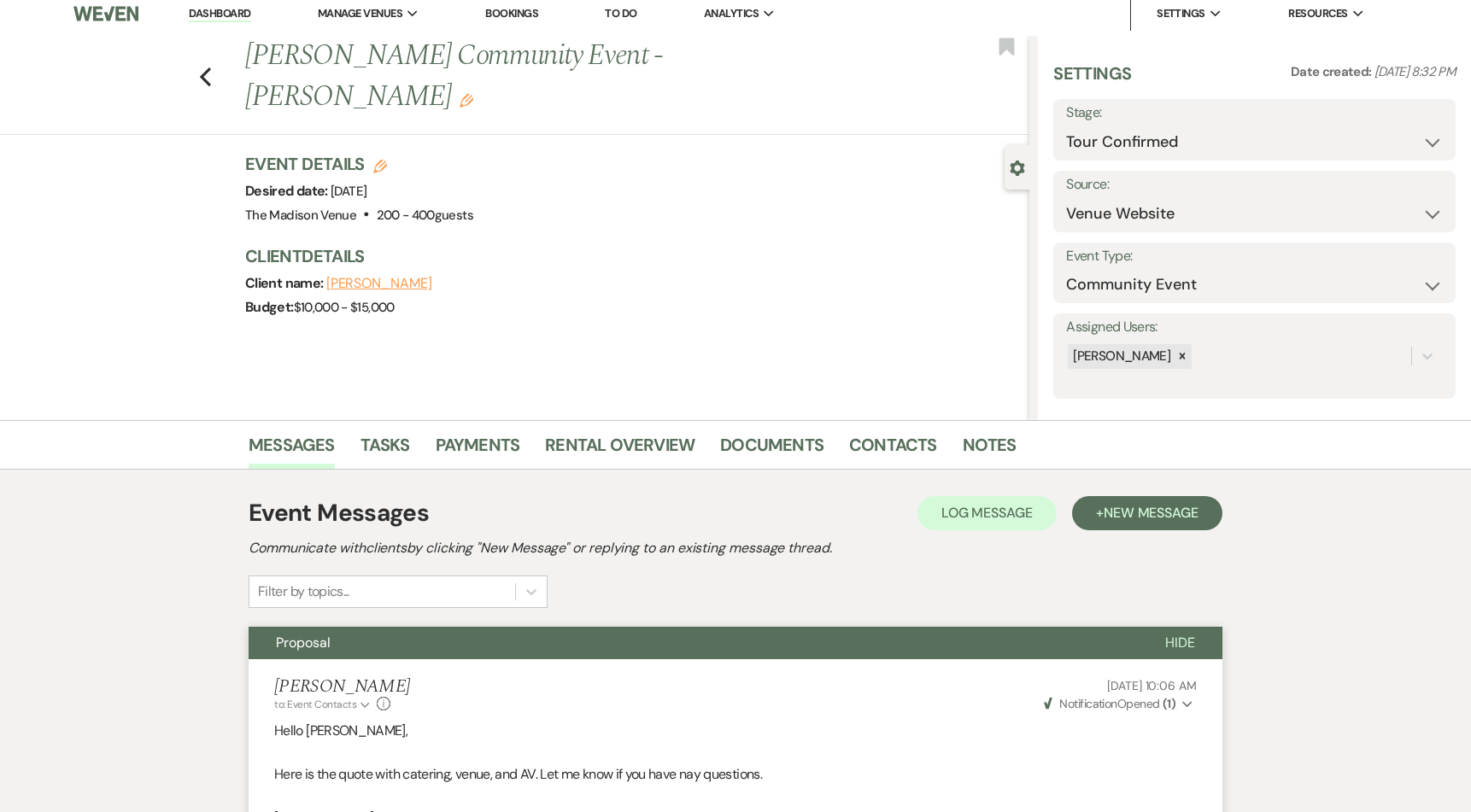
scroll to position [0, 0]
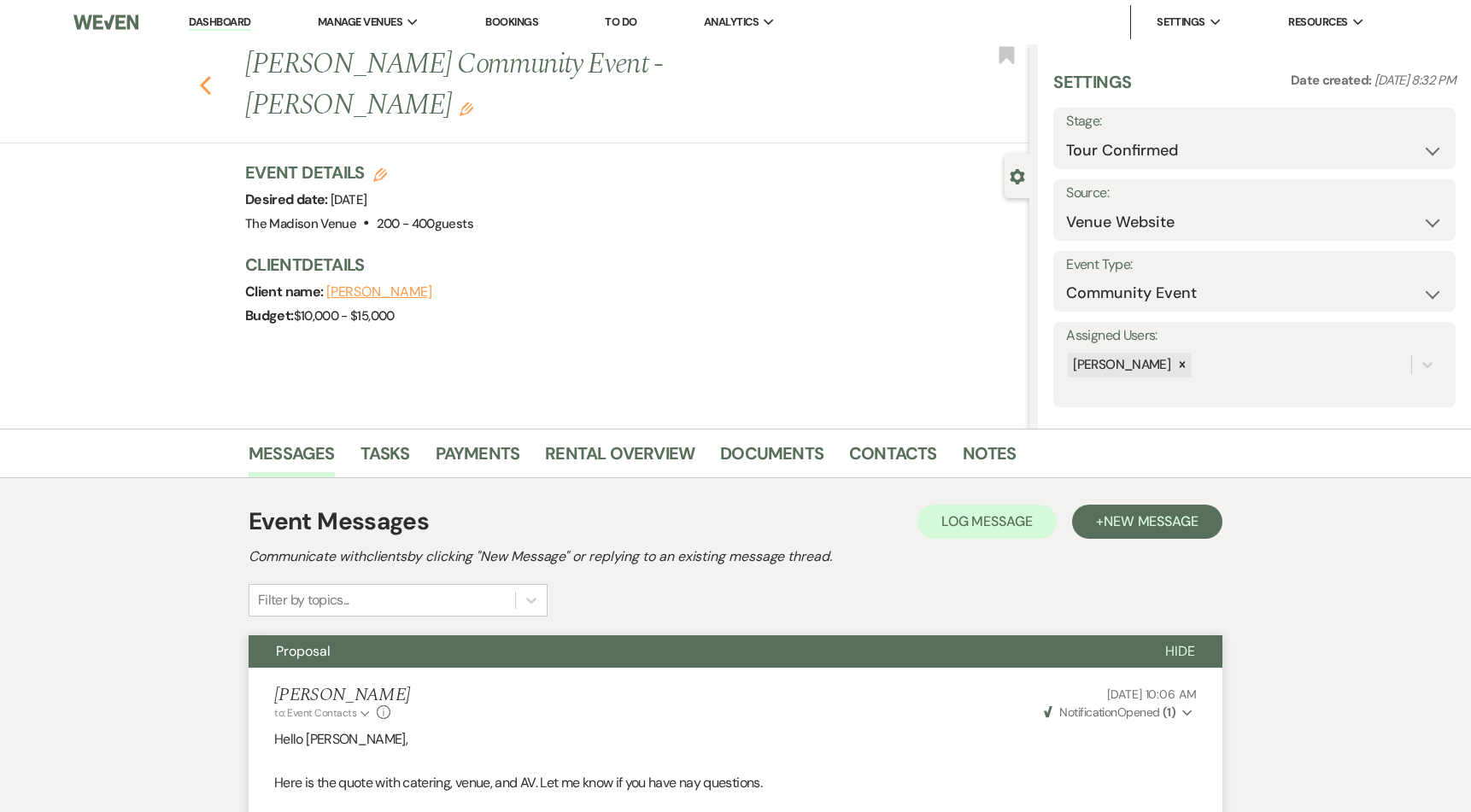
click at [211, 76] on use "button" at bounding box center [205, 85] width 12 height 19
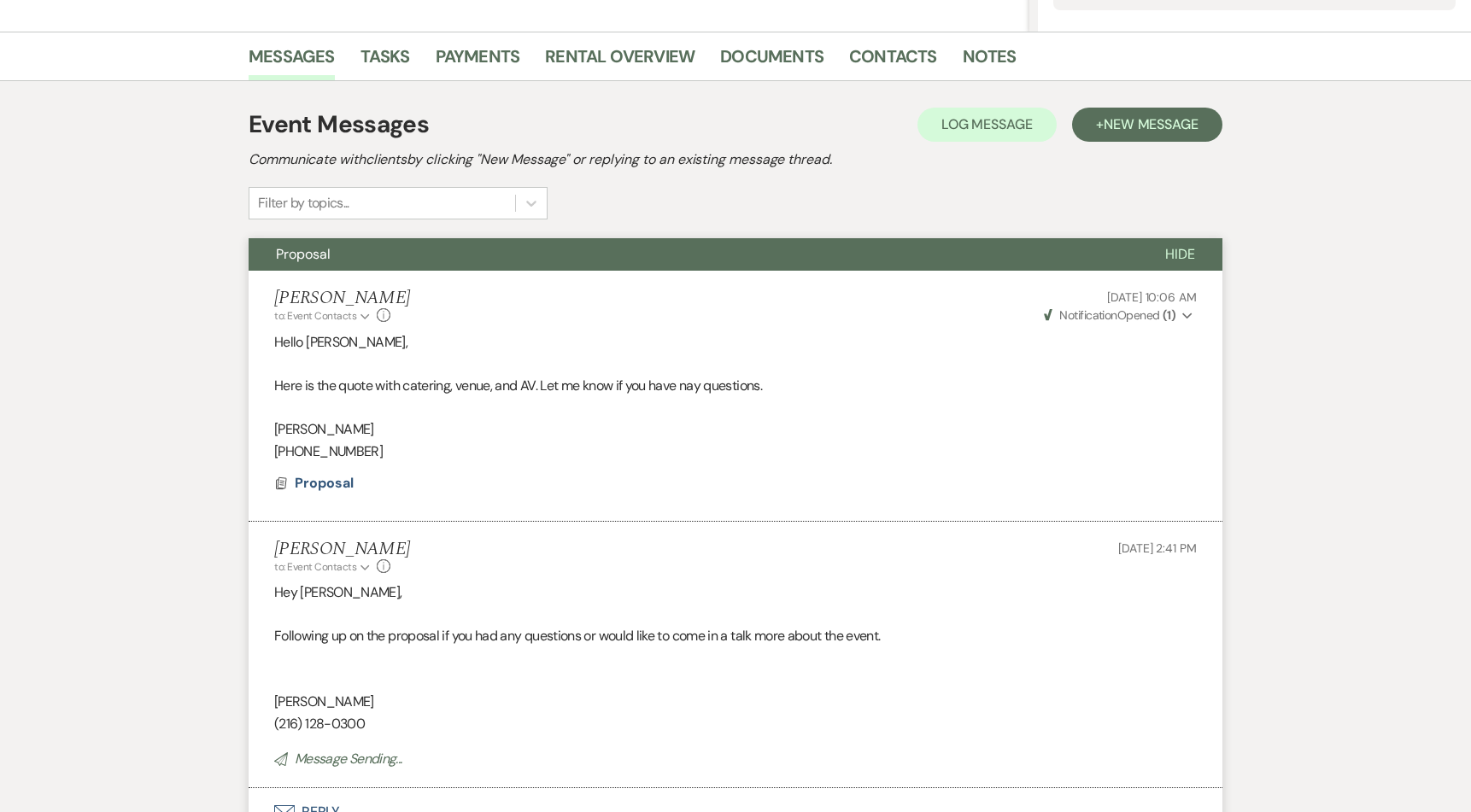
select select "4"
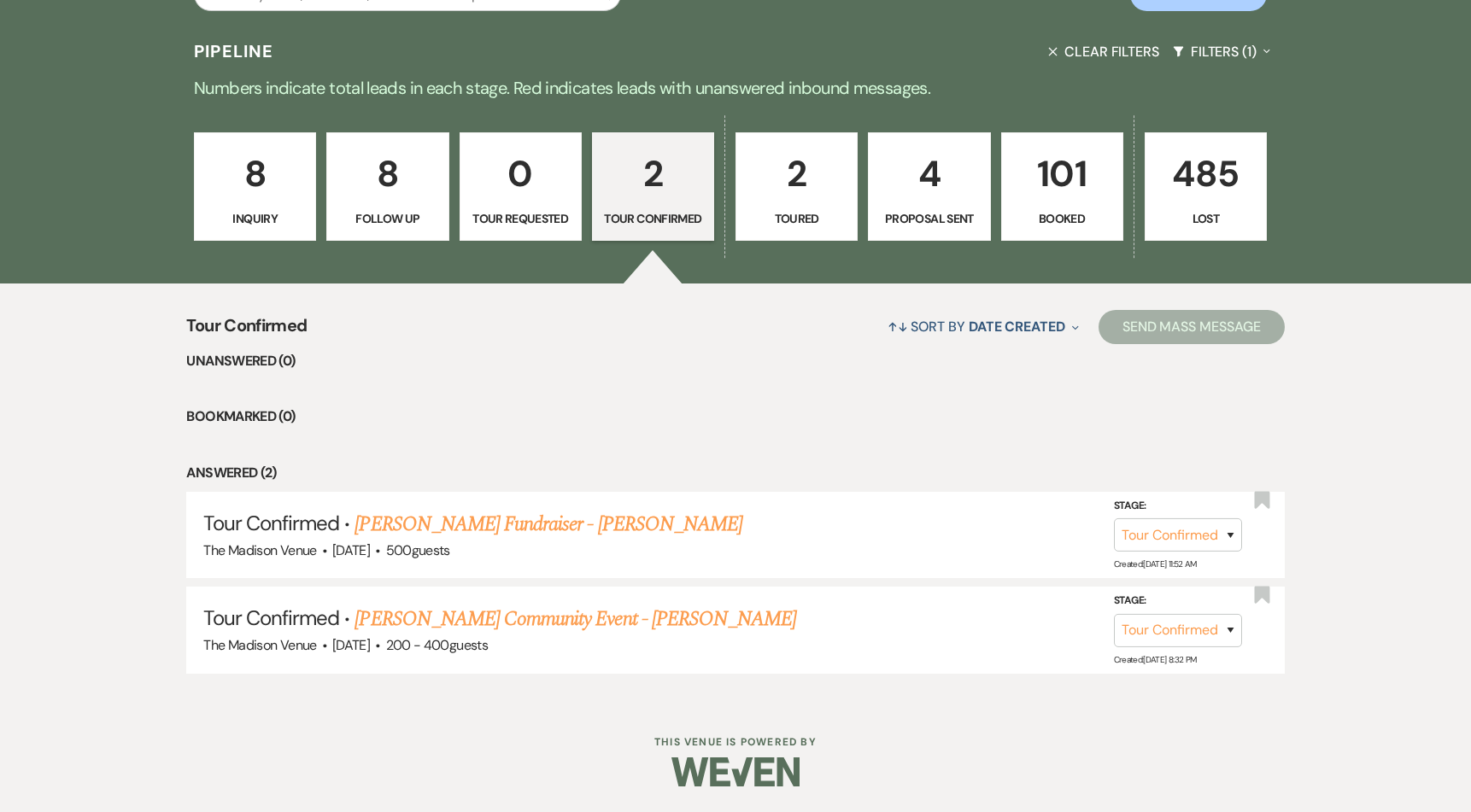
click at [791, 196] on p "2" at bounding box center [796, 174] width 100 height 58
select select "5"
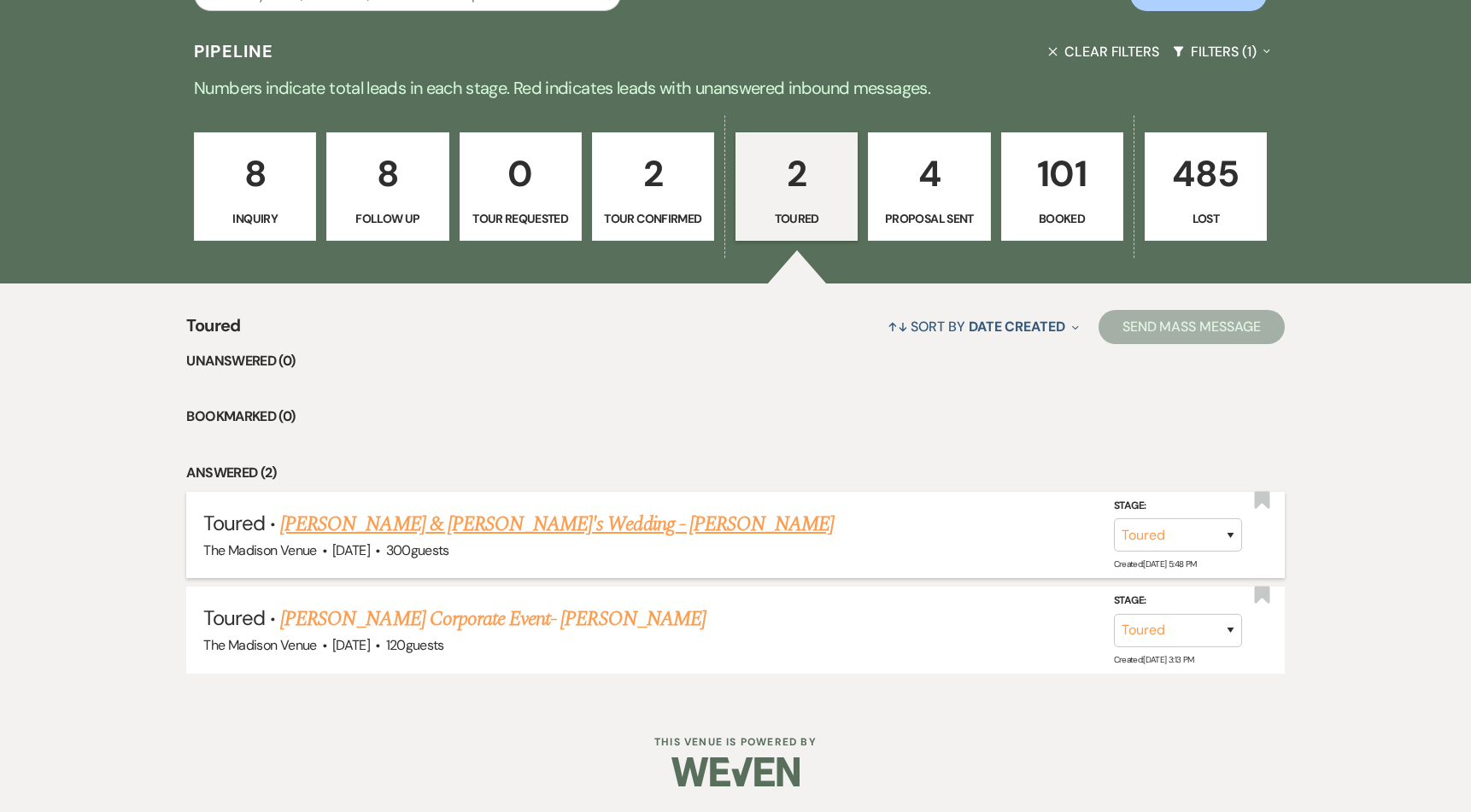
click at [433, 523] on link "Jai & Diana's Wedding - Anthony" at bounding box center [557, 524] width 553 height 31
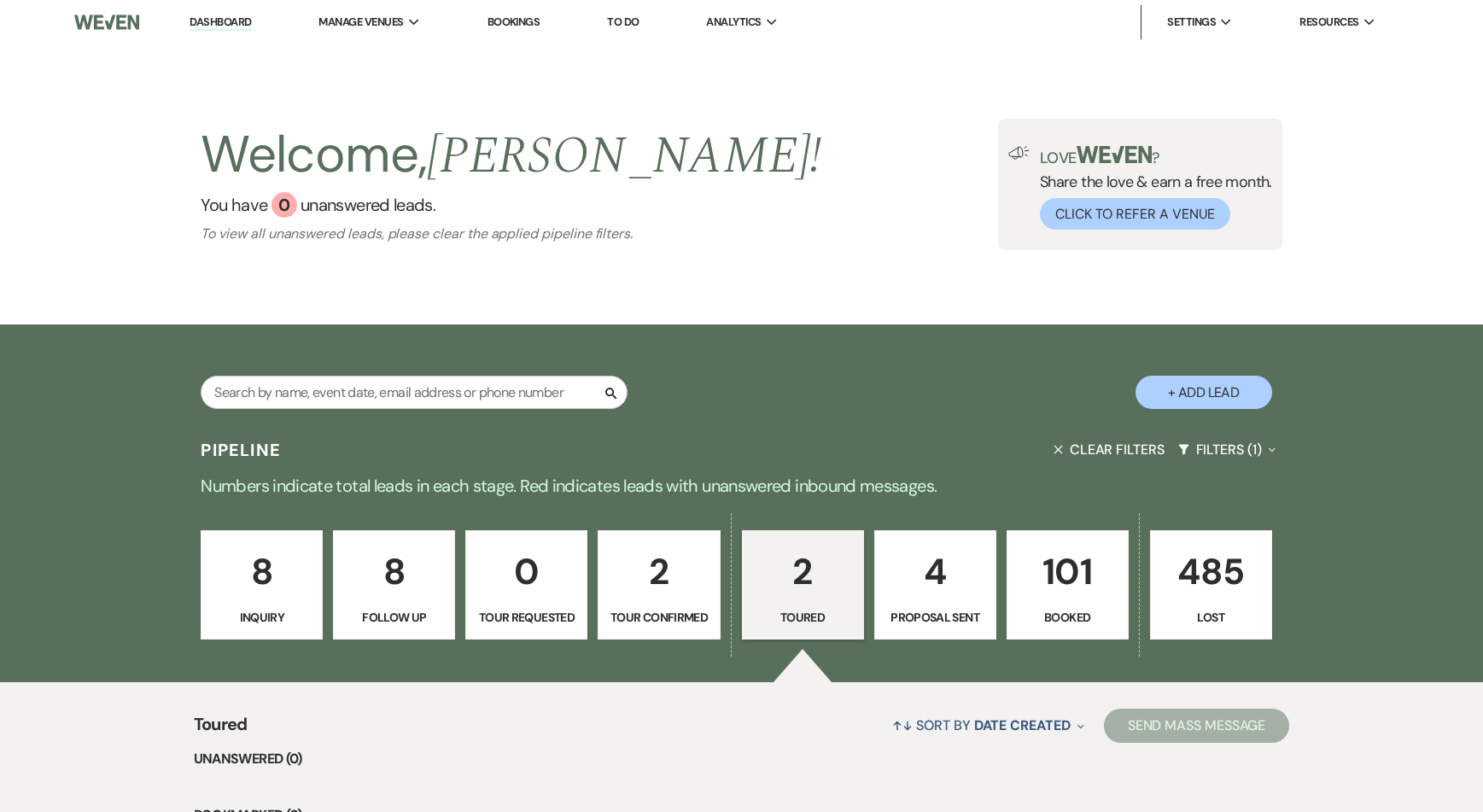
select select "5"
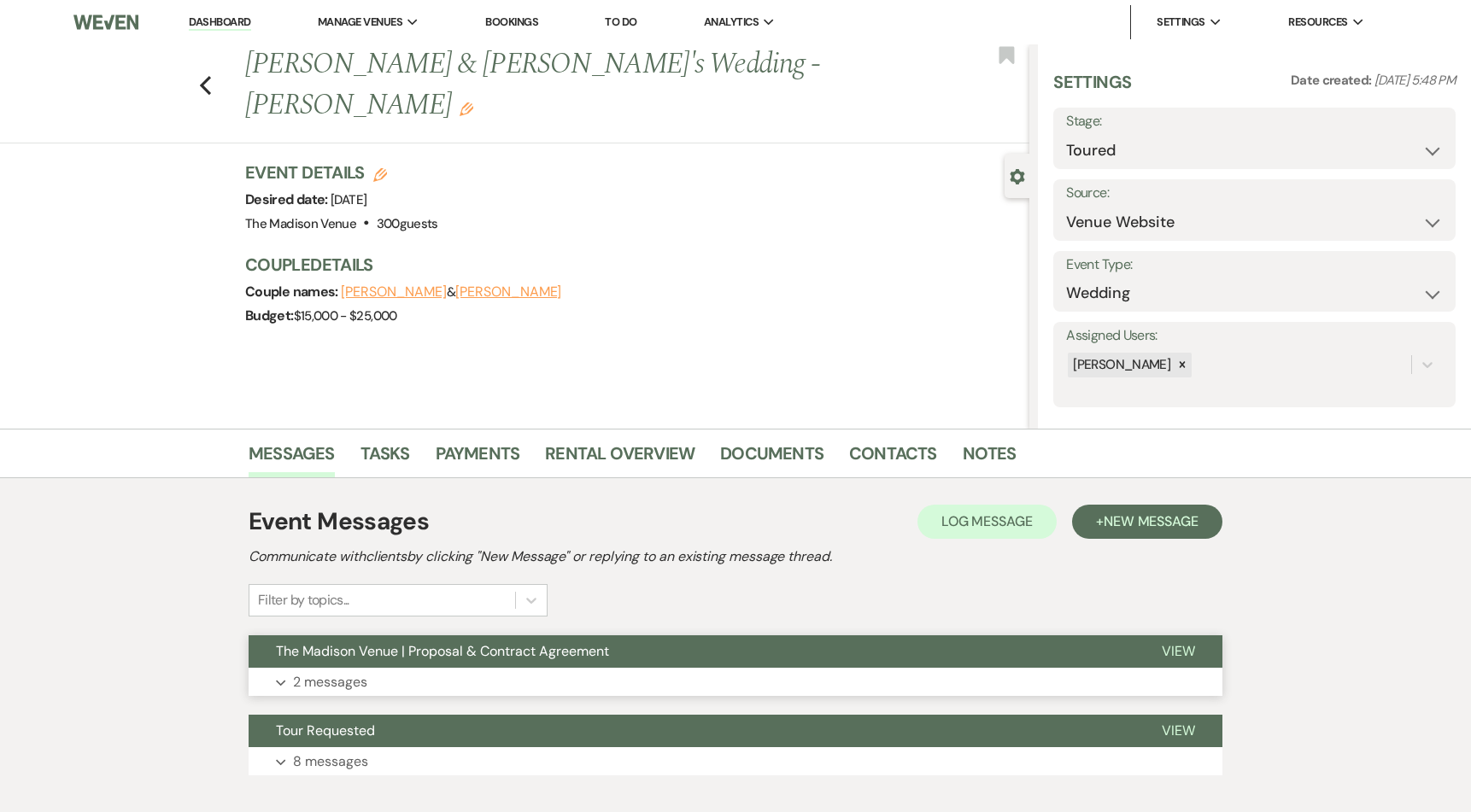
click at [567, 646] on span "The Madison Venue | Proposal & Contract Agreement" at bounding box center [442, 651] width 333 height 18
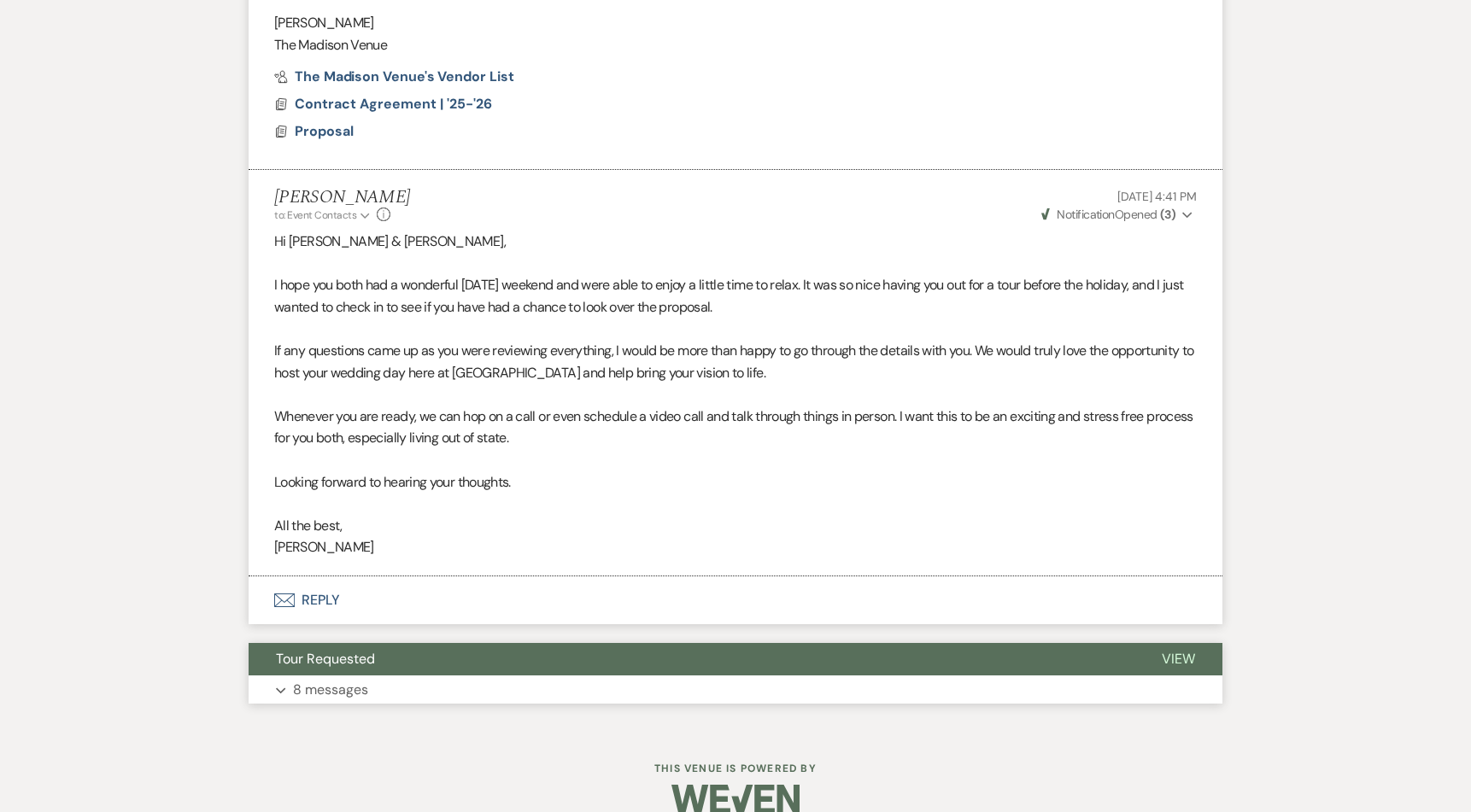
scroll to position [1331, 0]
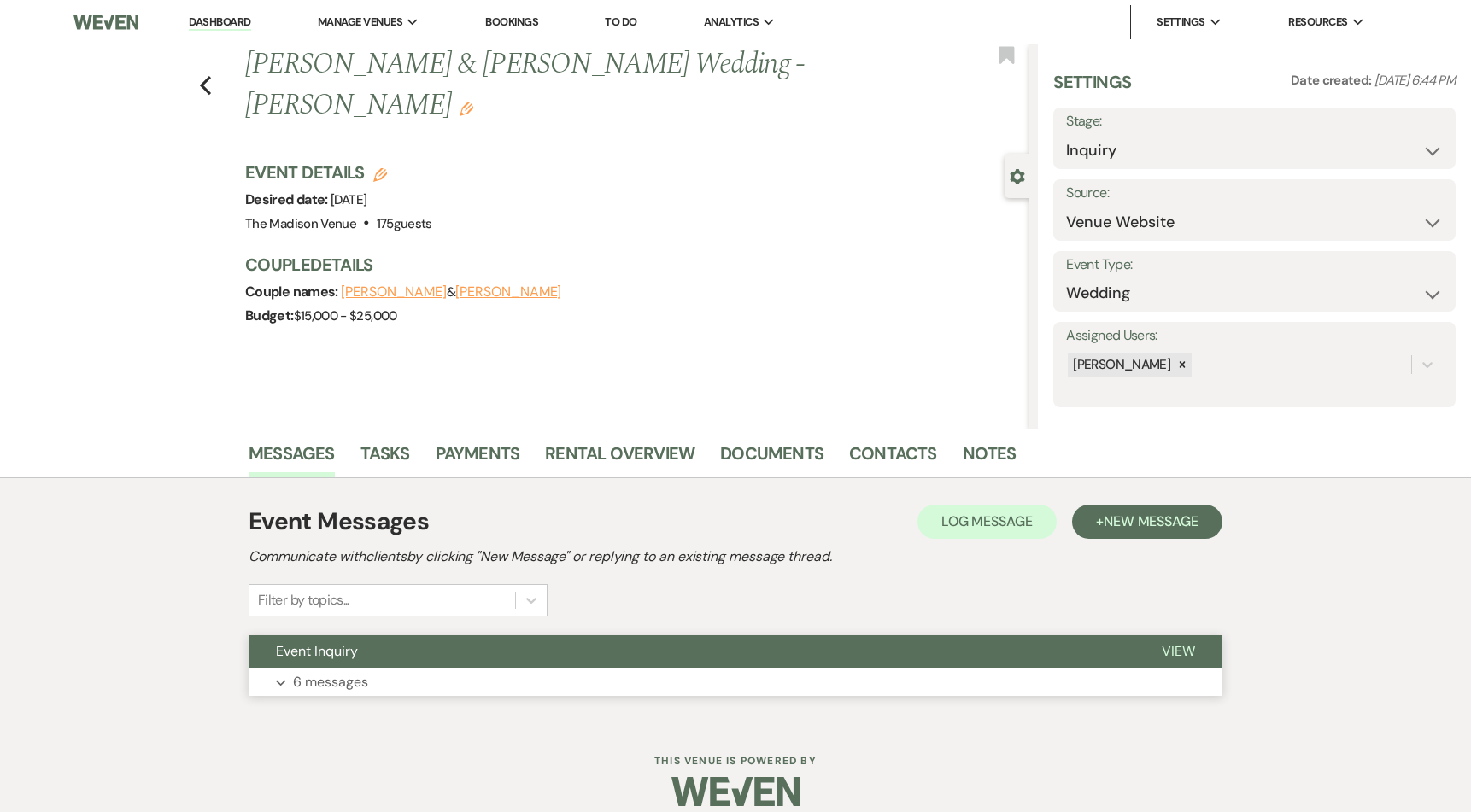
click at [598, 650] on button "Event Inquiry" at bounding box center [691, 652] width 885 height 33
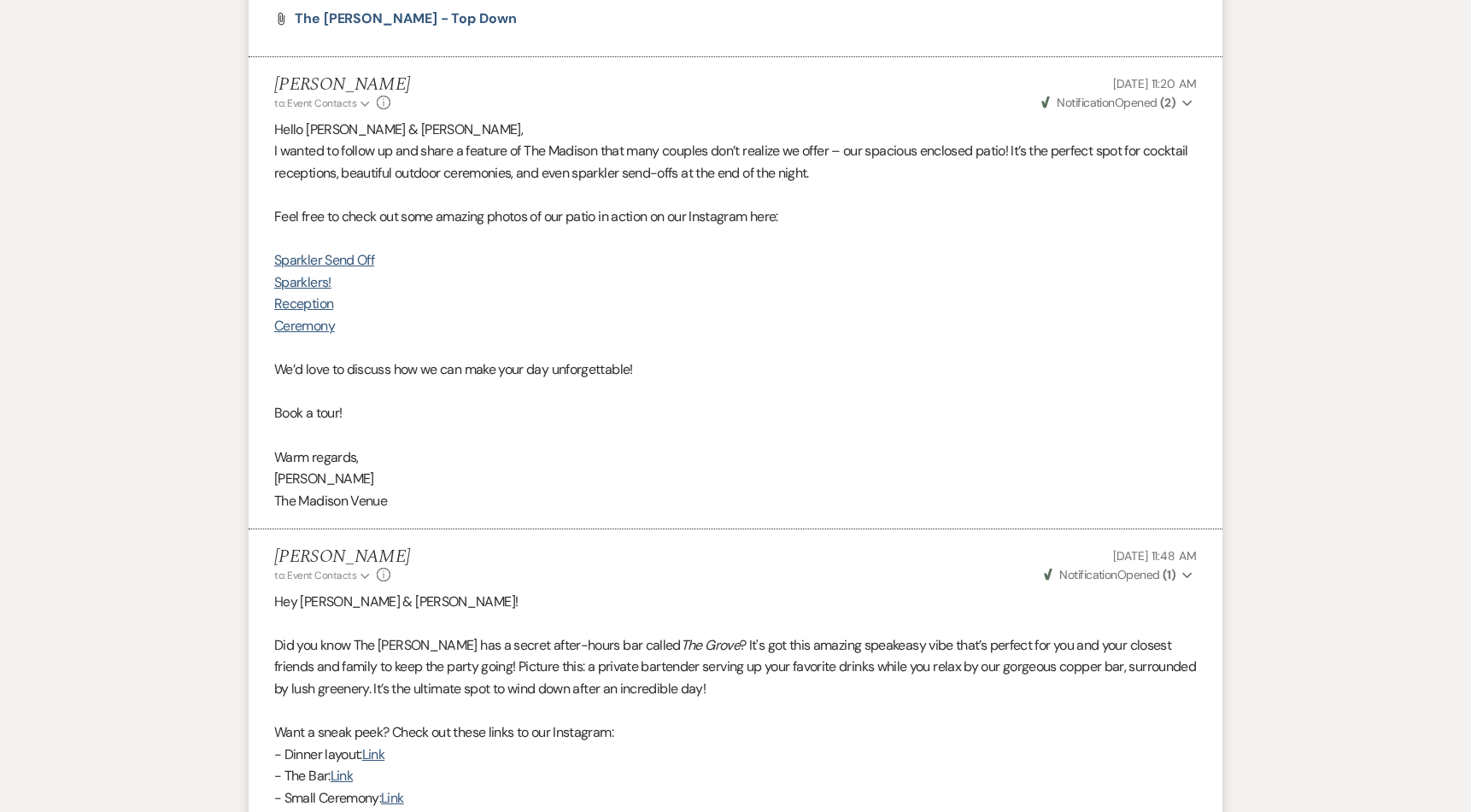
scroll to position [3837, 0]
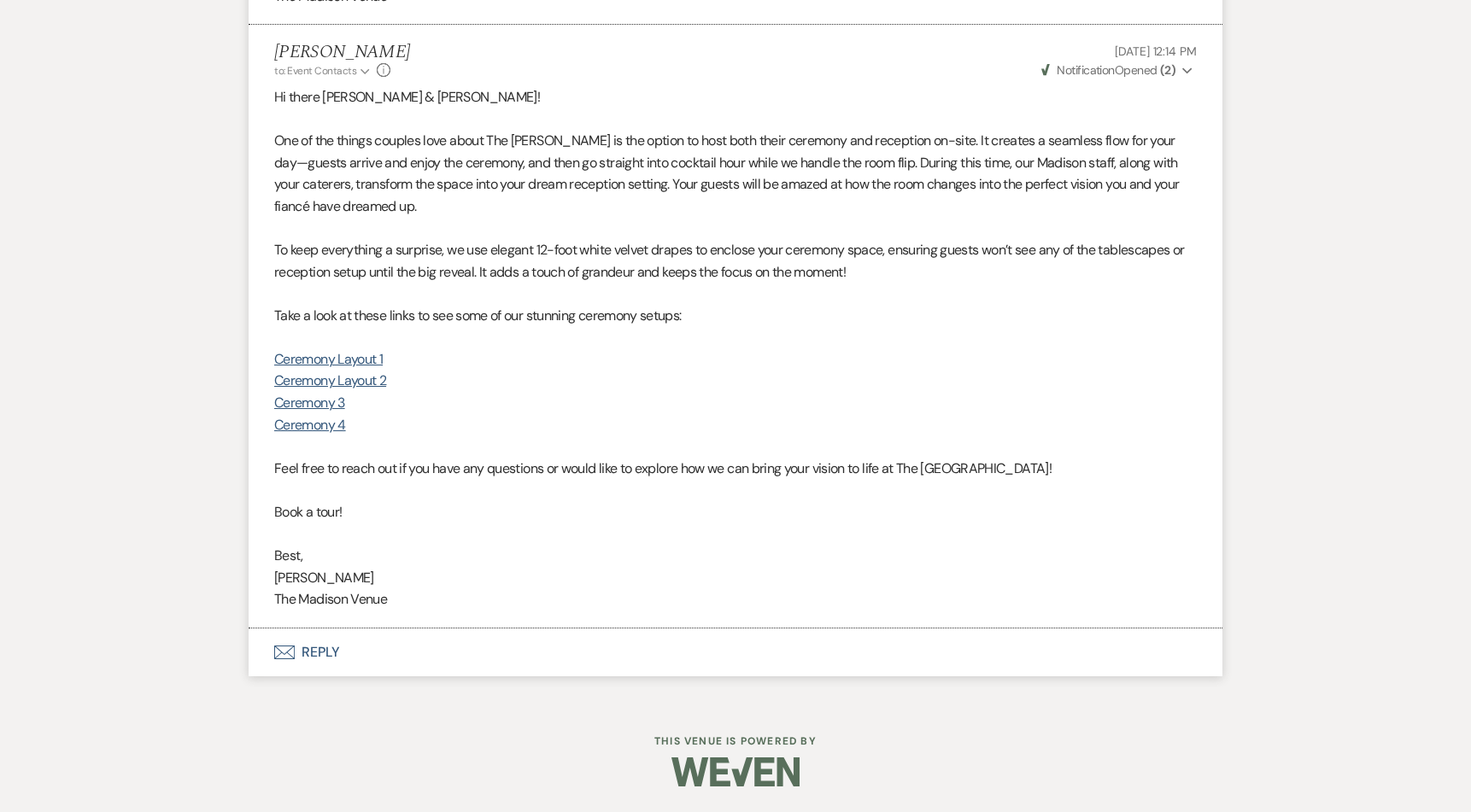
click at [329, 654] on button "Envelope Reply" at bounding box center [736, 653] width 974 height 48
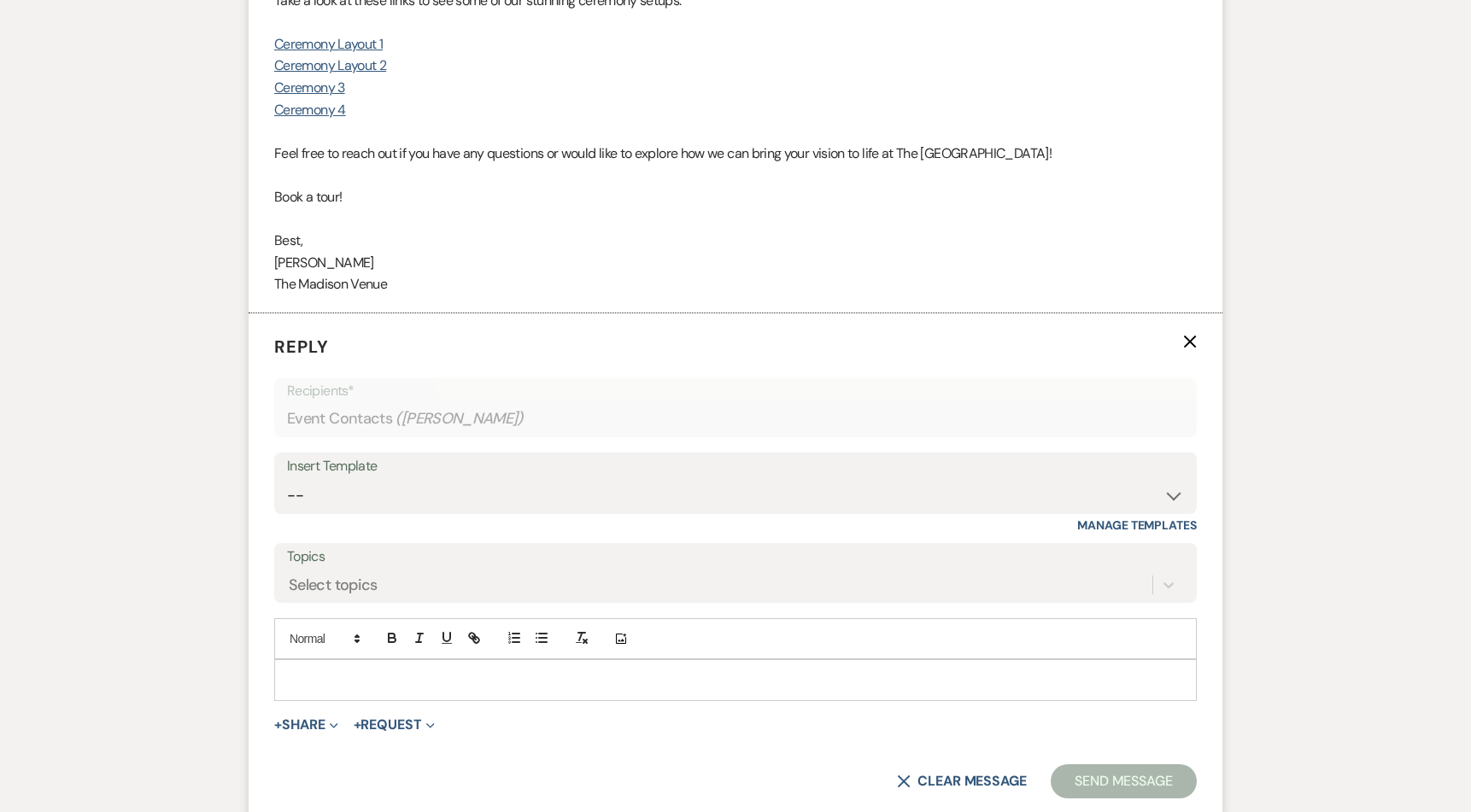
scroll to position [4163, 0]
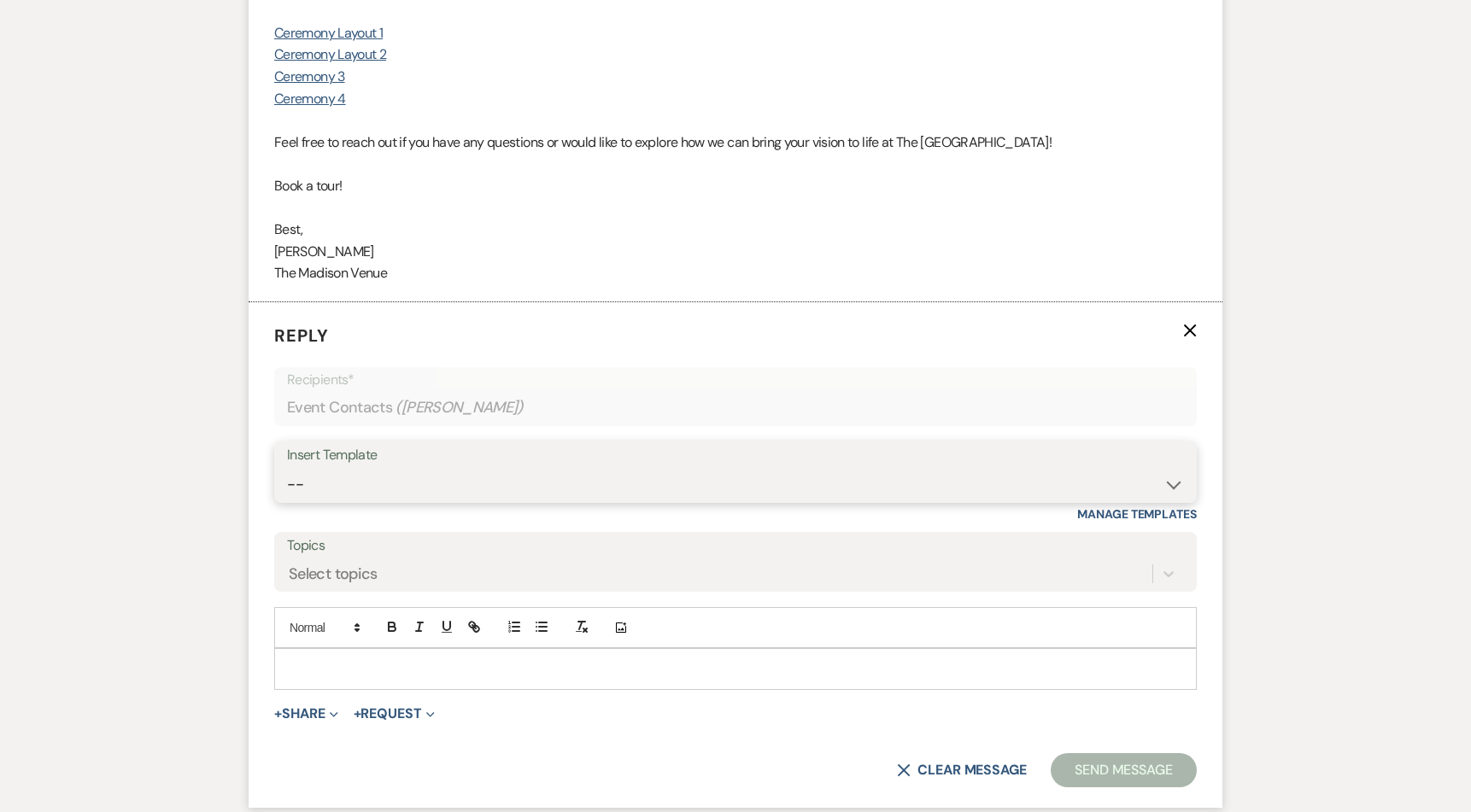
click at [454, 485] on select "-- Weven Planning Portal Introduction (Booked Events) Corporate Lead Follow Up …" at bounding box center [736, 484] width 897 height 34
select select "3685"
click at [287, 467] on select "-- Weven Planning Portal Introduction (Booked Events) Corporate Lead Follow Up …" at bounding box center [736, 484] width 897 height 34
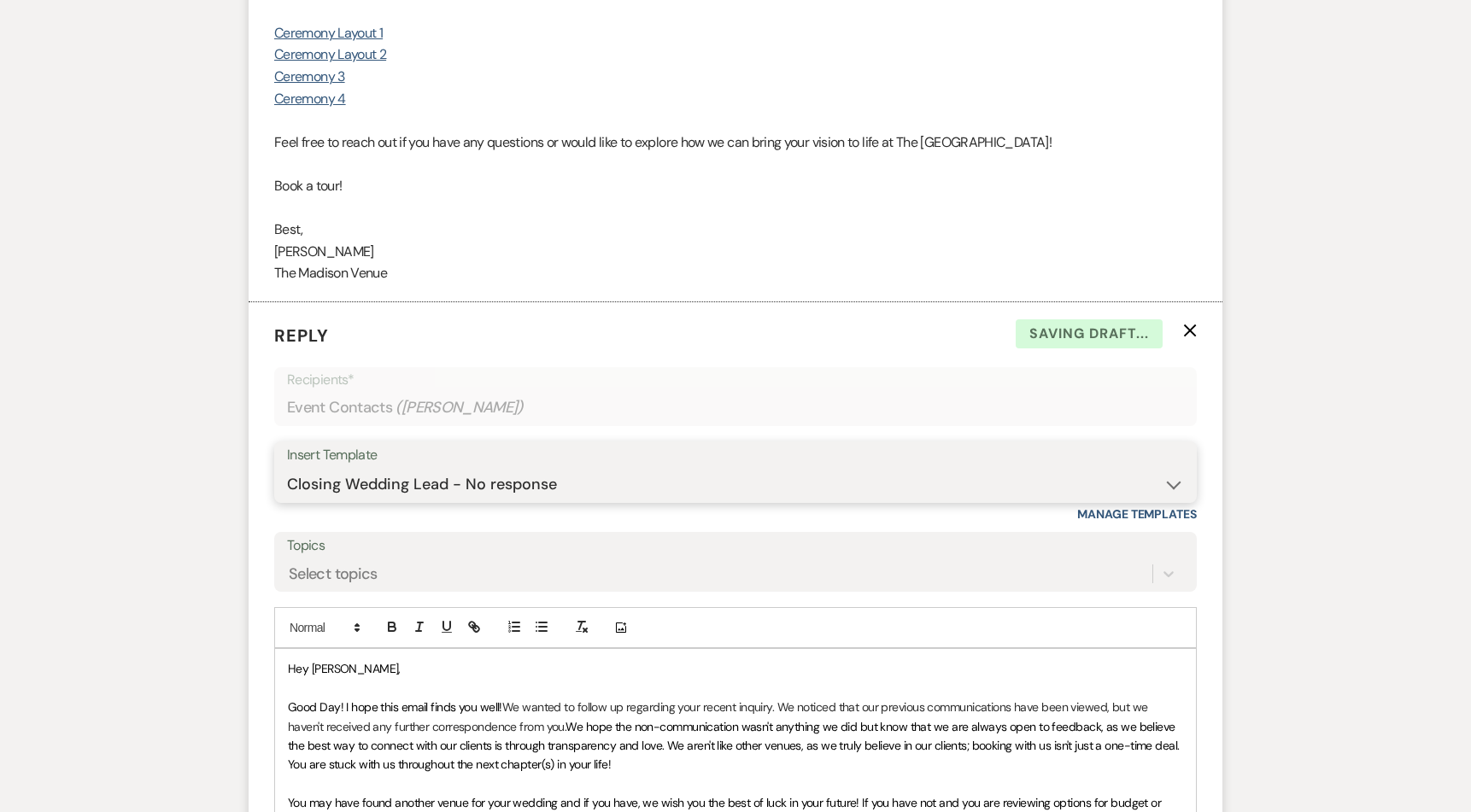
scroll to position [4658, 0]
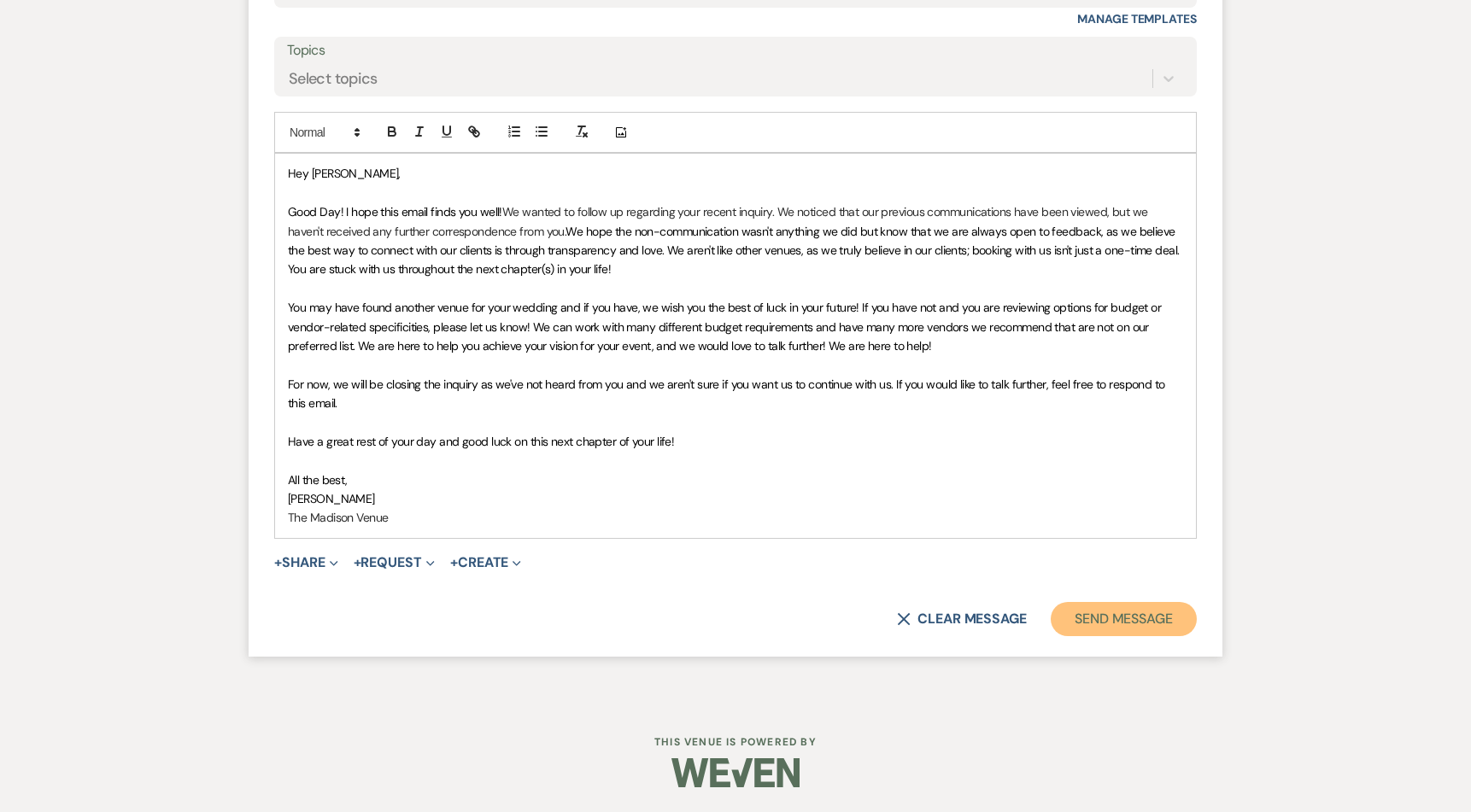
click at [1140, 633] on button "Send Message" at bounding box center [1123, 619] width 146 height 35
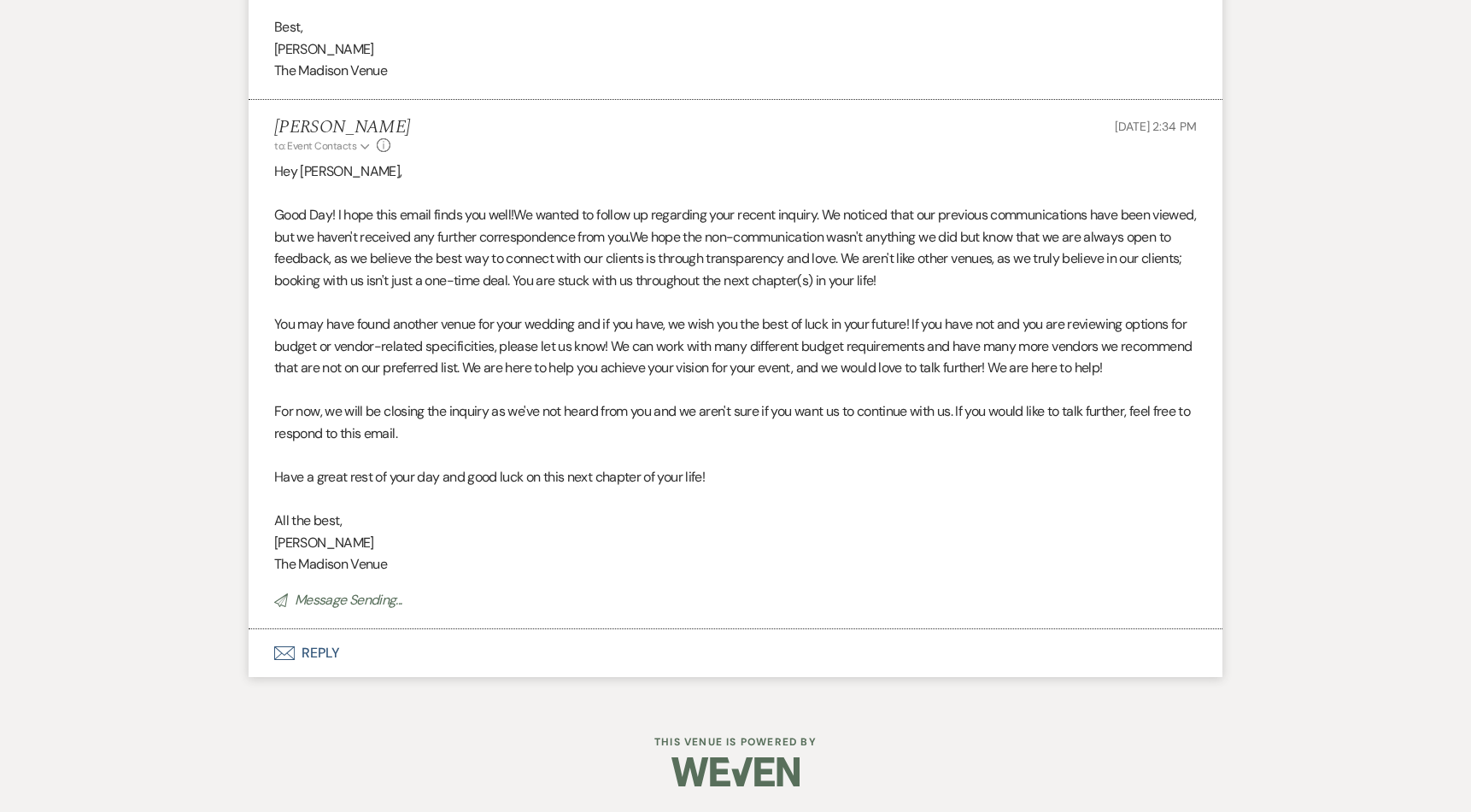
drag, startPoint x: 895, startPoint y: 585, endPoint x: 894, endPoint y: 596, distance: 11.0
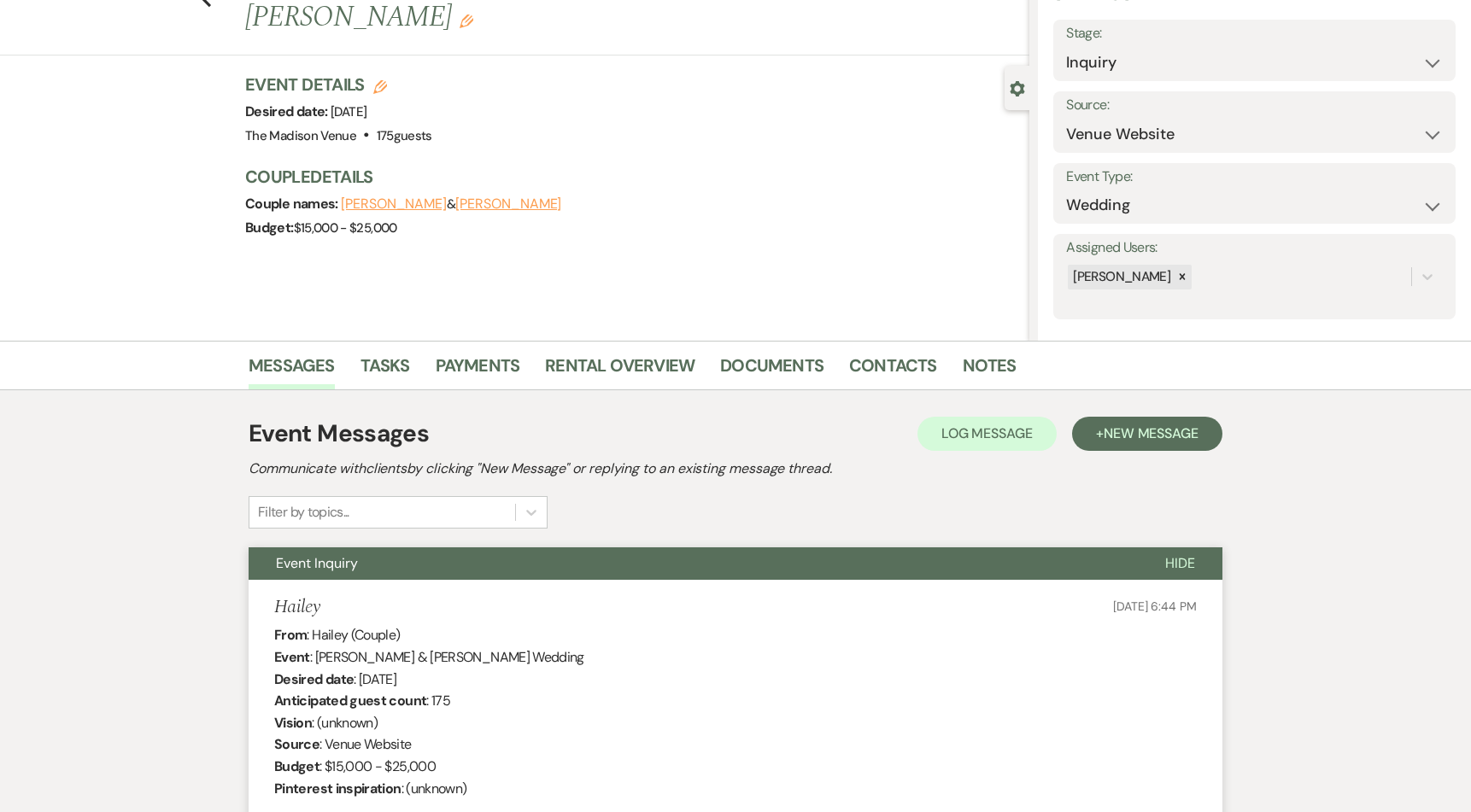
scroll to position [0, 0]
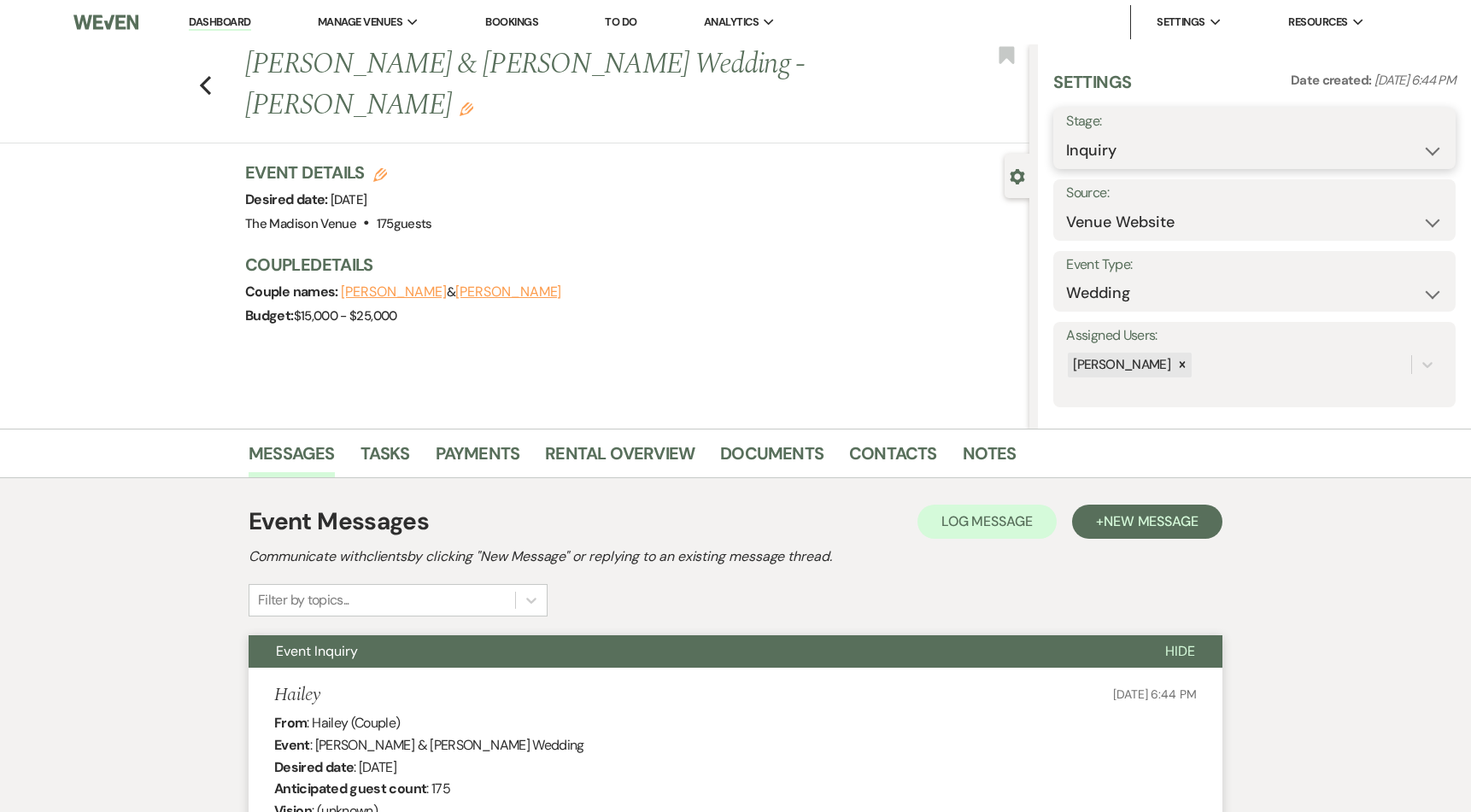
click at [1175, 149] on select "Inquiry Follow Up Tour Requested Tour Confirmed Toured Proposal Sent Booked Lost" at bounding box center [1254, 151] width 376 height 34
select select "8"
click at [1066, 134] on select "Inquiry Follow Up Tour Requested Tour Confirmed Toured Proposal Sent Booked Lost" at bounding box center [1254, 151] width 376 height 34
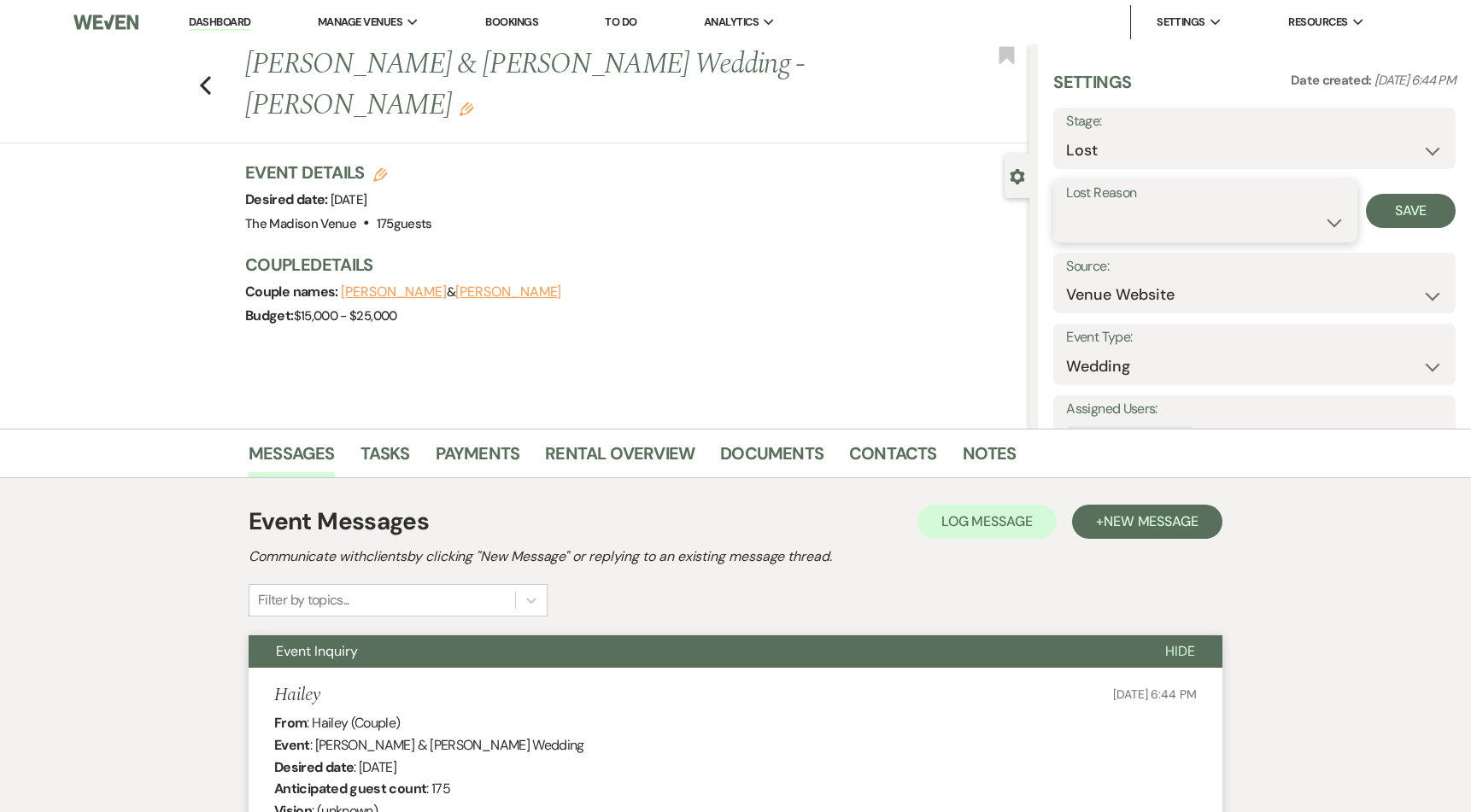
click at [1151, 227] on select "Booked Elsewhere Budget Date Unavailable No Response Not a Good Match Capacity …" at bounding box center [1205, 222] width 278 height 34
select select "5"
click at [1066, 205] on select "Booked Elsewhere Budget Date Unavailable No Response Not a Good Match Capacity …" at bounding box center [1205, 222] width 278 height 34
click at [1382, 212] on button "Save" at bounding box center [1410, 211] width 89 height 35
click at [211, 76] on use "button" at bounding box center [205, 85] width 12 height 19
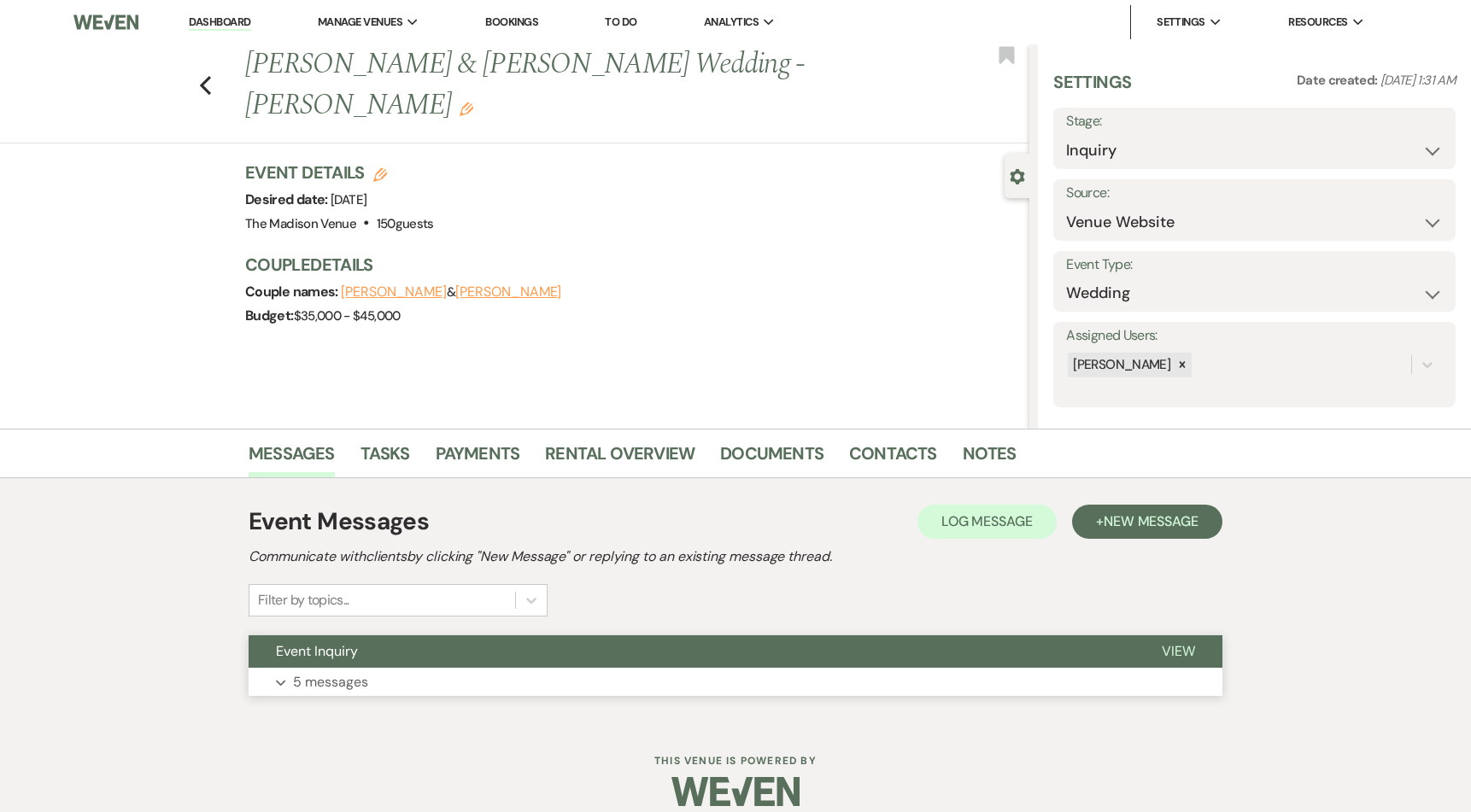
click at [680, 667] on button "Event Inquiry" at bounding box center [691, 652] width 885 height 33
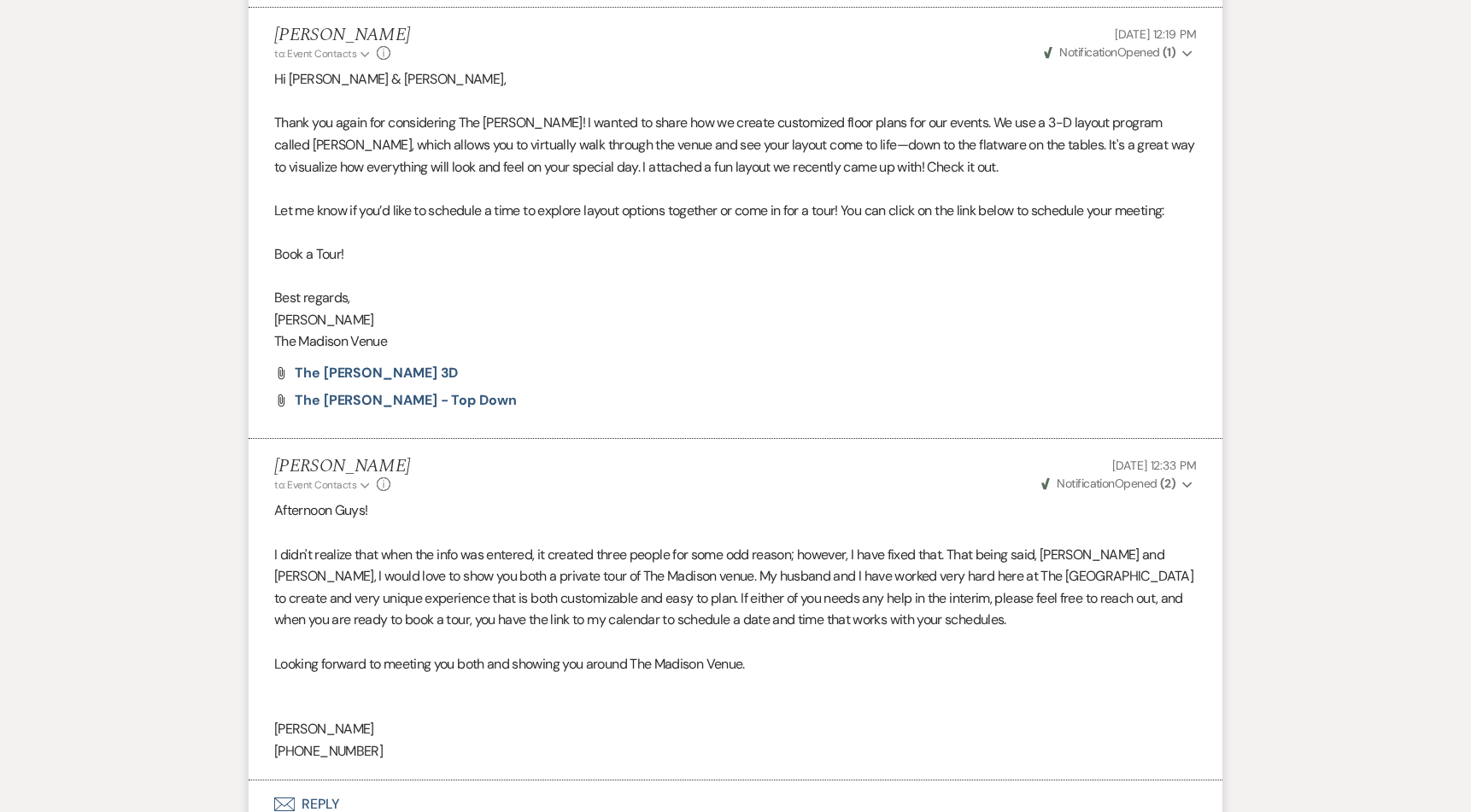
scroll to position [3386, 0]
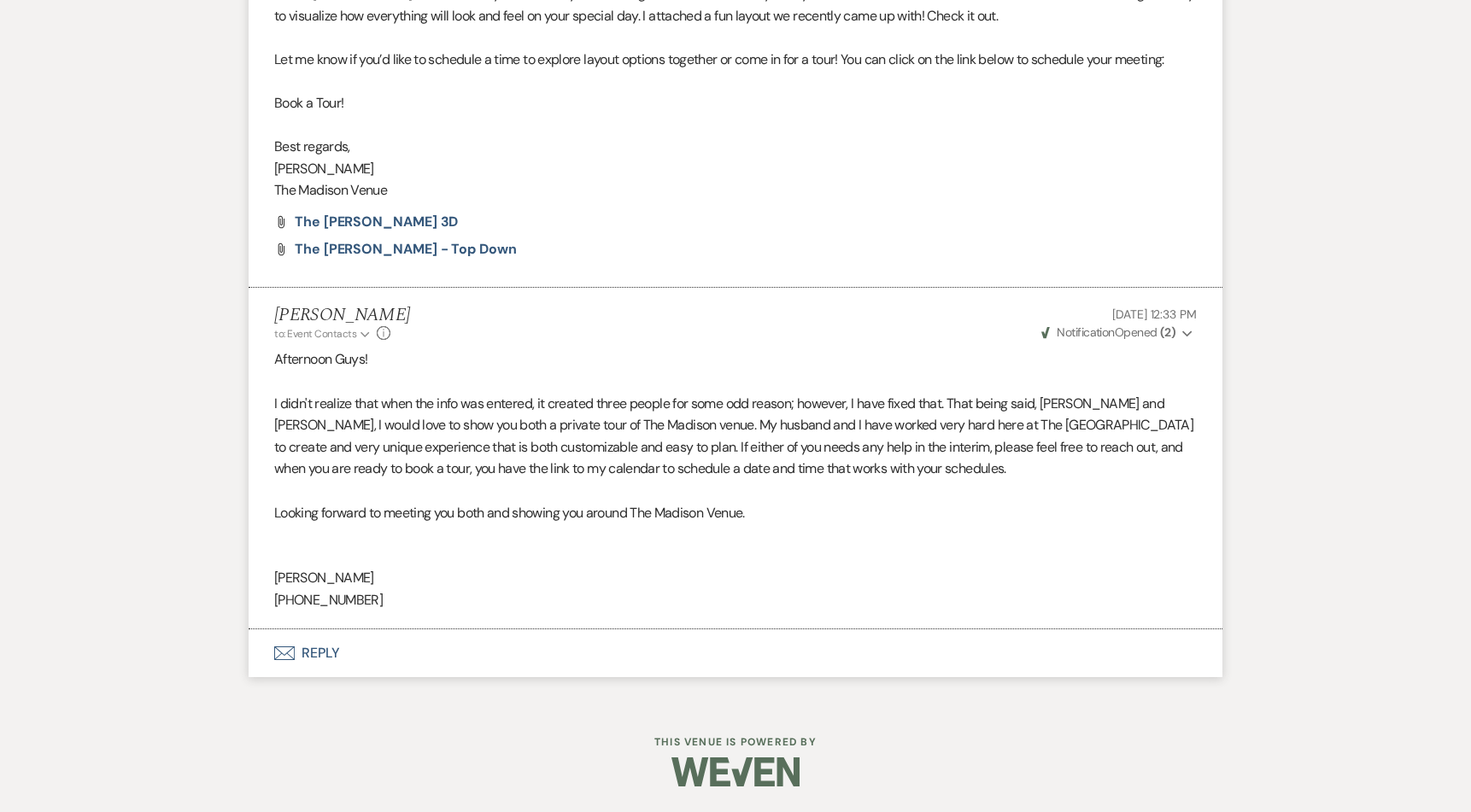
click at [327, 657] on button "Envelope Reply" at bounding box center [736, 654] width 974 height 48
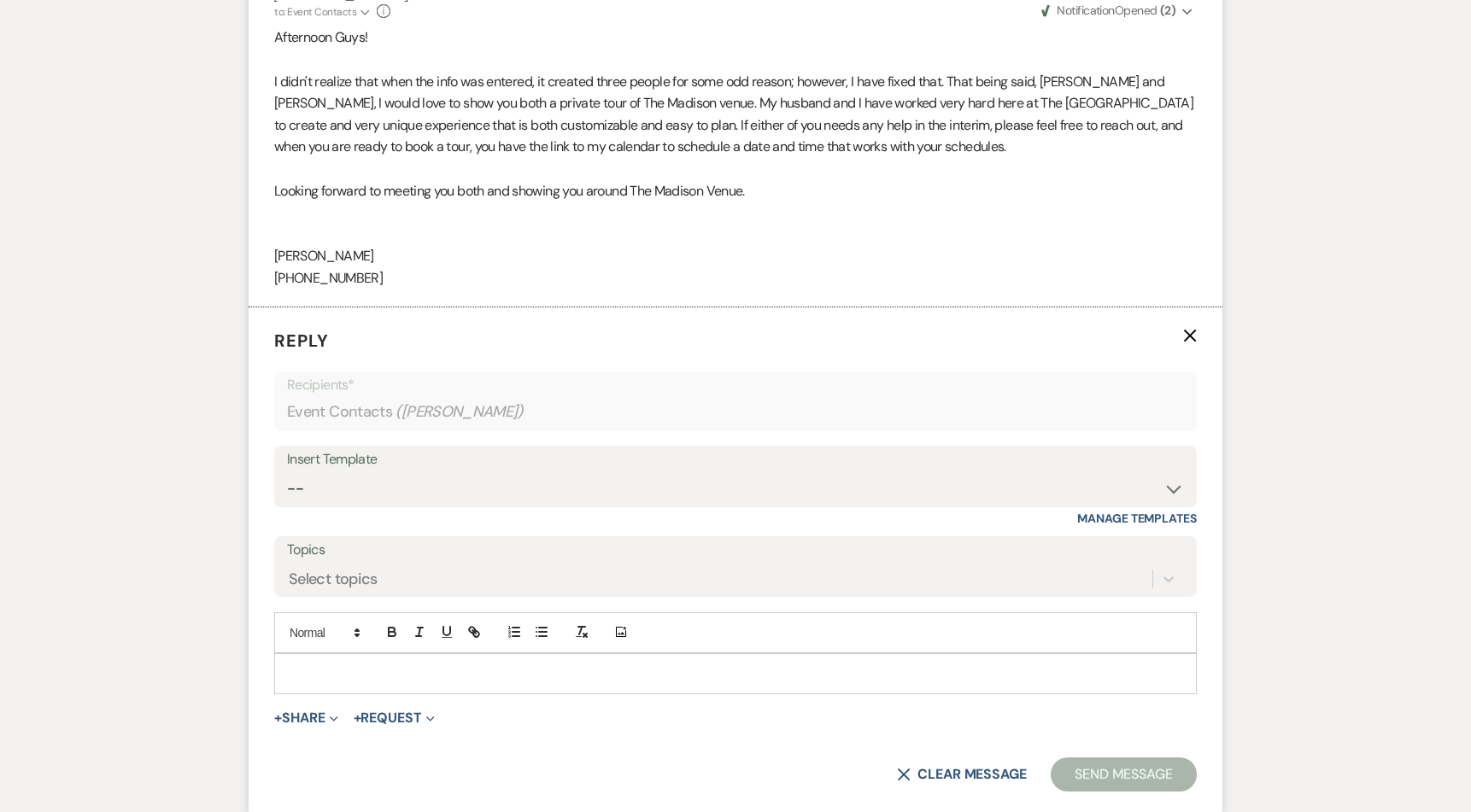
scroll to position [3713, 0]
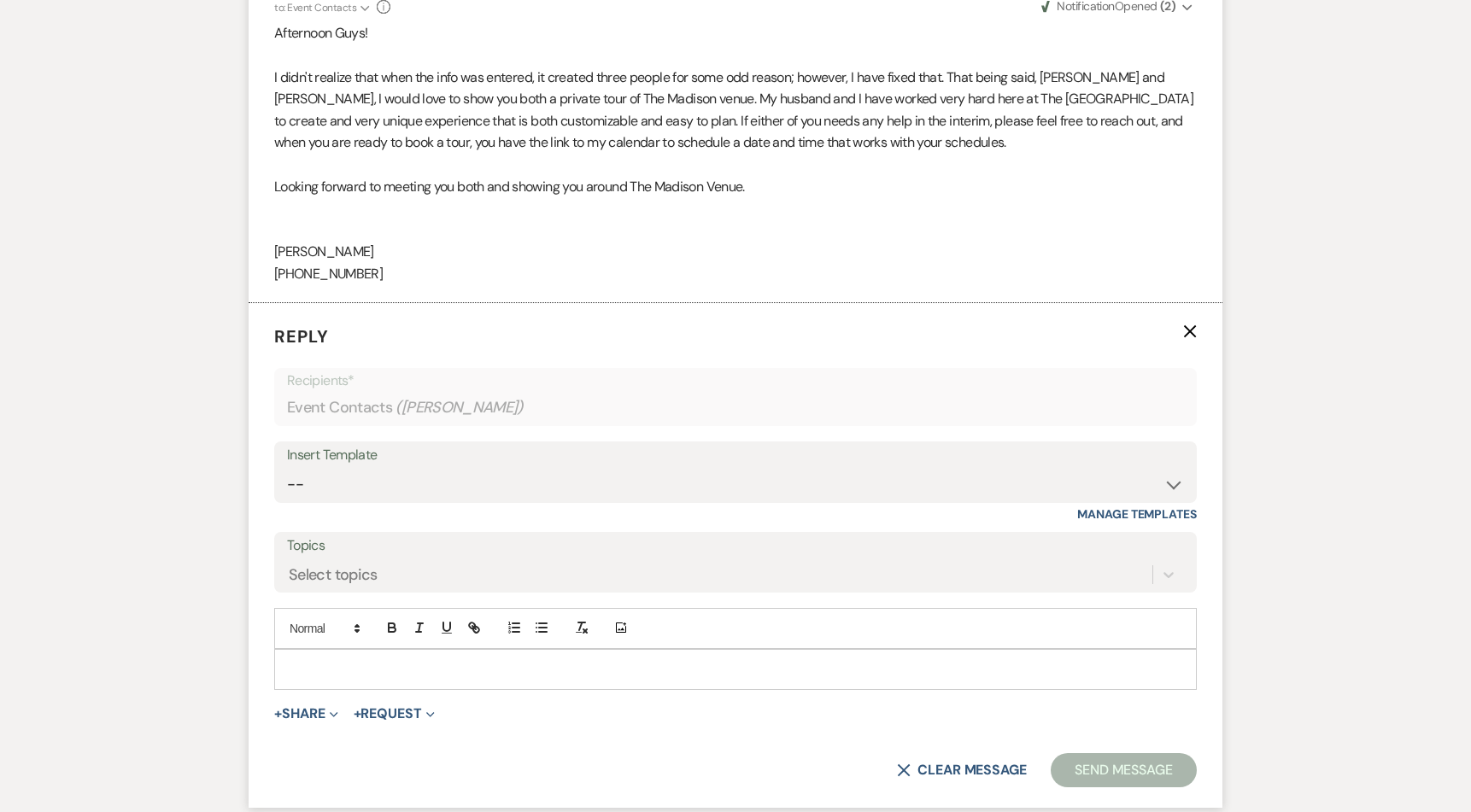
click at [398, 464] on div "Insert Template" at bounding box center [736, 456] width 897 height 25
click at [395, 484] on select "-- Weven Planning Portal Introduction (Booked Events) Corporate Lead Follow Up …" at bounding box center [736, 484] width 897 height 34
select select "4302"
click at [287, 467] on select "-- Weven Planning Portal Introduction (Booked Events) Corporate Lead Follow Up …" at bounding box center [736, 484] width 897 height 34
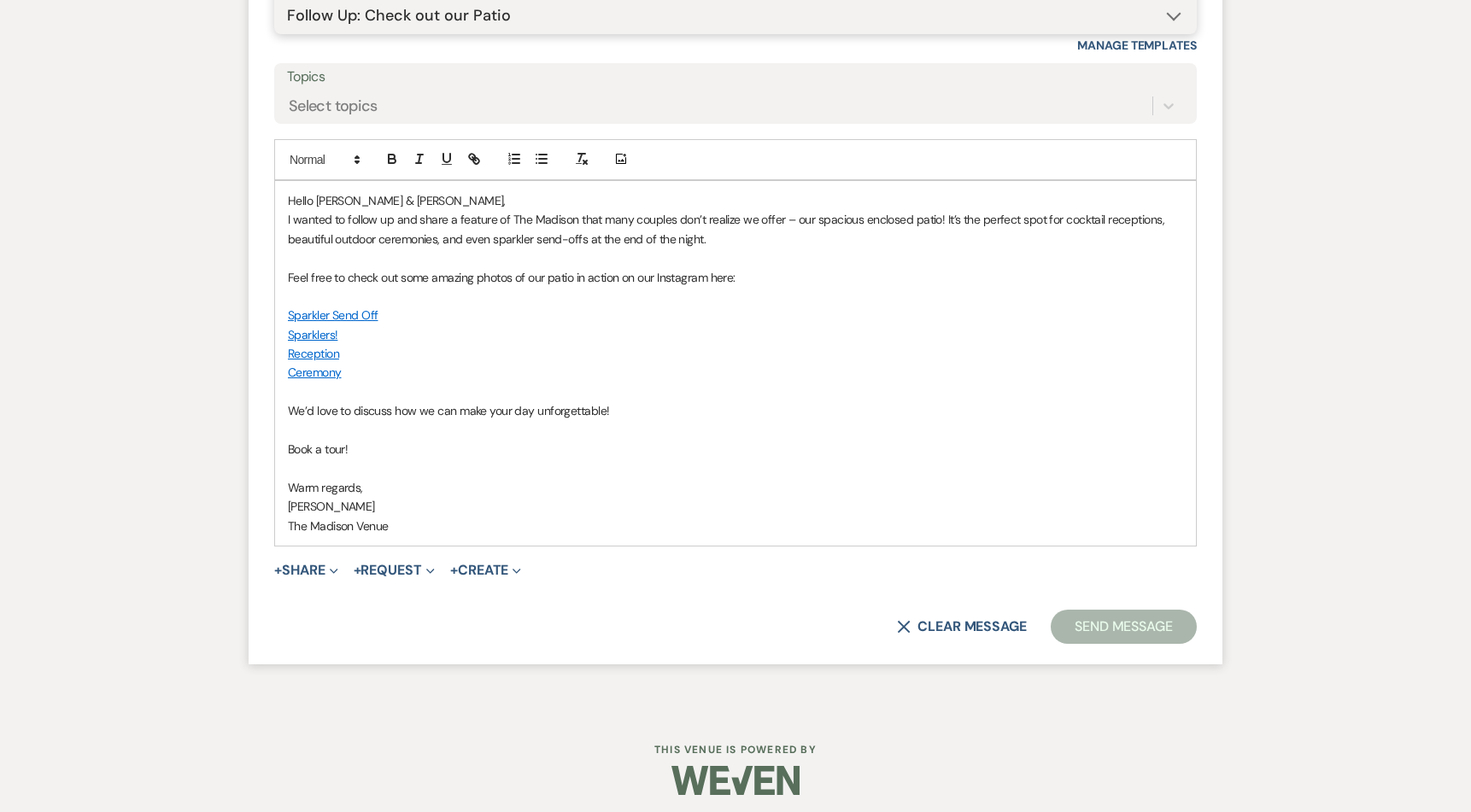
scroll to position [4189, 0]
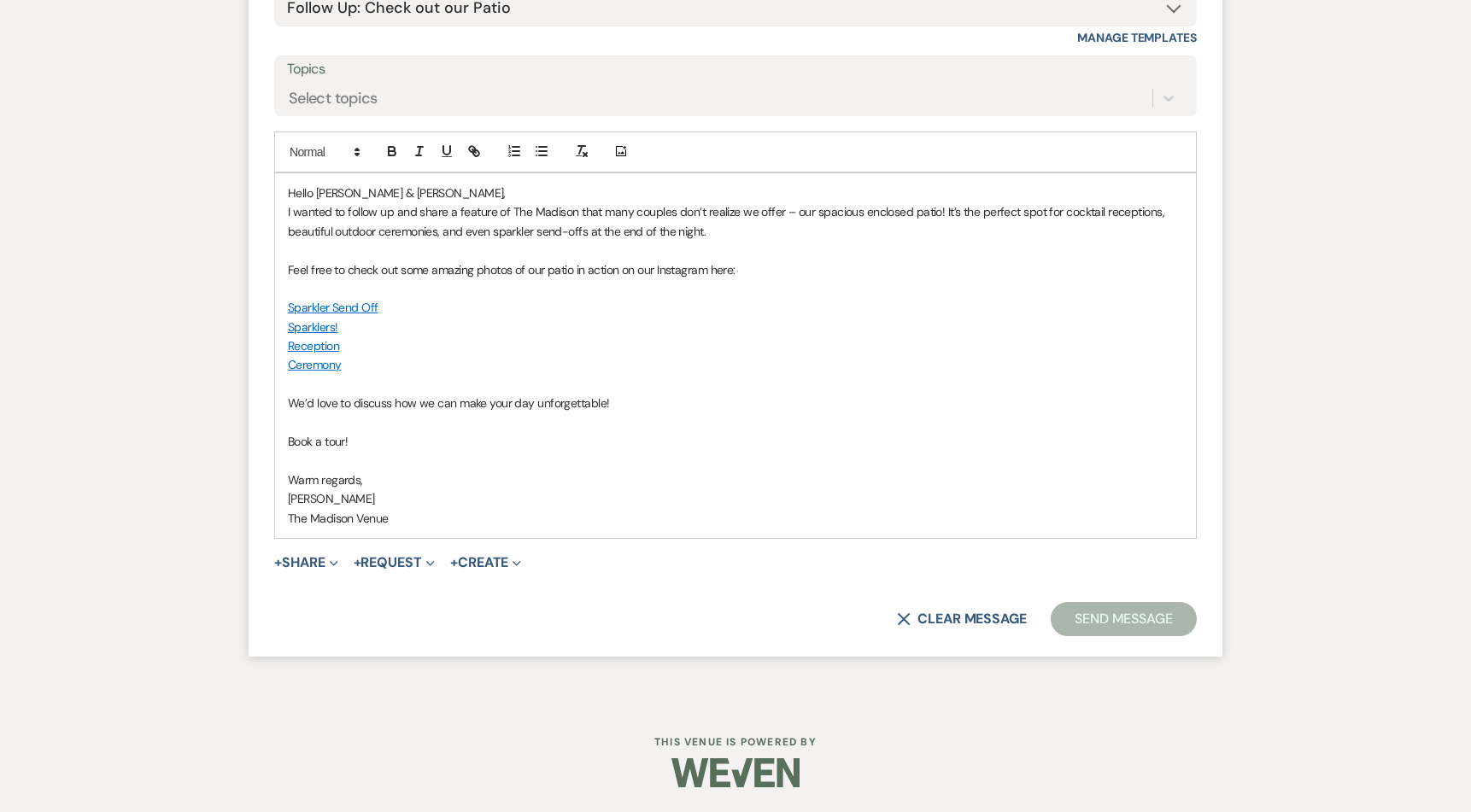
click at [1145, 625] on button "Send Message" at bounding box center [1123, 619] width 146 height 35
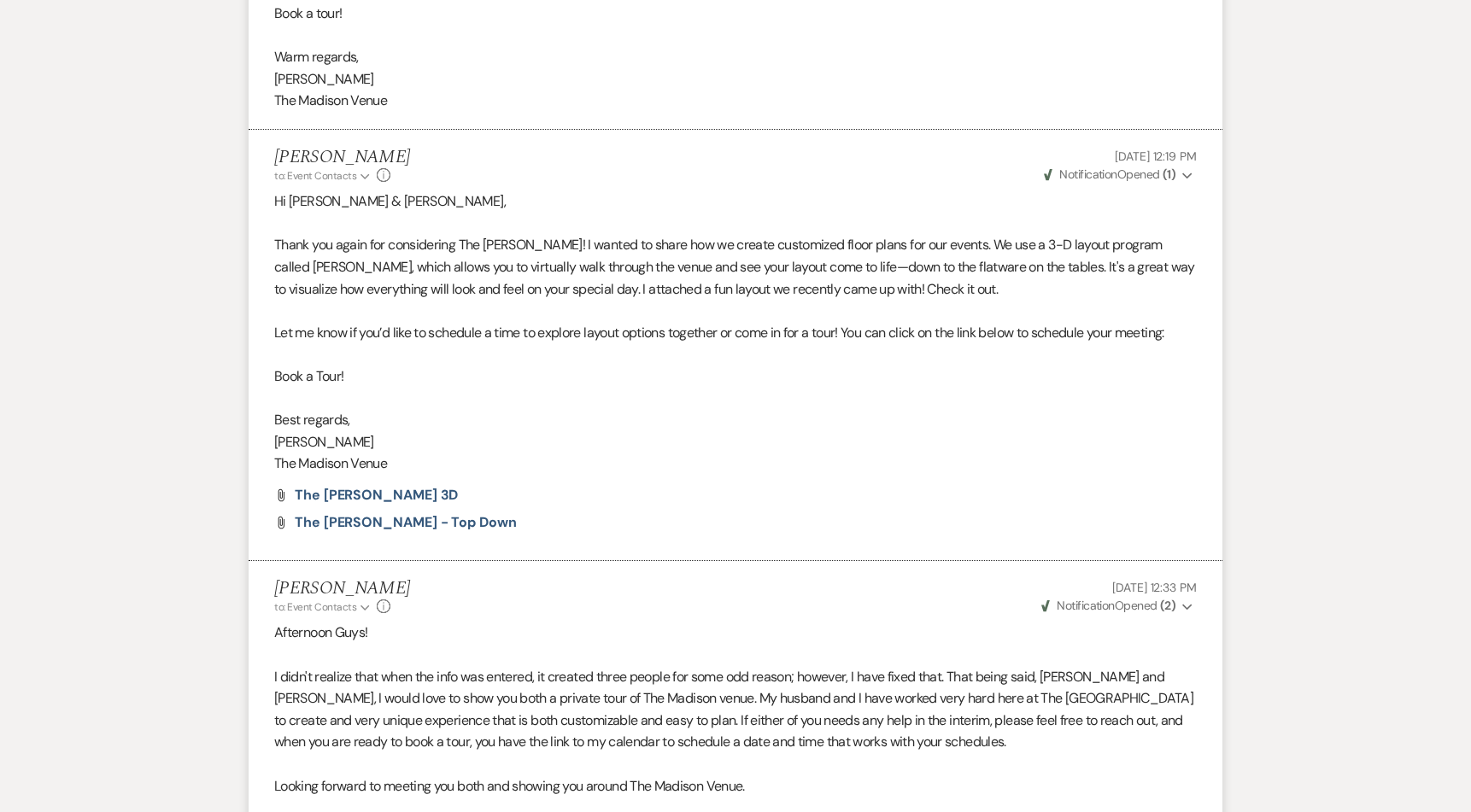
scroll to position [0, 0]
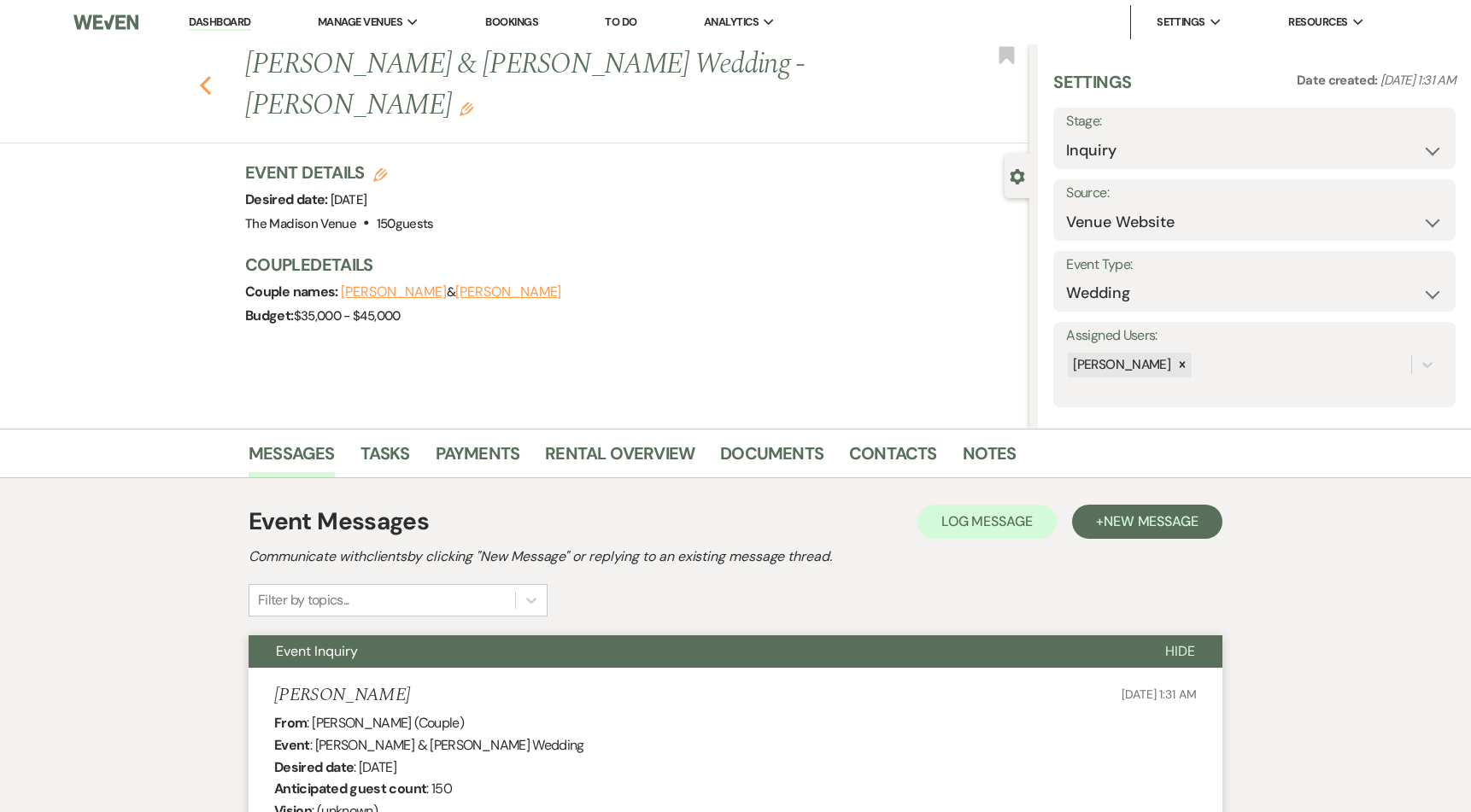
click at [209, 75] on icon "Previous" at bounding box center [205, 84] width 12 height 20
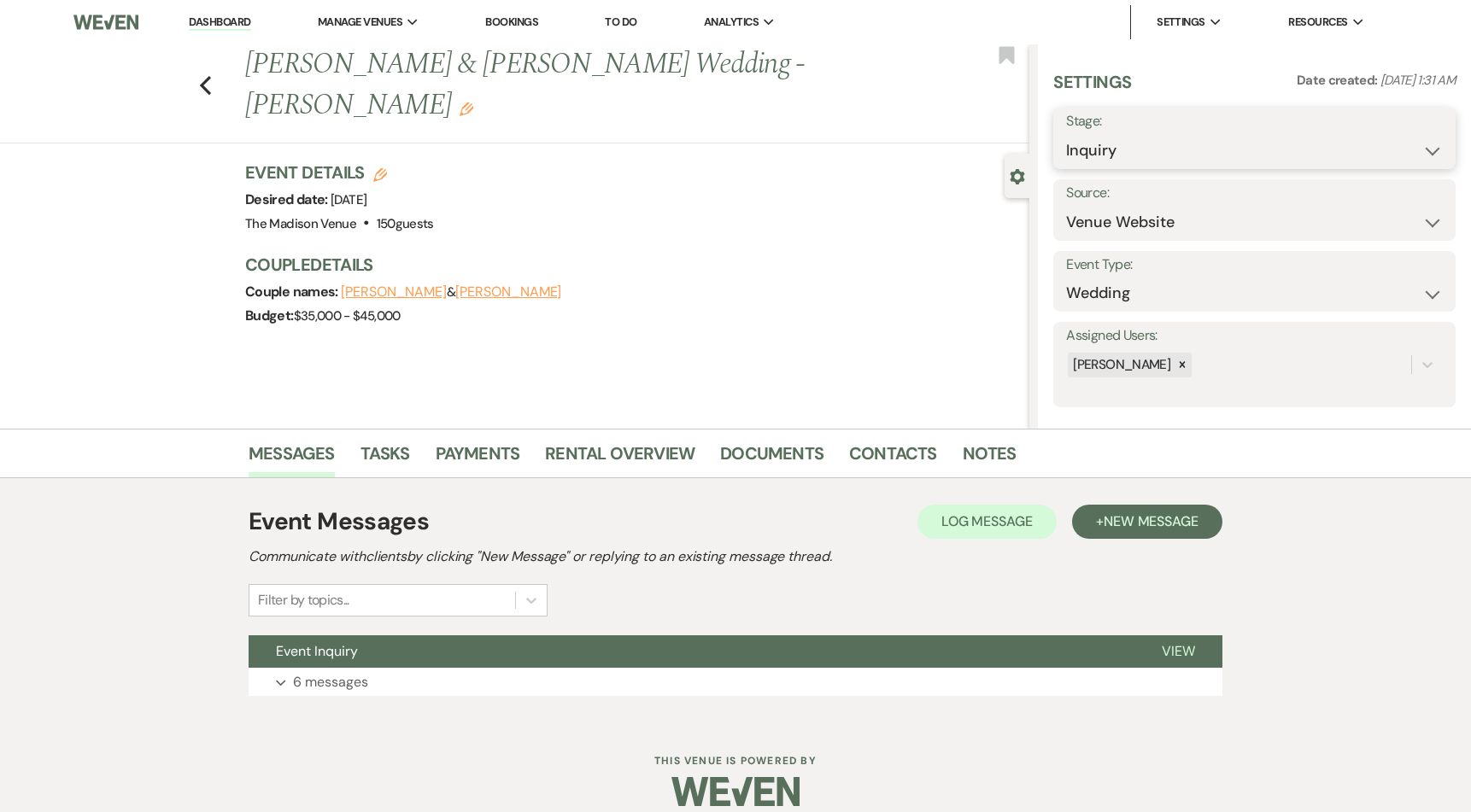
click at [1163, 152] on select "Inquiry Follow Up Tour Requested Tour Confirmed Toured Proposal Sent Booked Lost" at bounding box center [1254, 151] width 376 height 34
select select "9"
click at [1066, 134] on select "Inquiry Follow Up Tour Requested Tour Confirmed Toured Proposal Sent Booked Lost" at bounding box center [1254, 151] width 376 height 34
click at [1399, 146] on button "Save" at bounding box center [1412, 138] width 85 height 35
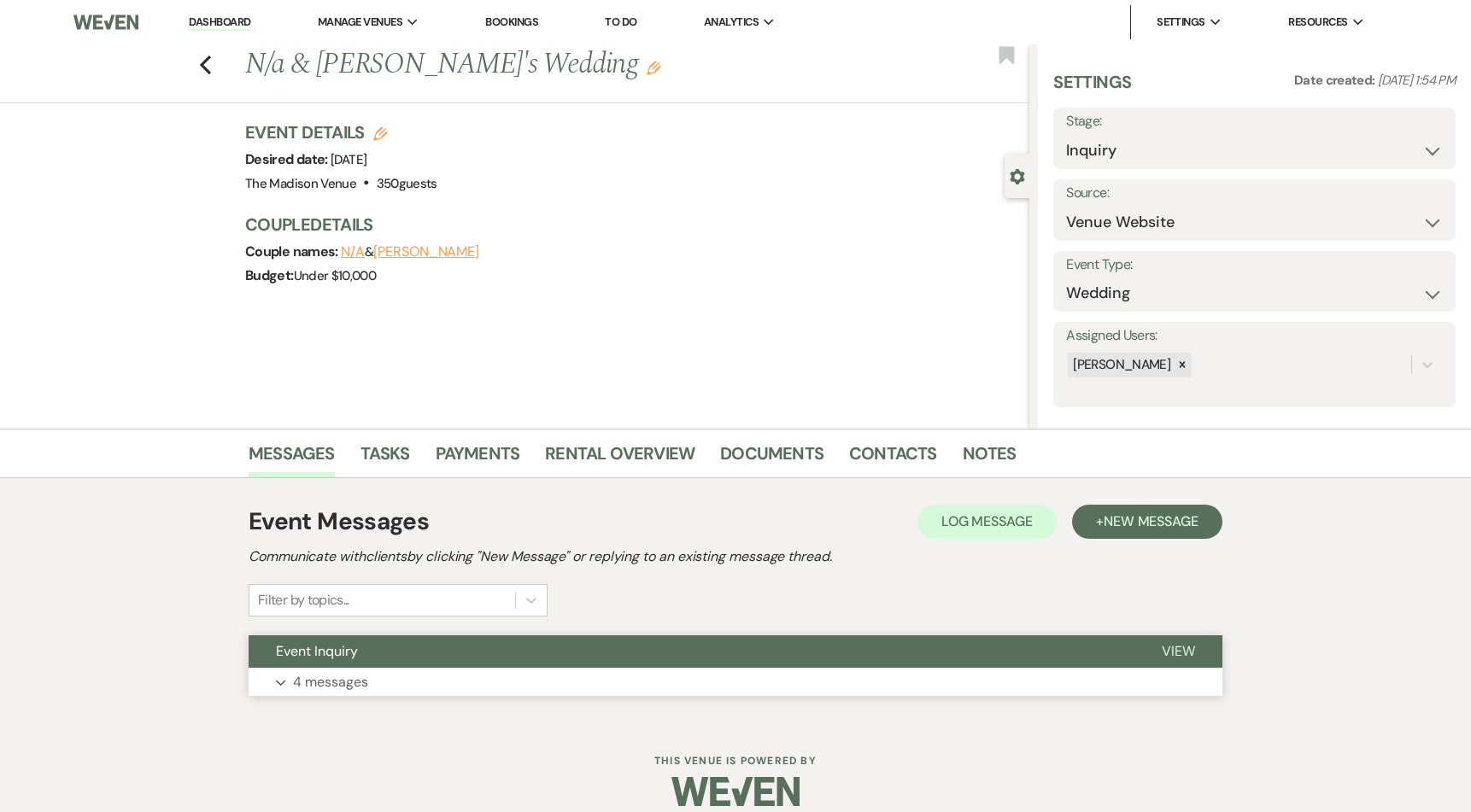
click at [698, 654] on button "Event Inquiry" at bounding box center [691, 652] width 885 height 33
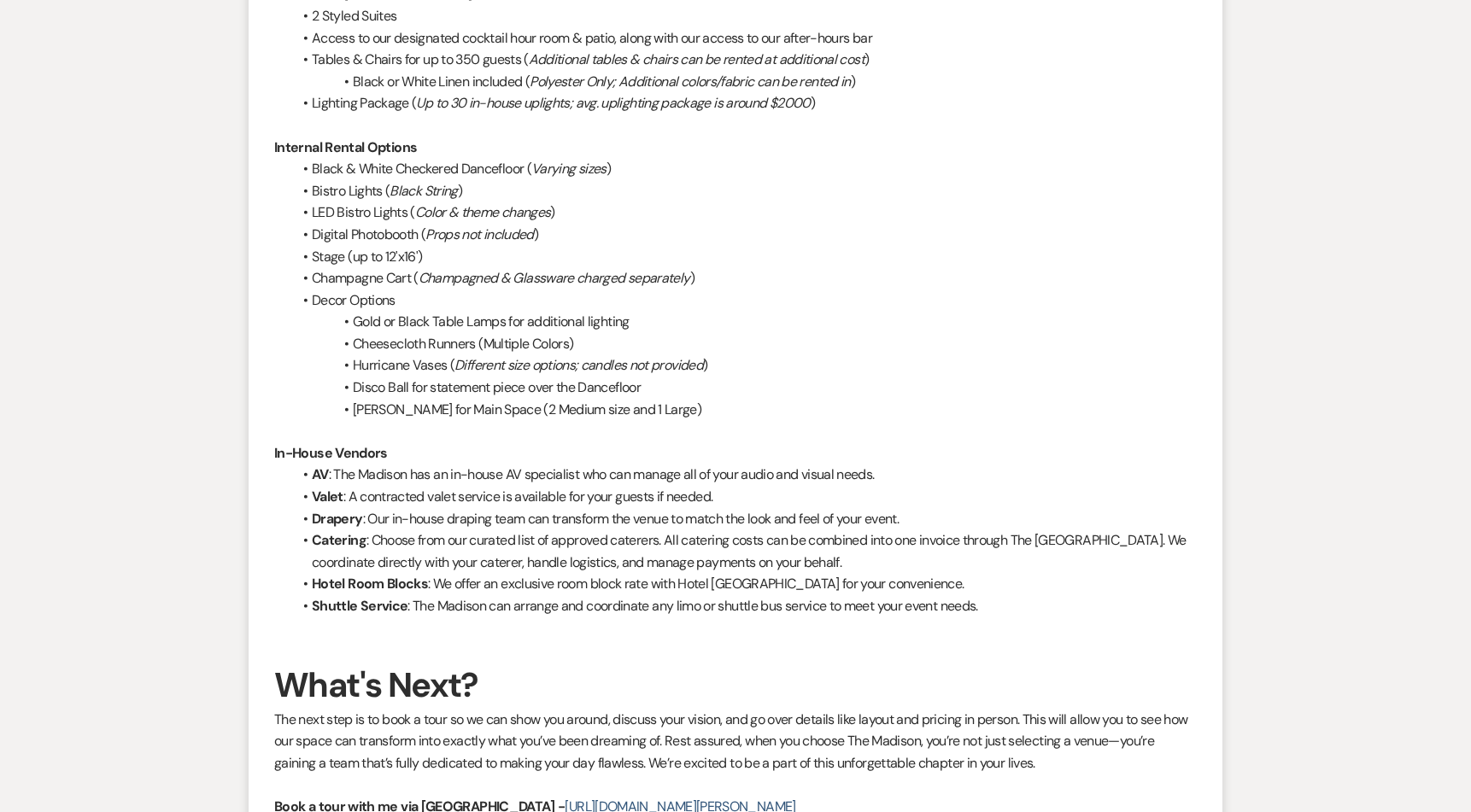
scroll to position [2468, 0]
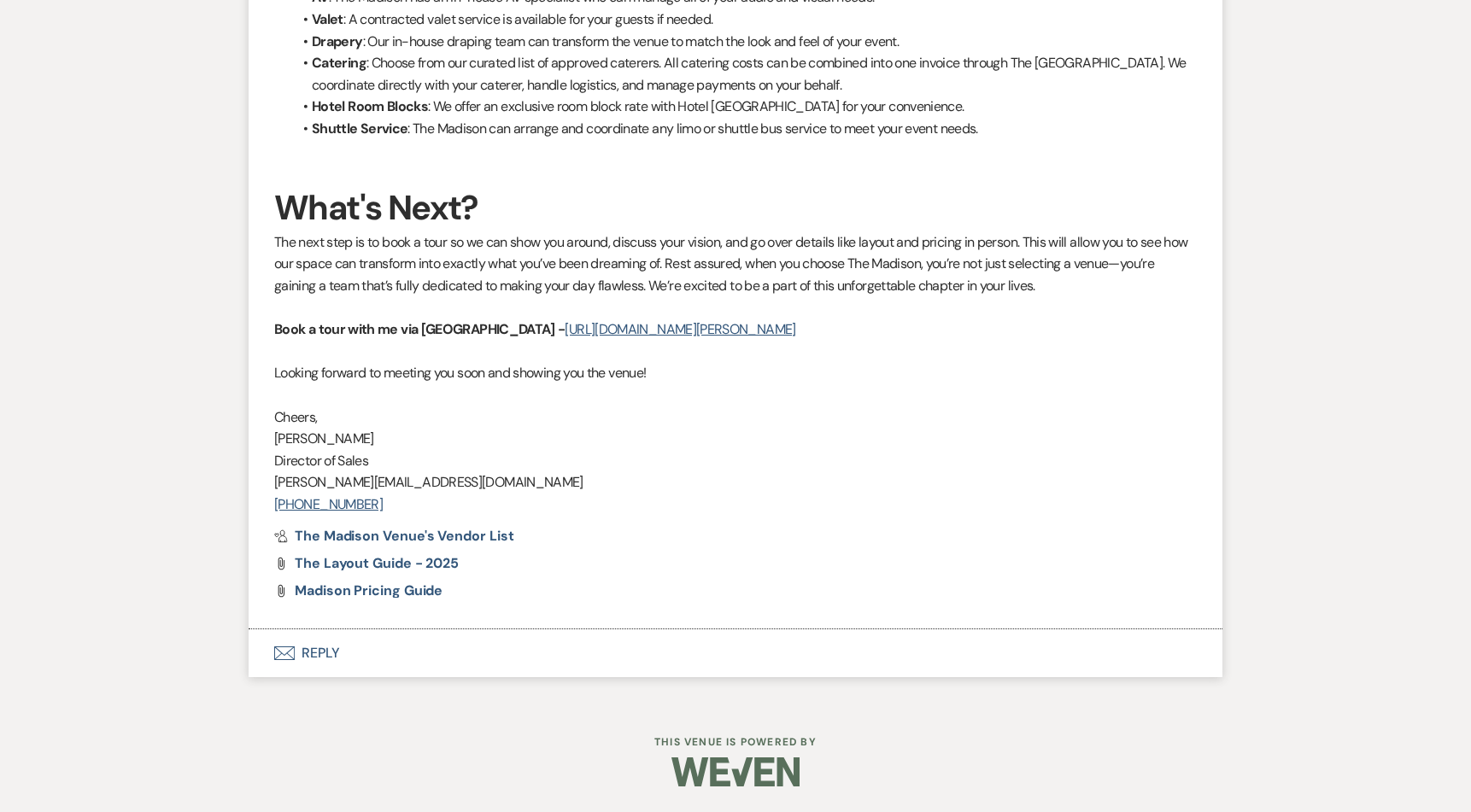
click at [336, 665] on button "Envelope Reply" at bounding box center [736, 654] width 974 height 48
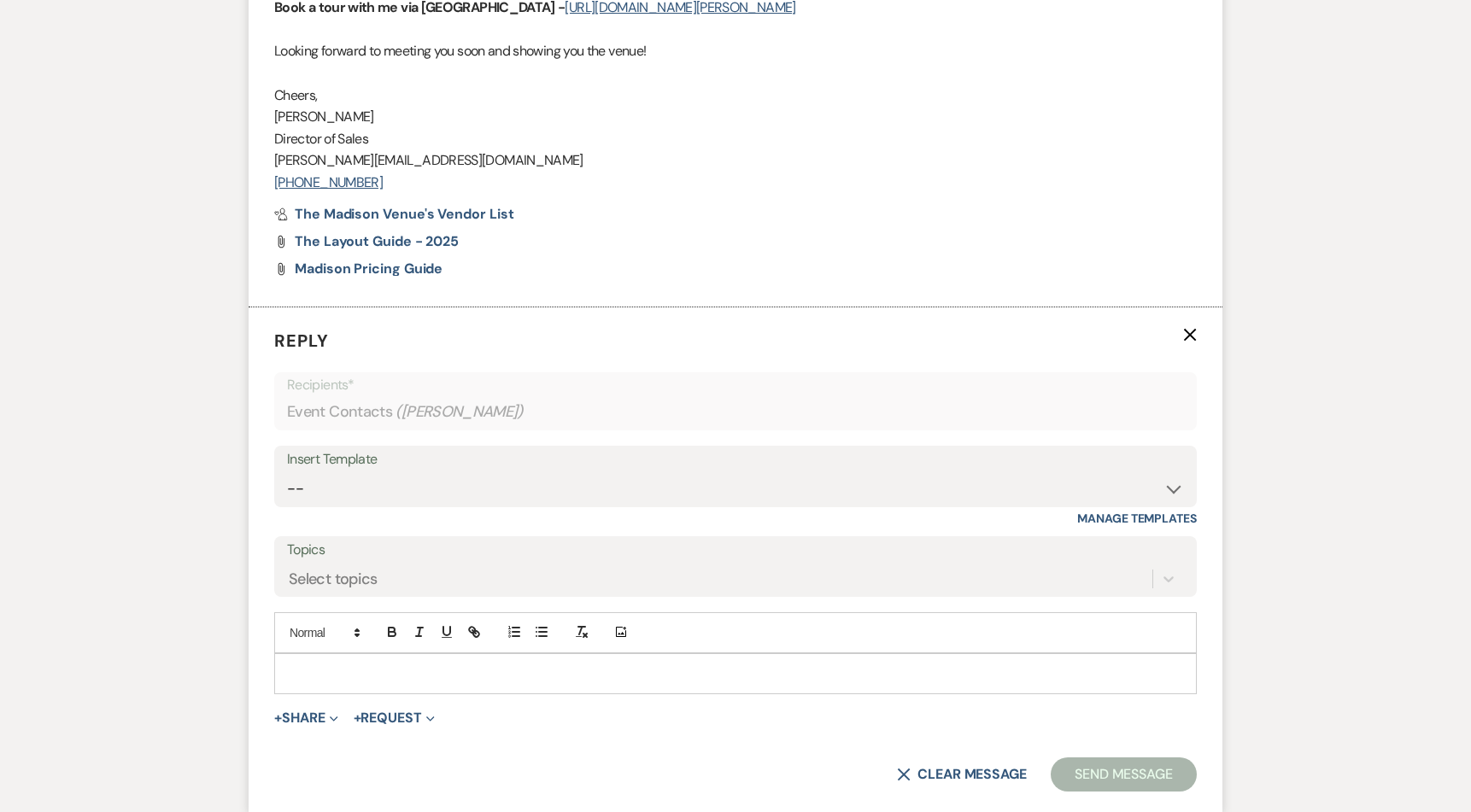
scroll to position [2794, 0]
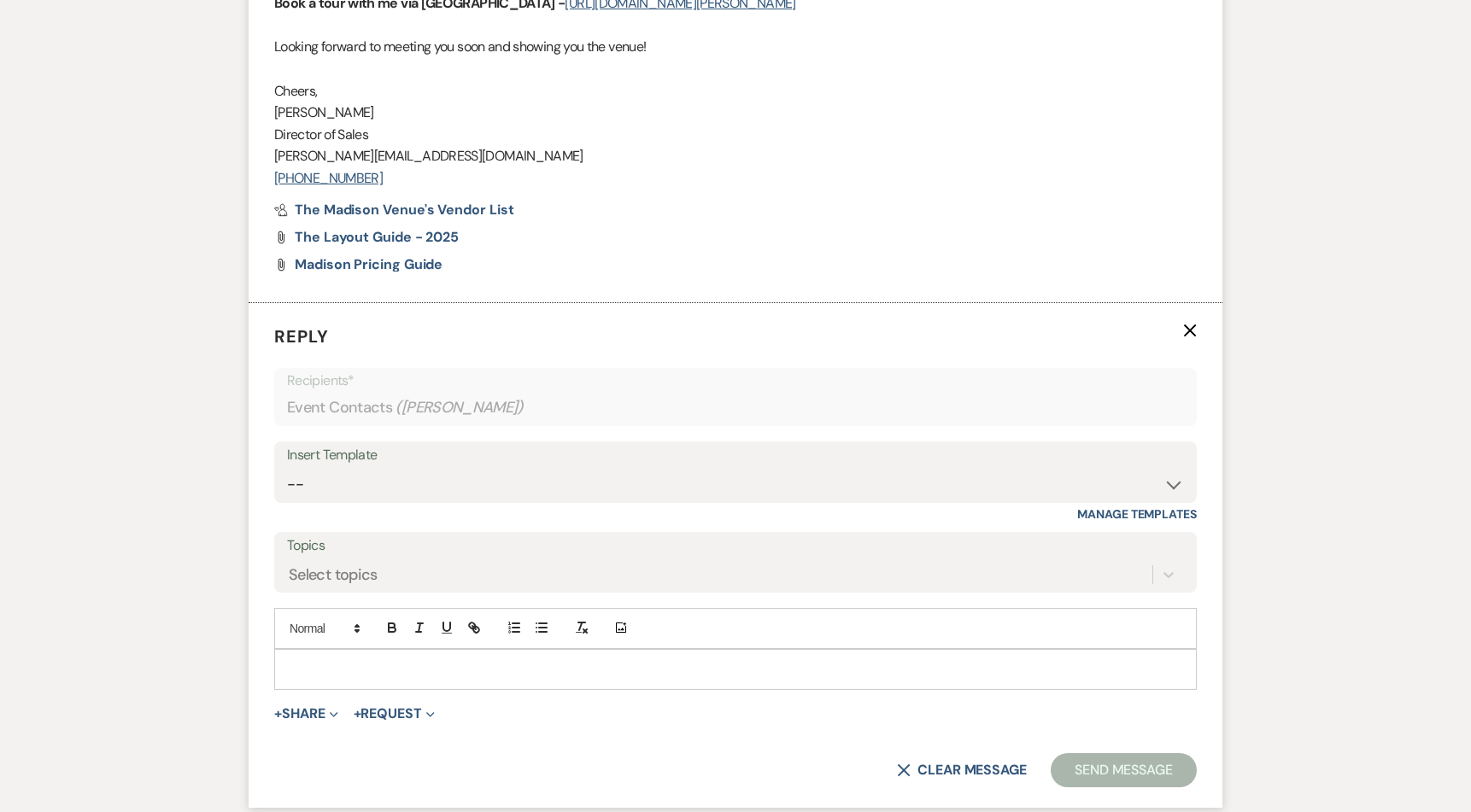
click at [420, 504] on div "Insert Template -- Weven Planning Portal Introduction (Booked Events) Corporate…" at bounding box center [736, 482] width 923 height 81
click at [433, 486] on select "-- Weven Planning Portal Introduction (Booked Events) Corporate Lead Follow Up …" at bounding box center [736, 484] width 897 height 34
select select "4271"
click at [287, 467] on select "-- Weven Planning Portal Introduction (Booked Events) Corporate Lead Follow Up …" at bounding box center [736, 484] width 897 height 34
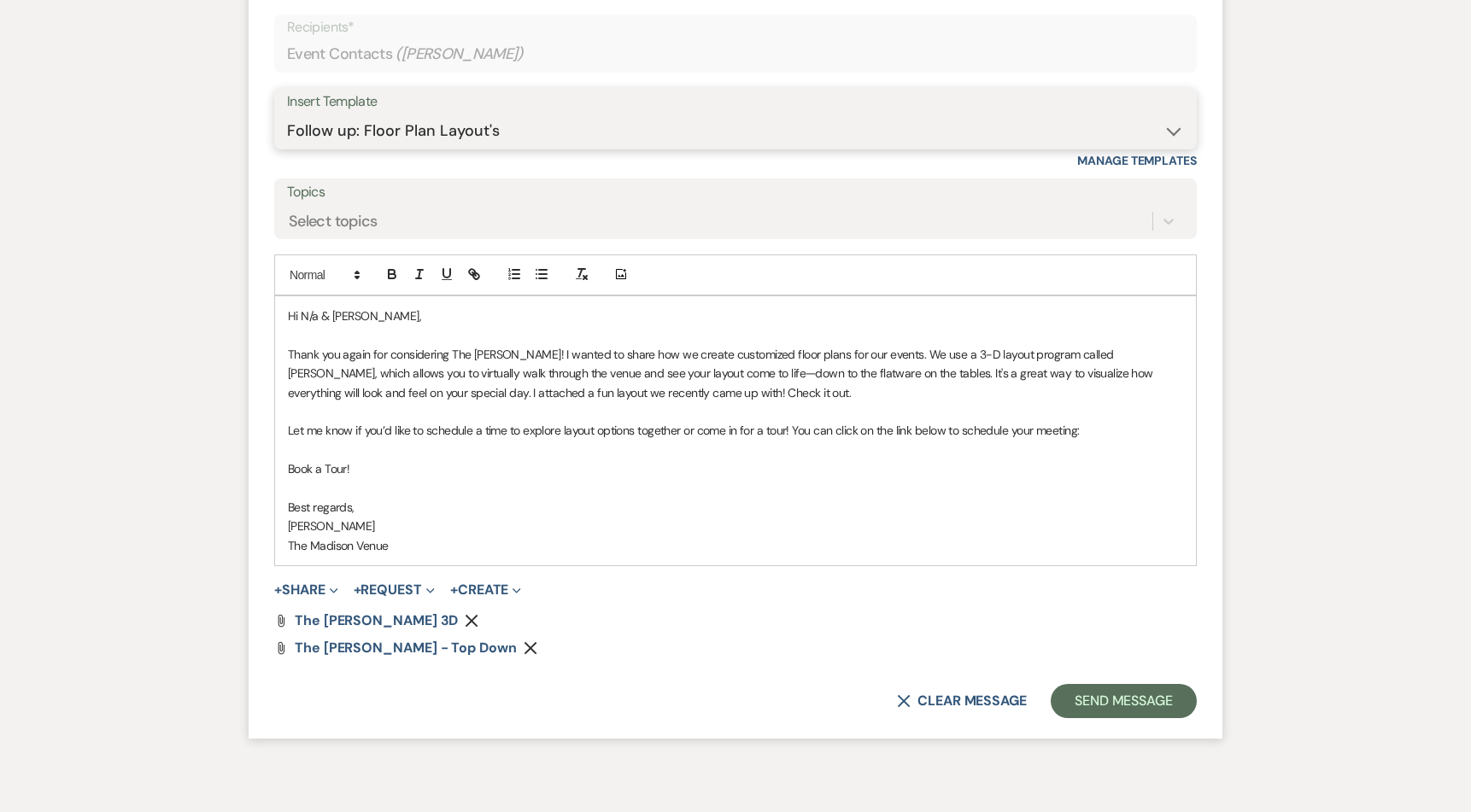
scroll to position [3229, 0]
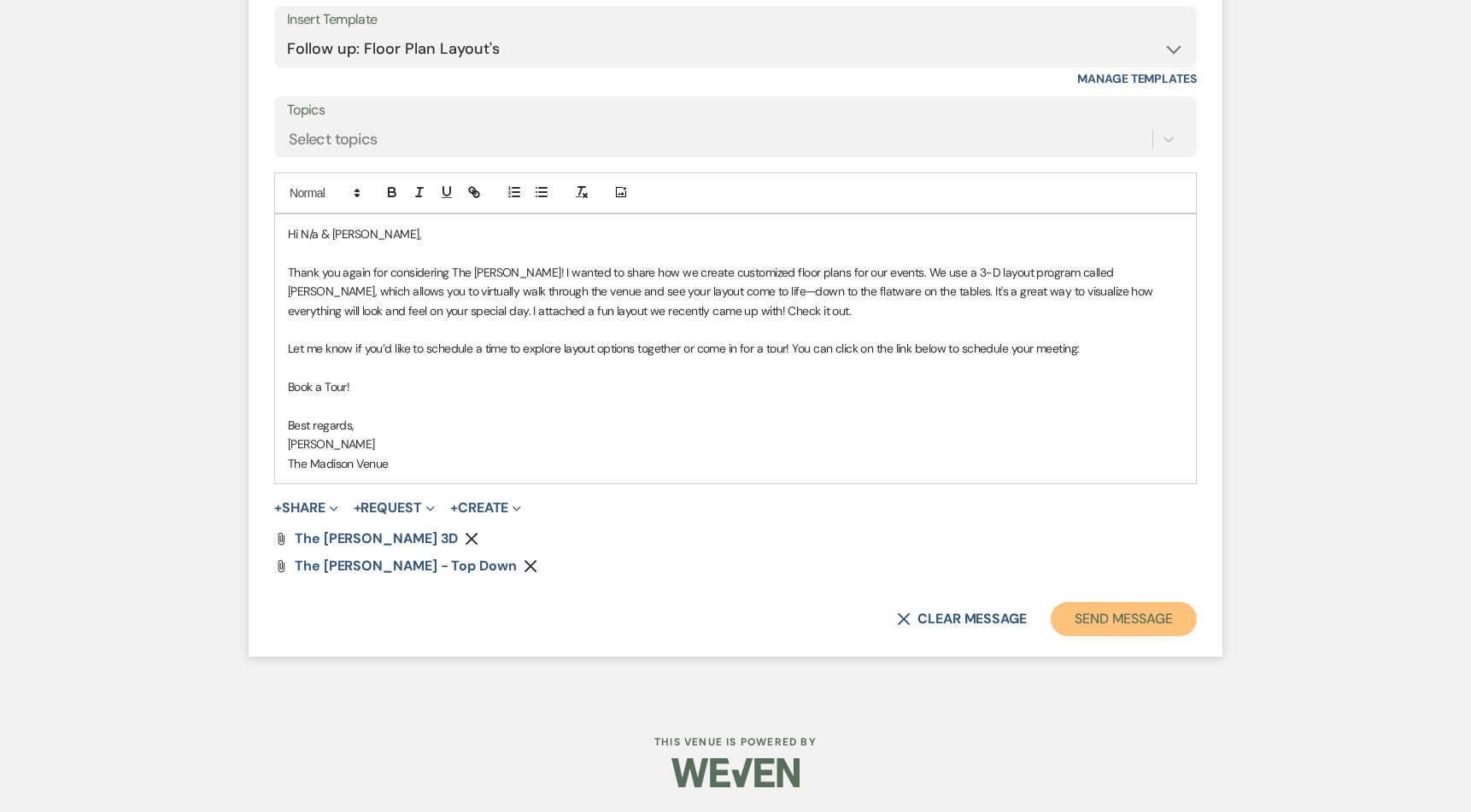
click at [1139, 628] on button "Send Message" at bounding box center [1123, 619] width 146 height 35
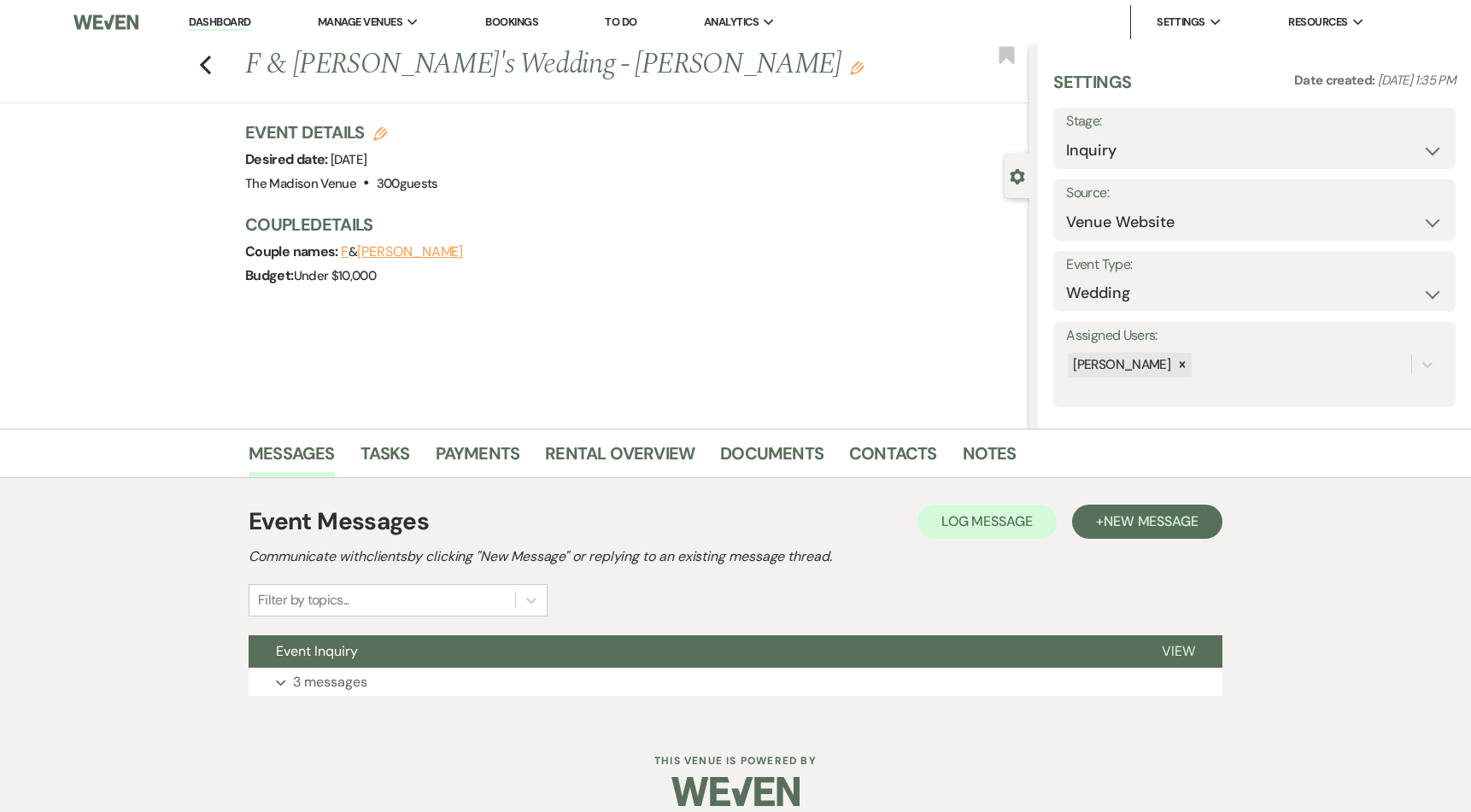
click at [608, 632] on div "Event Messages Log Log Message + New Message Communicate with clients by clicki…" at bounding box center [736, 600] width 974 height 209
click at [615, 649] on button "Event Inquiry" at bounding box center [691, 652] width 885 height 33
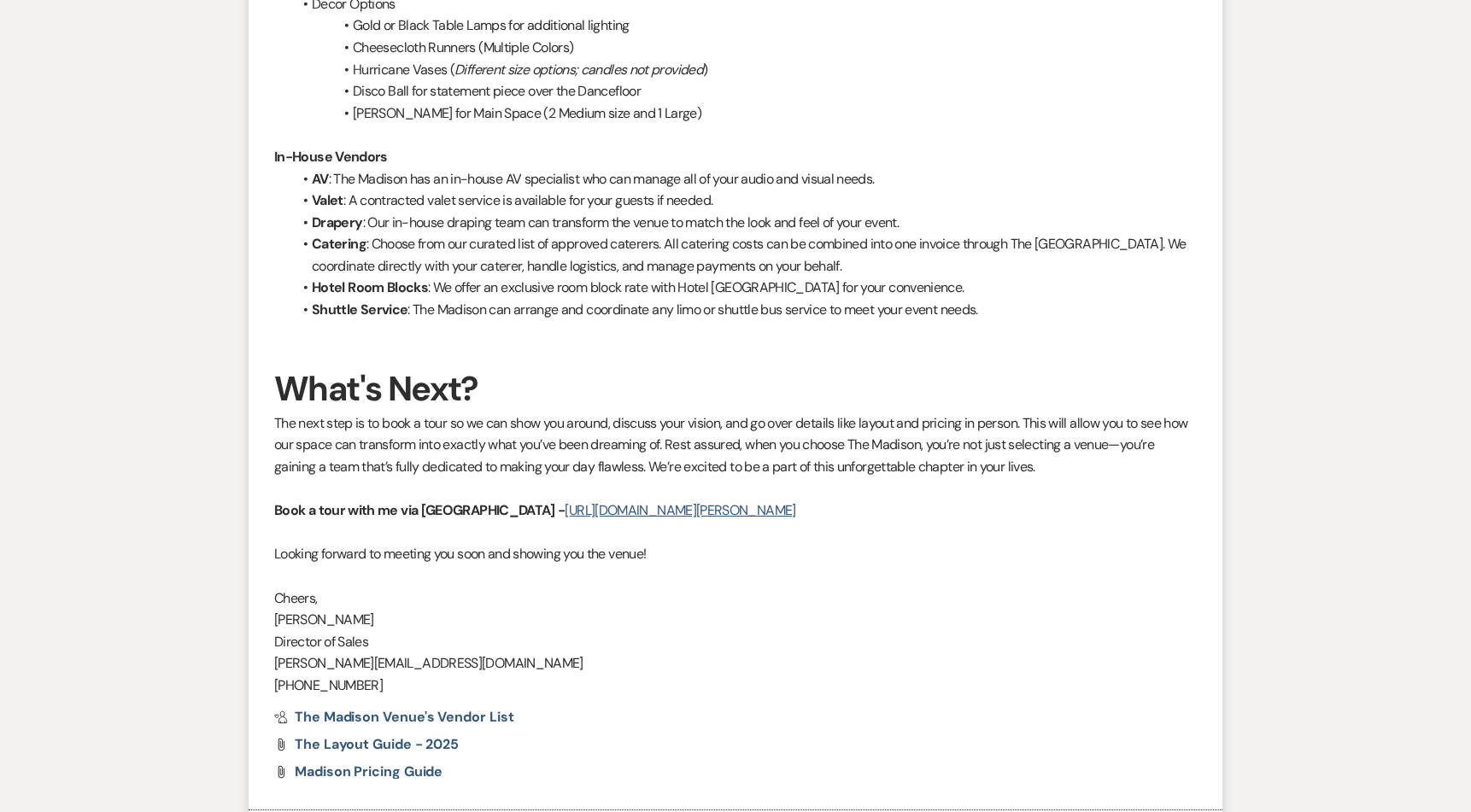
scroll to position [2205, 0]
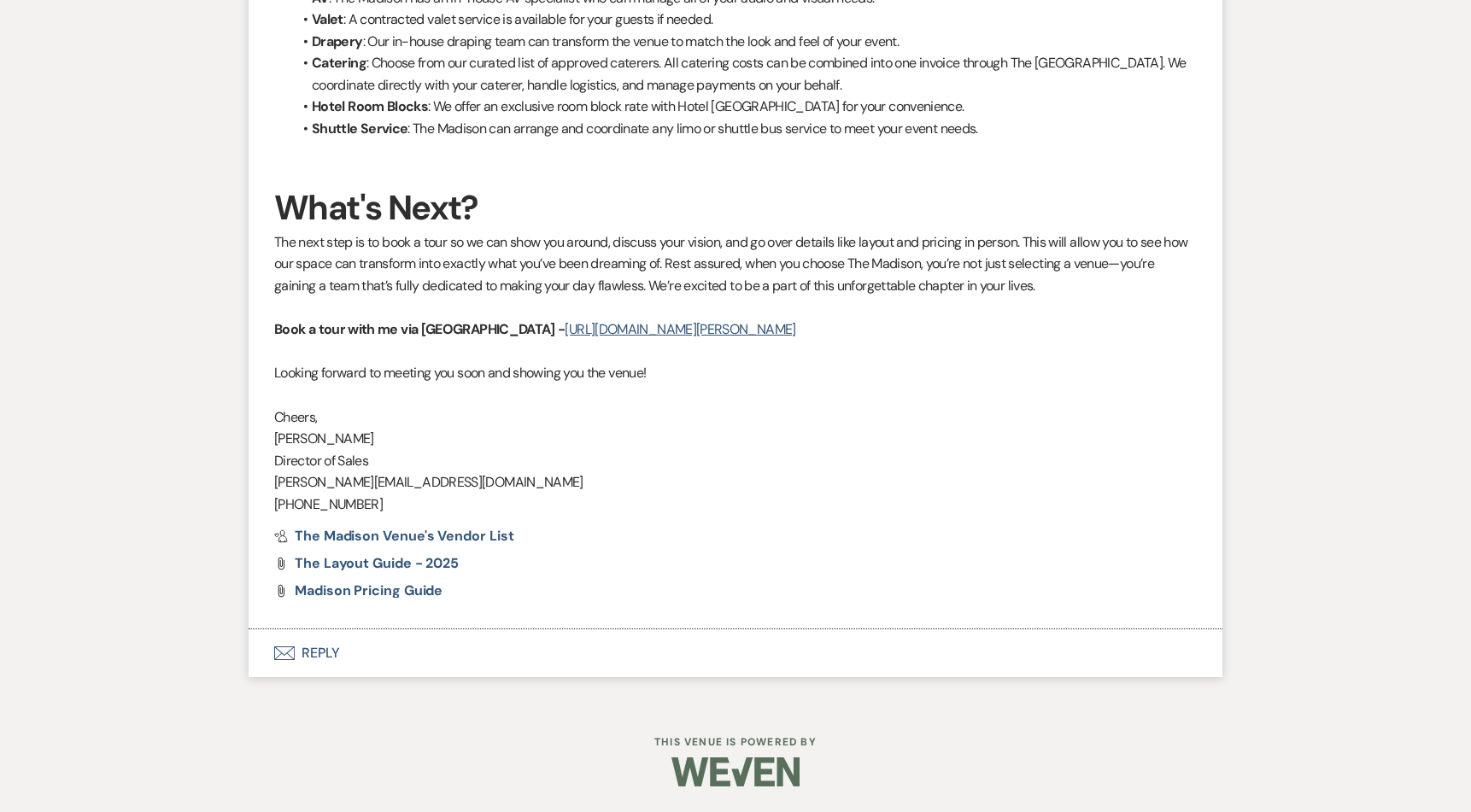
click at [333, 646] on button "Envelope Reply" at bounding box center [736, 654] width 974 height 48
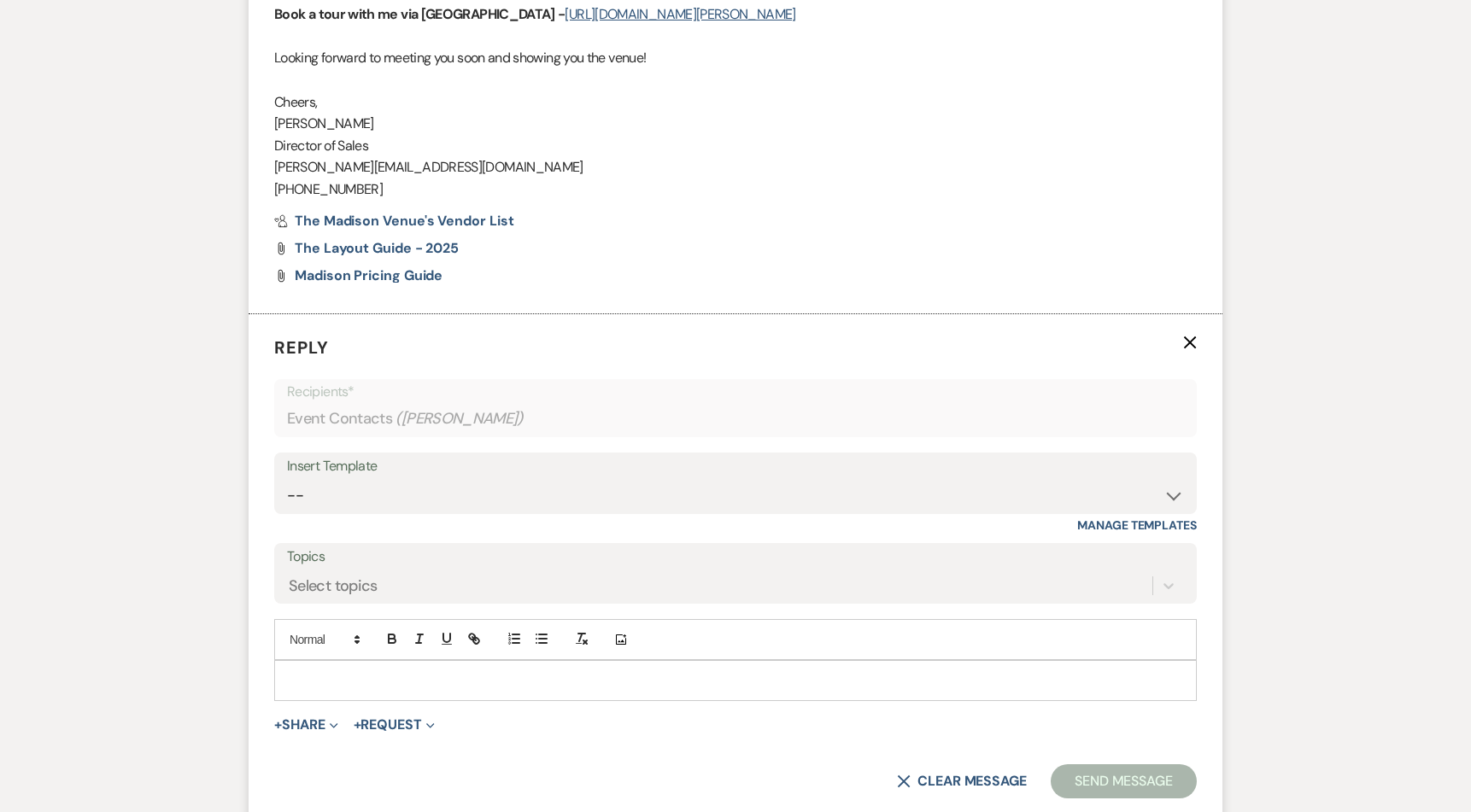
scroll to position [2531, 0]
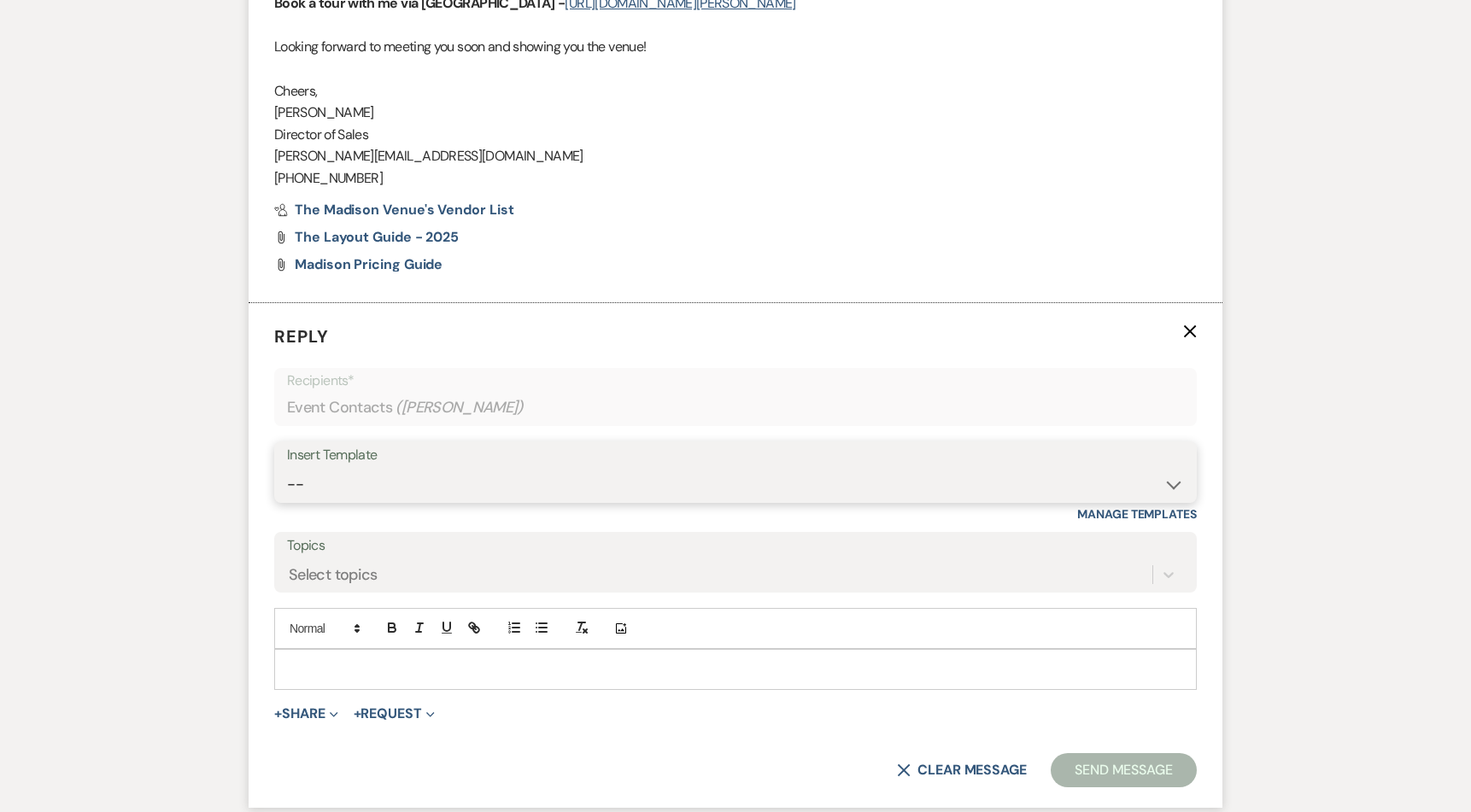
click at [401, 483] on select "-- Weven Planning Portal Introduction (Booked Events) Corporate Lead Follow Up …" at bounding box center [736, 484] width 897 height 34
select select "4271"
click at [287, 467] on select "-- Weven Planning Portal Introduction (Booked Events) Corporate Lead Follow Up …" at bounding box center [736, 484] width 897 height 34
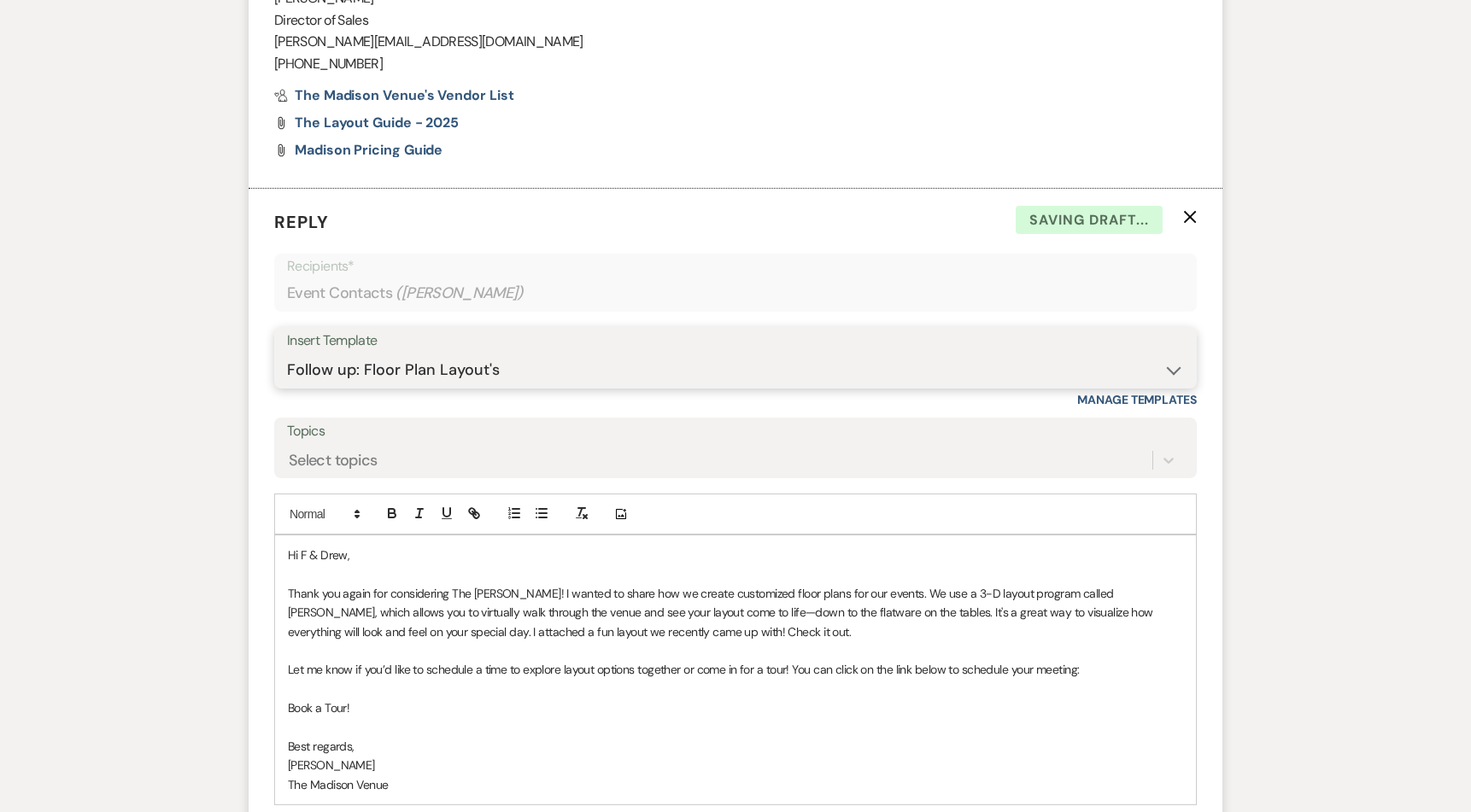
scroll to position [2966, 0]
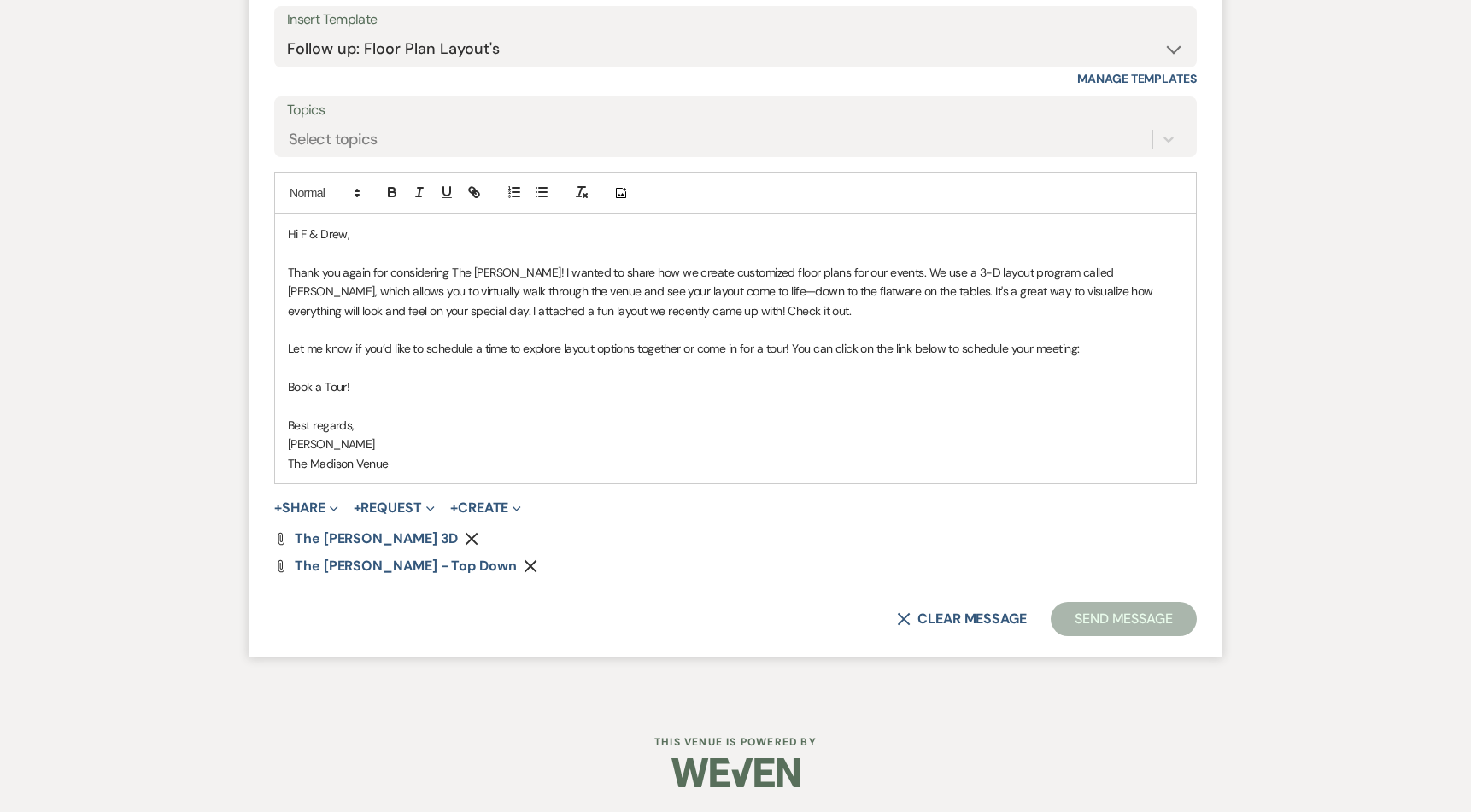
click at [1130, 616] on button "Send Message" at bounding box center [1123, 619] width 146 height 35
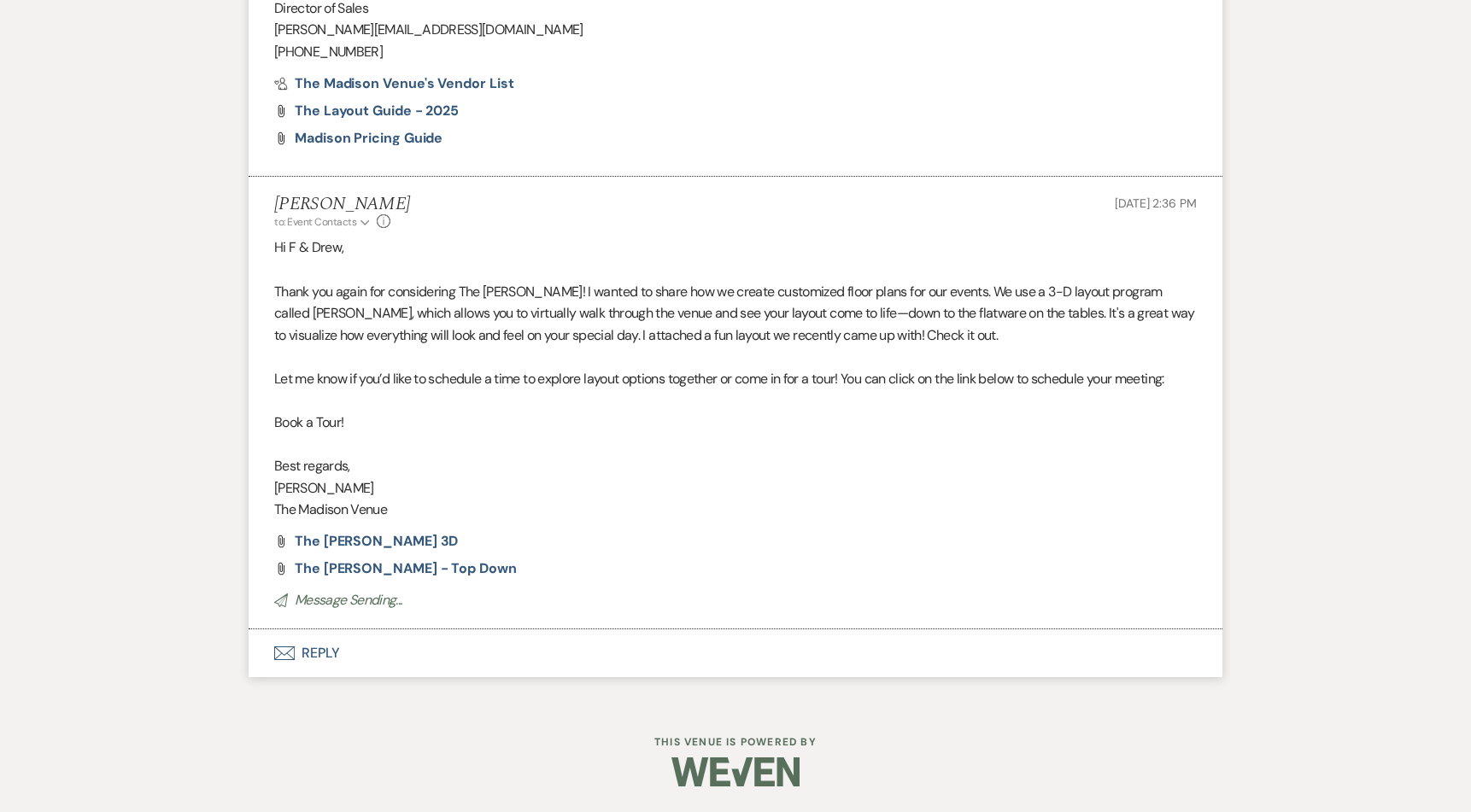
scroll to position [0, 0]
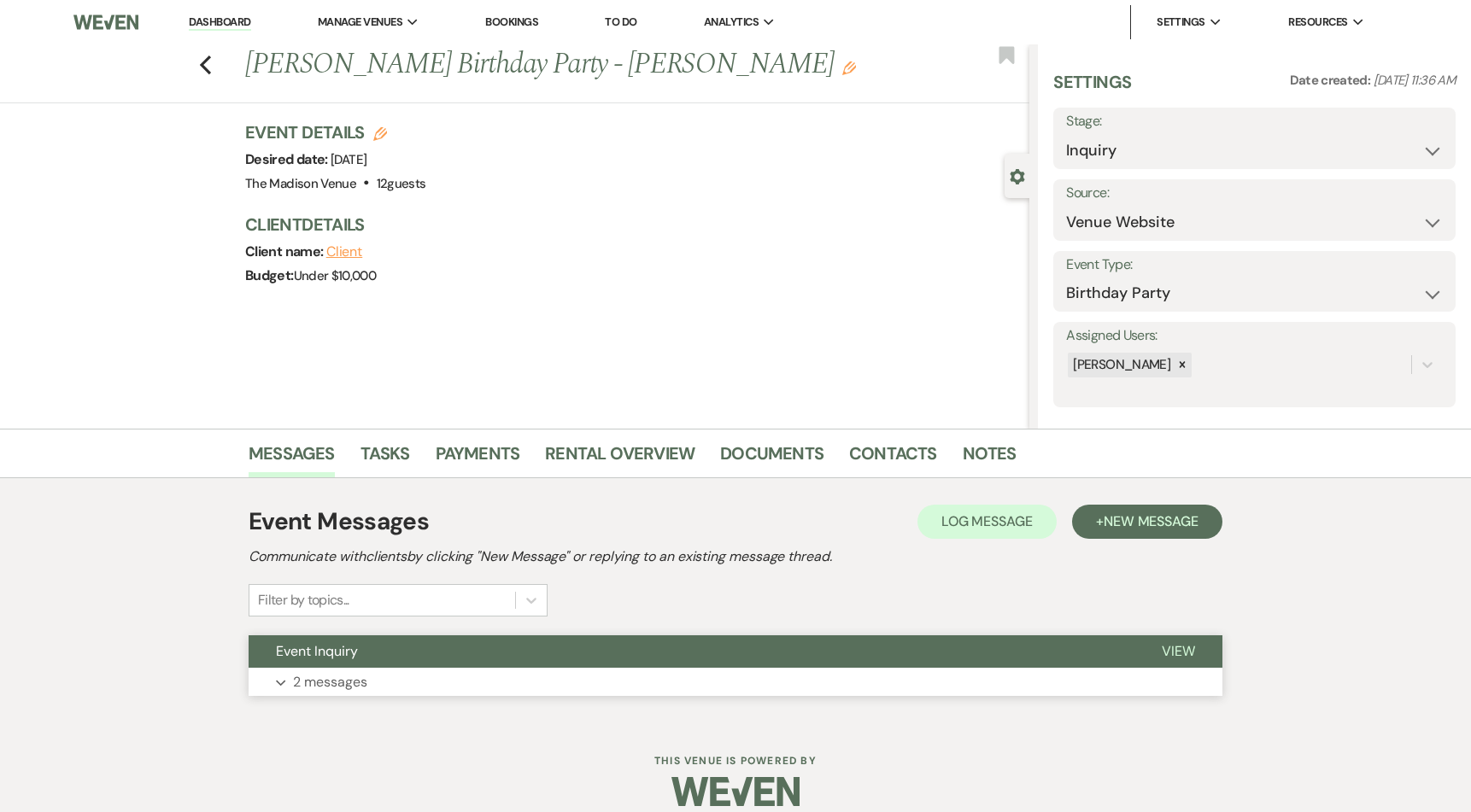
click at [530, 651] on button "Event Inquiry" at bounding box center [691, 652] width 885 height 33
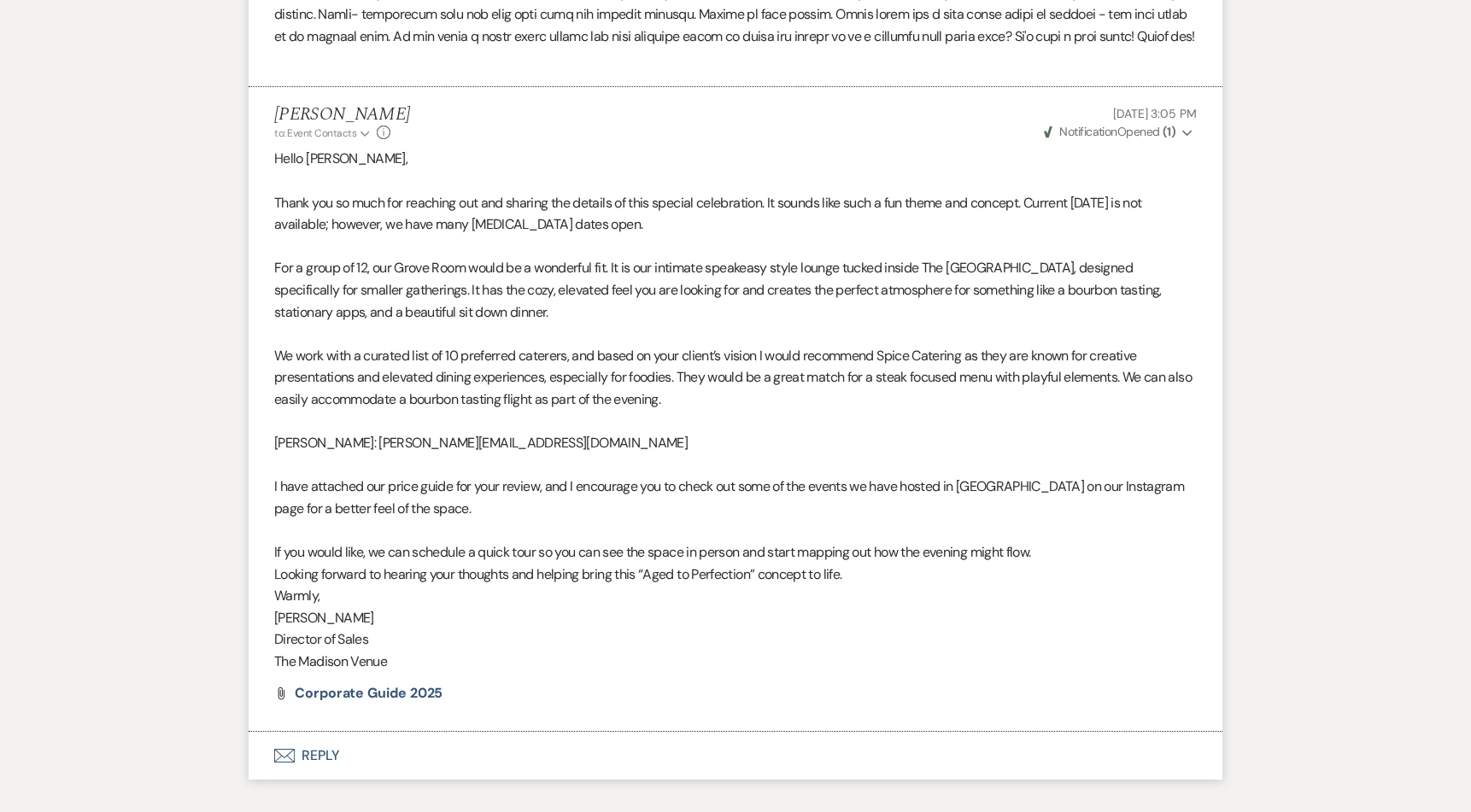
scroll to position [1019, 0]
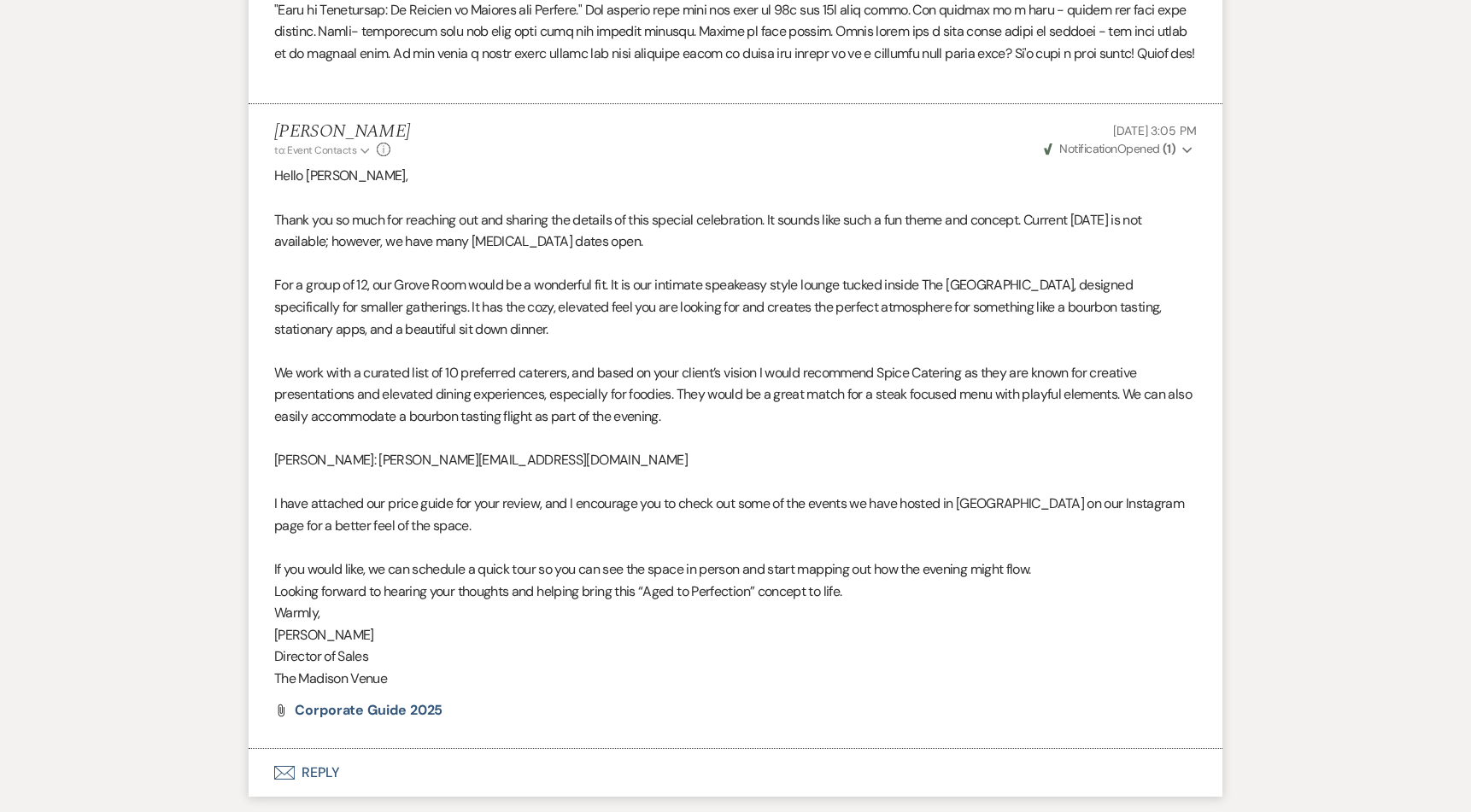
click at [319, 757] on button "Envelope Reply" at bounding box center [736, 773] width 974 height 48
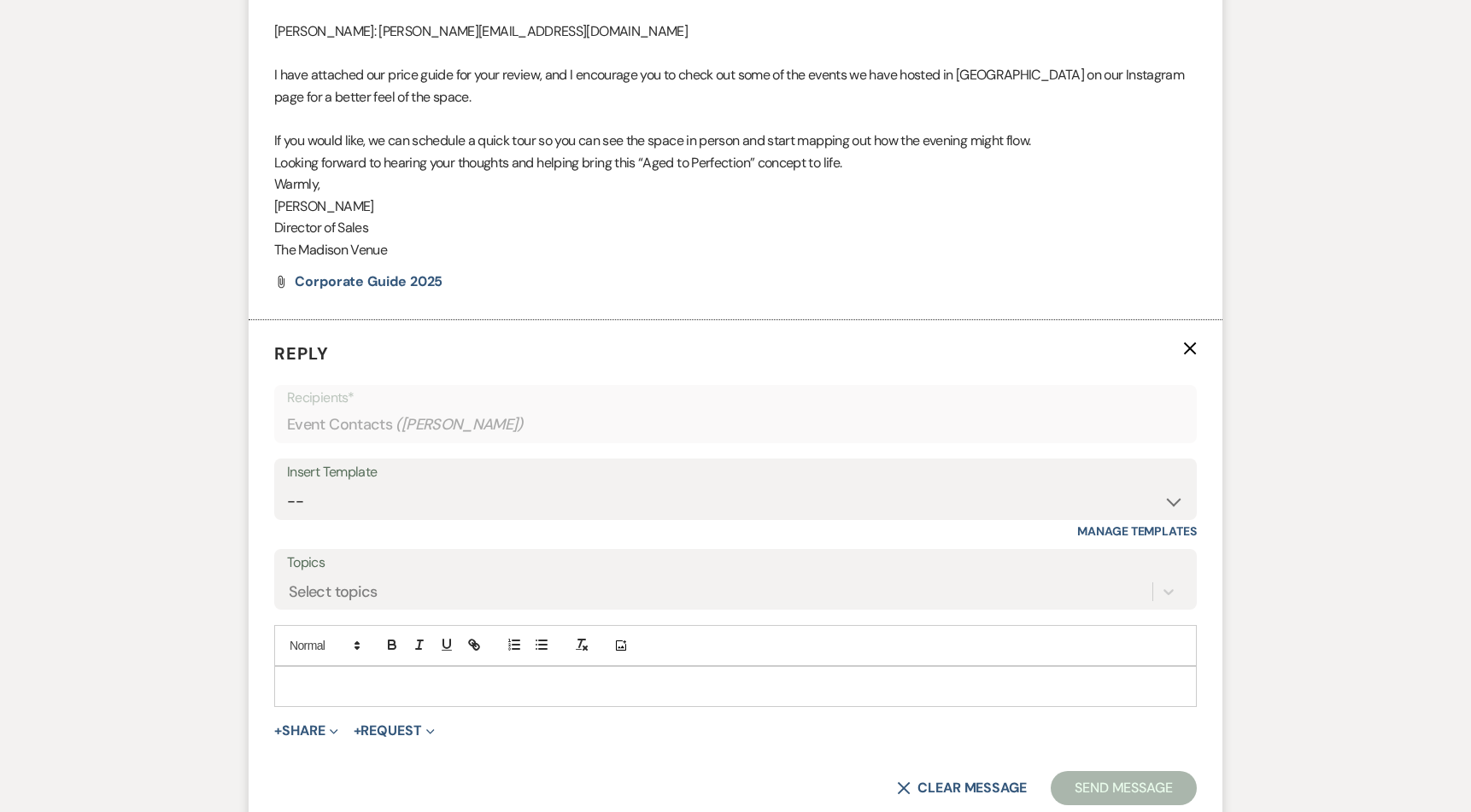
scroll to position [1465, 0]
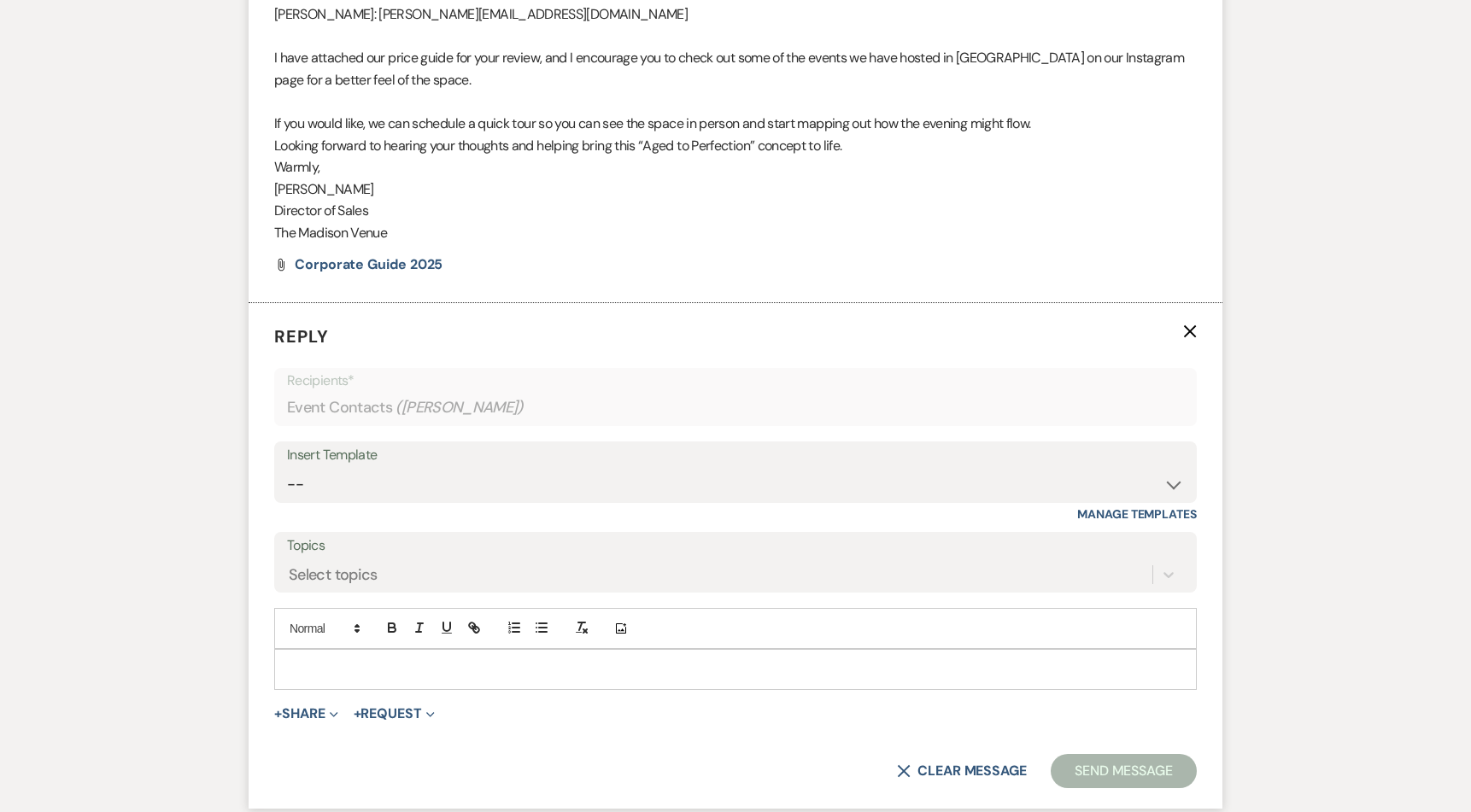
click at [363, 666] on p at bounding box center [736, 670] width 895 height 19
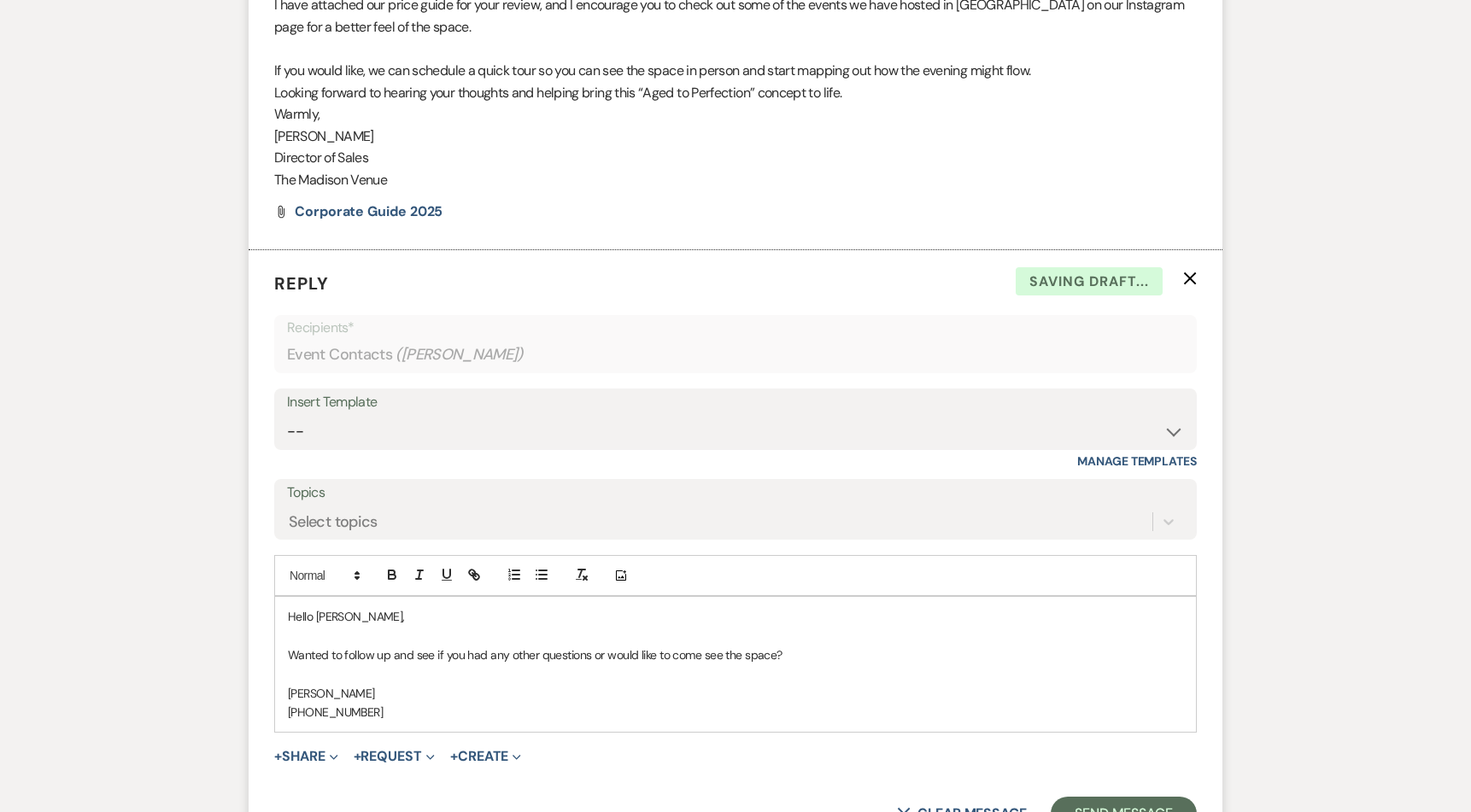
scroll to position [1627, 0]
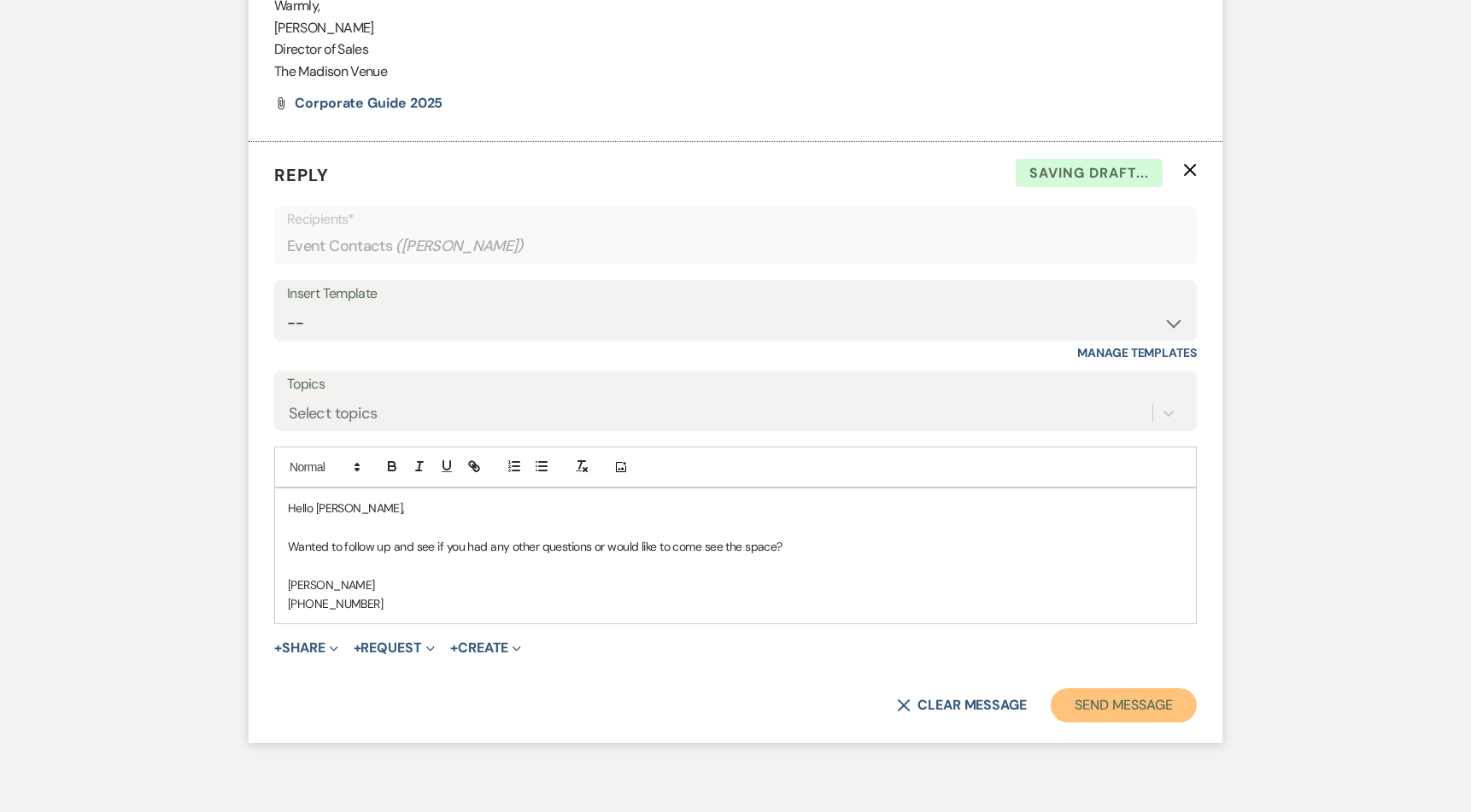
click at [1141, 700] on button "Send Message" at bounding box center [1123, 705] width 146 height 35
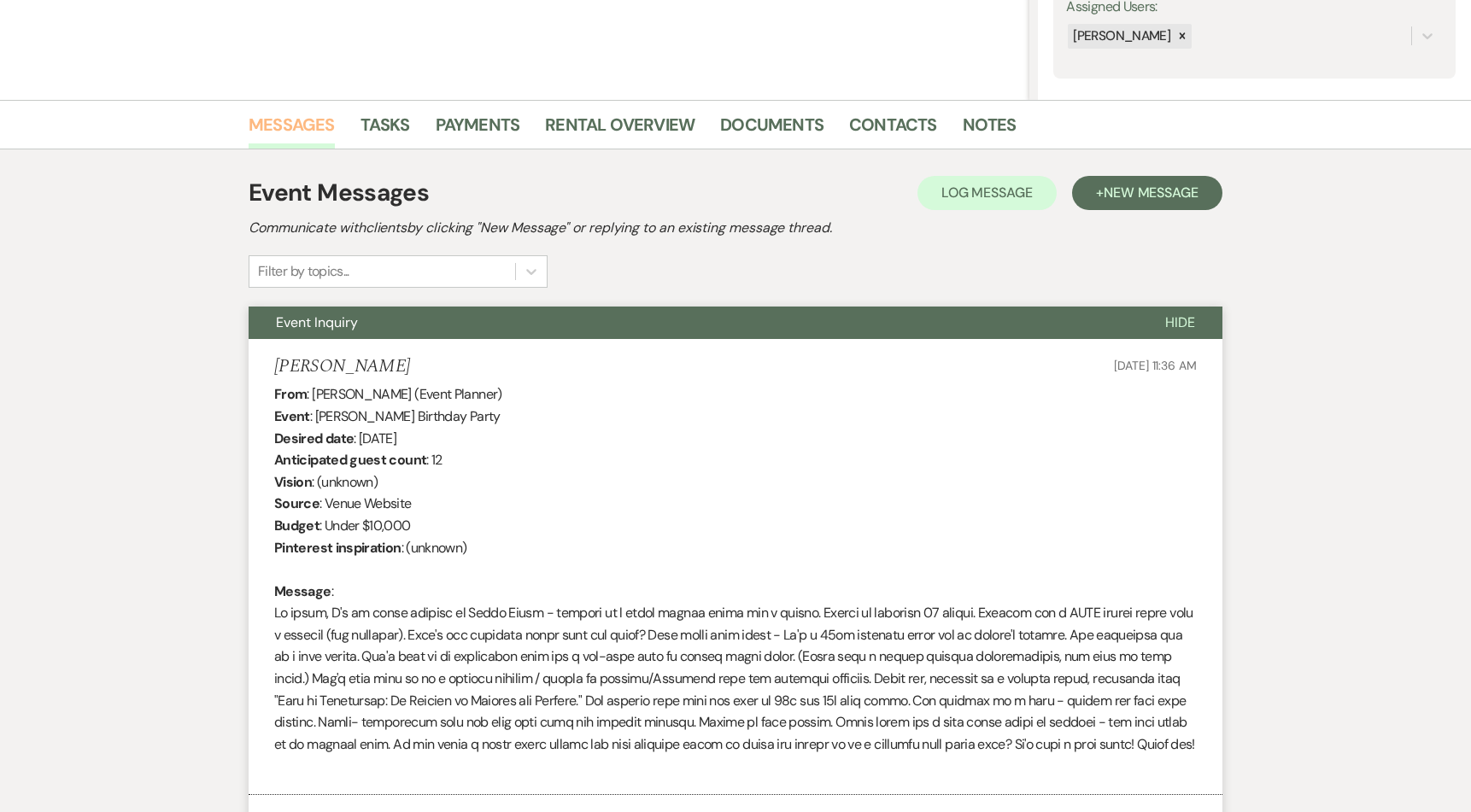
scroll to position [0, 0]
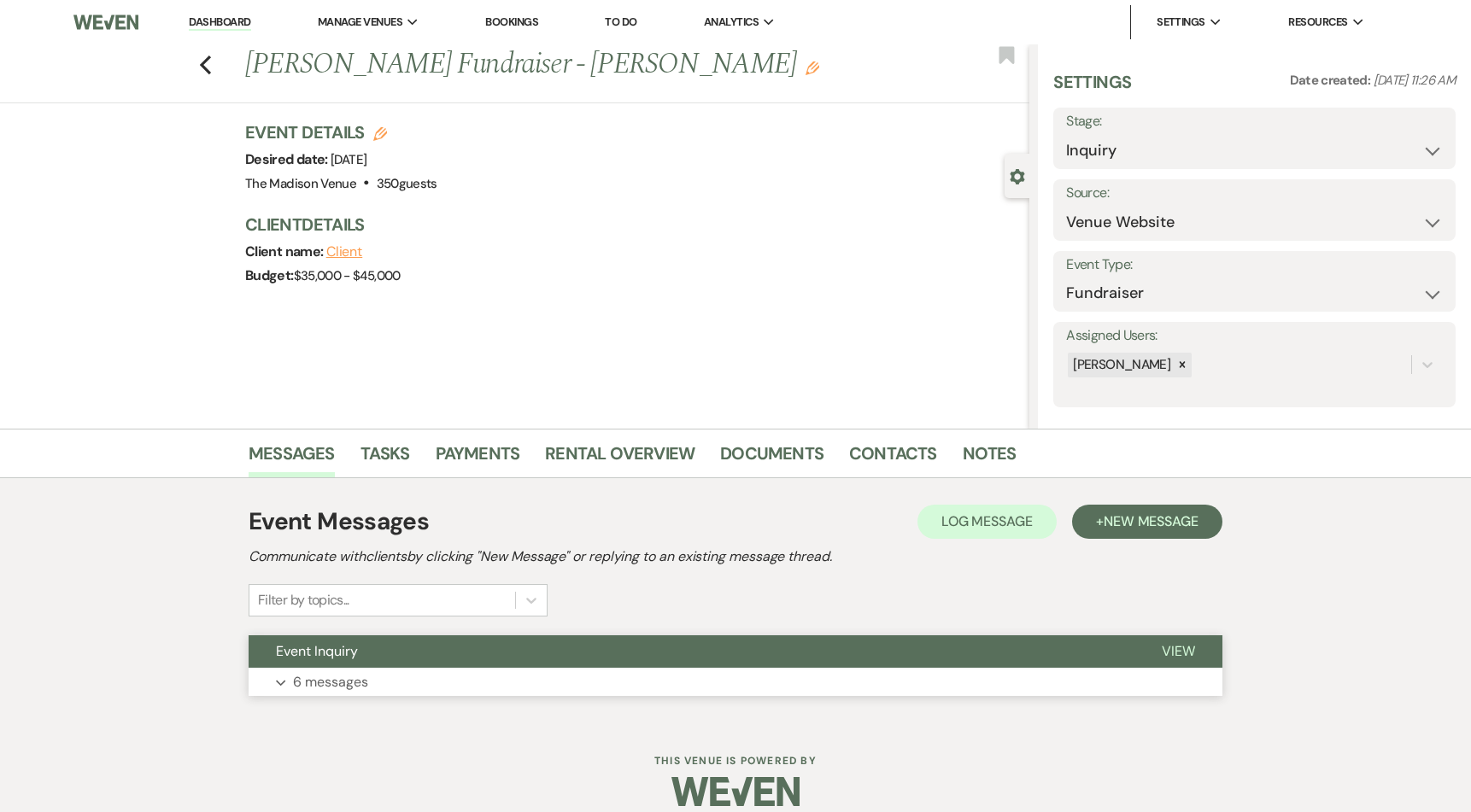
drag, startPoint x: 663, startPoint y: 632, endPoint x: 661, endPoint y: 640, distance: 8.2
click at [663, 633] on div "Event Messages Log Log Message + New Message Communicate with clients by clicki…" at bounding box center [736, 600] width 974 height 209
click at [661, 640] on button "Event Inquiry" at bounding box center [691, 652] width 885 height 33
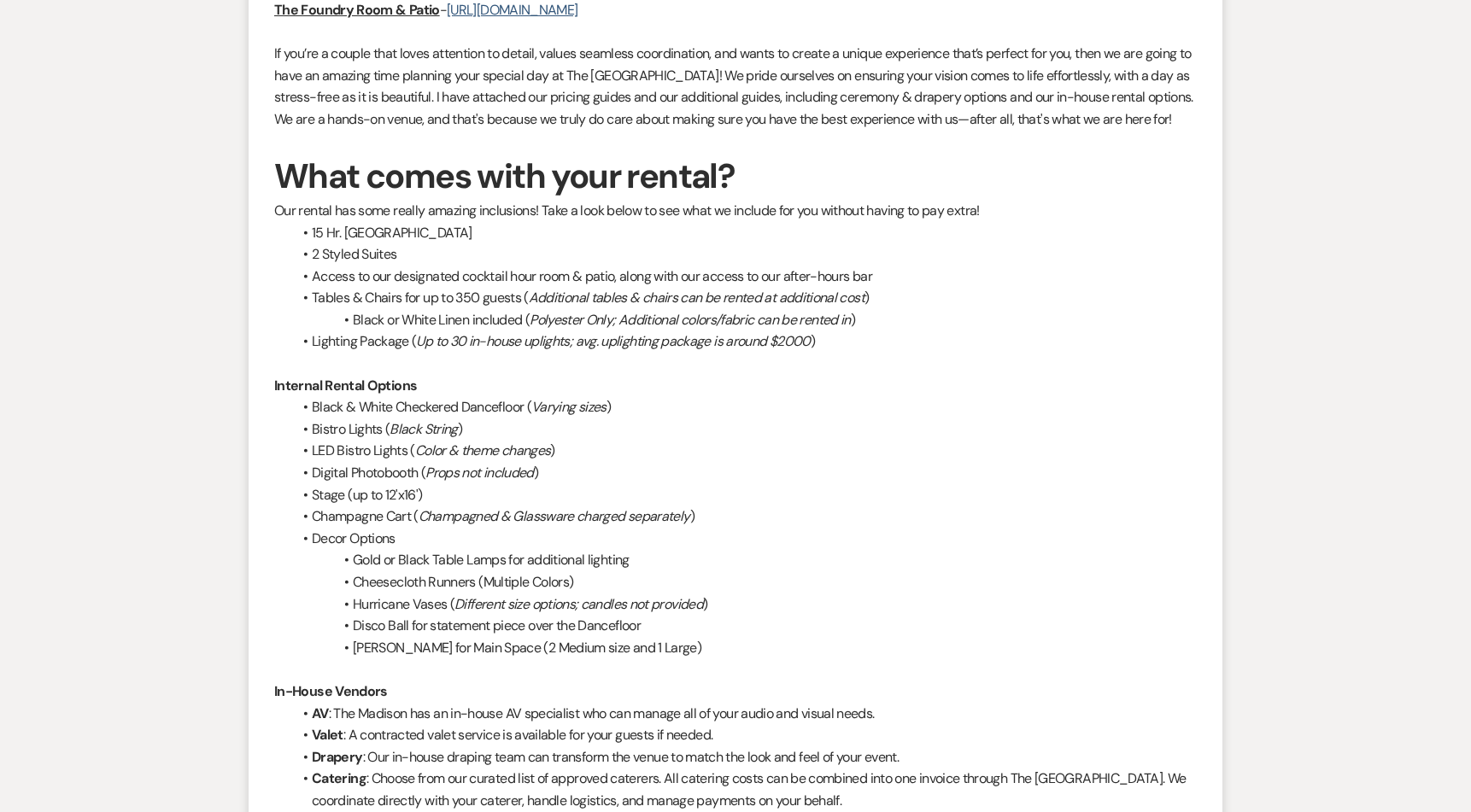
scroll to position [609, 0]
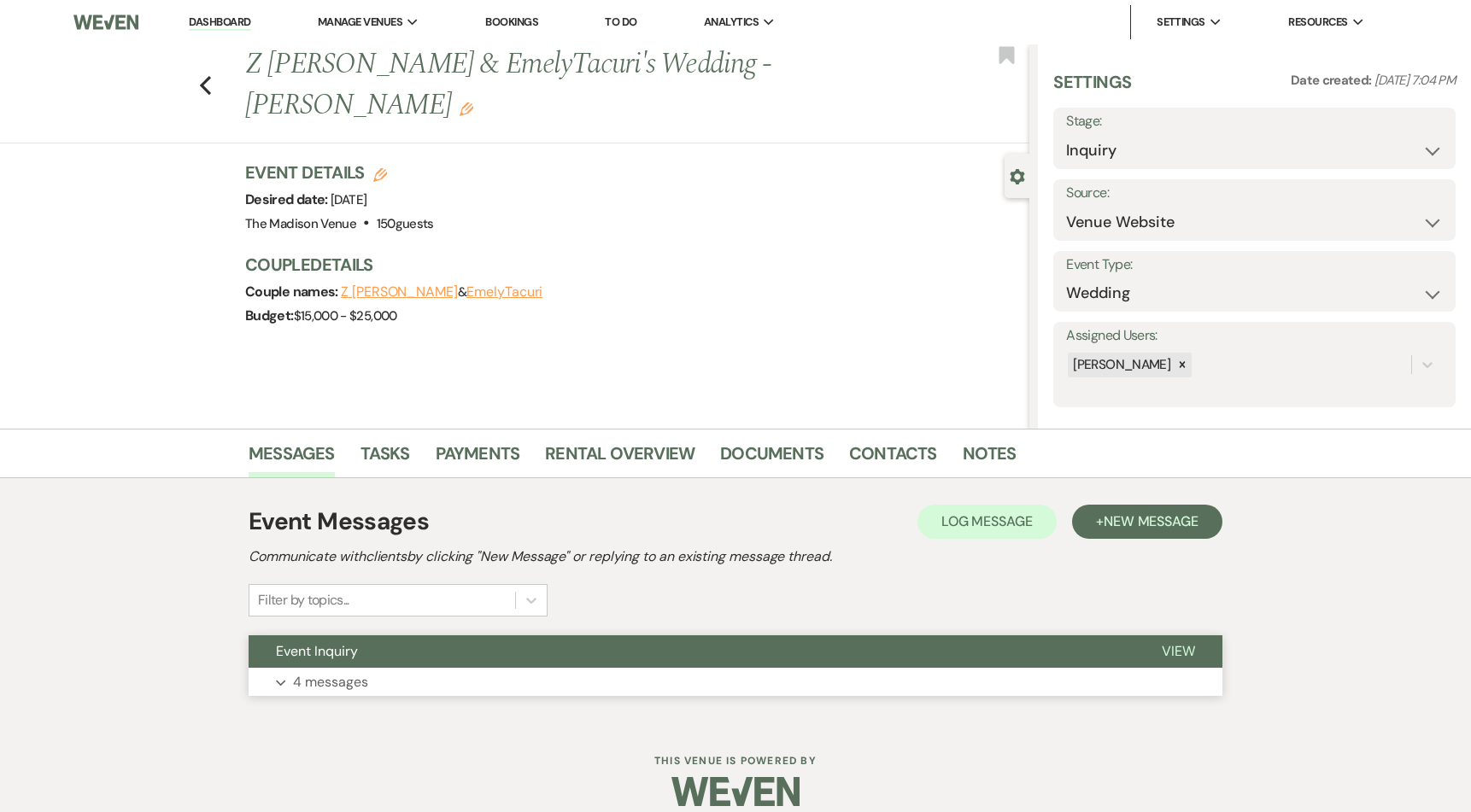
click at [654, 654] on button "Event Inquiry" at bounding box center [691, 652] width 885 height 33
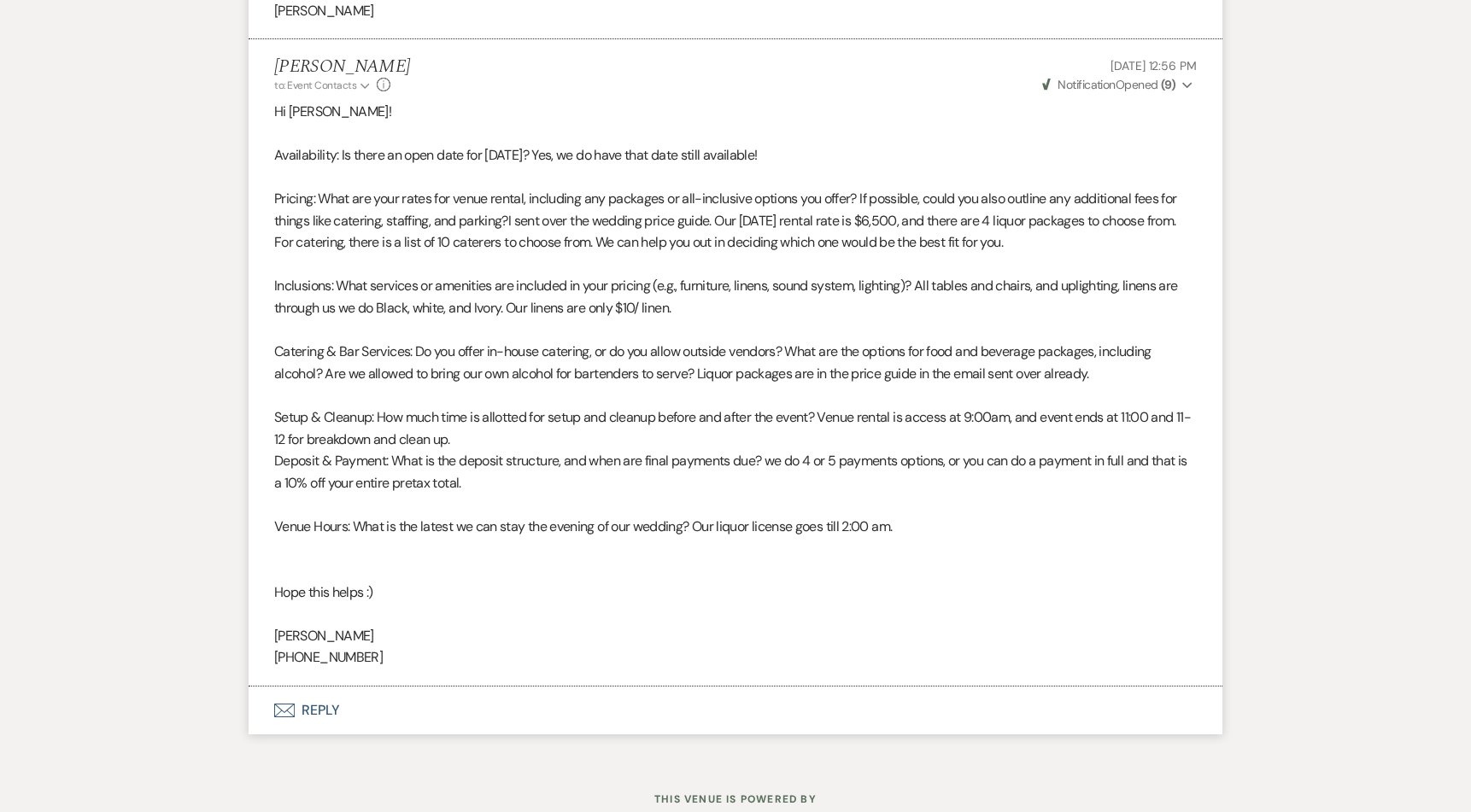
scroll to position [3355, 0]
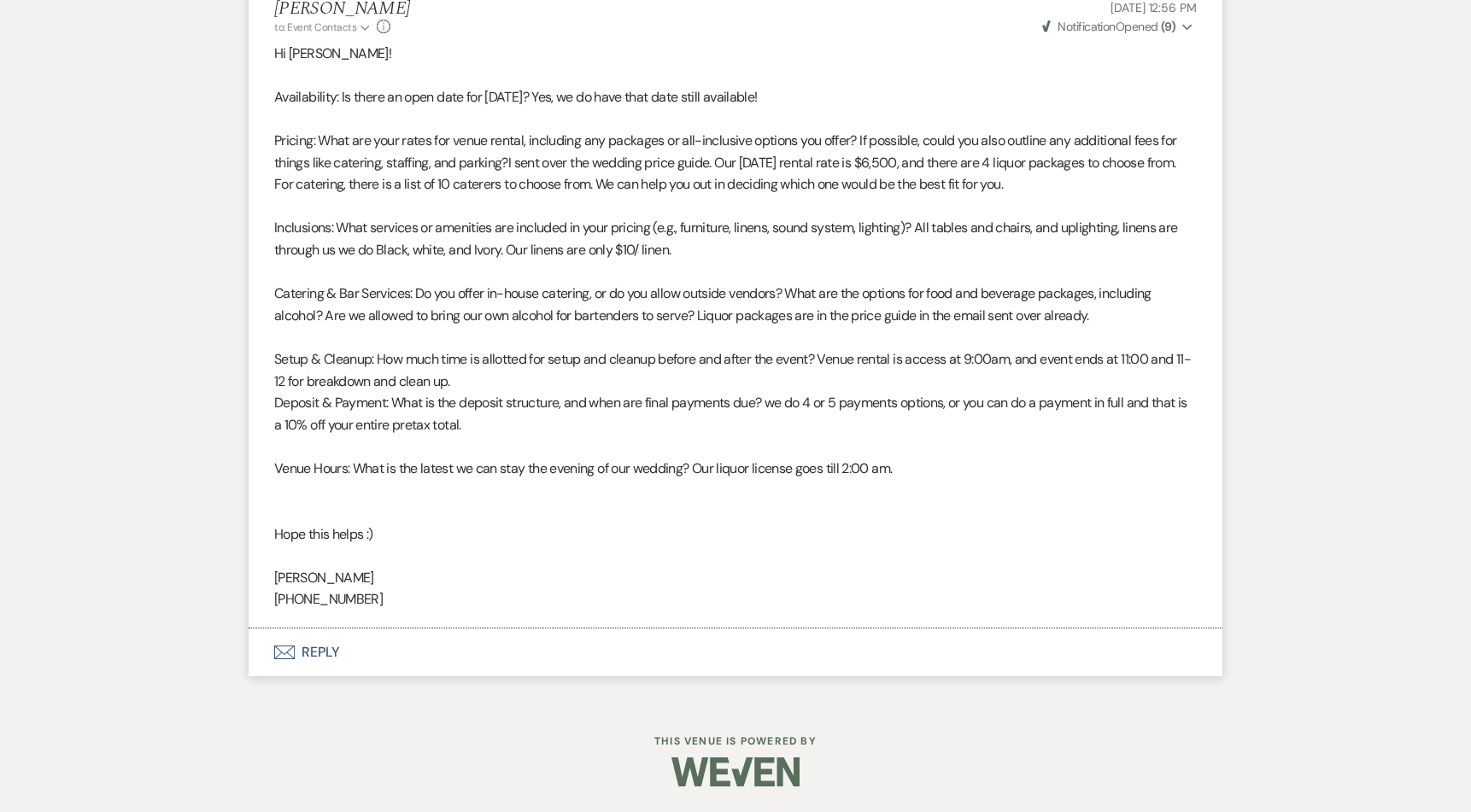
click at [336, 654] on button "Envelope Reply" at bounding box center [736, 653] width 974 height 48
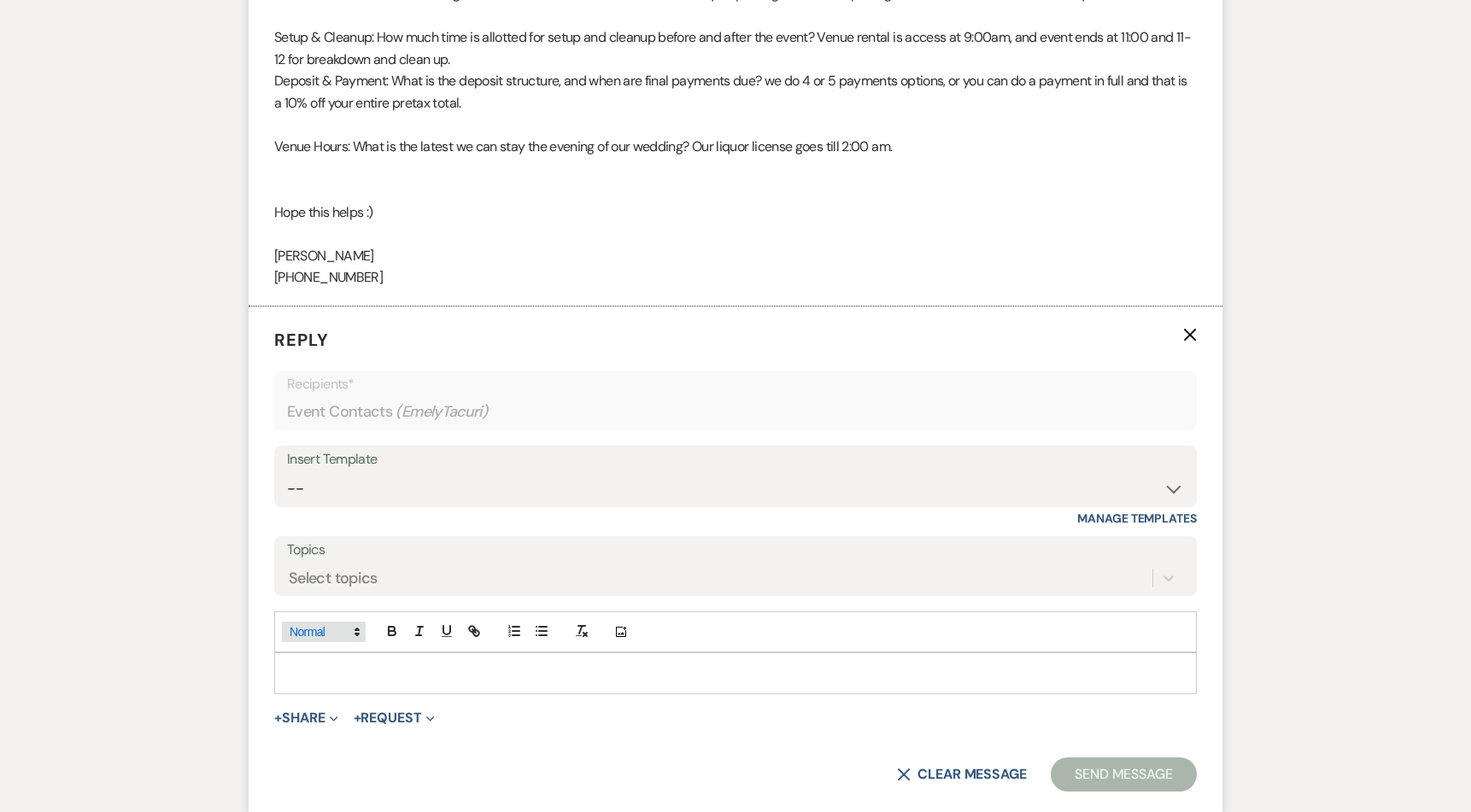
scroll to position [3681, 0]
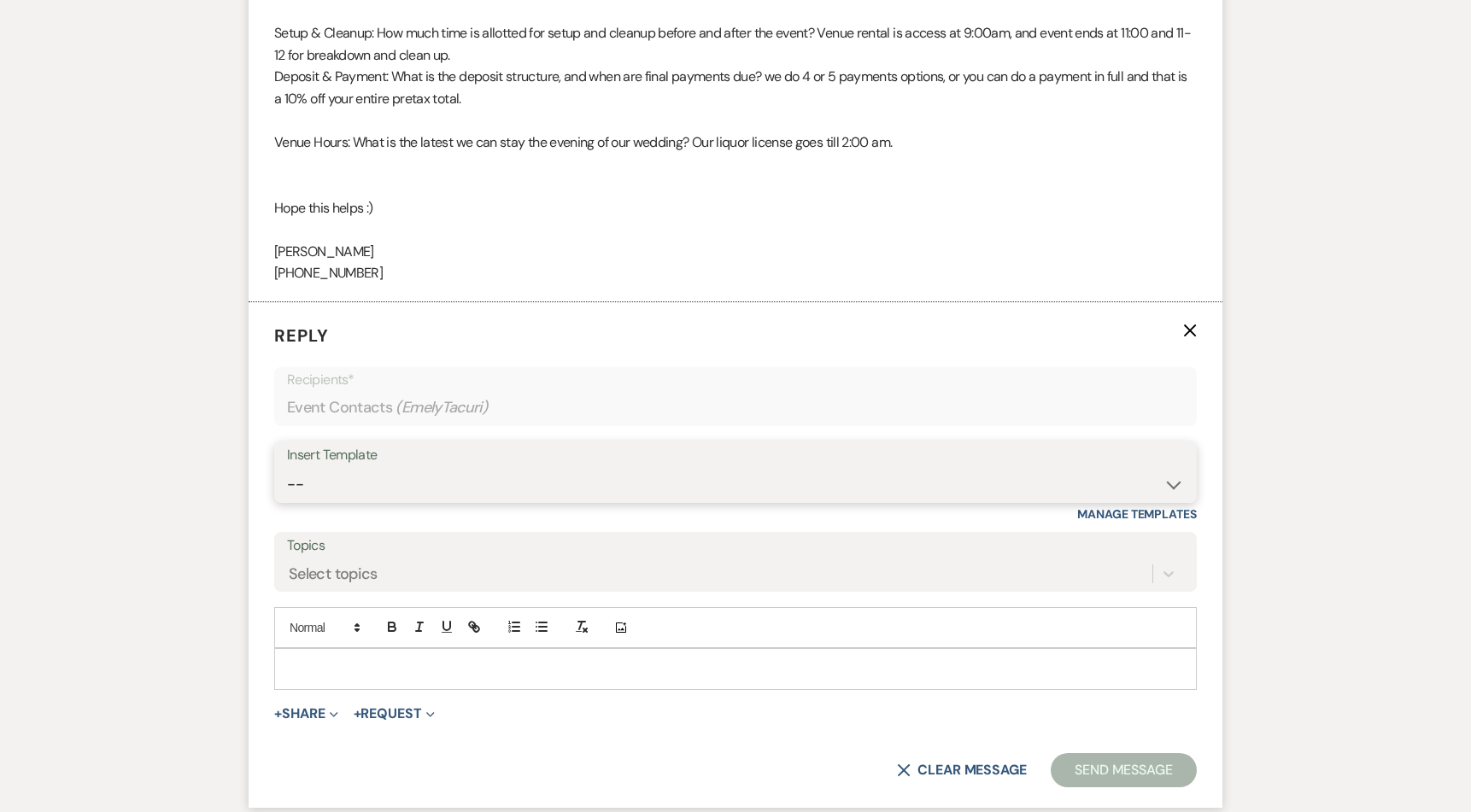
click at [404, 477] on select "--" at bounding box center [736, 484] width 897 height 34
select select "4271"
click at [287, 467] on select "-- Weven Planning Portal Introduction (Booked Events) Corporate Lead Follow Up …" at bounding box center [736, 484] width 897 height 34
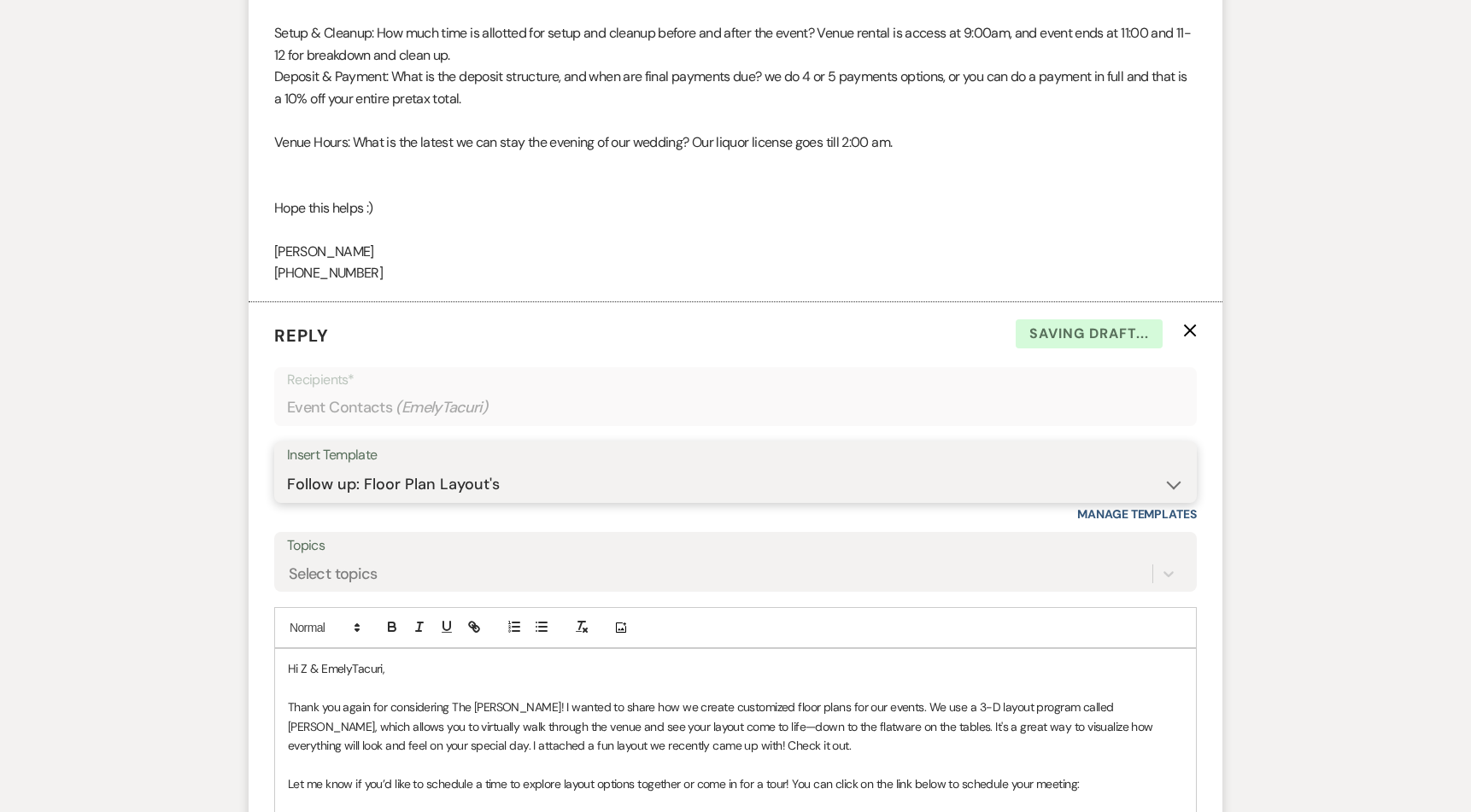
scroll to position [4116, 0]
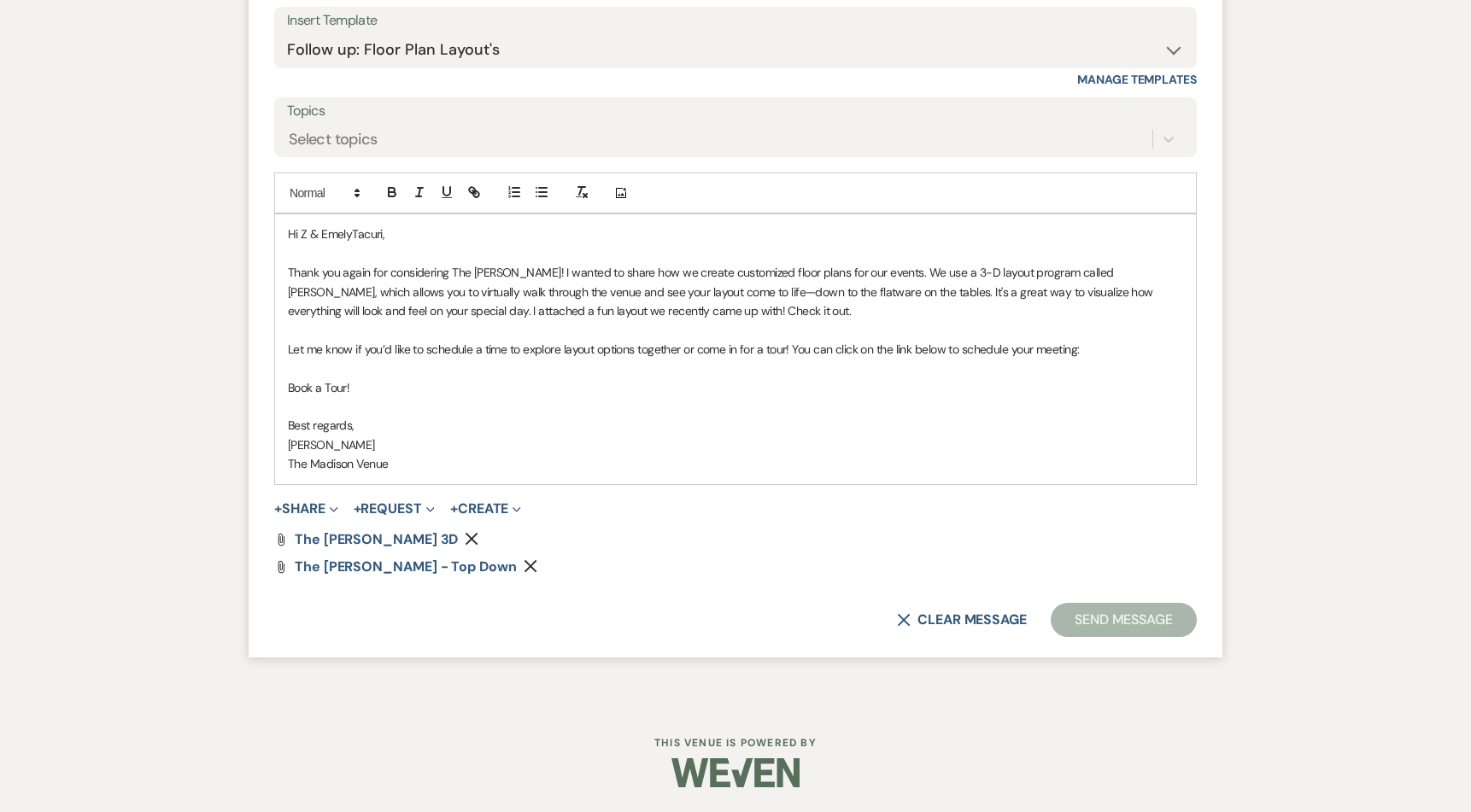
click at [1096, 621] on button "Send Message" at bounding box center [1123, 620] width 146 height 35
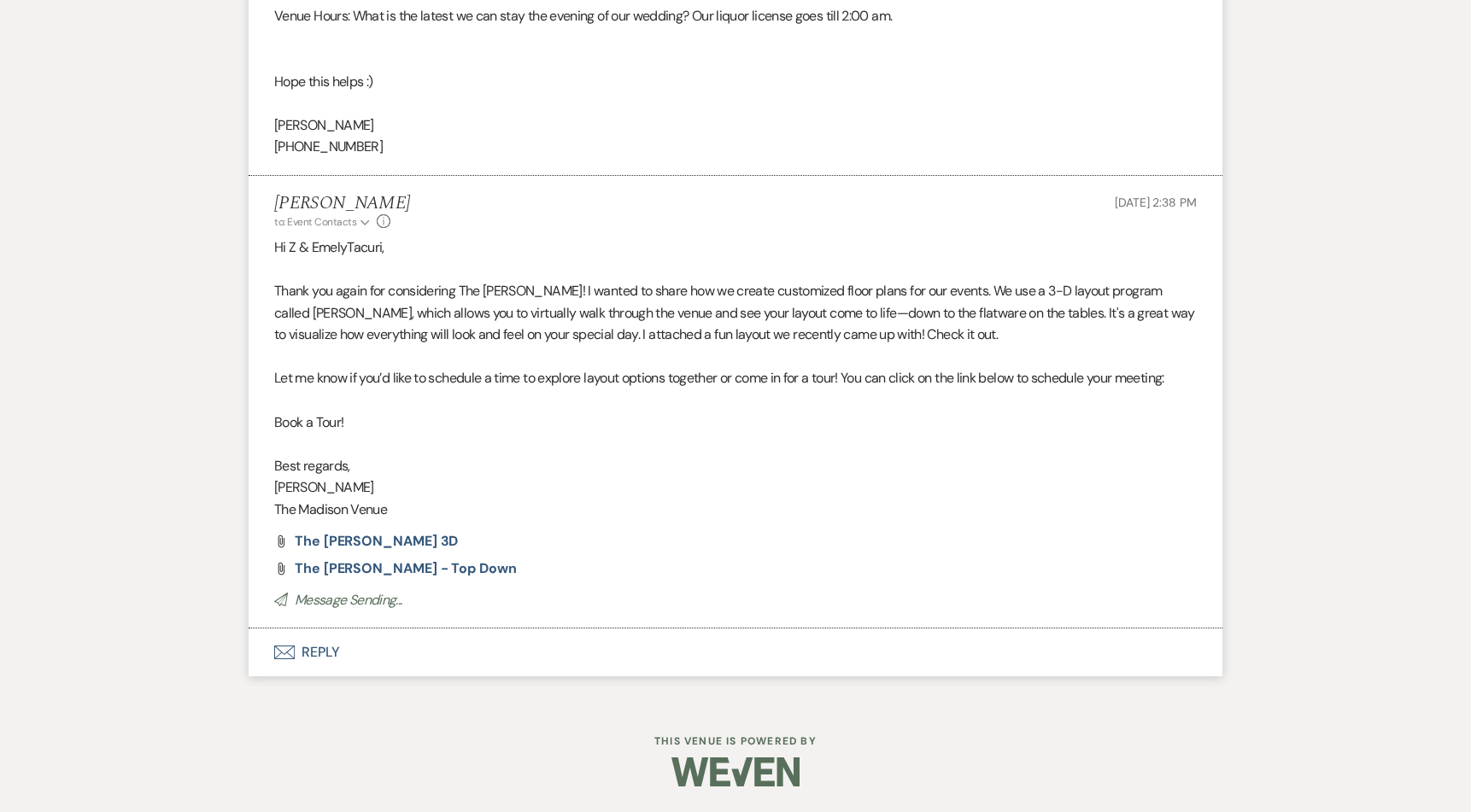
scroll to position [3808, 0]
